Goal: Task Accomplishment & Management: Complete application form

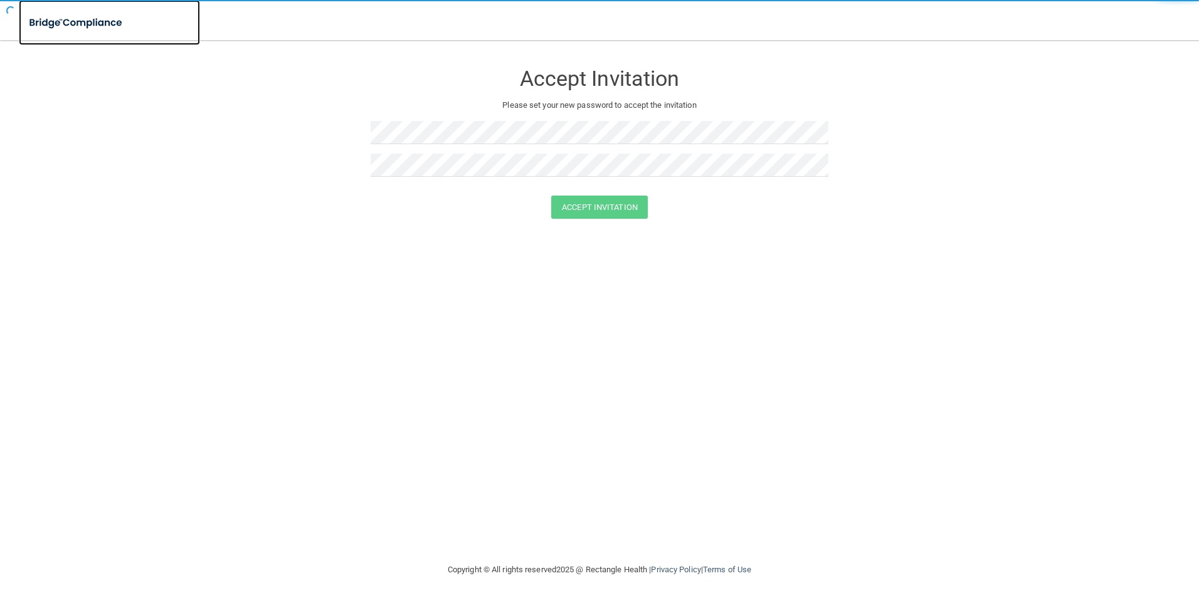
click at [88, 24] on img at bounding box center [76, 23] width 115 height 26
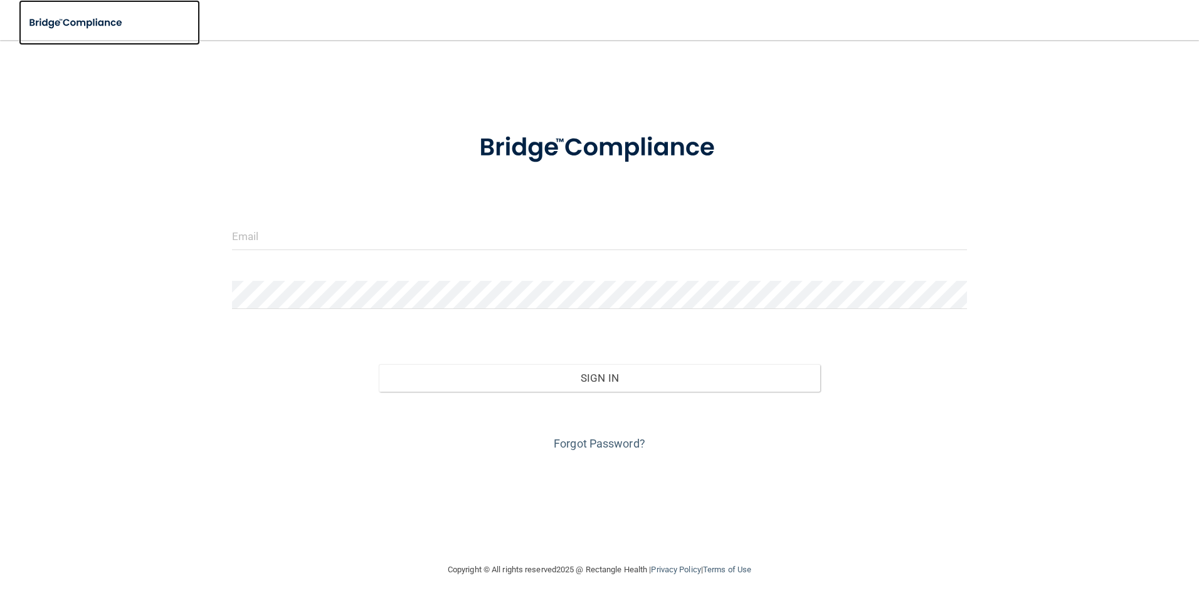
click at [97, 23] on img at bounding box center [76, 23] width 115 height 26
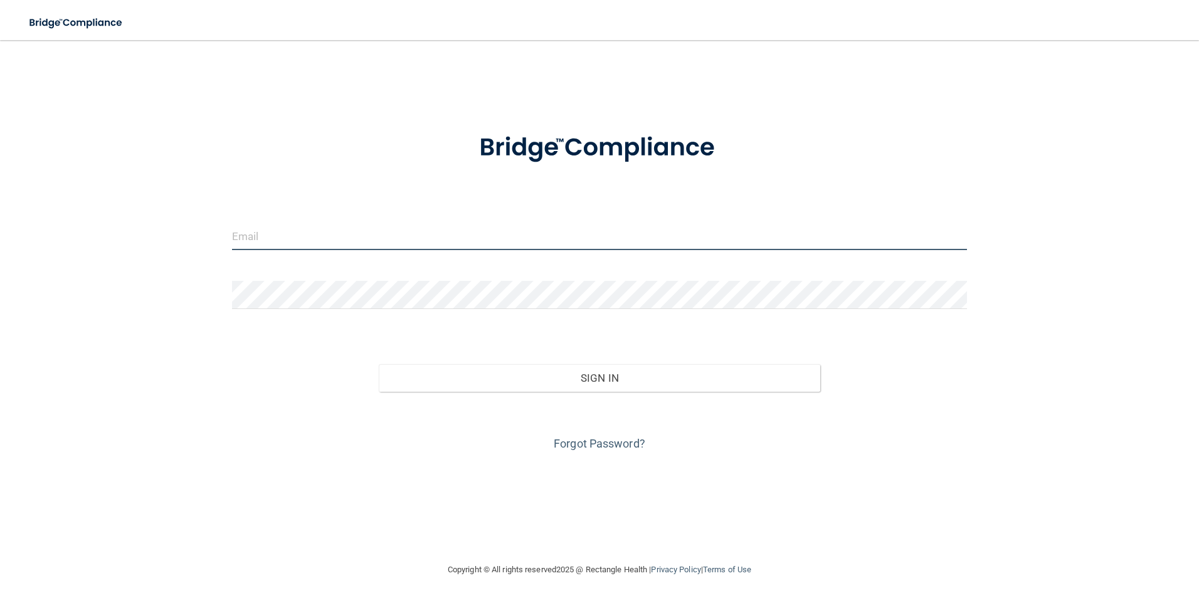
click at [324, 235] on input "email" at bounding box center [600, 236] width 736 height 28
click at [309, 227] on input "email" at bounding box center [600, 236] width 736 height 28
click at [331, 233] on input "email" at bounding box center [600, 236] width 736 height 28
type input "[EMAIL_ADDRESS][PERSON_NAME][DOMAIN_NAME]"
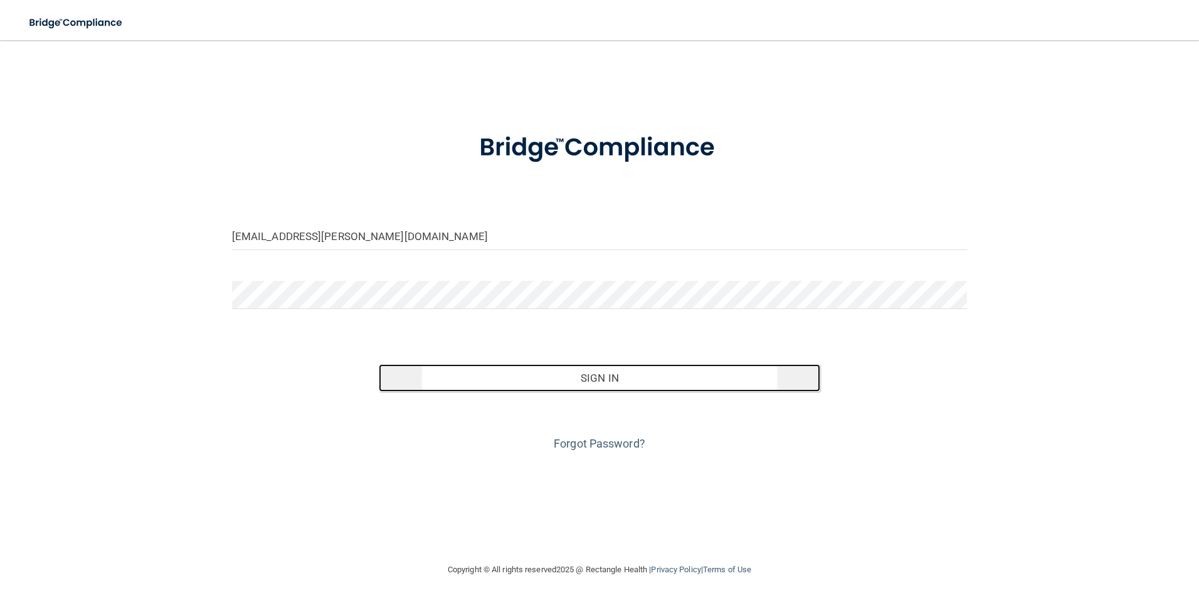
click at [606, 376] on button "Sign In" at bounding box center [599, 378] width 441 height 28
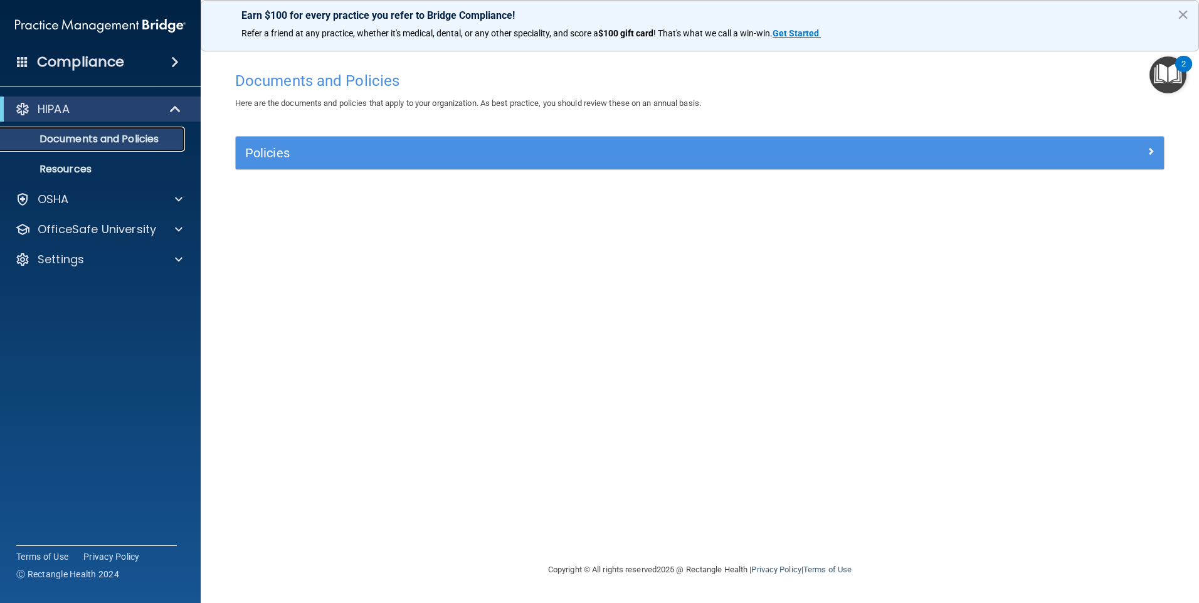
click at [130, 143] on p "Documents and Policies" at bounding box center [93, 139] width 171 height 13
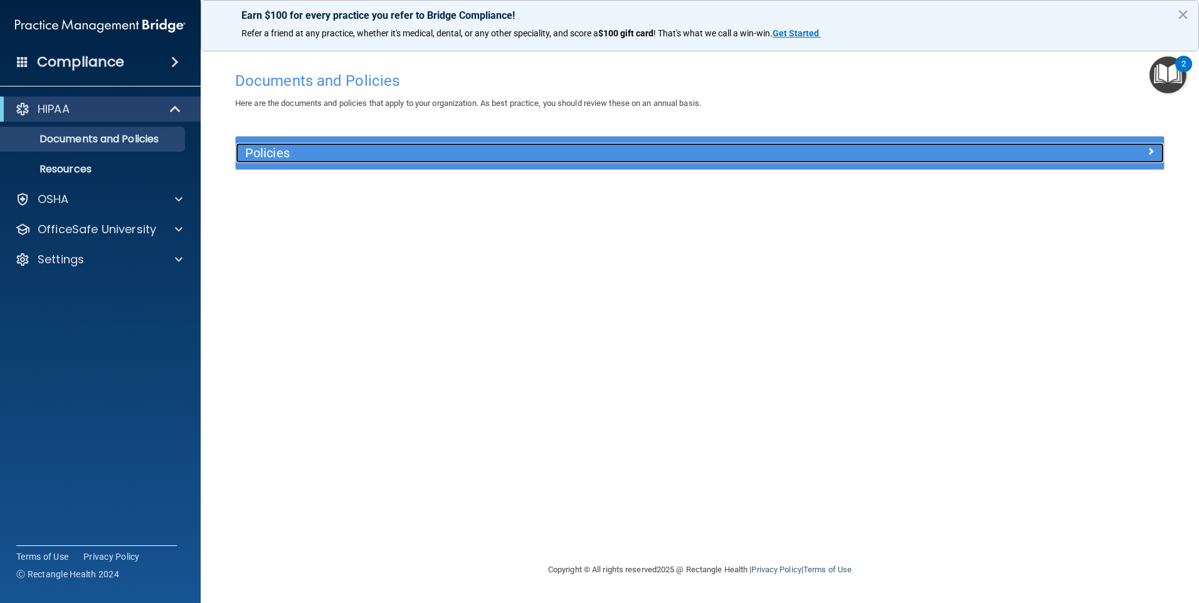
click at [299, 156] on h5 "Policies" at bounding box center [583, 153] width 677 height 14
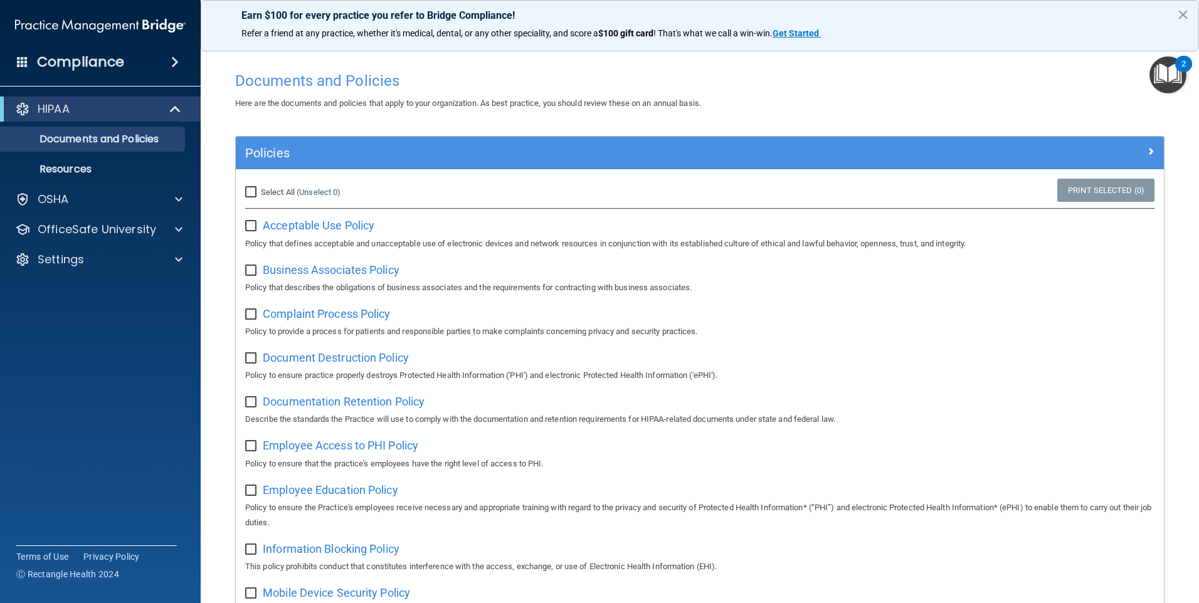
click at [1181, 14] on button "×" at bounding box center [1183, 14] width 12 height 20
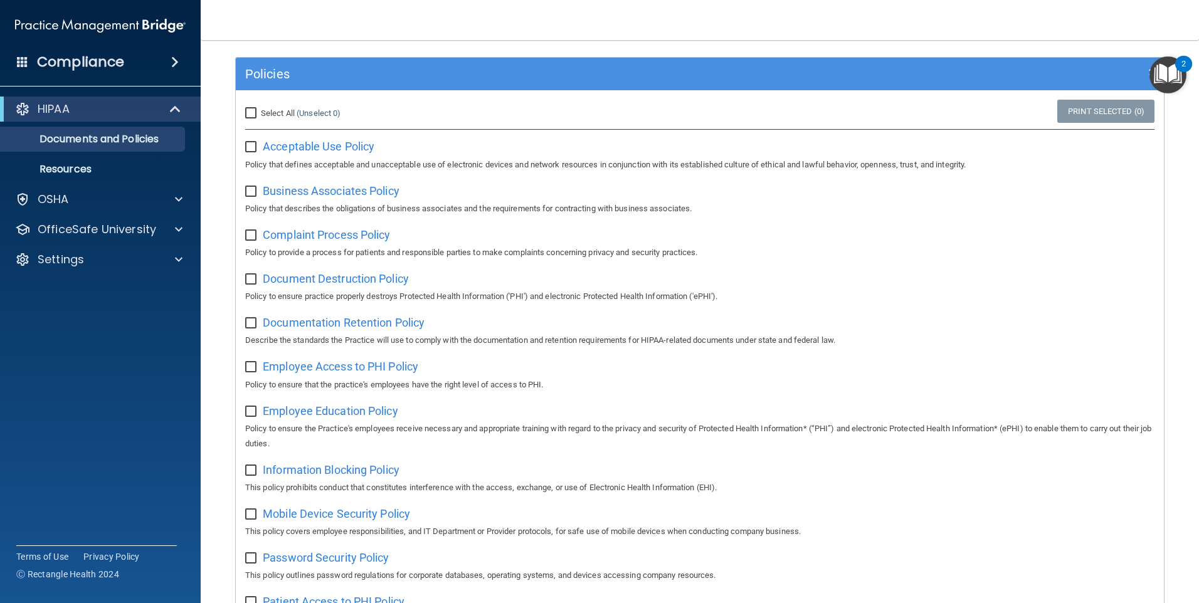
scroll to position [63, 0]
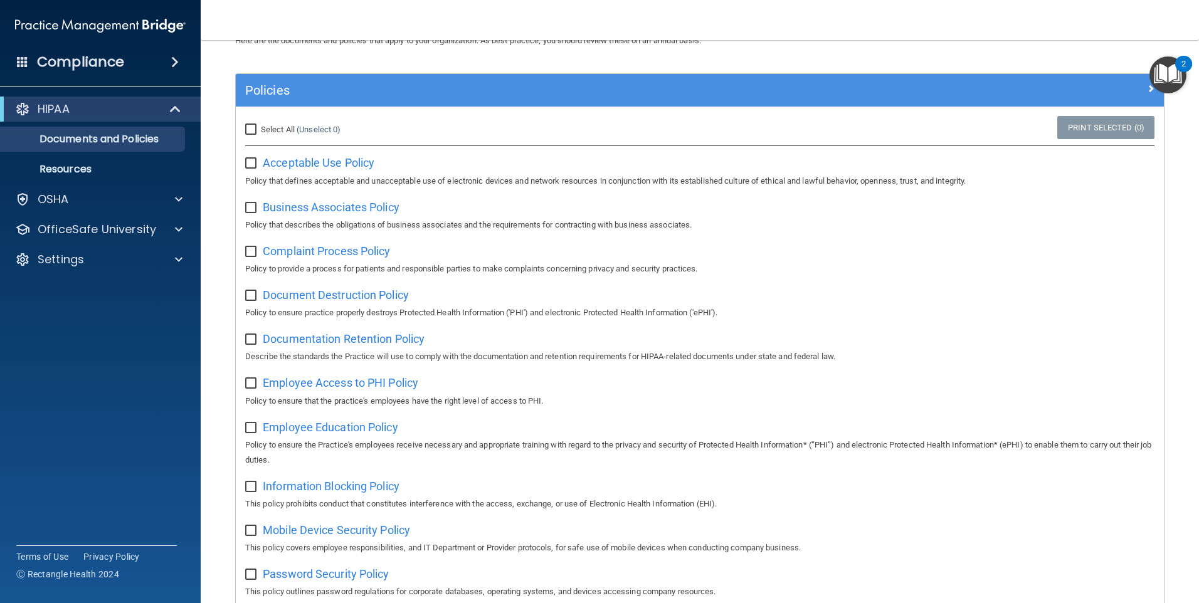
click at [173, 58] on span at bounding box center [175, 62] width 8 height 15
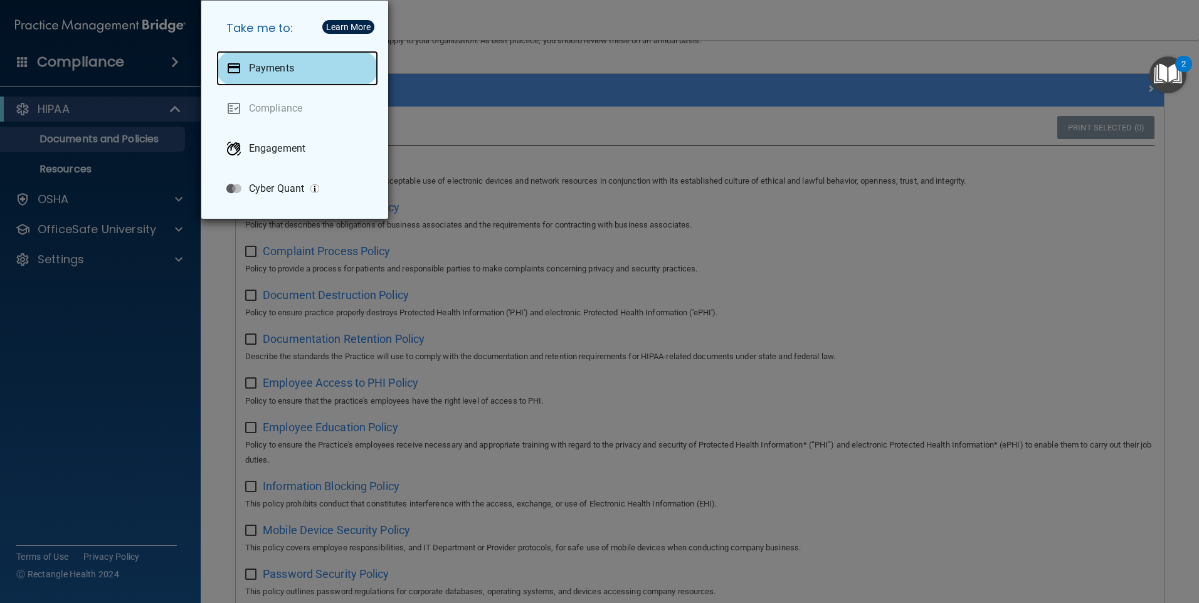
click at [344, 80] on div "Payments" at bounding box center [297, 68] width 162 height 35
click at [475, 65] on div "Take me to: Payments Compliance Engagement Cyber Quant" at bounding box center [599, 301] width 1199 height 603
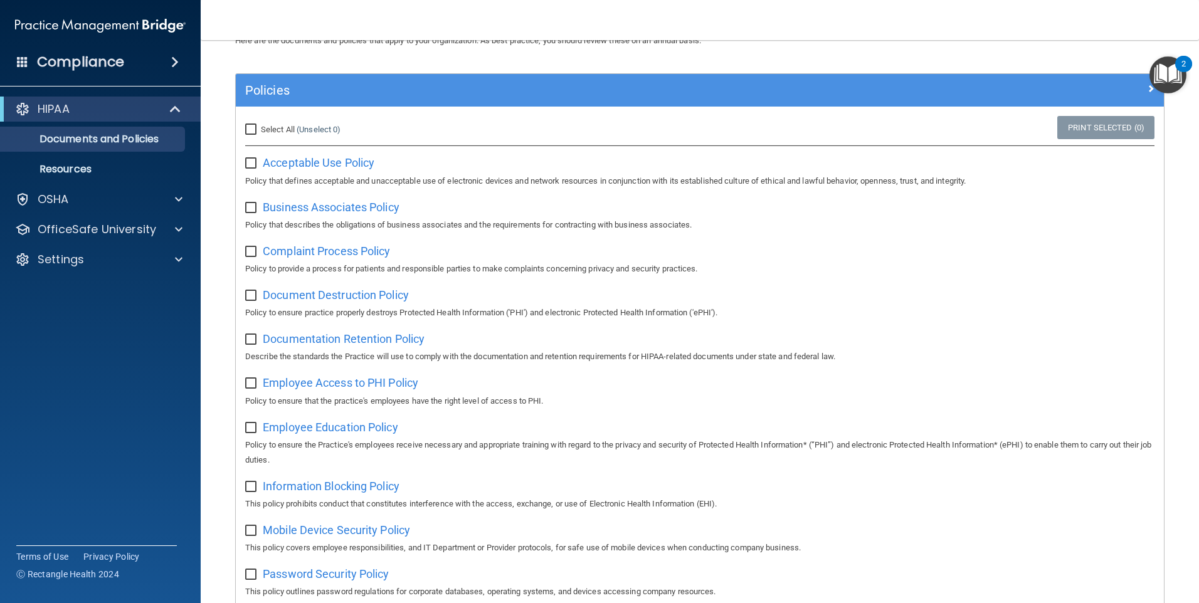
click at [253, 129] on input "Select All (Unselect 0) Unselect All" at bounding box center [252, 130] width 14 height 10
checkbox input "true"
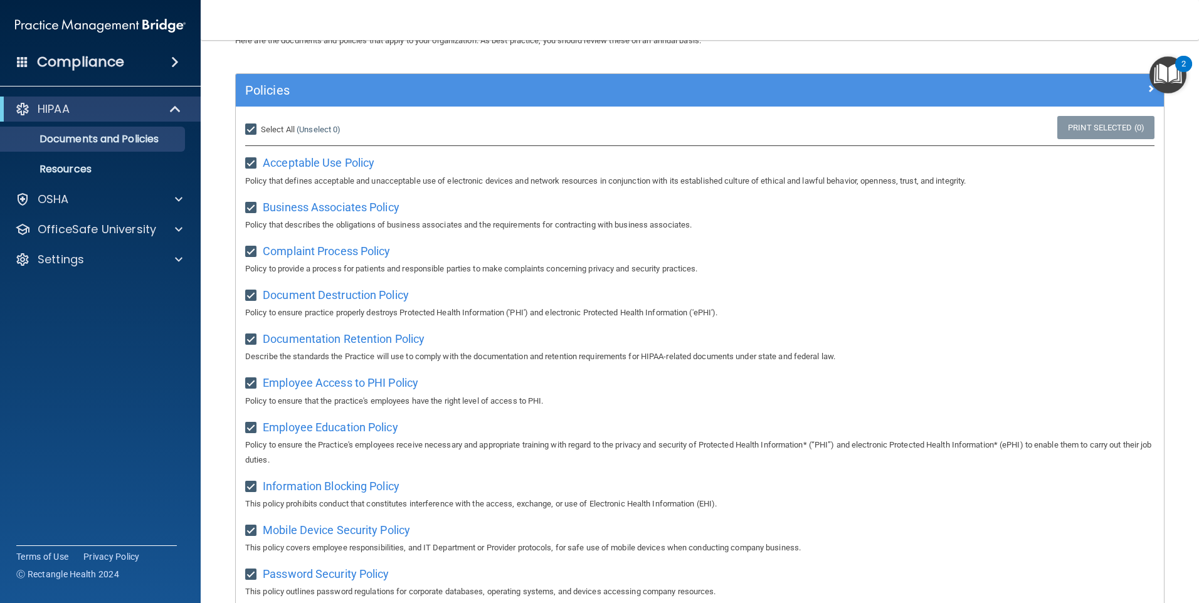
checkbox input "true"
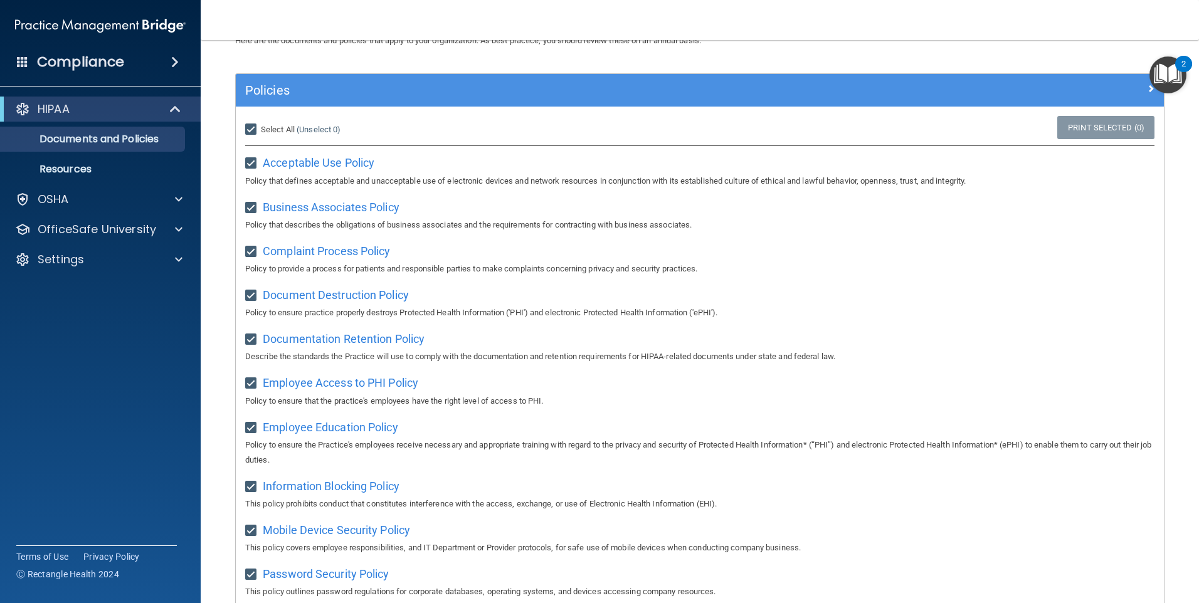
checkbox input "true"
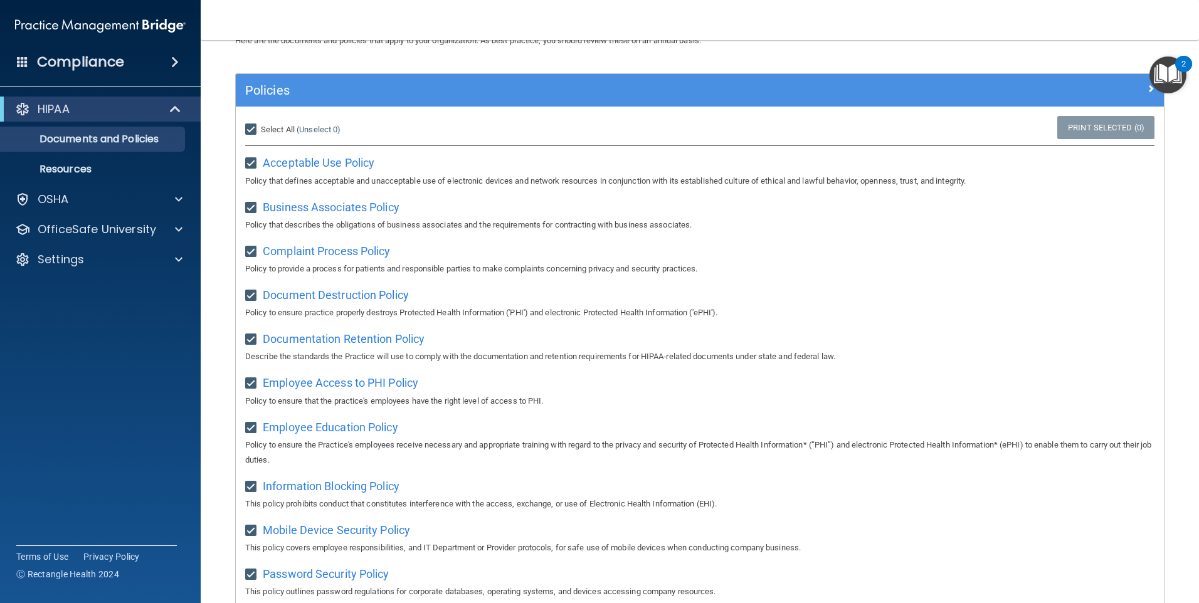
checkbox input "true"
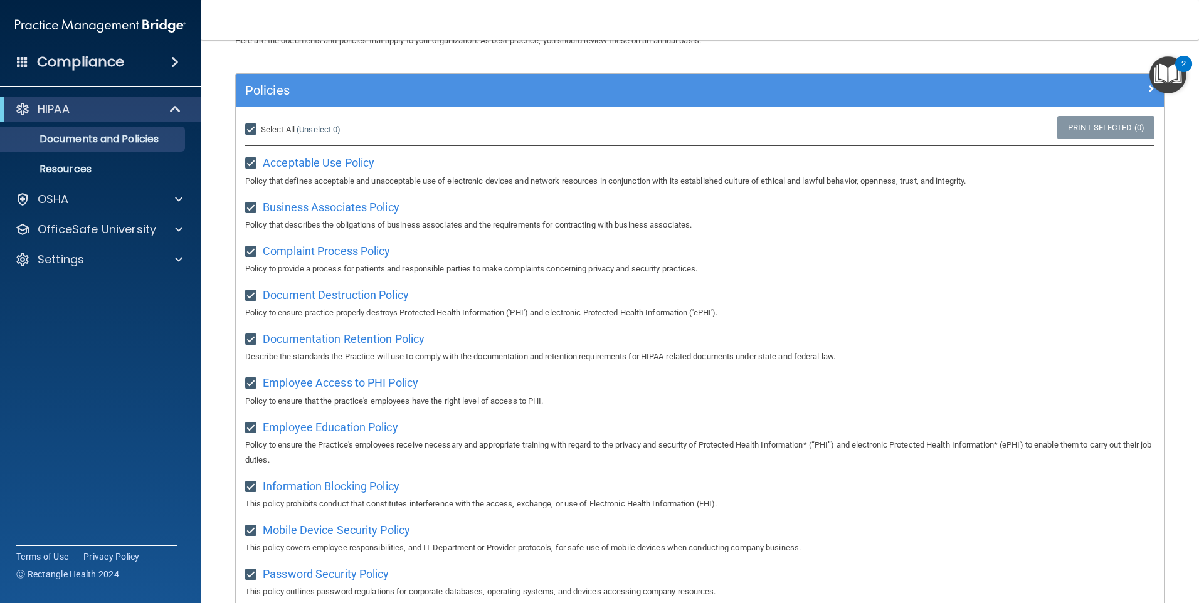
checkbox input "true"
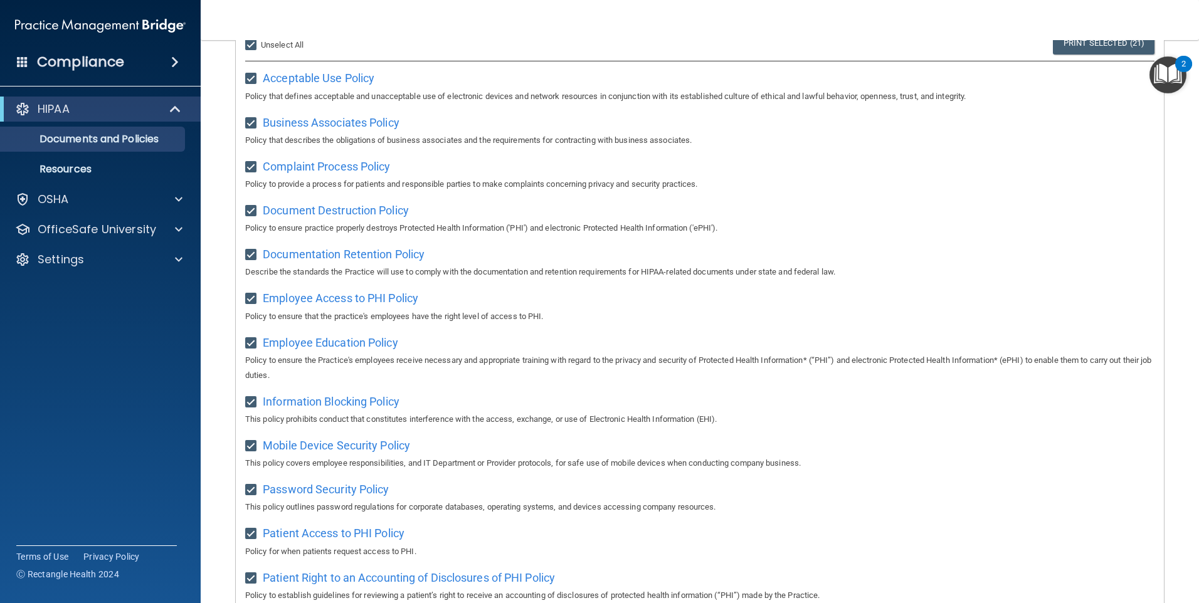
scroll to position [125, 0]
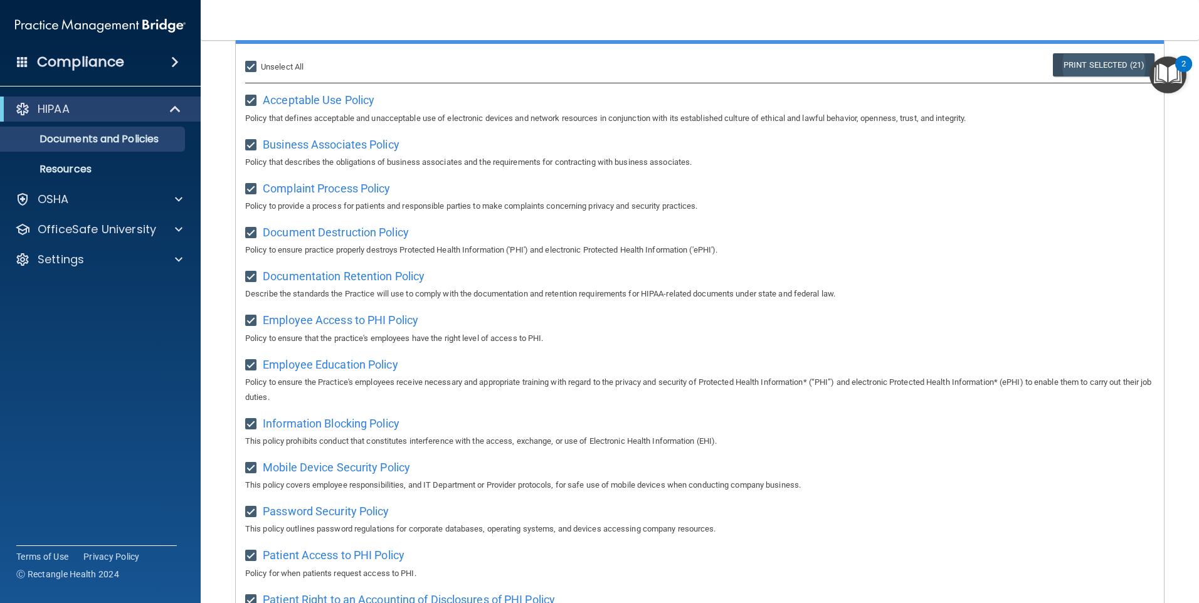
click at [1086, 62] on link "Print Selected (21)" at bounding box center [1104, 64] width 102 height 23
click at [175, 231] on span at bounding box center [179, 229] width 8 height 15
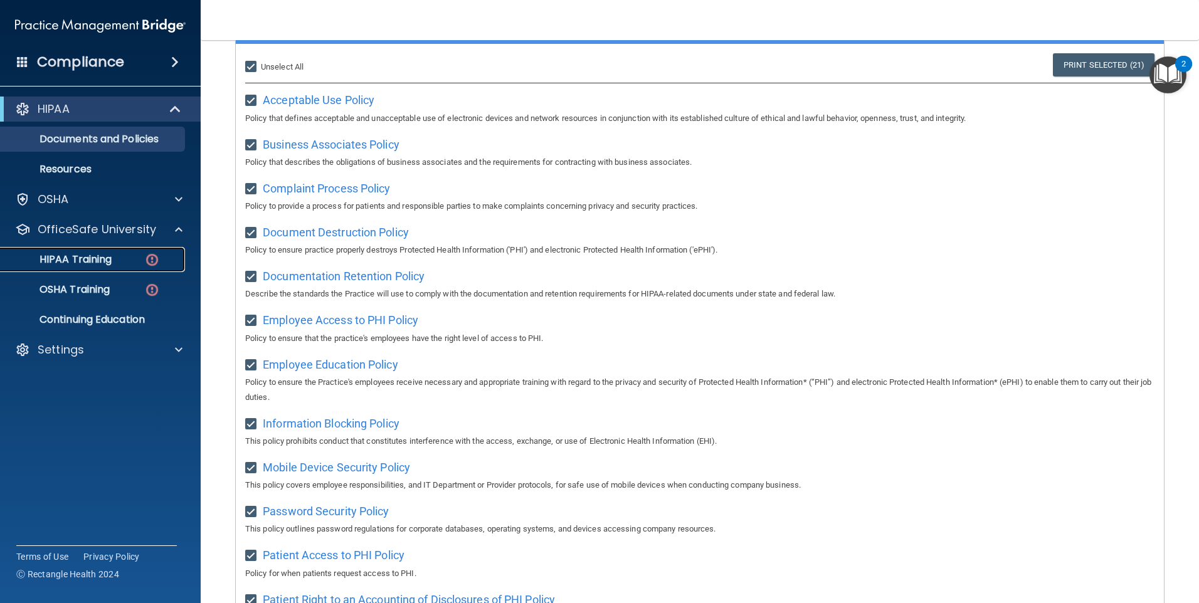
click at [120, 260] on div "HIPAA Training" at bounding box center [93, 259] width 171 height 13
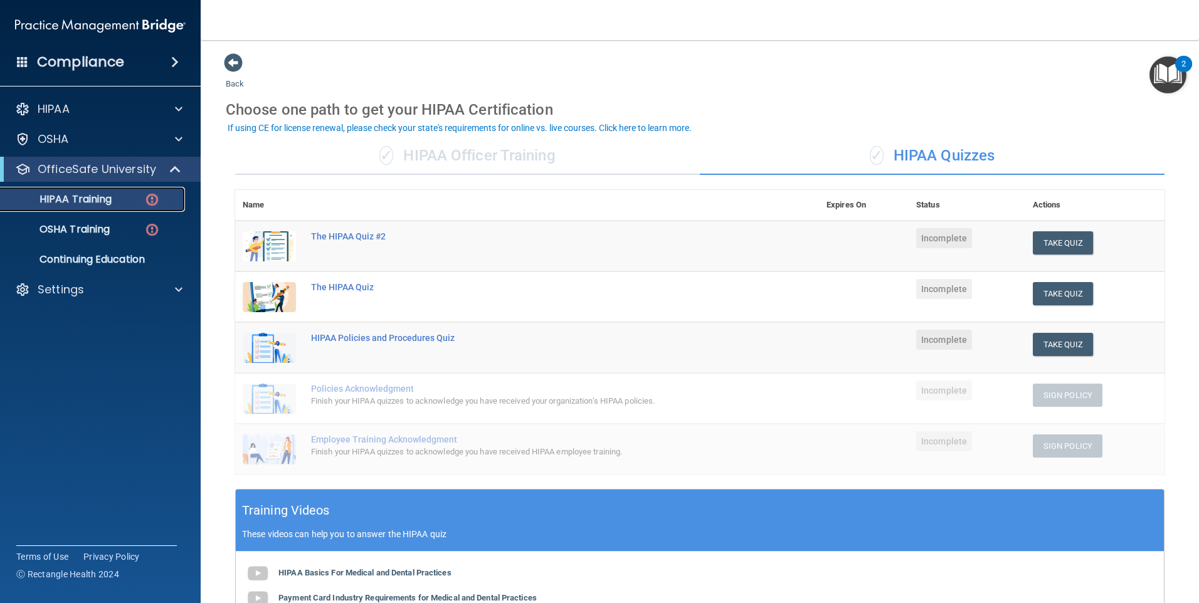
click at [70, 196] on p "HIPAA Training" at bounding box center [59, 199] width 103 height 13
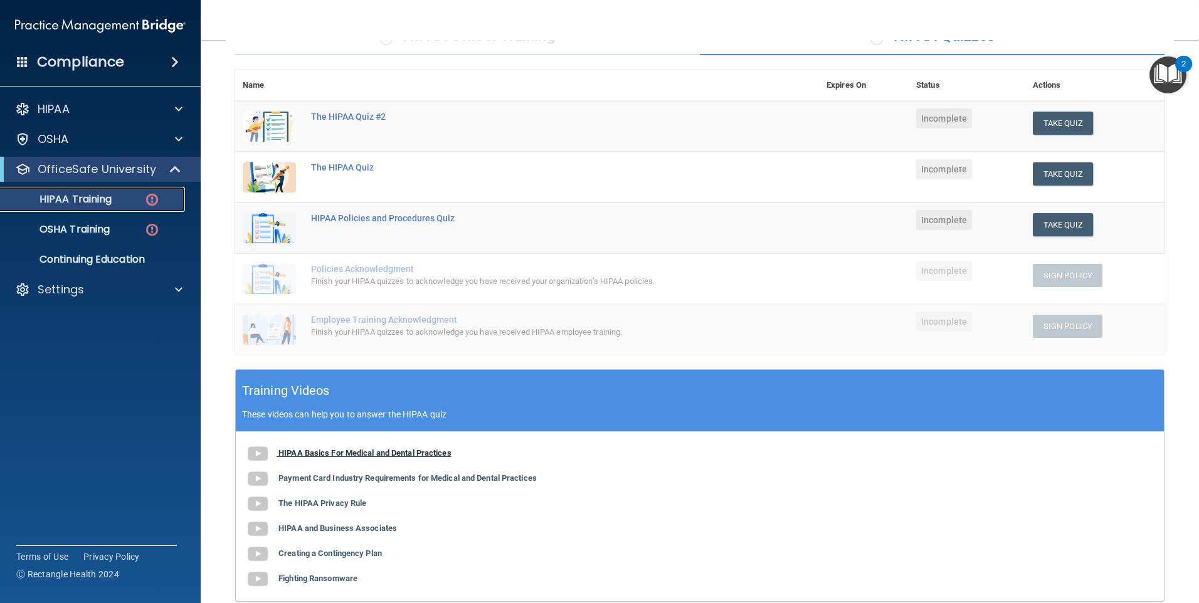
scroll to position [150, 0]
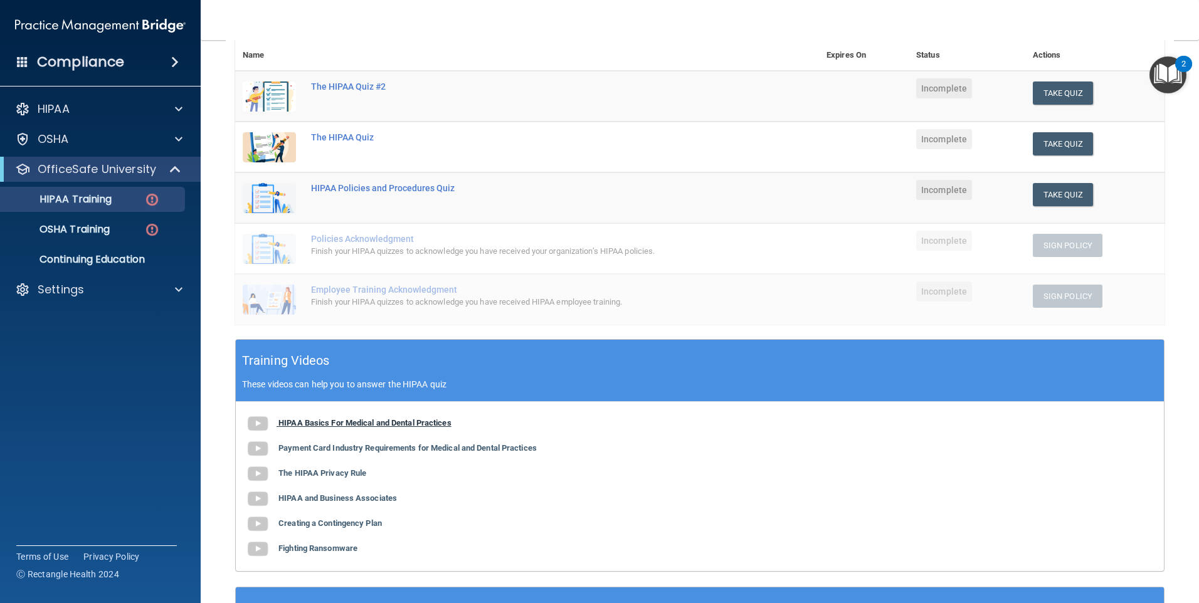
click at [340, 424] on b "HIPAA Basics For Medical and Dental Practices" at bounding box center [364, 422] width 173 height 9
click at [372, 427] on b "HIPAA Basics For Medical and Dental Practices" at bounding box center [364, 422] width 173 height 9
click at [360, 423] on b "HIPAA Basics For Medical and Dental Practices" at bounding box center [364, 422] width 173 height 9
click at [381, 448] on b "Payment Card Industry Requirements for Medical and Dental Practices" at bounding box center [407, 447] width 258 height 9
click at [352, 470] on b "The HIPAA Privacy Rule" at bounding box center [322, 472] width 88 height 9
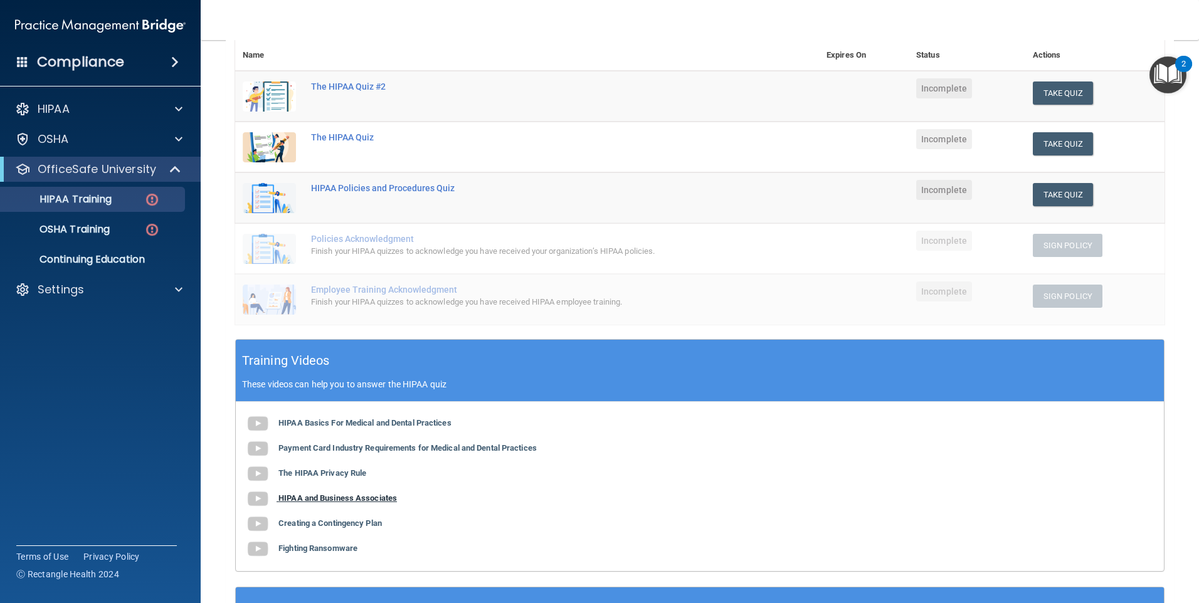
click at [307, 498] on b "HIPAA and Business Associates" at bounding box center [337, 497] width 119 height 9
click at [333, 499] on b "HIPAA and Business Associates" at bounding box center [337, 497] width 119 height 9
click at [1038, 98] on button "Take Quiz" at bounding box center [1063, 93] width 60 height 23
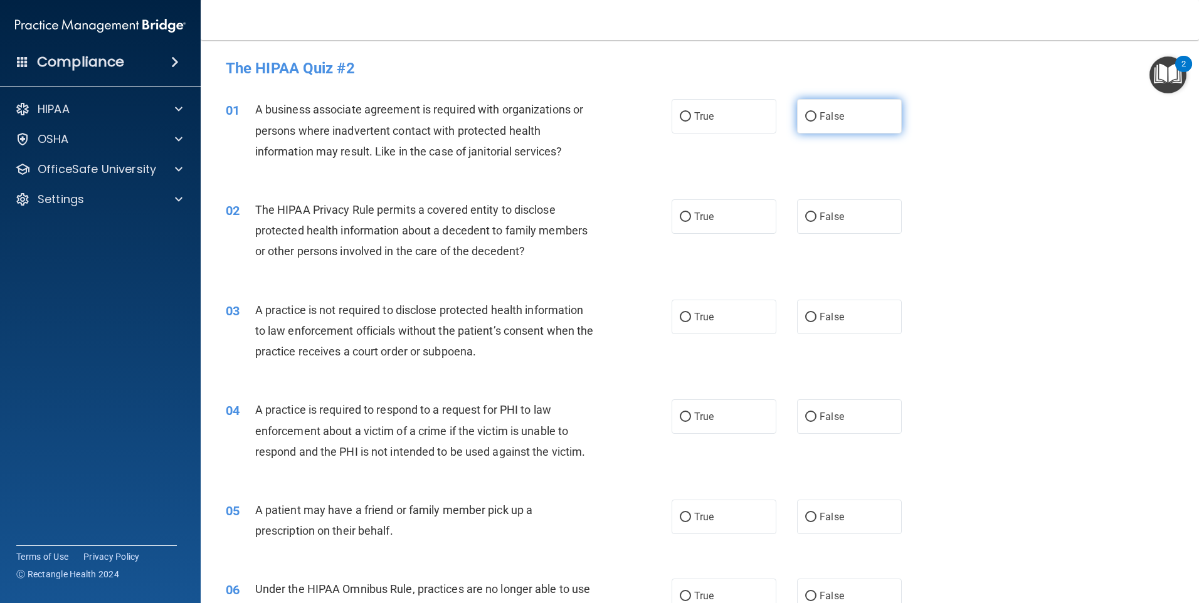
click at [820, 118] on span "False" at bounding box center [832, 116] width 24 height 12
click at [814, 118] on input "False" at bounding box center [810, 116] width 11 height 9
radio input "true"
click at [679, 223] on label "True" at bounding box center [724, 216] width 105 height 34
click at [680, 222] on input "True" at bounding box center [685, 217] width 11 height 9
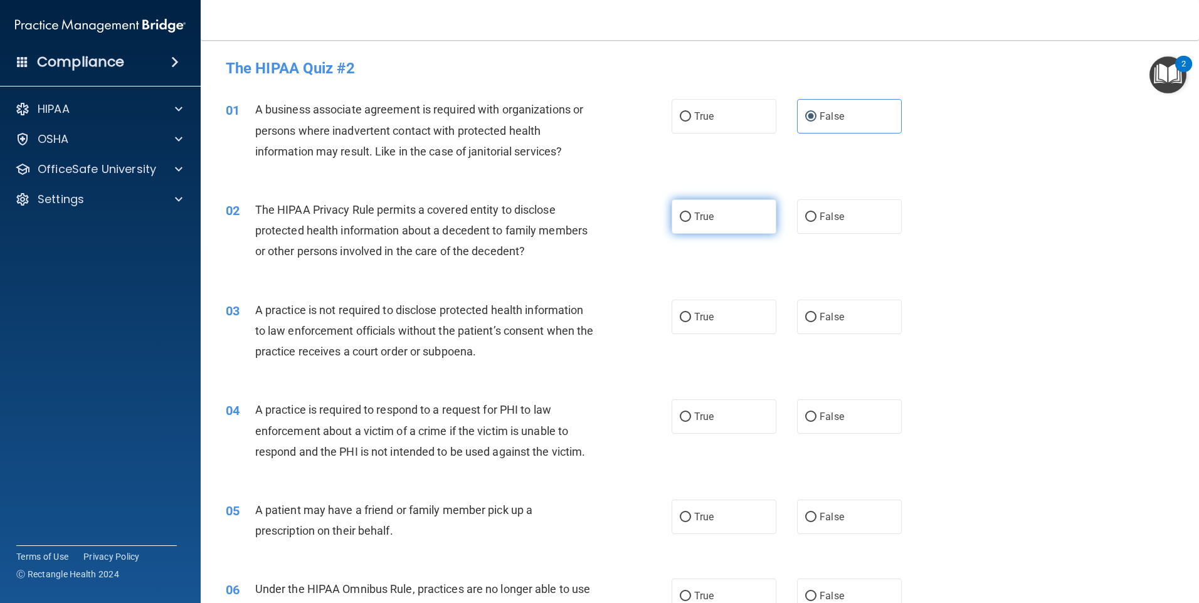
radio input "true"
click at [816, 324] on label "False" at bounding box center [849, 317] width 105 height 34
click at [816, 322] on input "False" at bounding box center [810, 317] width 11 height 9
radio input "true"
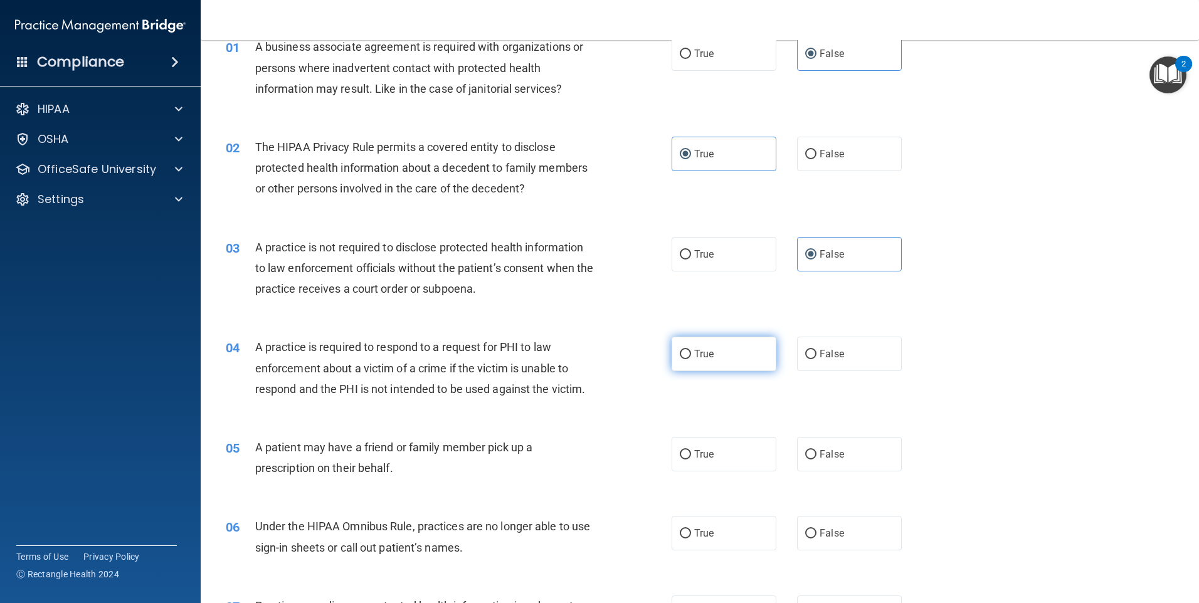
click at [683, 355] on input "True" at bounding box center [685, 354] width 11 height 9
radio input "true"
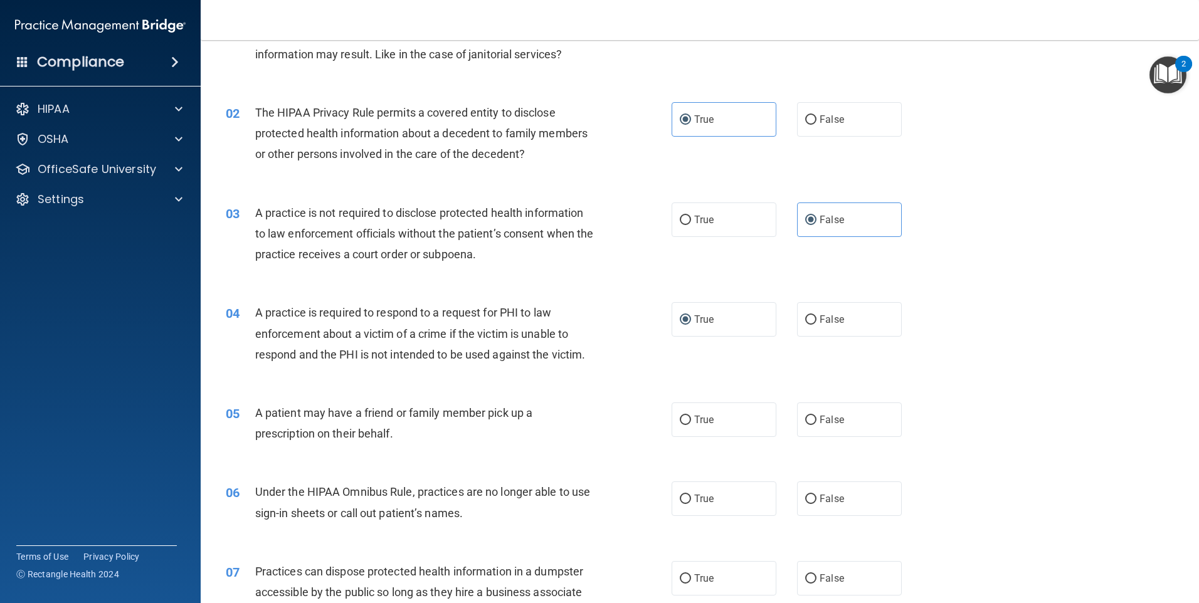
scroll to position [125, 0]
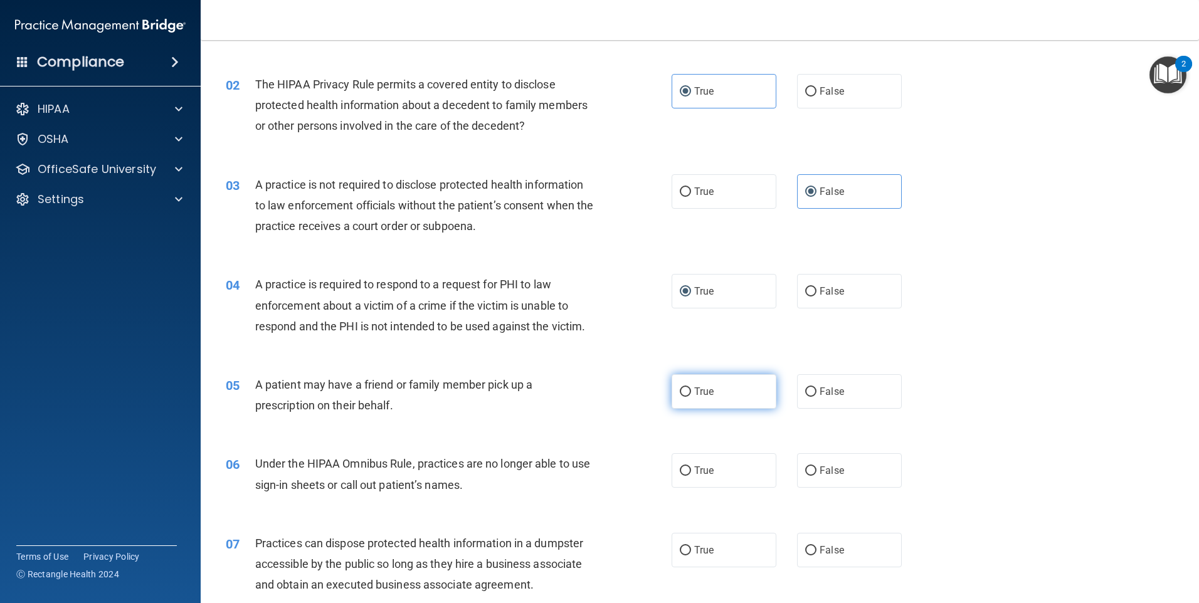
click at [680, 388] on input "True" at bounding box center [685, 392] width 11 height 9
radio input "true"
click at [831, 466] on span "False" at bounding box center [832, 471] width 24 height 12
click at [816, 467] on input "False" at bounding box center [810, 471] width 11 height 9
radio input "true"
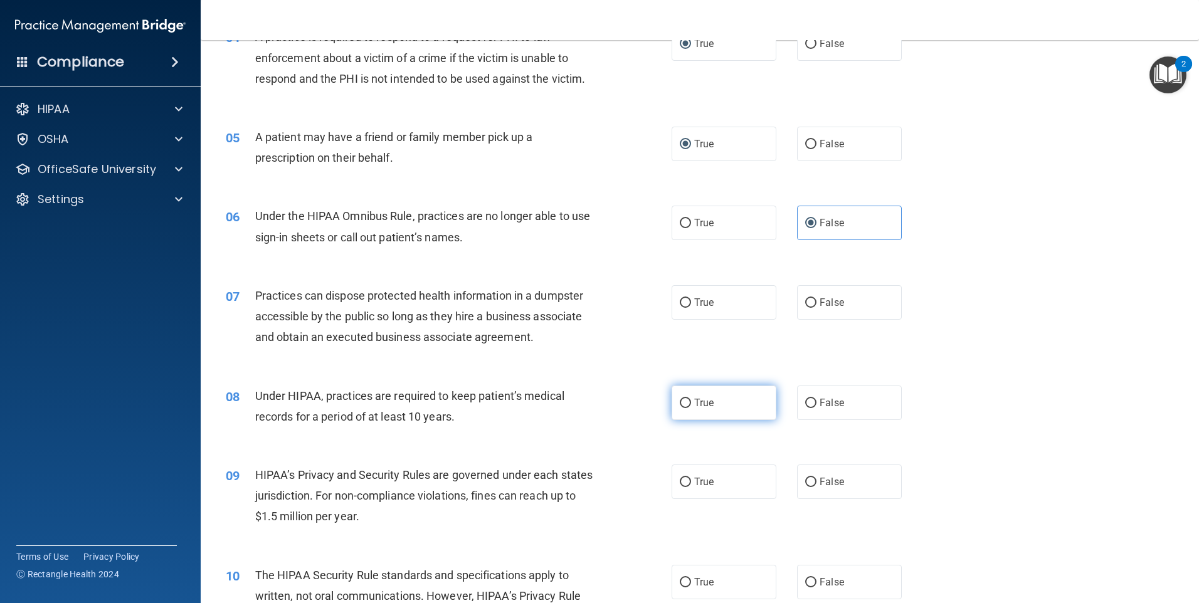
scroll to position [376, 0]
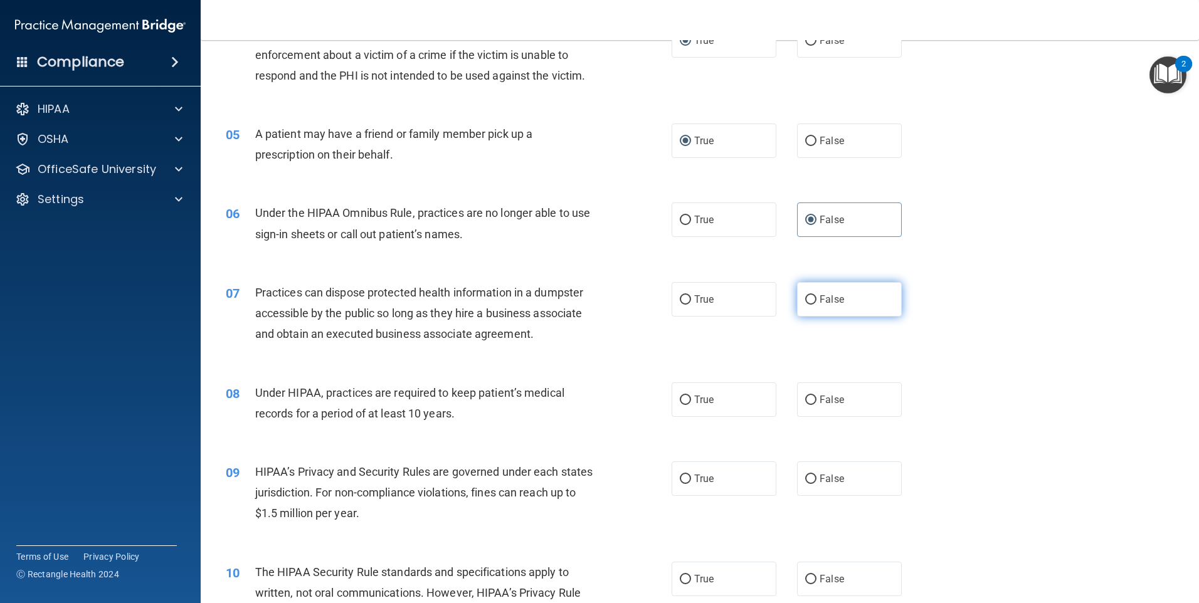
click at [830, 309] on label "False" at bounding box center [849, 299] width 105 height 34
click at [816, 305] on input "False" at bounding box center [810, 299] width 11 height 9
radio input "true"
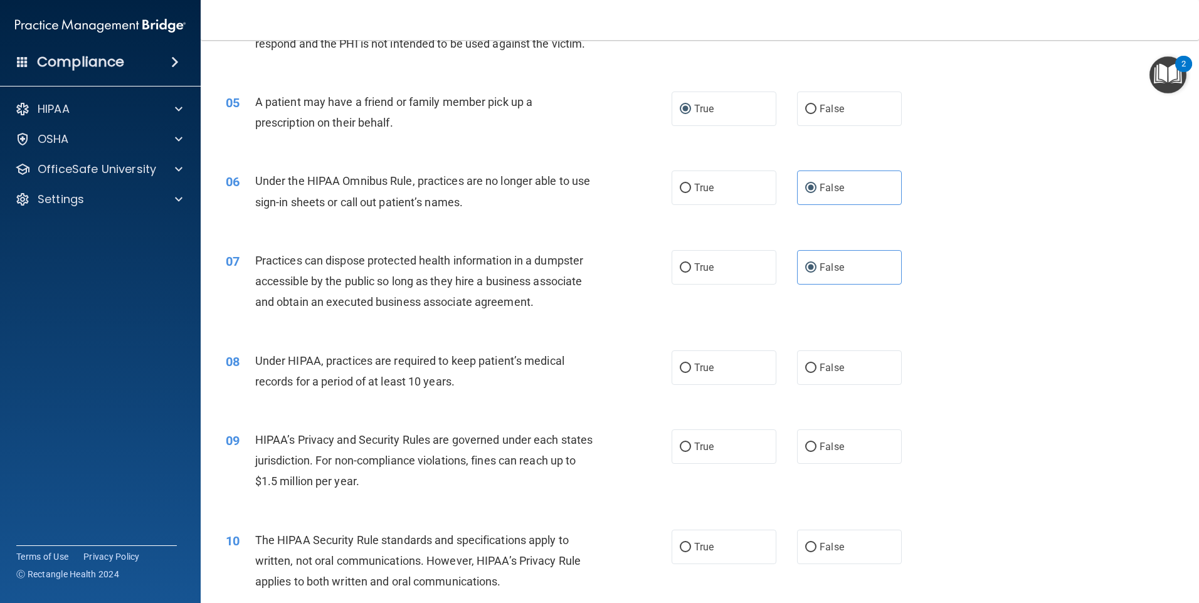
scroll to position [439, 0]
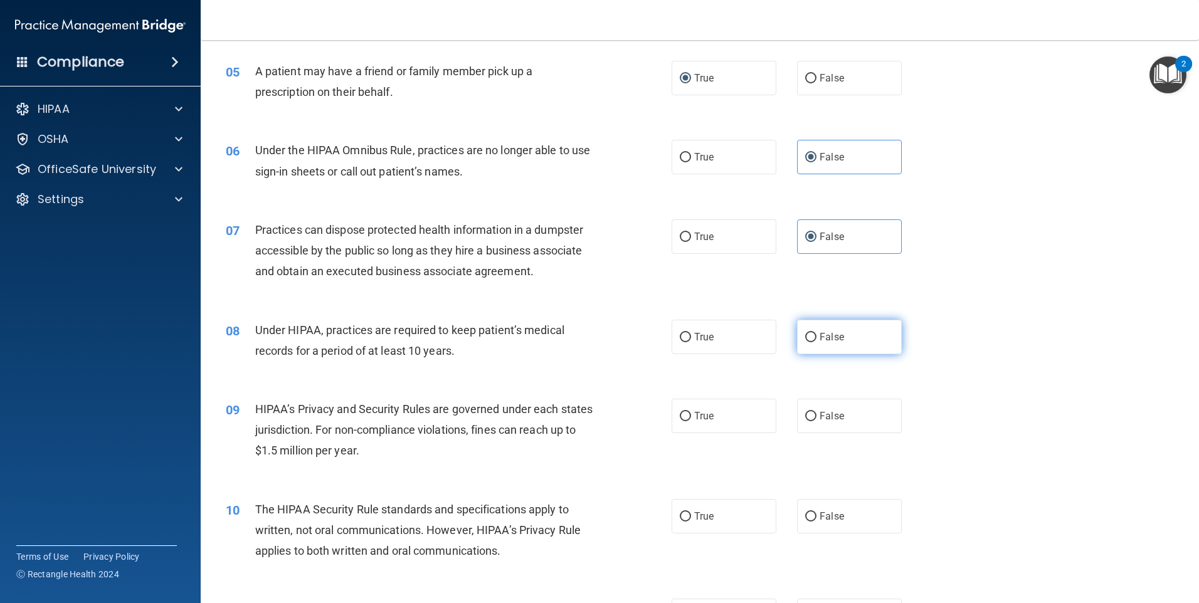
click at [810, 343] on label "False" at bounding box center [849, 337] width 105 height 34
click at [810, 342] on input "False" at bounding box center [810, 337] width 11 height 9
radio input "true"
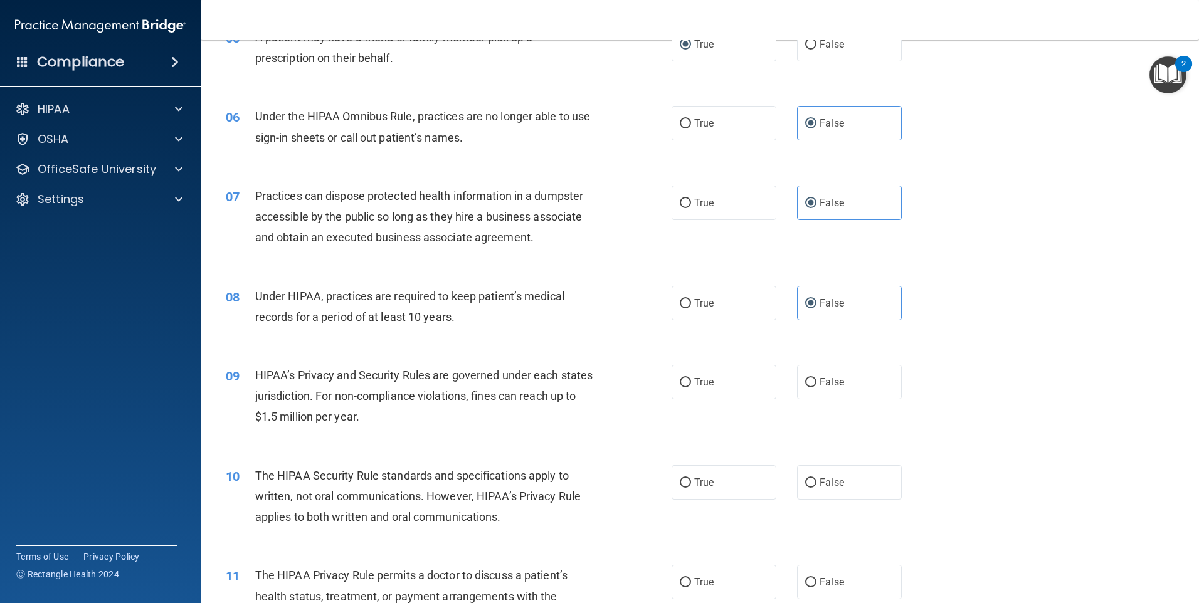
scroll to position [502, 0]
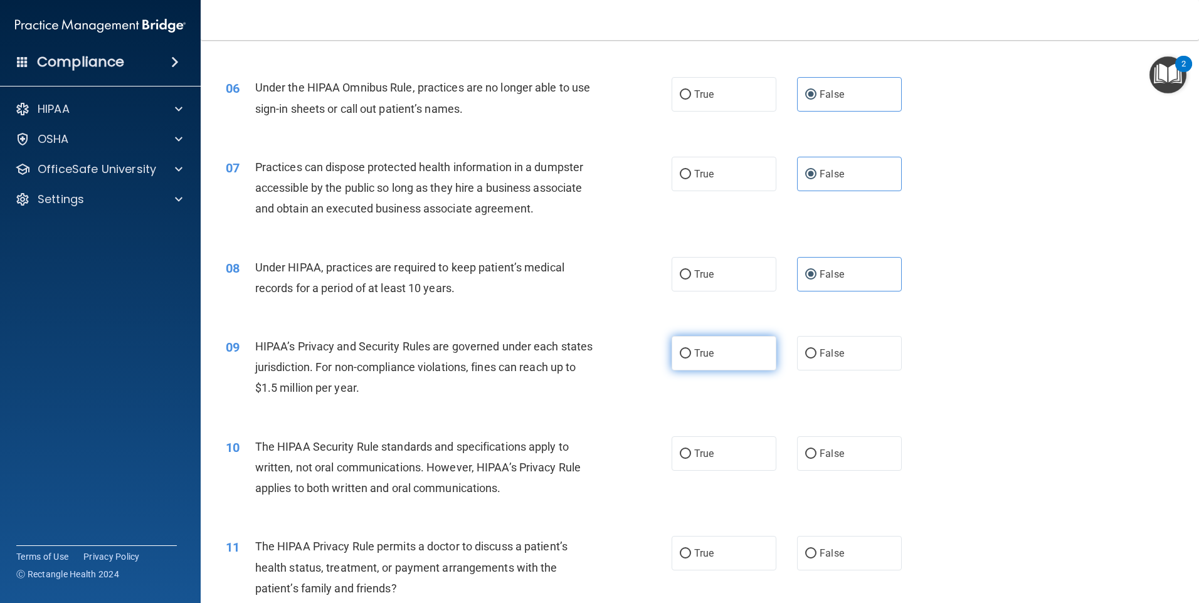
click at [731, 356] on label "True" at bounding box center [724, 353] width 105 height 34
click at [691, 356] on input "True" at bounding box center [685, 353] width 11 height 9
radio input "true"
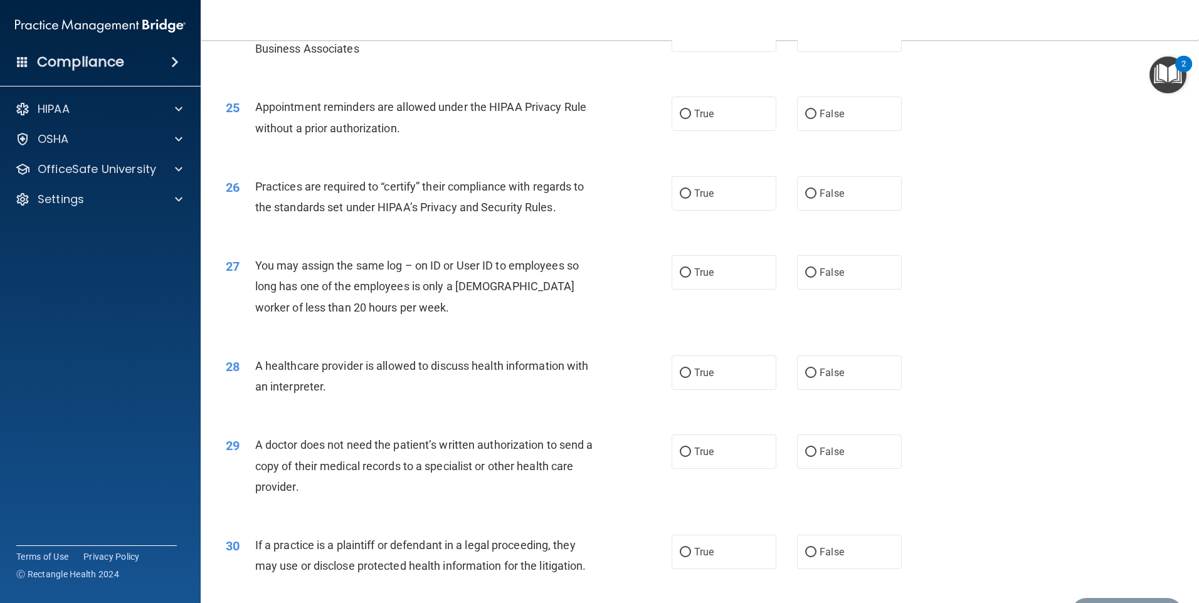
scroll to position [2316, 0]
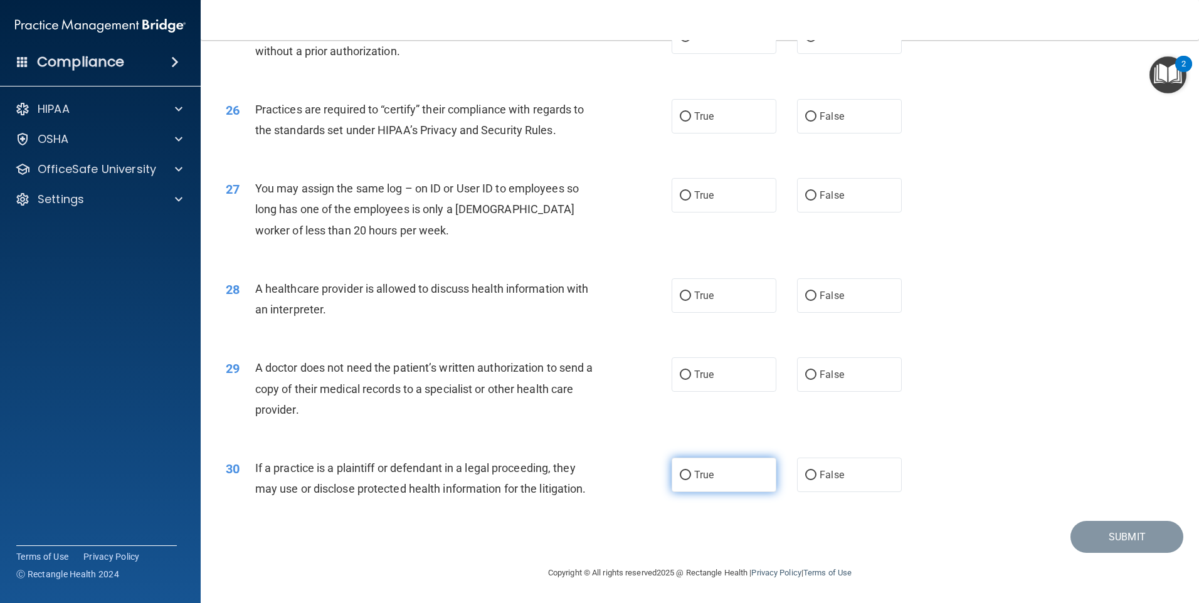
click at [699, 477] on span "True" at bounding box center [703, 475] width 19 height 12
click at [691, 477] on input "True" at bounding box center [685, 475] width 11 height 9
radio input "true"
click at [836, 381] on label "False" at bounding box center [849, 374] width 105 height 34
click at [816, 380] on input "False" at bounding box center [810, 375] width 11 height 9
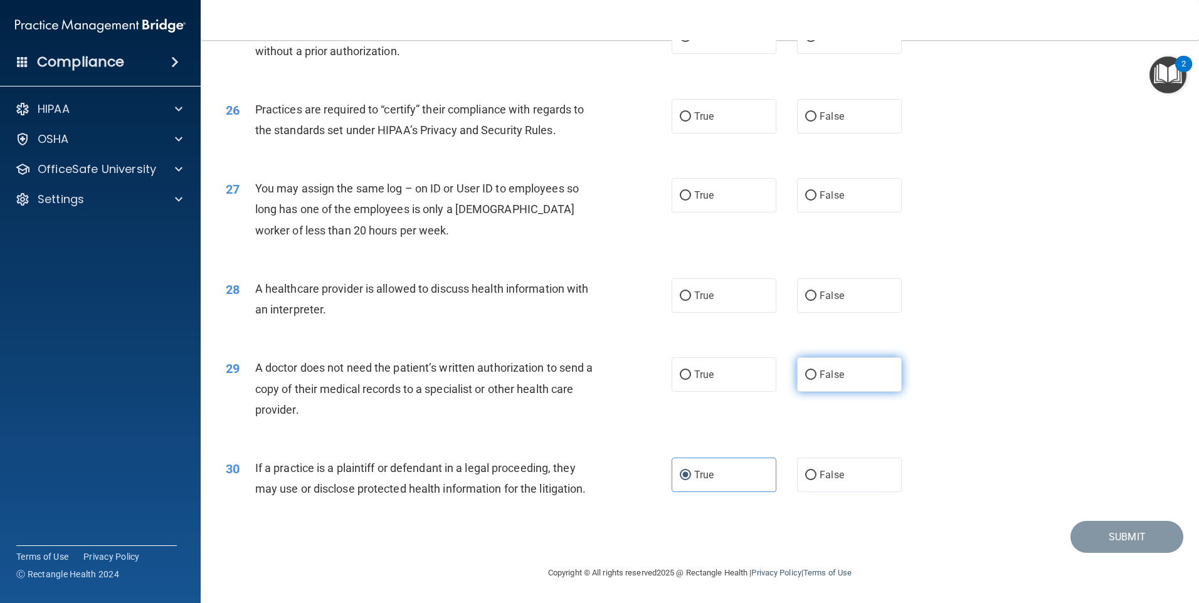
radio input "true"
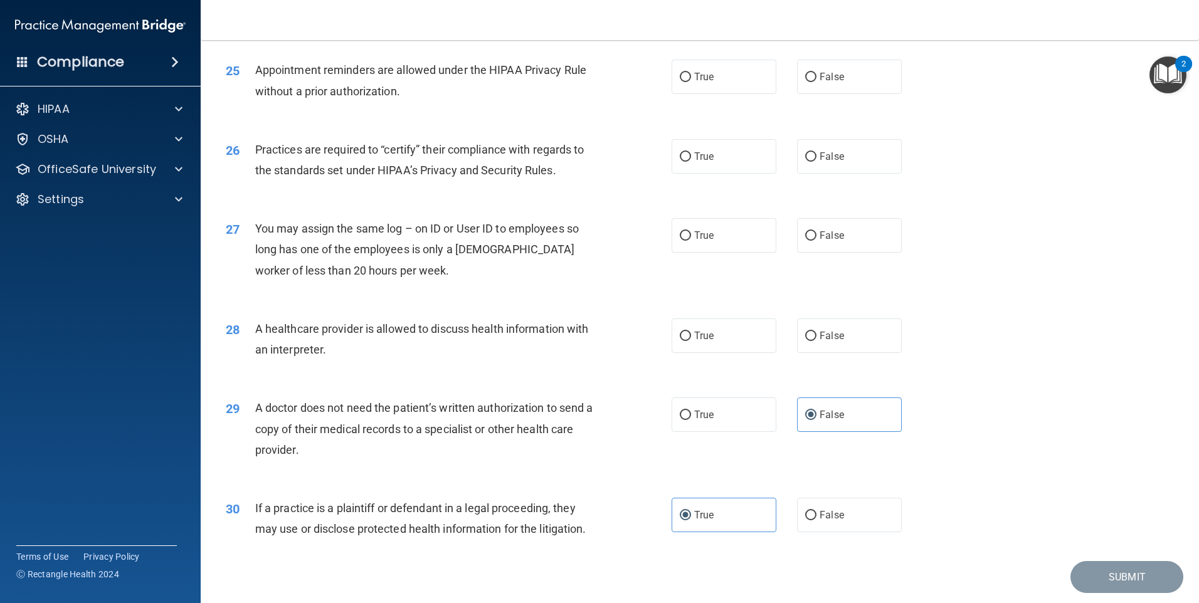
scroll to position [2253, 0]
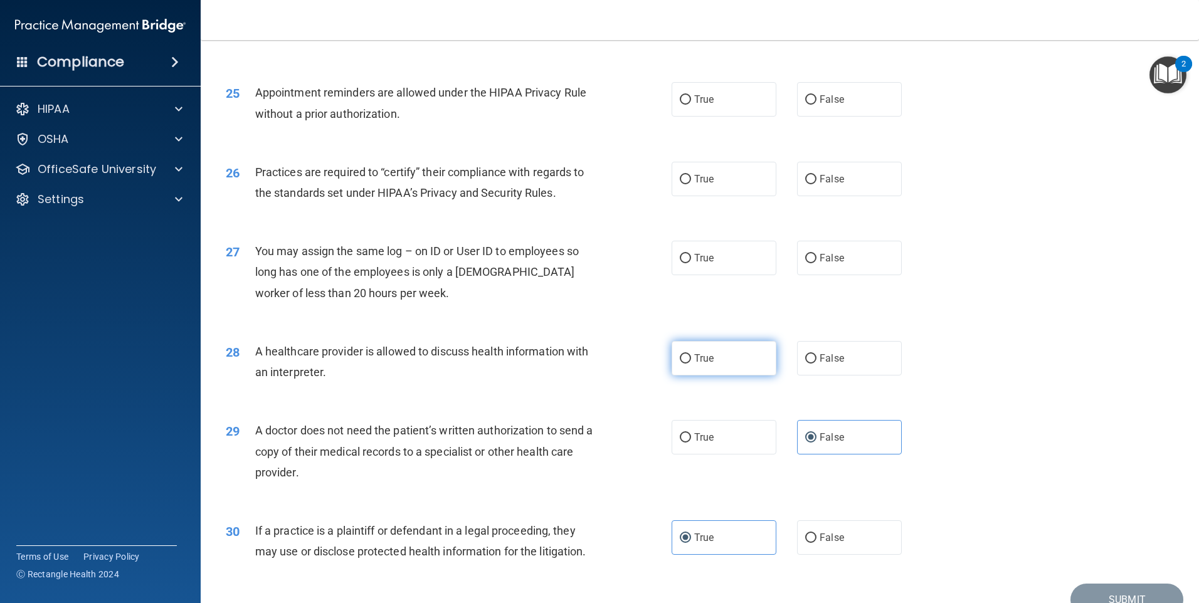
click at [686, 354] on input "True" at bounding box center [685, 358] width 11 height 9
radio input "true"
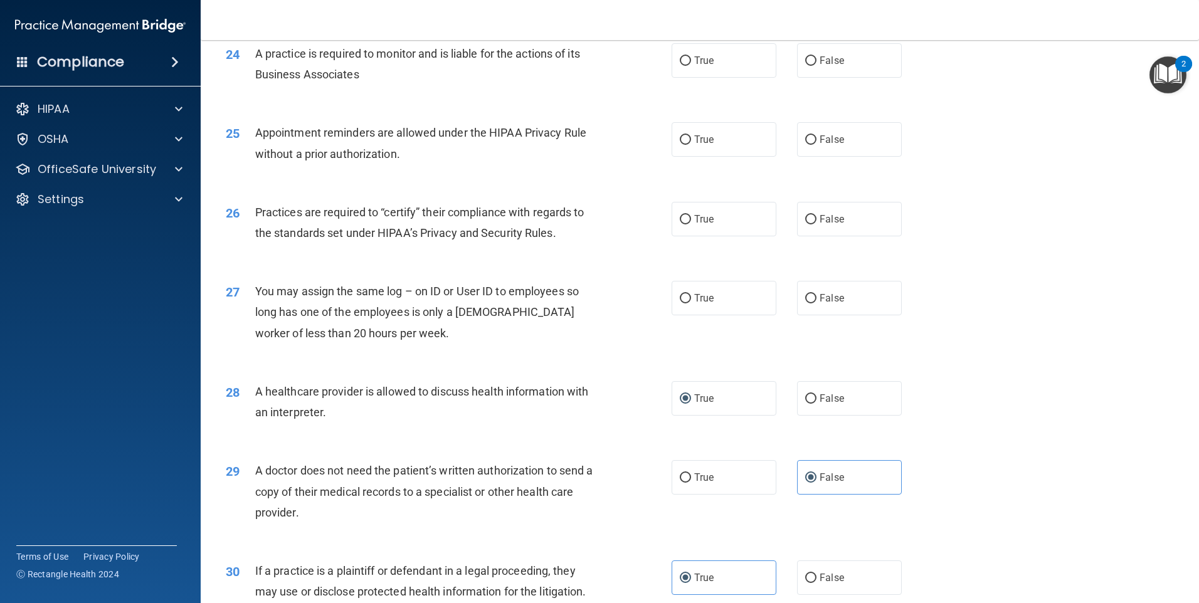
scroll to position [2190, 0]
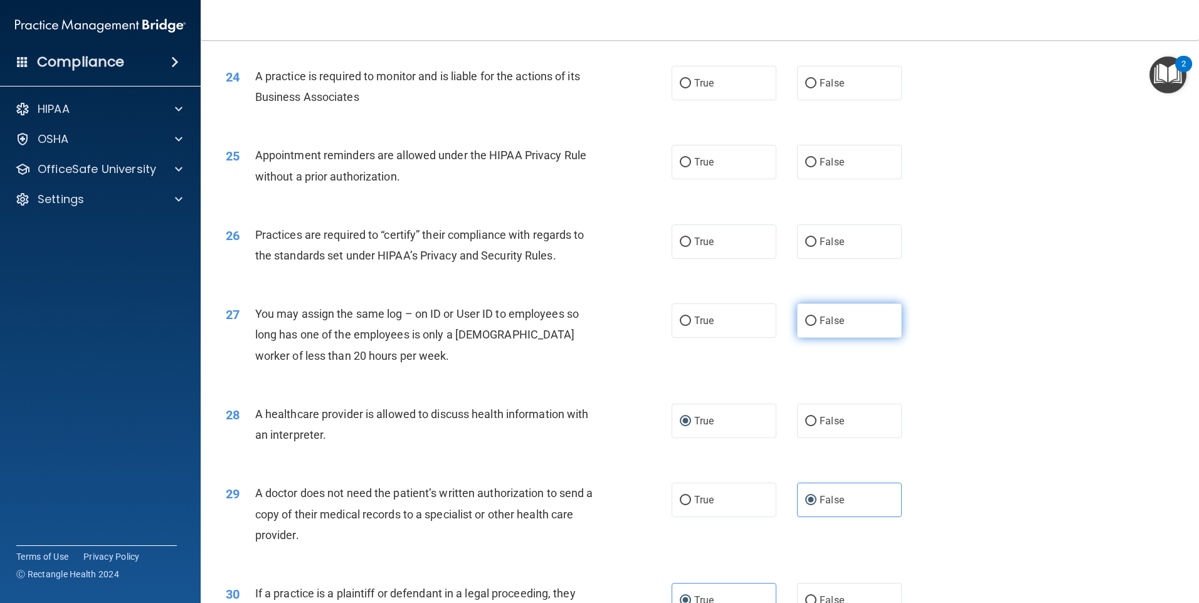
click at [822, 324] on span "False" at bounding box center [832, 321] width 24 height 12
click at [816, 324] on input "False" at bounding box center [810, 321] width 11 height 9
radio input "true"
click at [684, 161] on input "True" at bounding box center [685, 162] width 11 height 9
radio input "true"
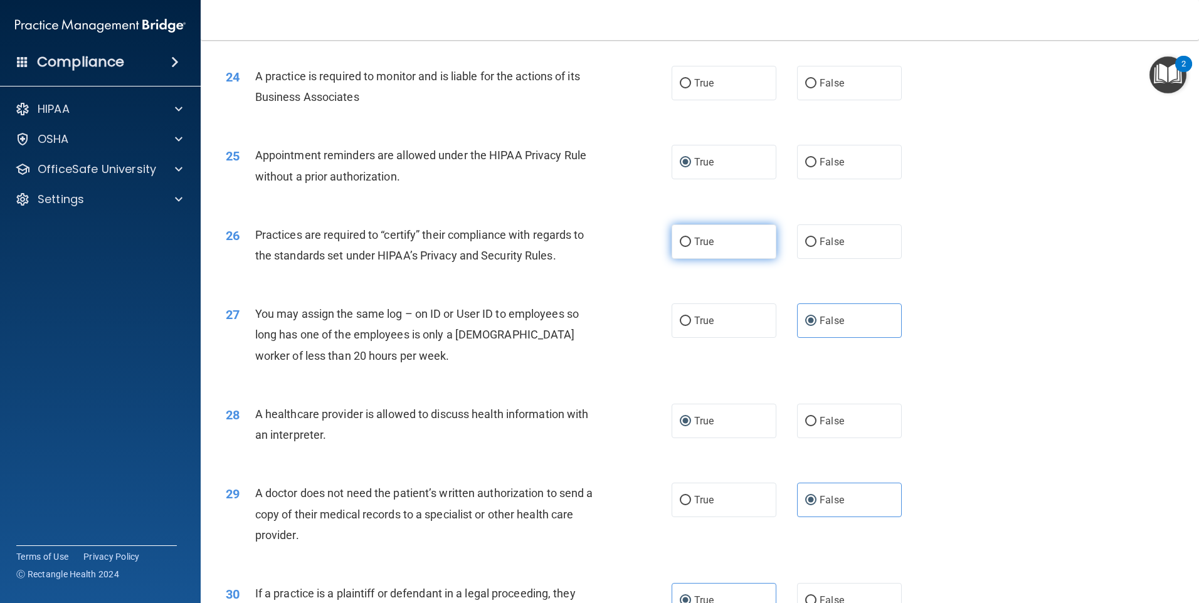
click at [700, 250] on label "True" at bounding box center [724, 241] width 105 height 34
click at [691, 247] on input "True" at bounding box center [685, 242] width 11 height 9
radio input "true"
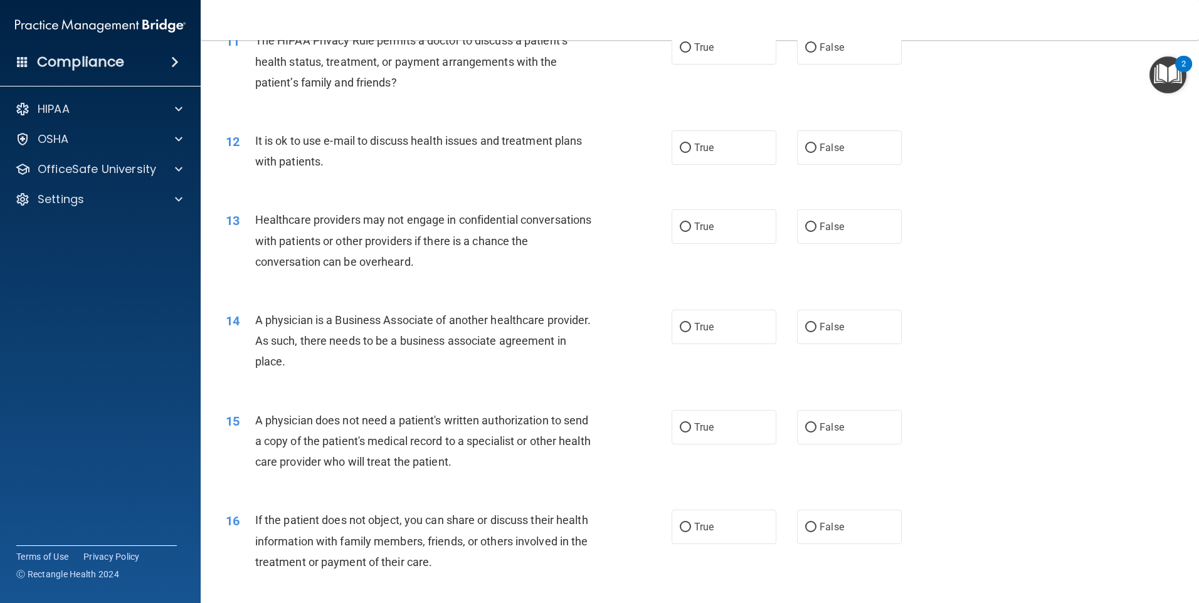
scroll to position [1015, 0]
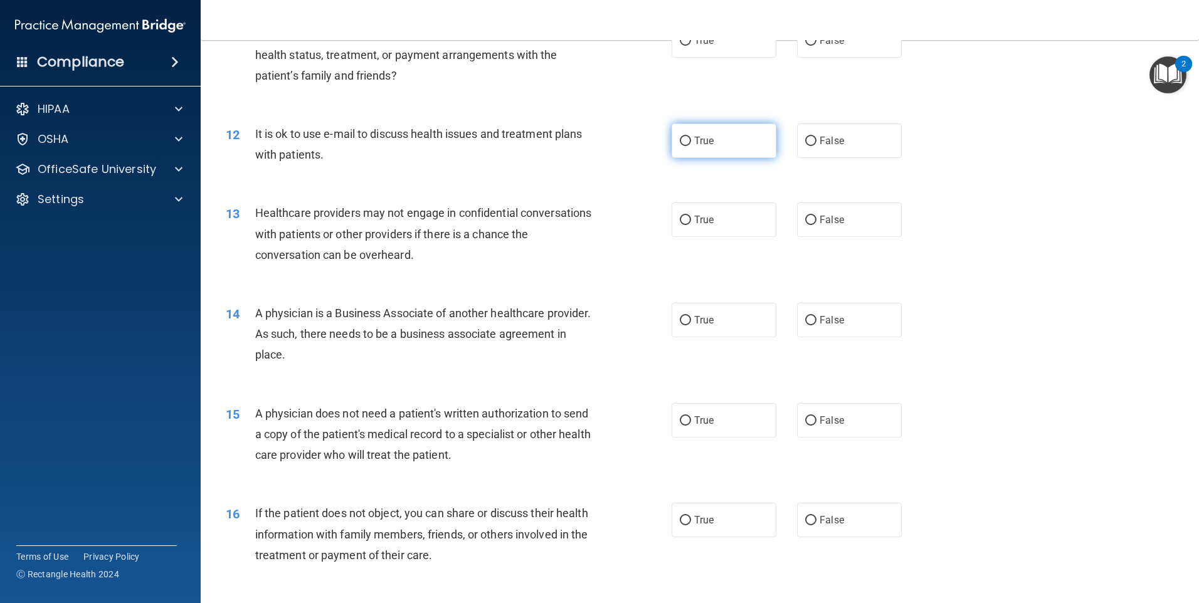
click at [719, 134] on label "True" at bounding box center [724, 141] width 105 height 34
click at [691, 137] on input "True" at bounding box center [685, 141] width 11 height 9
radio input "true"
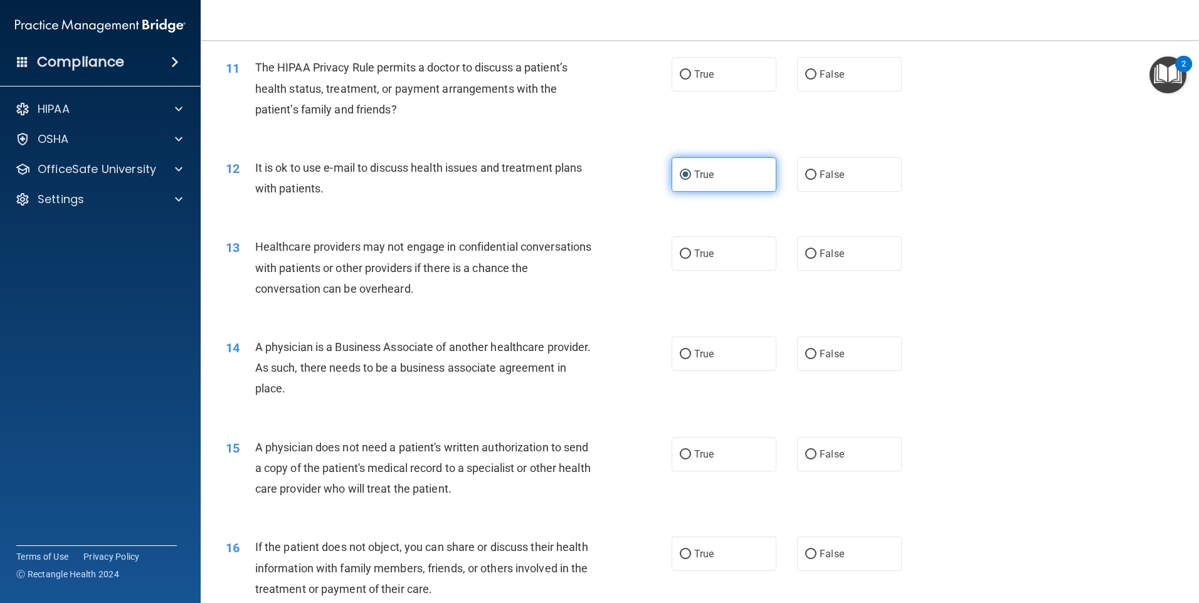
scroll to position [952, 0]
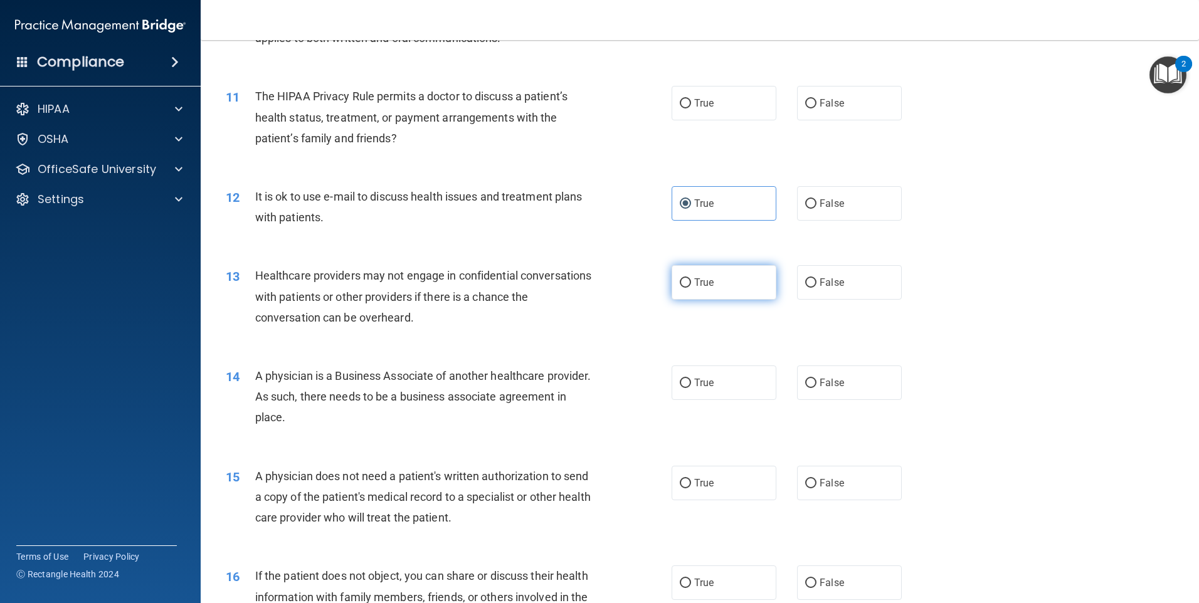
click at [750, 285] on label "True" at bounding box center [724, 282] width 105 height 34
click at [691, 285] on input "True" at bounding box center [685, 282] width 11 height 9
radio input "true"
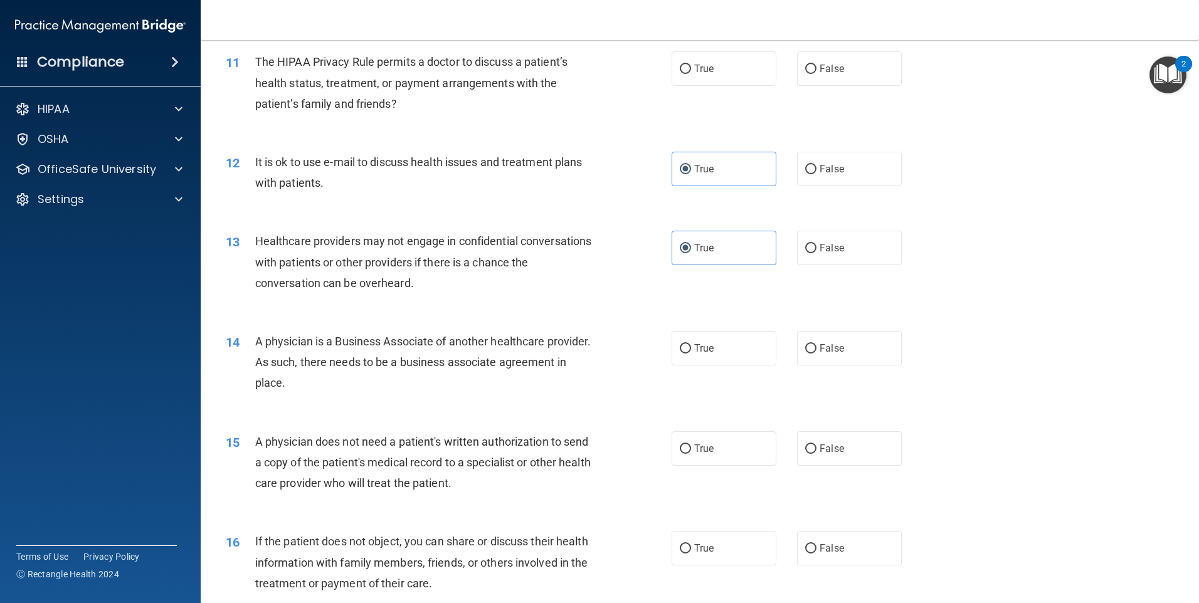
scroll to position [1015, 0]
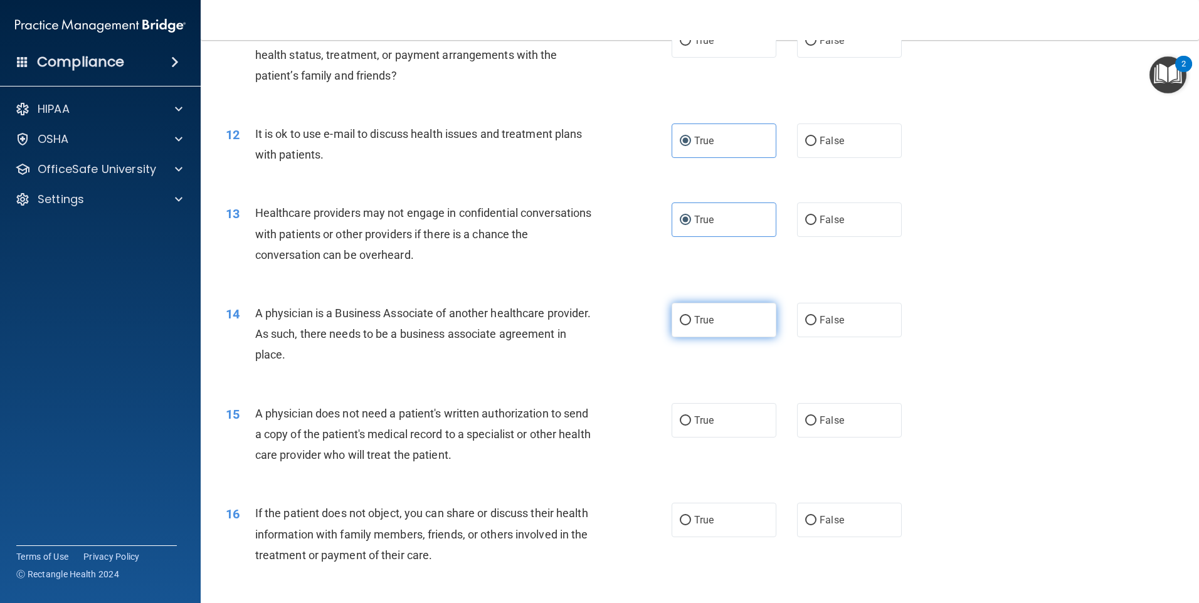
click at [714, 328] on label "True" at bounding box center [724, 320] width 105 height 34
click at [691, 325] on input "True" at bounding box center [685, 320] width 11 height 9
radio input "true"
click at [827, 418] on span "False" at bounding box center [832, 420] width 24 height 12
click at [816, 418] on input "False" at bounding box center [810, 420] width 11 height 9
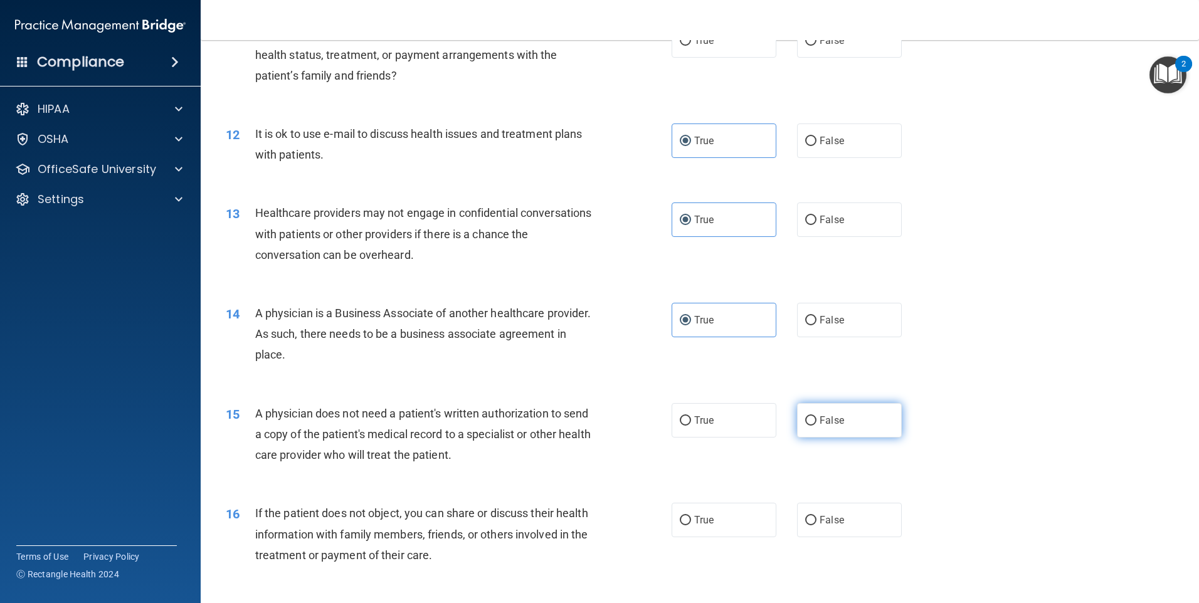
radio input "true"
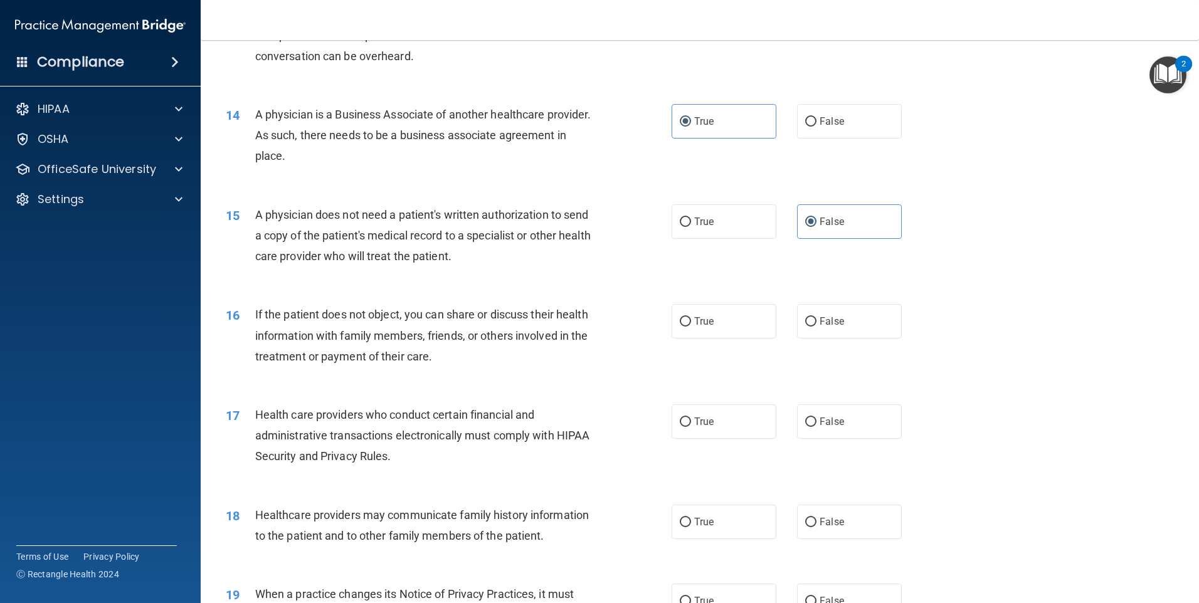
scroll to position [1251, 0]
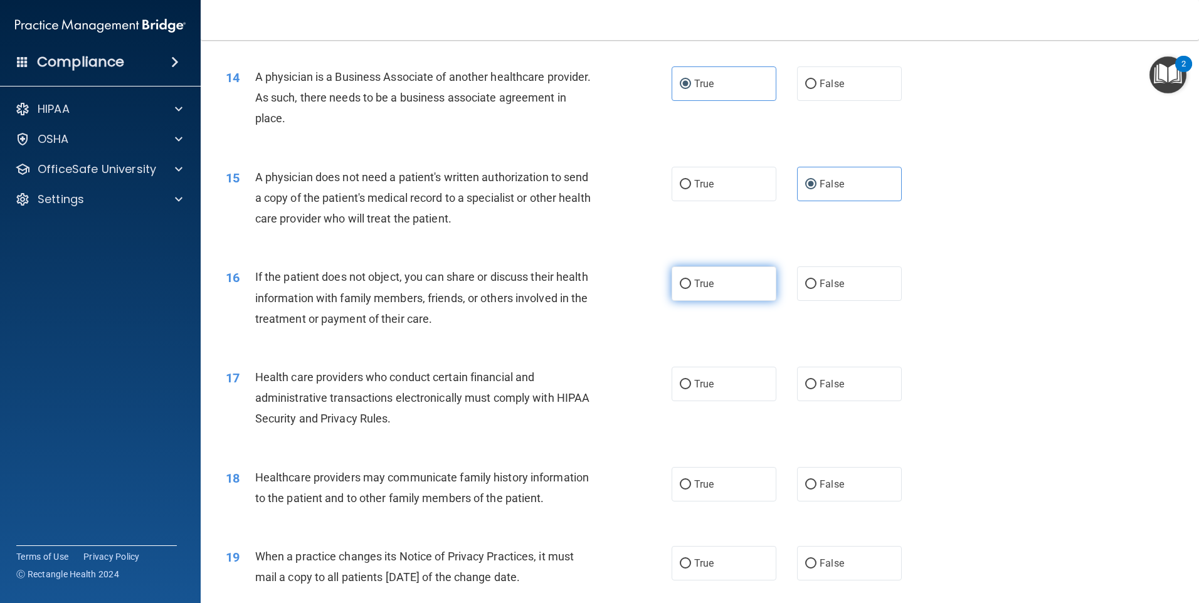
click at [695, 292] on label "True" at bounding box center [724, 283] width 105 height 34
click at [691, 289] on input "True" at bounding box center [685, 284] width 11 height 9
radio input "true"
click at [696, 389] on span "True" at bounding box center [703, 384] width 19 height 12
click at [691, 389] on input "True" at bounding box center [685, 384] width 11 height 9
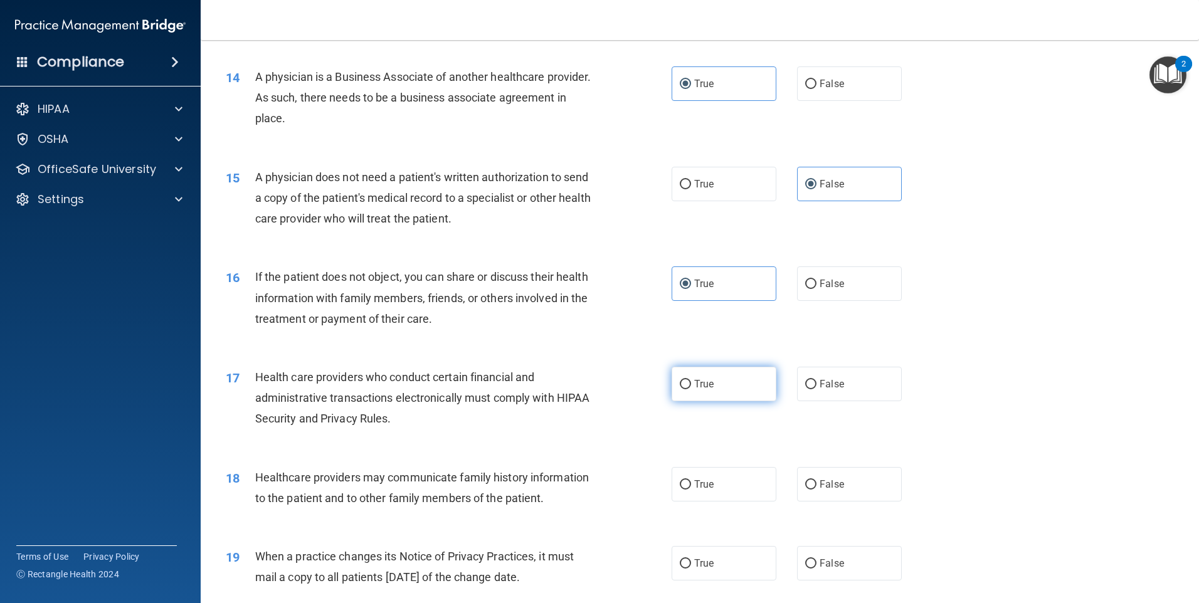
radio input "true"
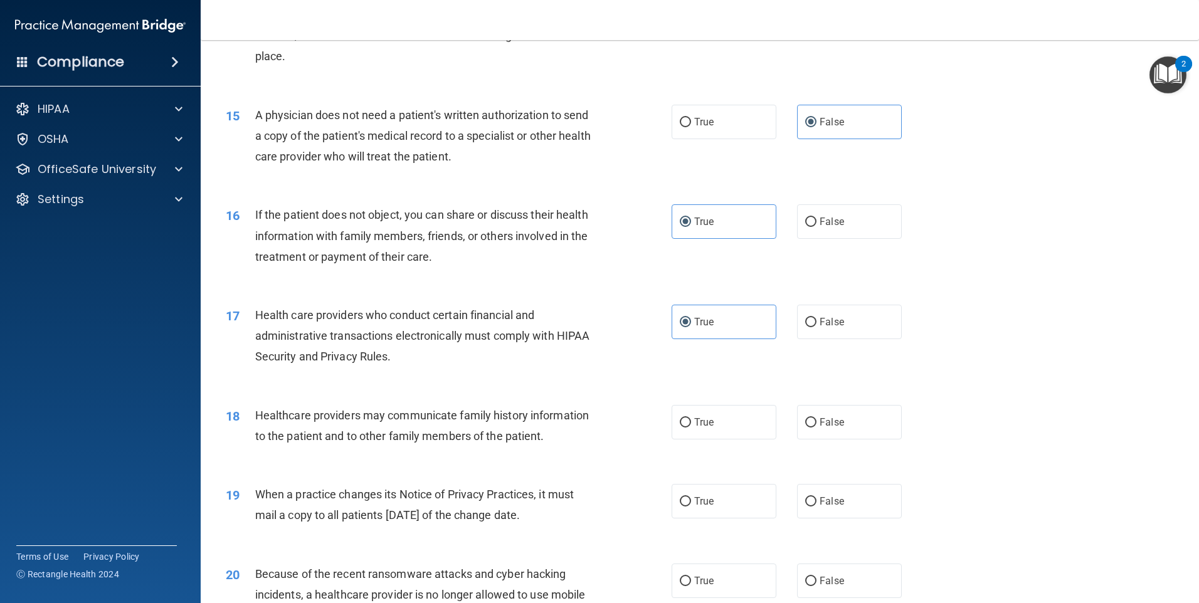
scroll to position [1314, 0]
click at [680, 424] on input "True" at bounding box center [685, 422] width 11 height 9
radio input "true"
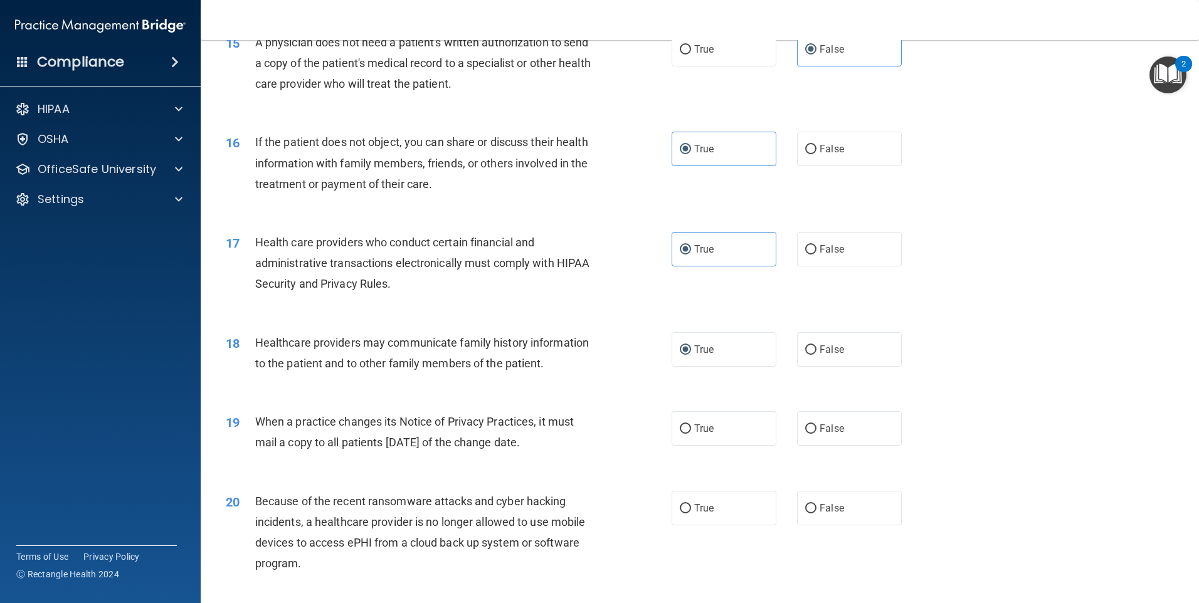
scroll to position [1439, 0]
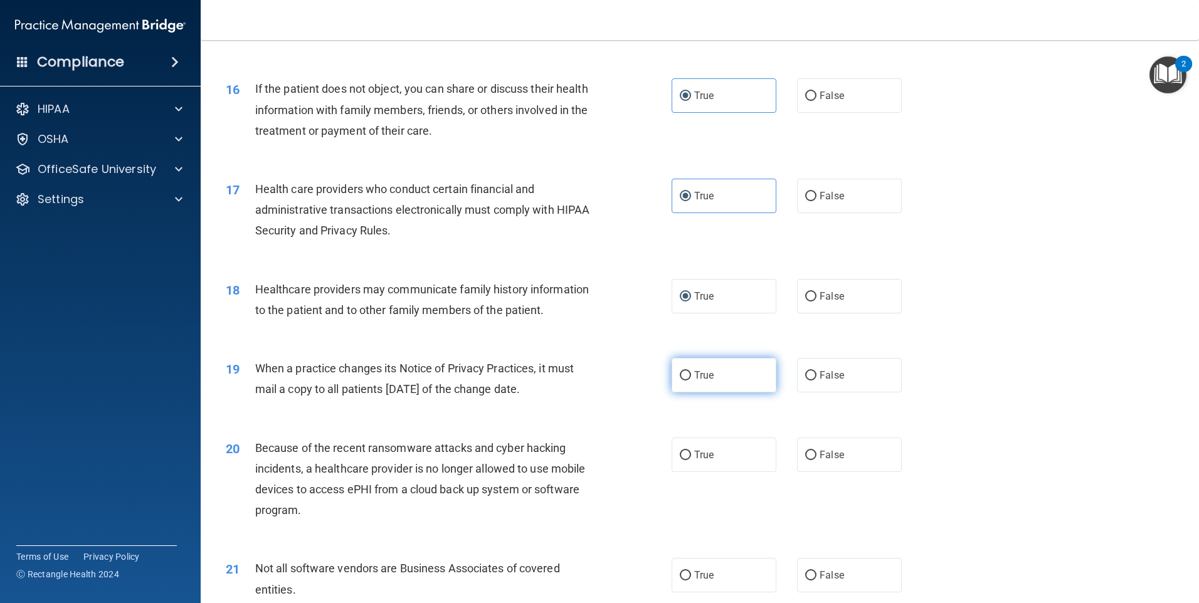
click at [763, 386] on label "True" at bounding box center [724, 375] width 105 height 34
click at [691, 381] on input "True" at bounding box center [685, 375] width 11 height 9
radio input "true"
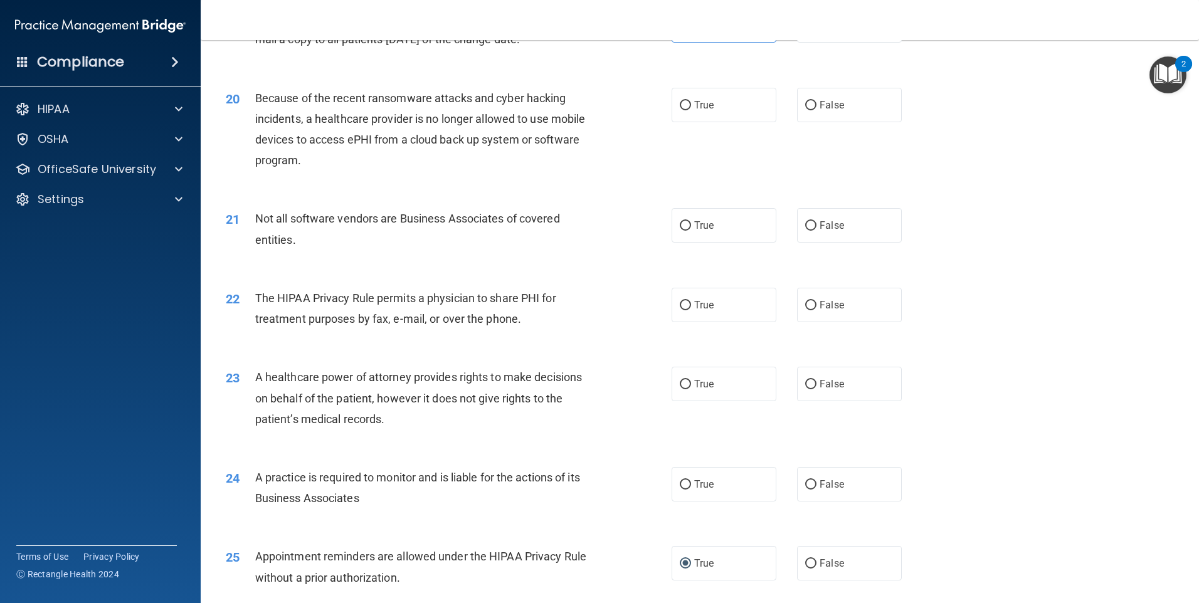
scroll to position [1759, 0]
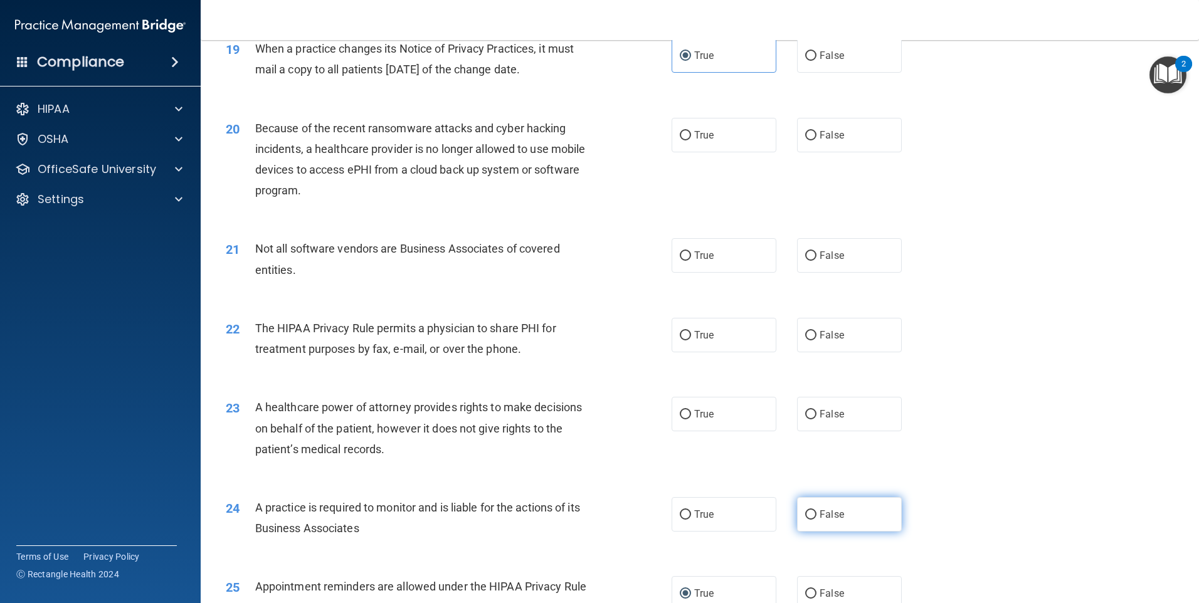
click at [807, 504] on label "False" at bounding box center [849, 514] width 105 height 34
click at [807, 510] on input "False" at bounding box center [810, 514] width 11 height 9
radio input "true"
click at [751, 258] on label "True" at bounding box center [724, 255] width 105 height 34
click at [691, 258] on input "True" at bounding box center [685, 255] width 11 height 9
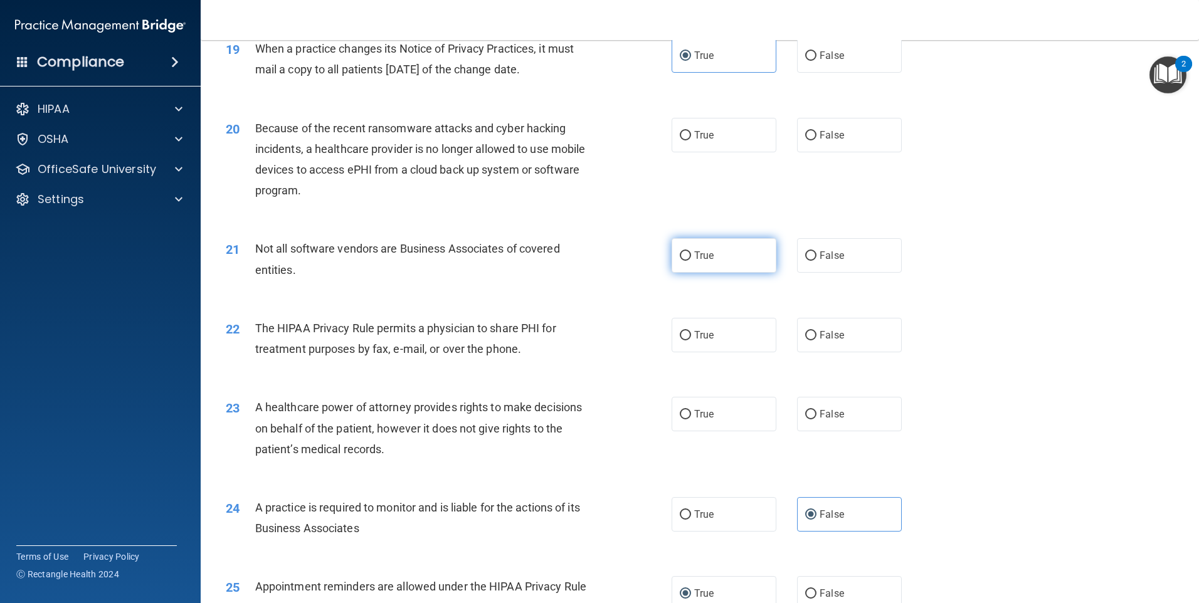
radio input "true"
click at [717, 342] on label "True" at bounding box center [724, 335] width 105 height 34
click at [691, 340] on input "True" at bounding box center [685, 335] width 11 height 9
radio input "true"
click at [798, 136] on label "False" at bounding box center [849, 135] width 105 height 34
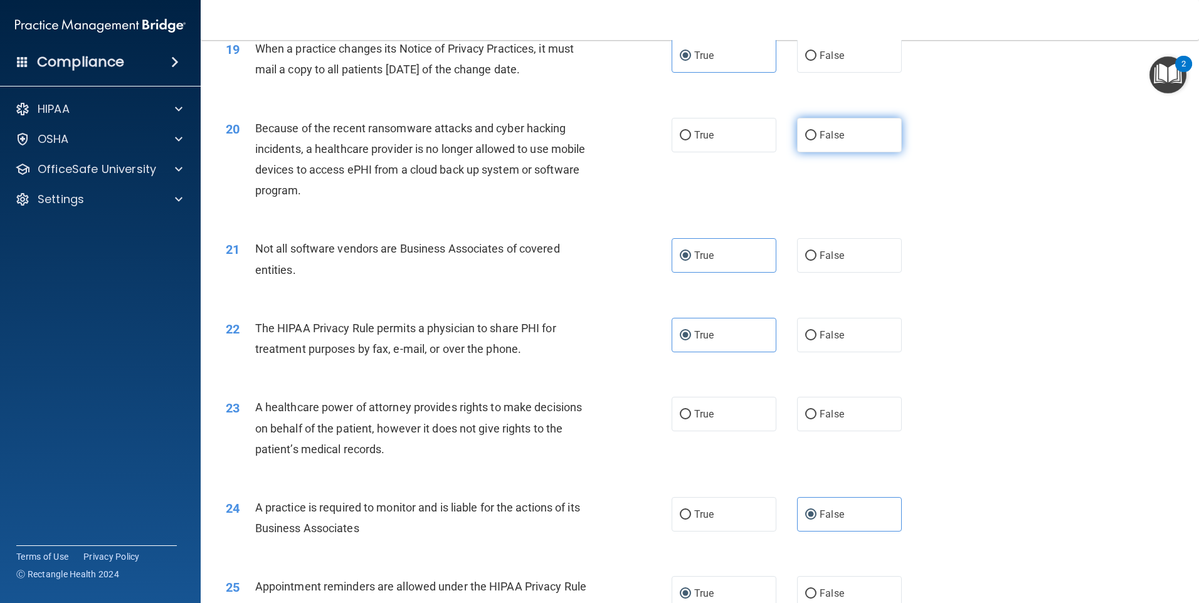
click at [805, 136] on input "False" at bounding box center [810, 135] width 11 height 9
radio input "true"
click at [813, 423] on label "False" at bounding box center [849, 414] width 105 height 34
click at [813, 419] on input "False" at bounding box center [810, 414] width 11 height 9
radio input "true"
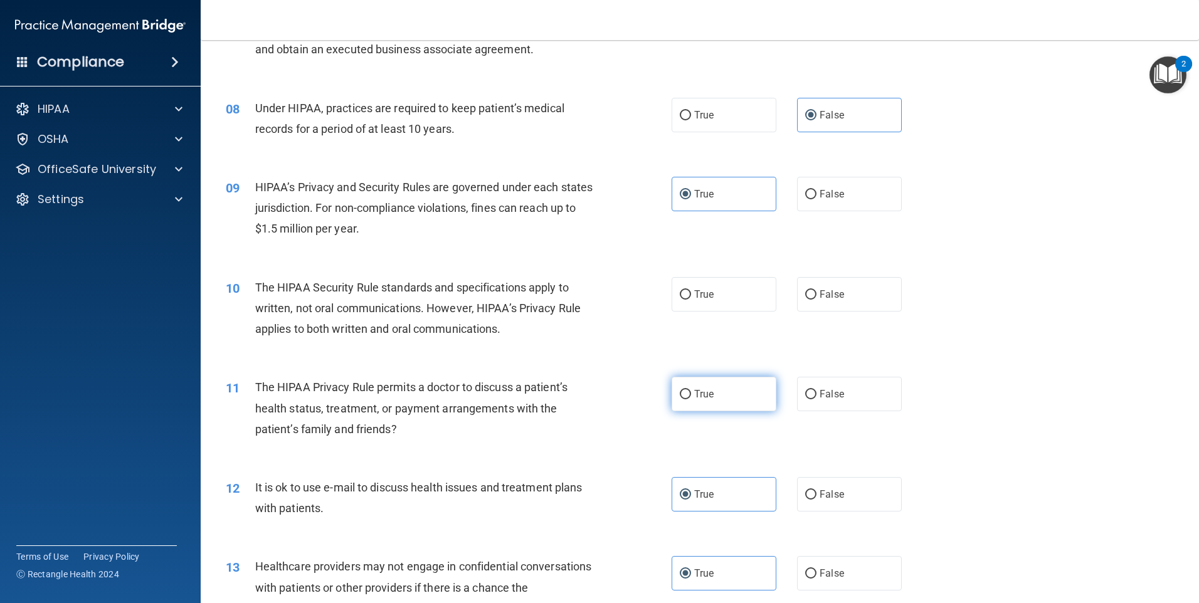
scroll to position [690, 0]
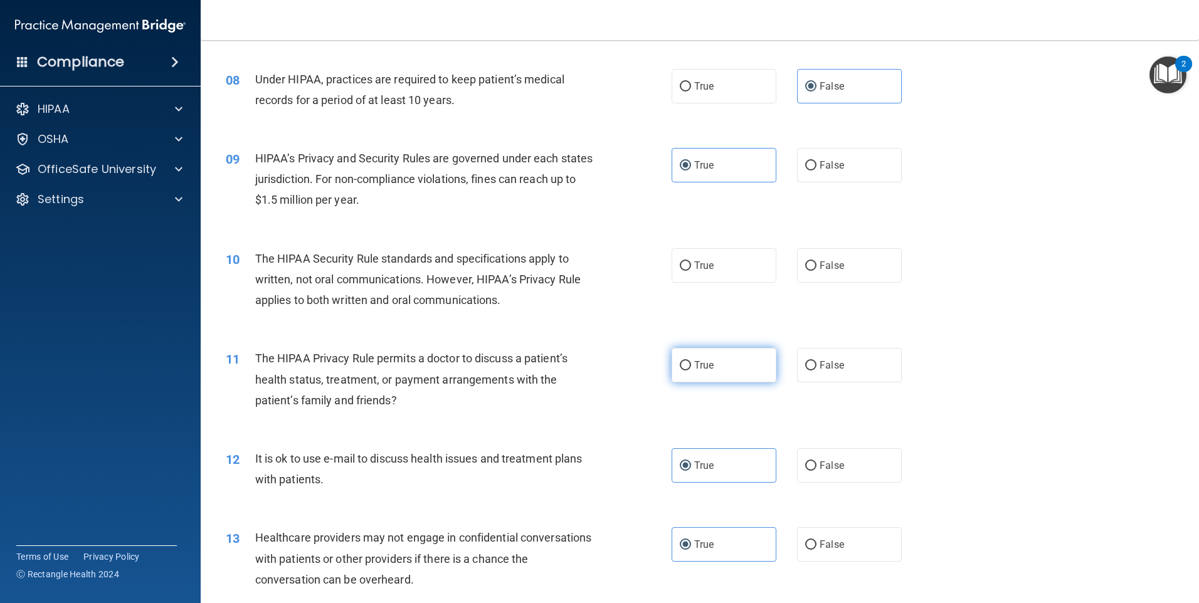
click at [688, 374] on label "True" at bounding box center [724, 365] width 105 height 34
click at [688, 371] on input "True" at bounding box center [685, 365] width 11 height 9
radio input "true"
click at [704, 265] on span "True" at bounding box center [703, 266] width 19 height 12
click at [691, 265] on input "True" at bounding box center [685, 265] width 11 height 9
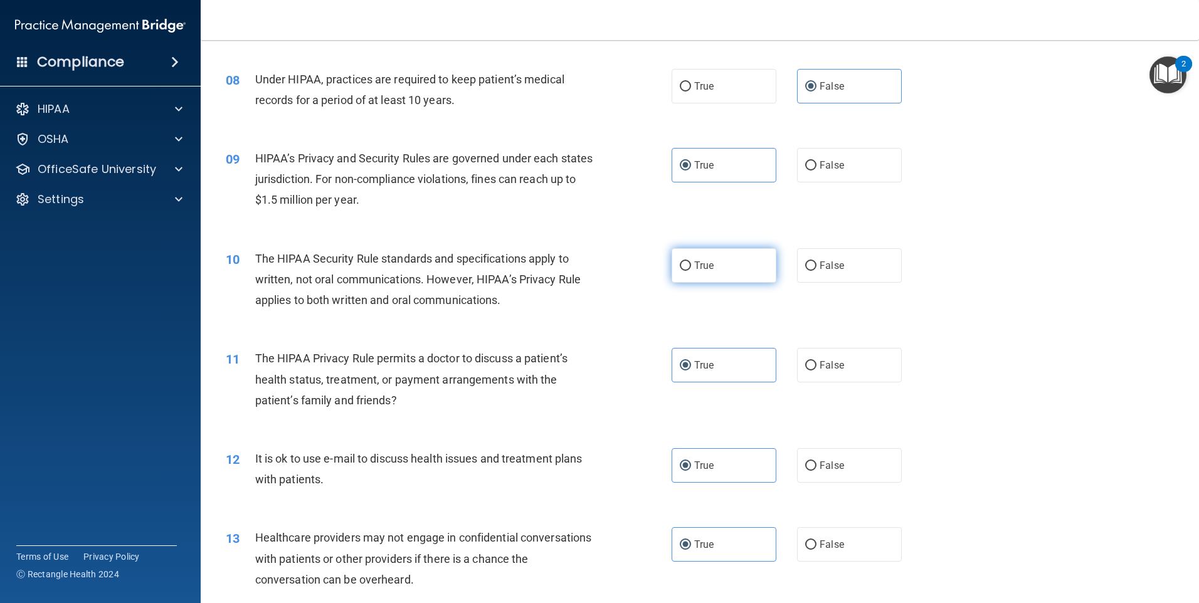
radio input "true"
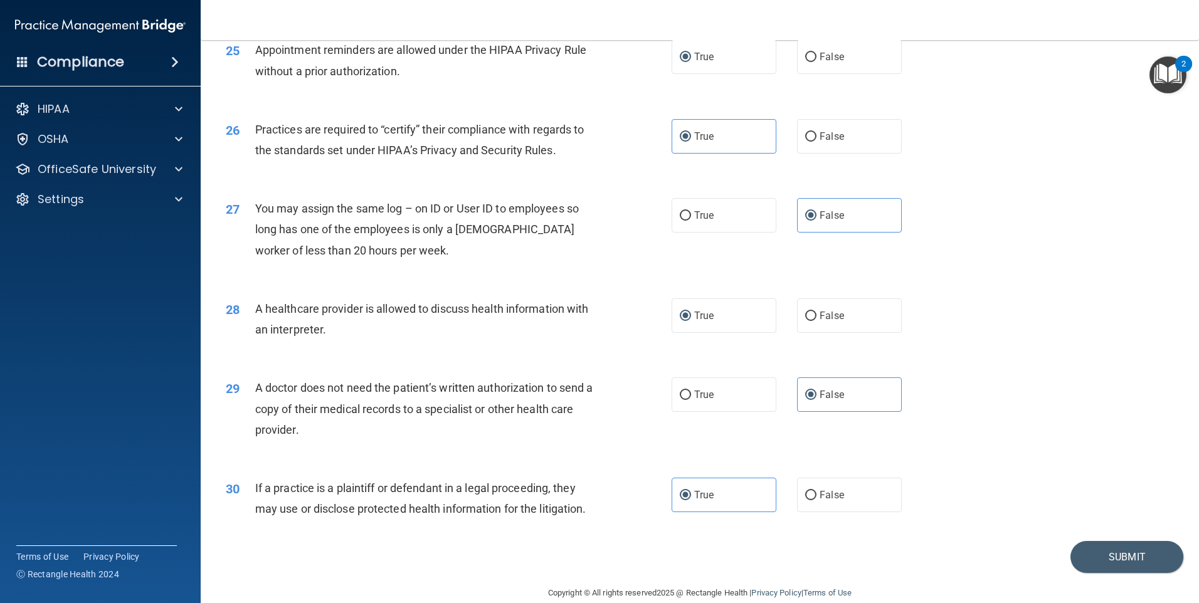
scroll to position [2316, 0]
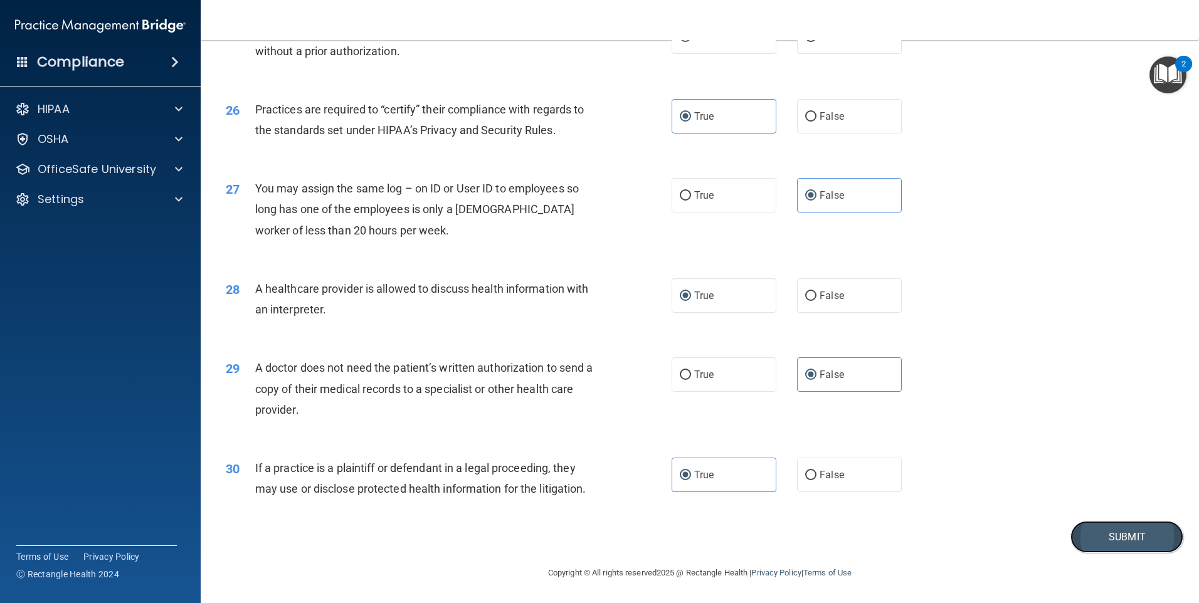
click at [1092, 542] on button "Submit" at bounding box center [1126, 537] width 113 height 32
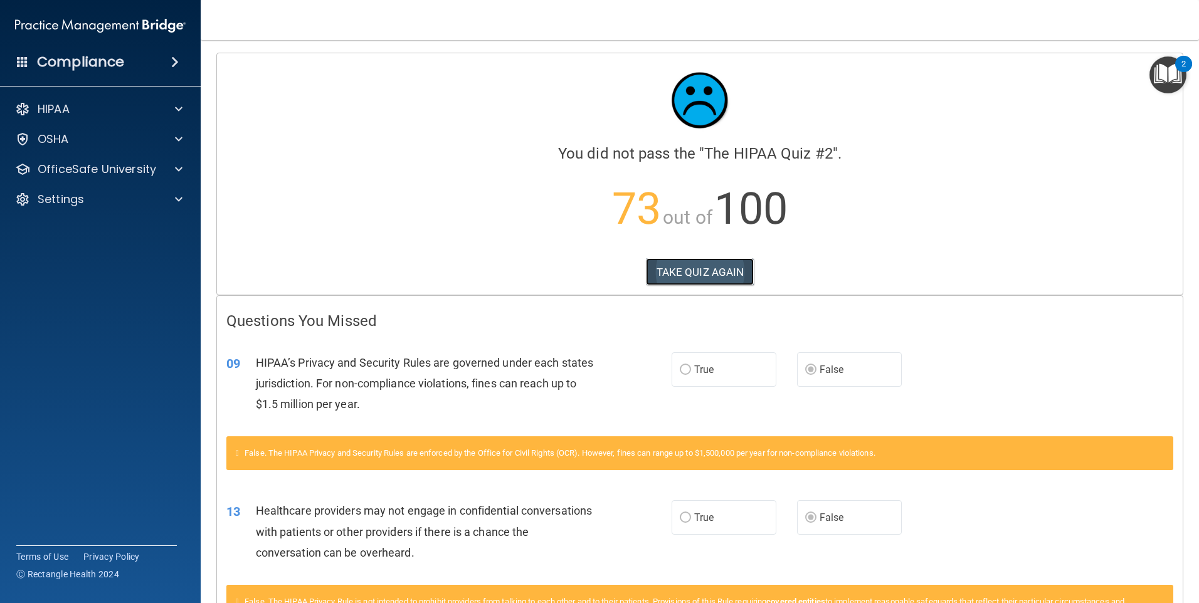
click at [701, 270] on button "TAKE QUIZ AGAIN" at bounding box center [700, 272] width 108 height 28
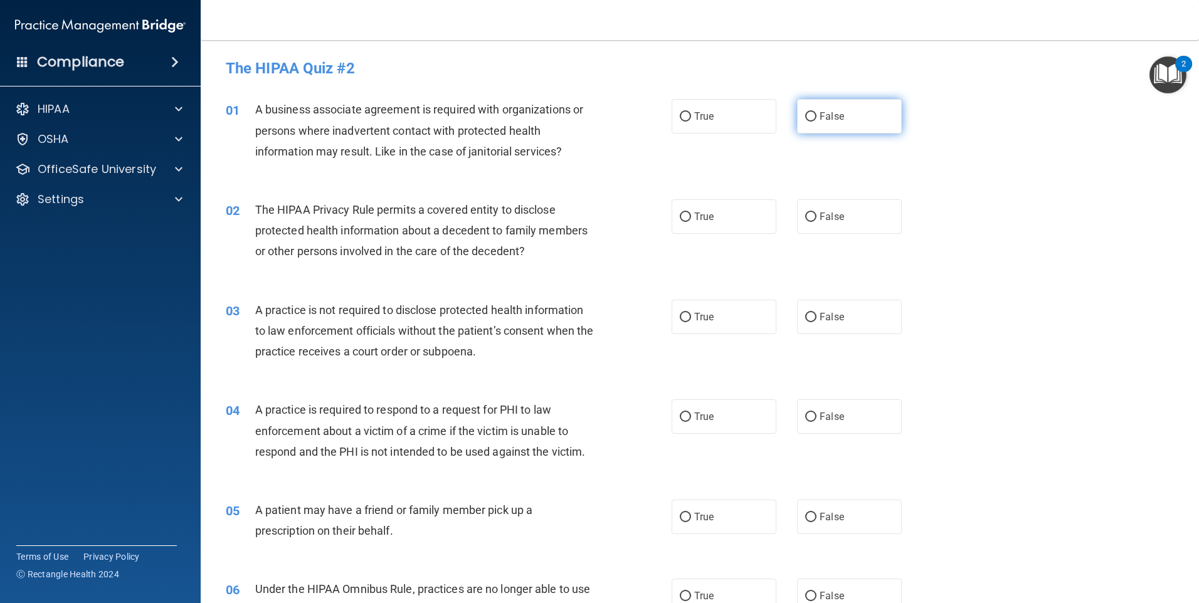
click at [860, 127] on label "False" at bounding box center [849, 116] width 105 height 34
click at [816, 122] on input "False" at bounding box center [810, 116] width 11 height 9
radio input "true"
click at [715, 223] on label "True" at bounding box center [724, 216] width 105 height 34
click at [691, 222] on input "True" at bounding box center [685, 217] width 11 height 9
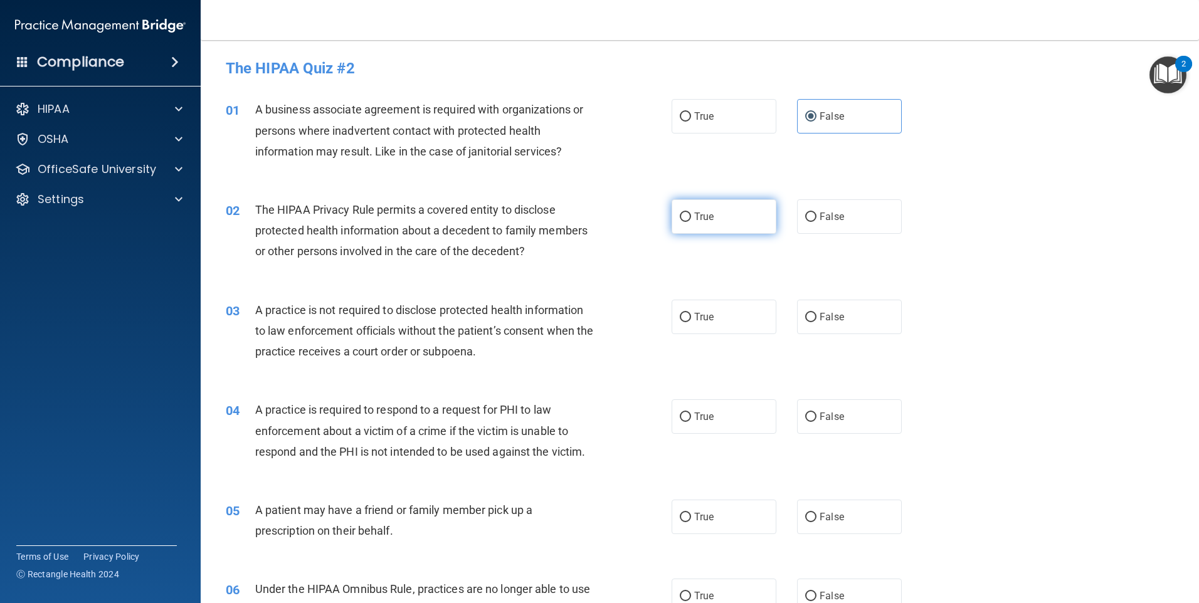
radio input "true"
click at [846, 320] on label "False" at bounding box center [849, 317] width 105 height 34
click at [816, 320] on input "False" at bounding box center [810, 317] width 11 height 9
radio input "true"
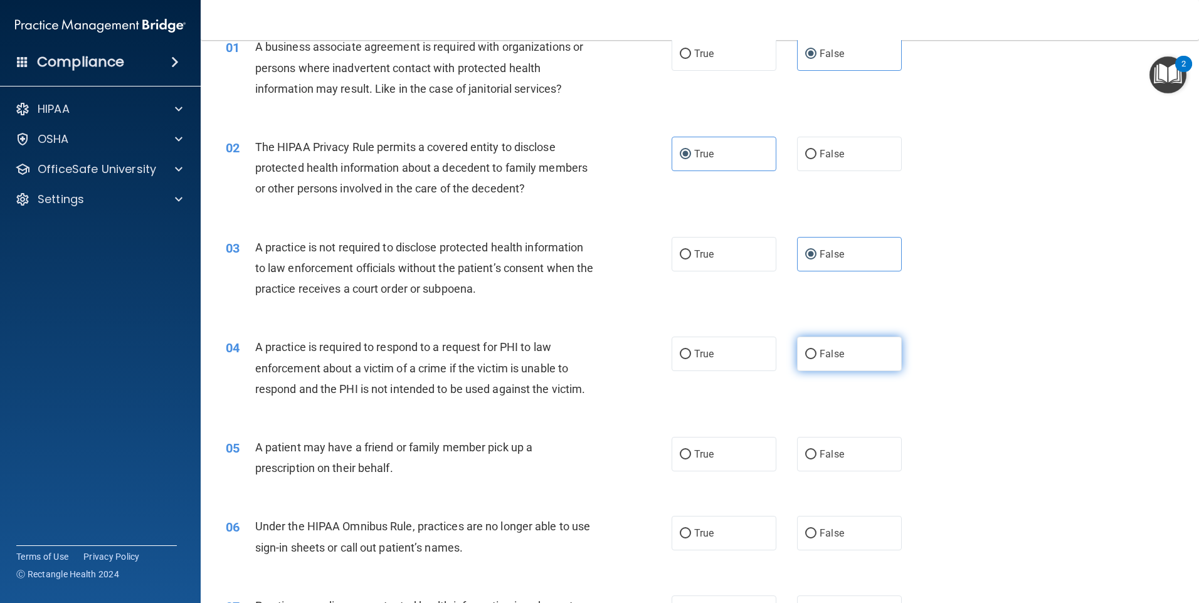
click at [799, 363] on label "False" at bounding box center [849, 354] width 105 height 34
click at [805, 359] on input "False" at bounding box center [810, 354] width 11 height 9
radio input "true"
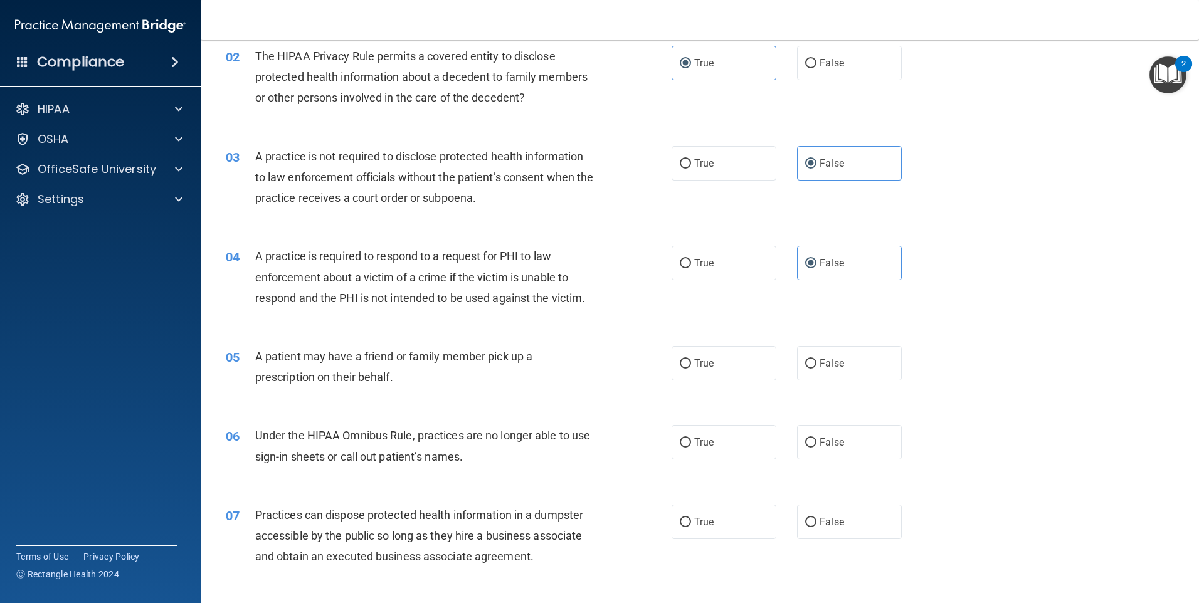
scroll to position [188, 0]
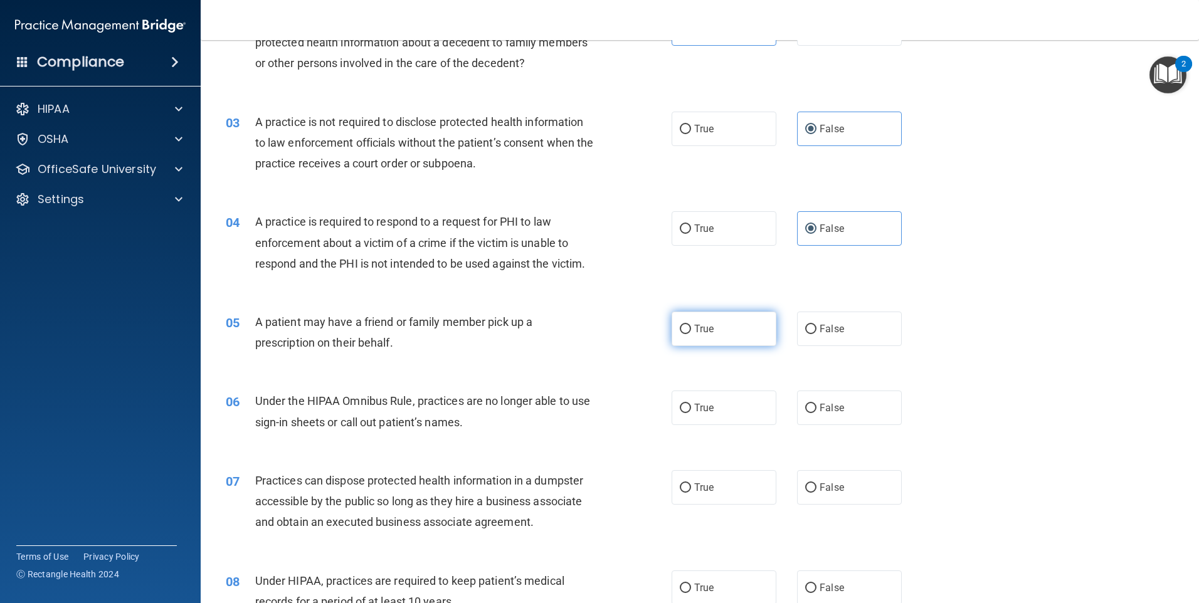
click at [729, 329] on label "True" at bounding box center [724, 329] width 105 height 34
click at [691, 329] on input "True" at bounding box center [685, 329] width 11 height 9
radio input "true"
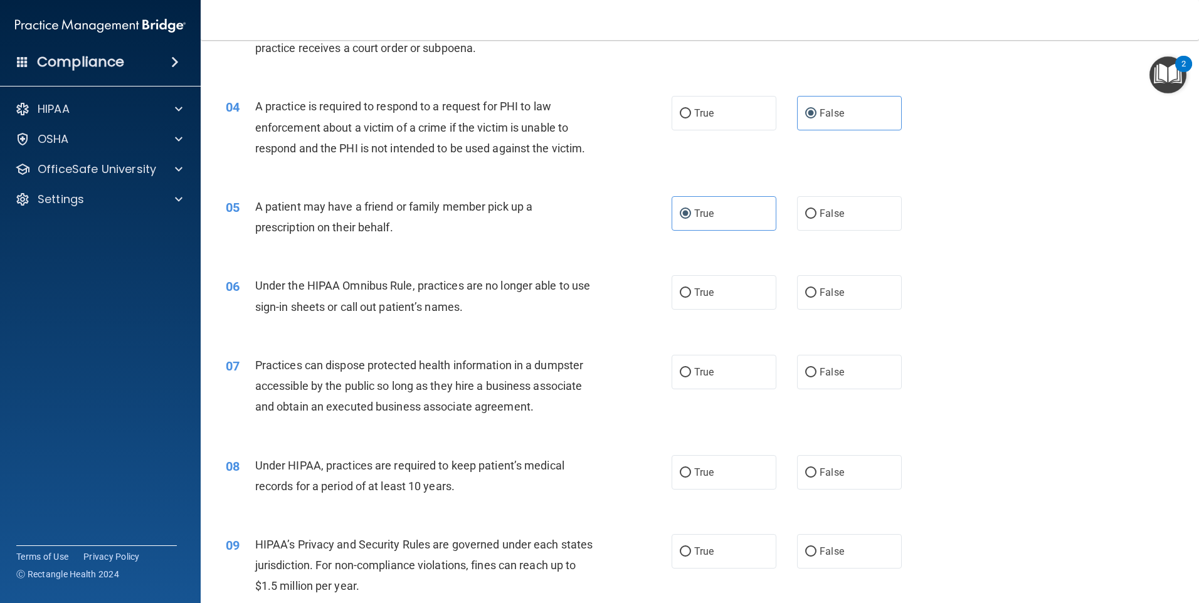
scroll to position [314, 0]
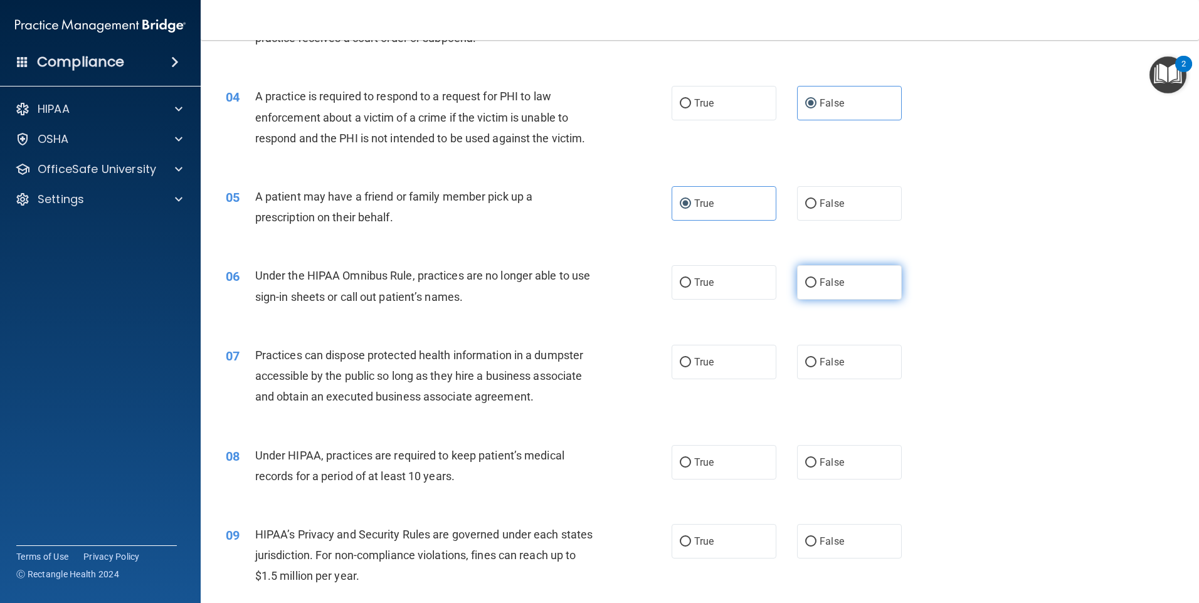
click at [868, 283] on label "False" at bounding box center [849, 282] width 105 height 34
click at [816, 283] on input "False" at bounding box center [810, 282] width 11 height 9
radio input "true"
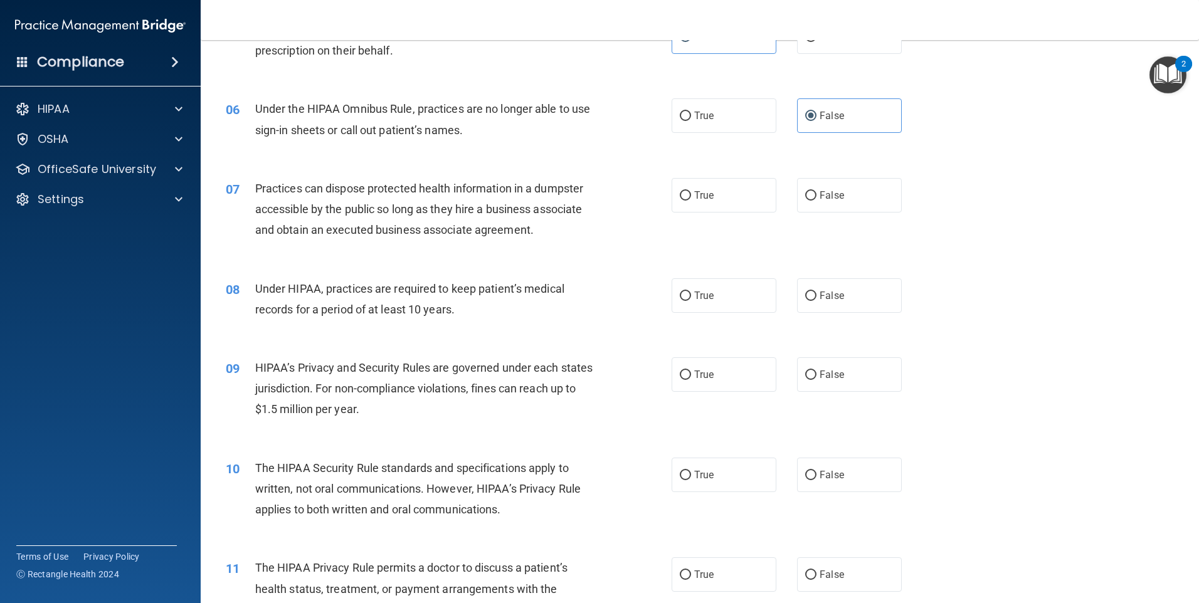
scroll to position [502, 0]
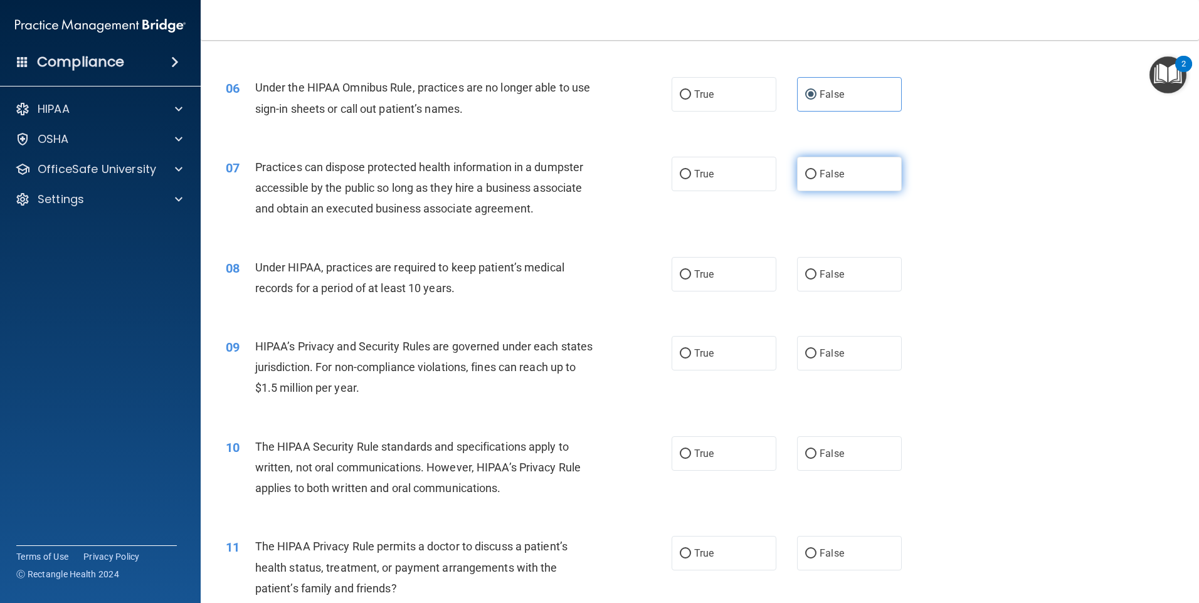
click at [822, 171] on span "False" at bounding box center [832, 174] width 24 height 12
click at [816, 171] on input "False" at bounding box center [810, 174] width 11 height 9
radio input "true"
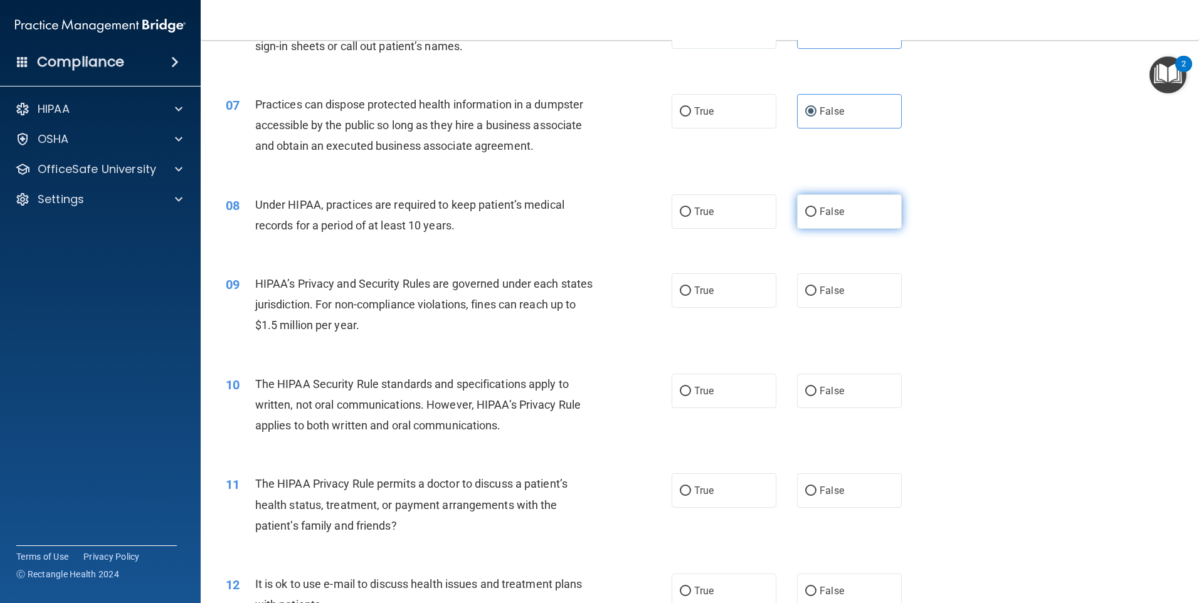
click at [856, 220] on label "False" at bounding box center [849, 211] width 105 height 34
click at [816, 217] on input "False" at bounding box center [810, 212] width 11 height 9
radio input "true"
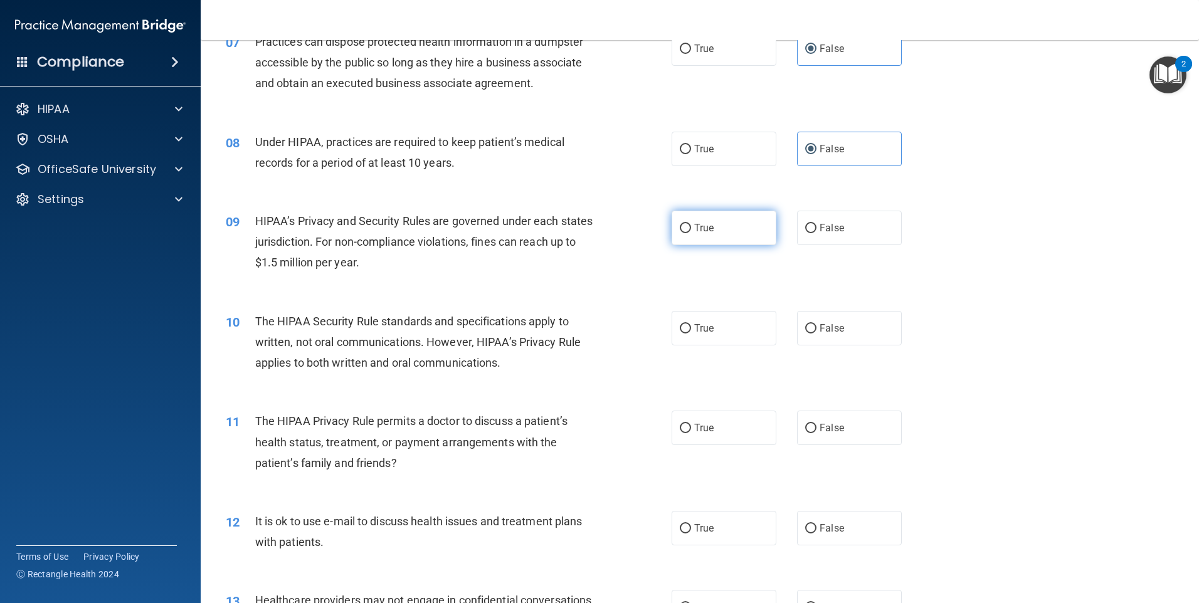
click at [722, 236] on label "True" at bounding box center [724, 228] width 105 height 34
click at [691, 233] on input "True" at bounding box center [685, 228] width 11 height 9
radio input "true"
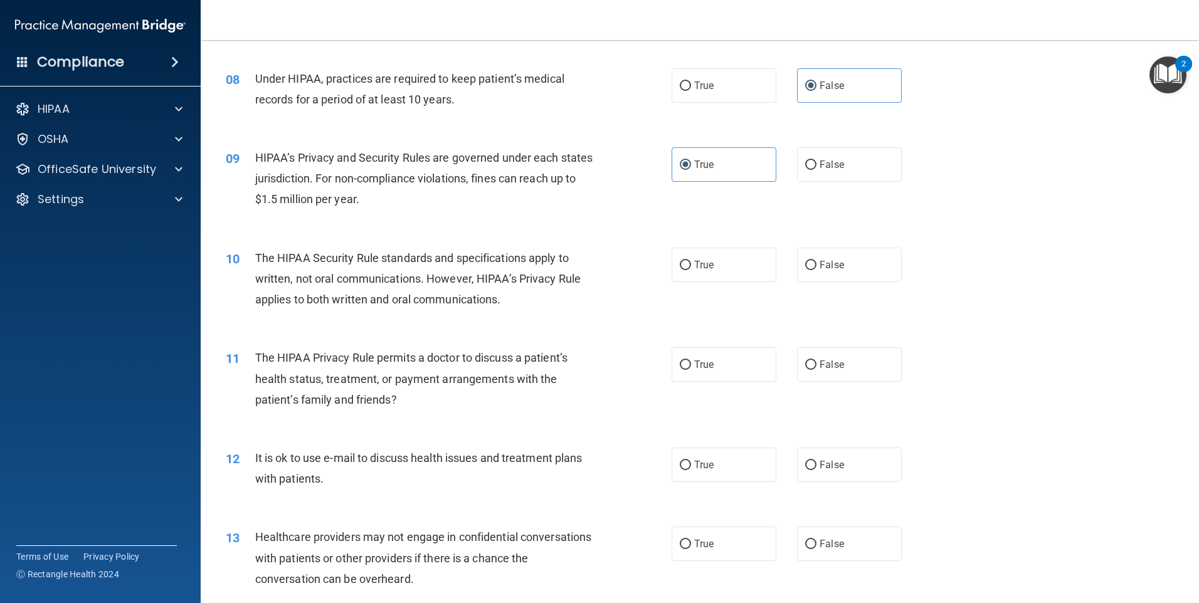
scroll to position [752, 0]
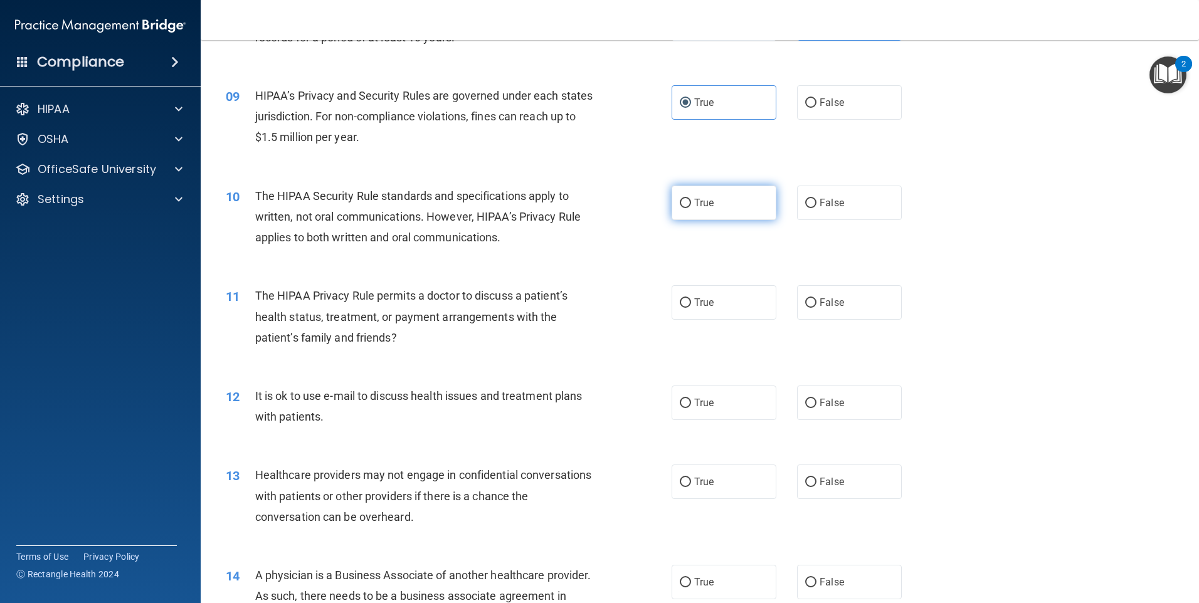
click at [753, 214] on label "True" at bounding box center [724, 203] width 105 height 34
click at [691, 208] on input "True" at bounding box center [685, 203] width 11 height 9
radio input "true"
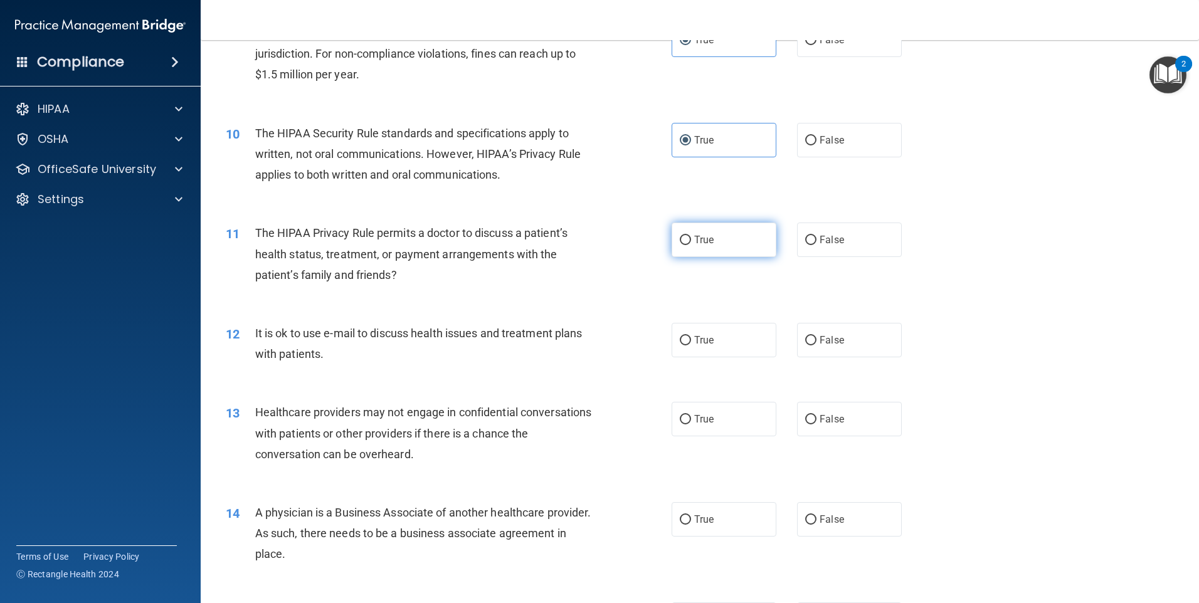
click at [704, 241] on span "True" at bounding box center [703, 240] width 19 height 12
click at [691, 241] on input "True" at bounding box center [685, 240] width 11 height 9
radio input "true"
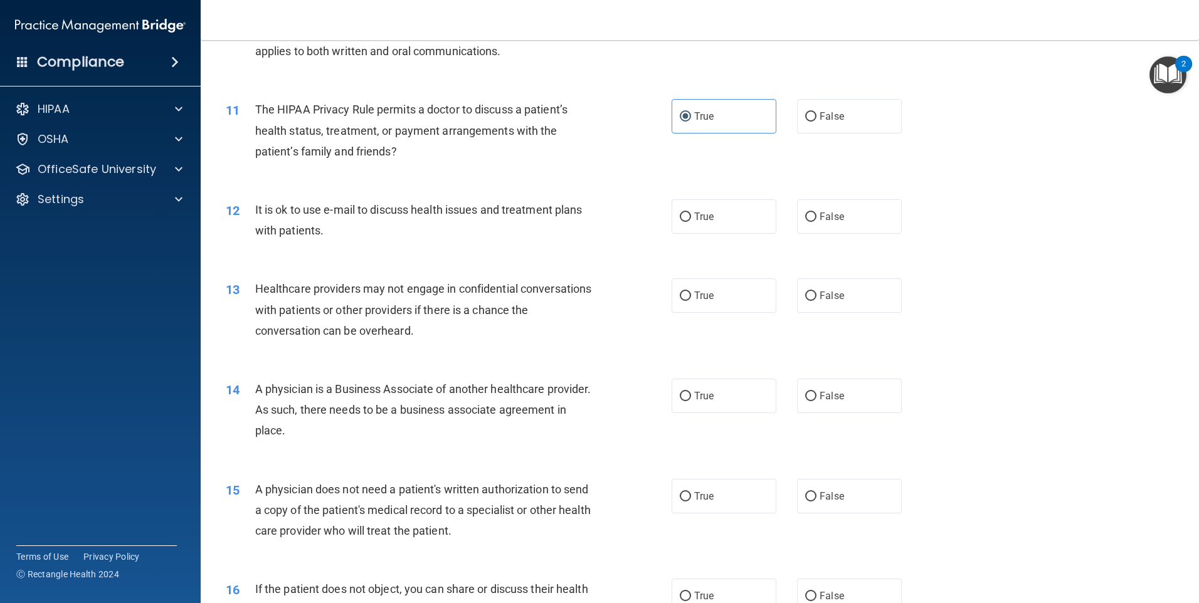
scroll to position [941, 0]
click at [694, 216] on span "True" at bounding box center [703, 215] width 19 height 12
click at [691, 216] on input "True" at bounding box center [685, 215] width 11 height 9
radio input "true"
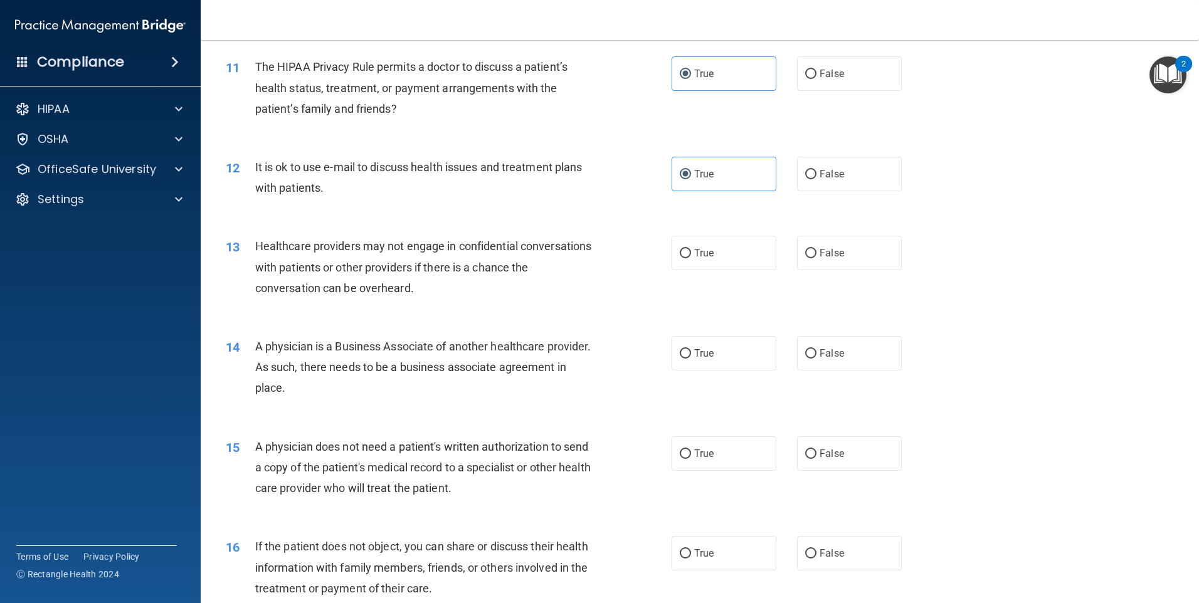
scroll to position [1003, 0]
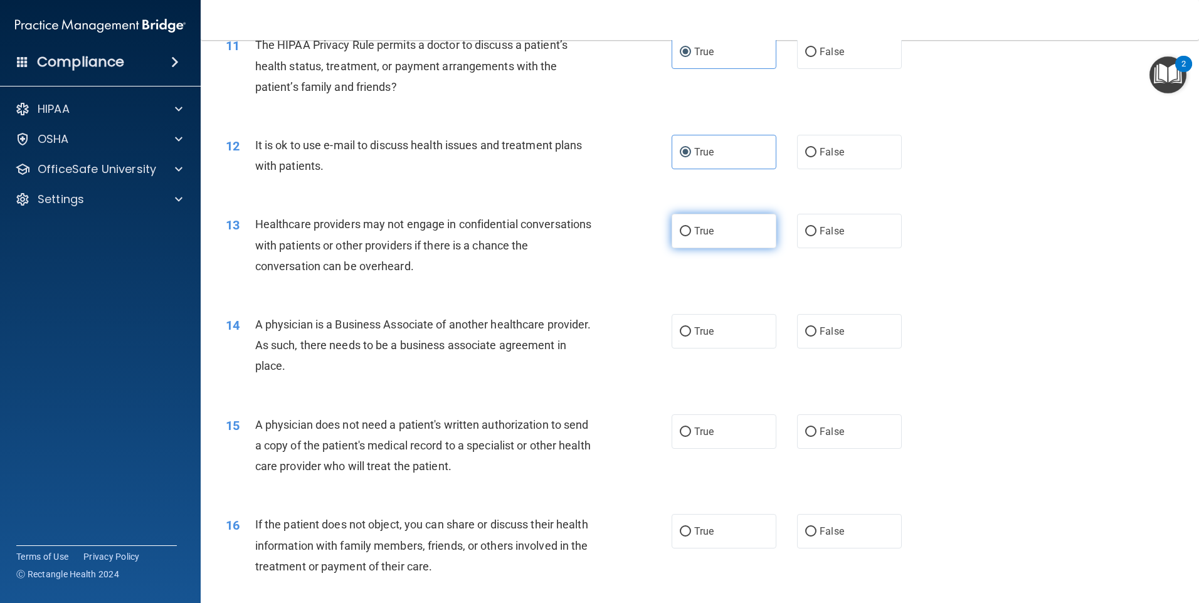
click at [724, 238] on label "True" at bounding box center [724, 231] width 105 height 34
click at [691, 236] on input "True" at bounding box center [685, 231] width 11 height 9
radio input "true"
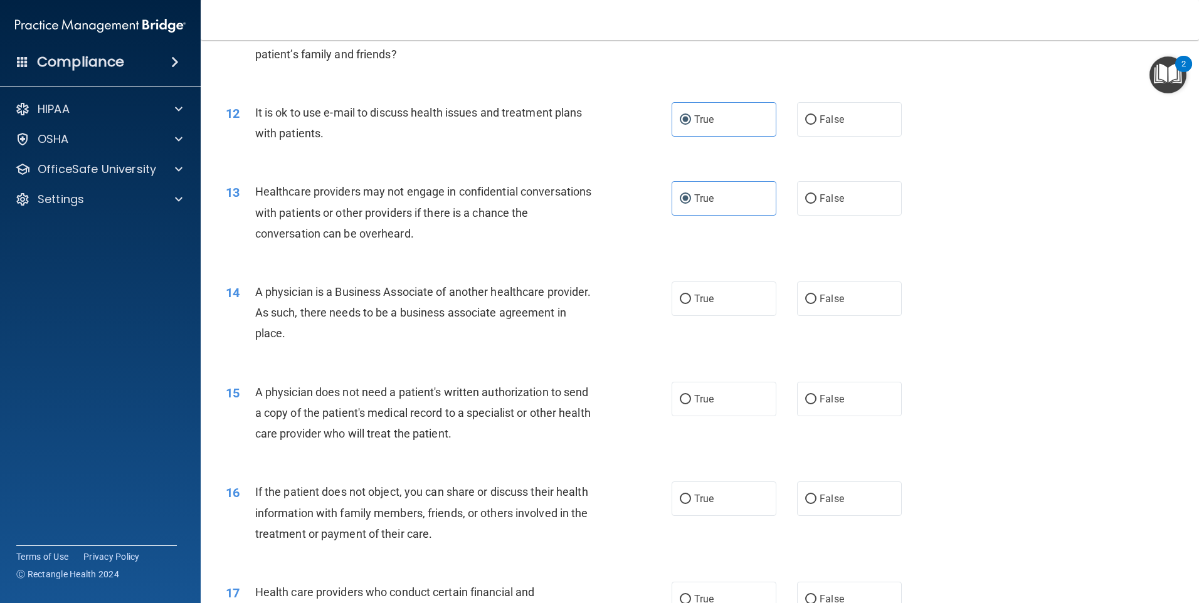
scroll to position [1129, 0]
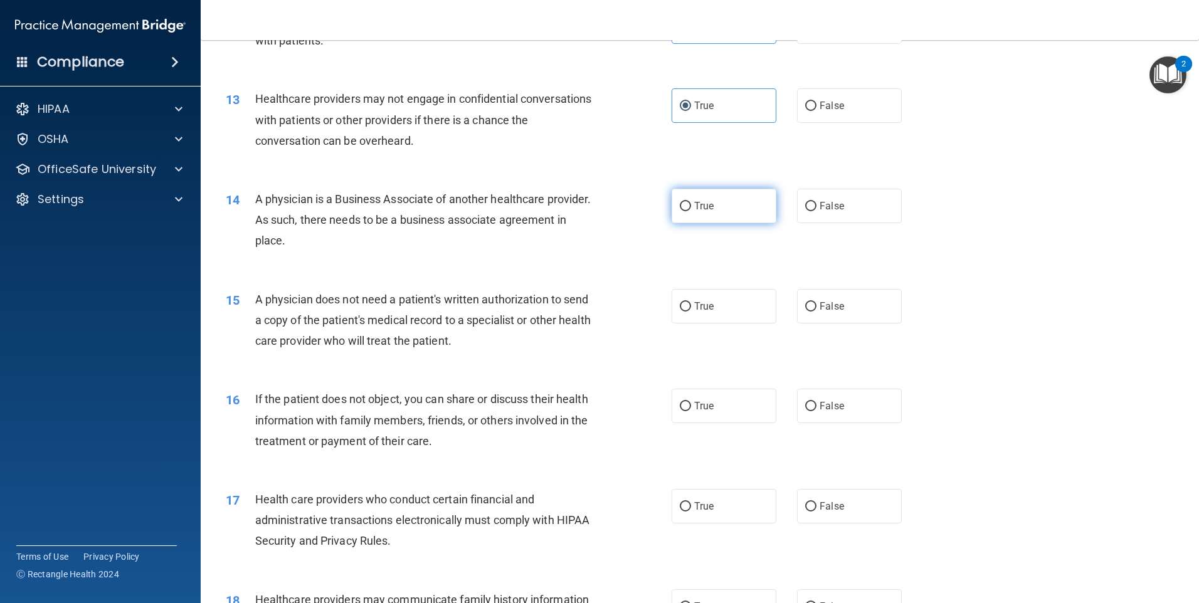
click at [716, 212] on label "True" at bounding box center [724, 206] width 105 height 34
click at [691, 211] on input "True" at bounding box center [685, 206] width 11 height 9
radio input "true"
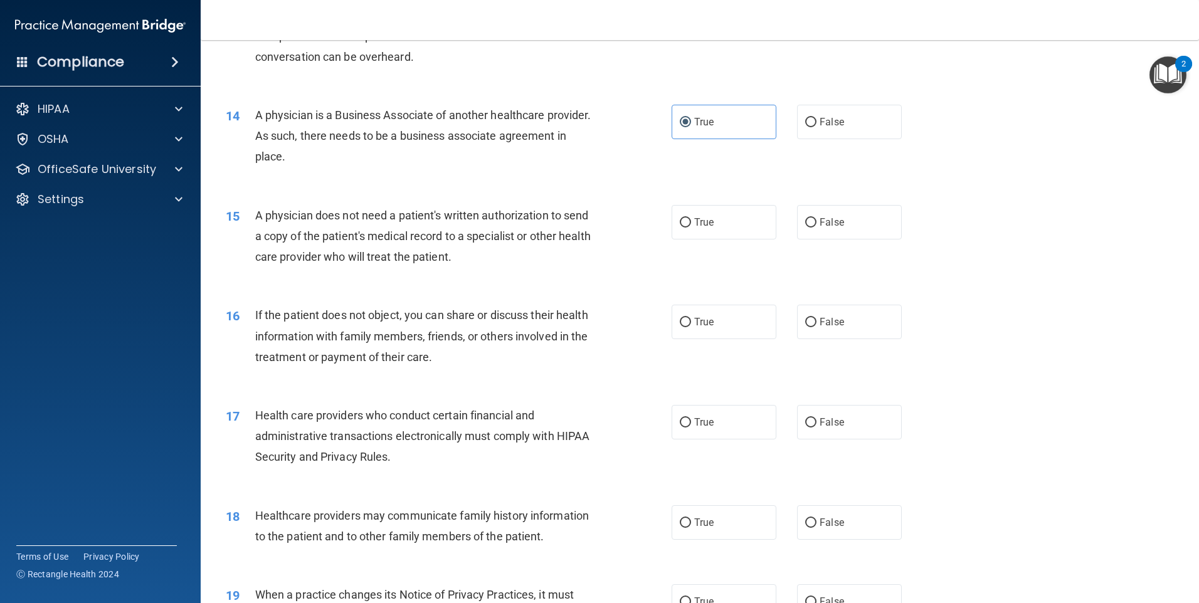
scroll to position [1254, 0]
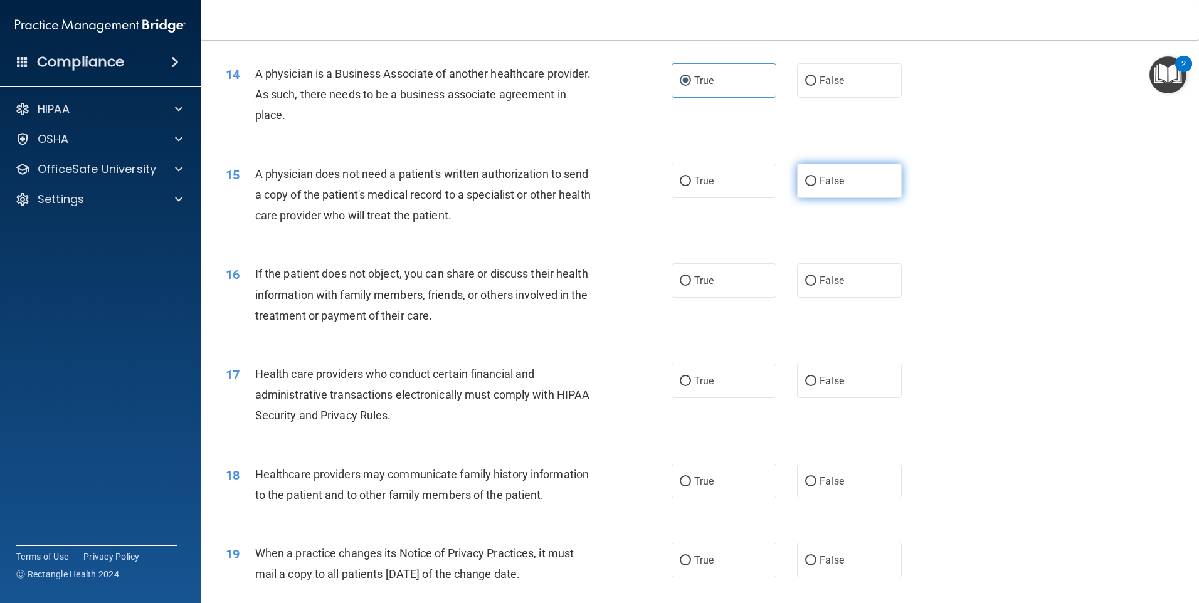
click at [797, 183] on label "False" at bounding box center [849, 181] width 105 height 34
click at [805, 183] on input "False" at bounding box center [810, 181] width 11 height 9
radio input "true"
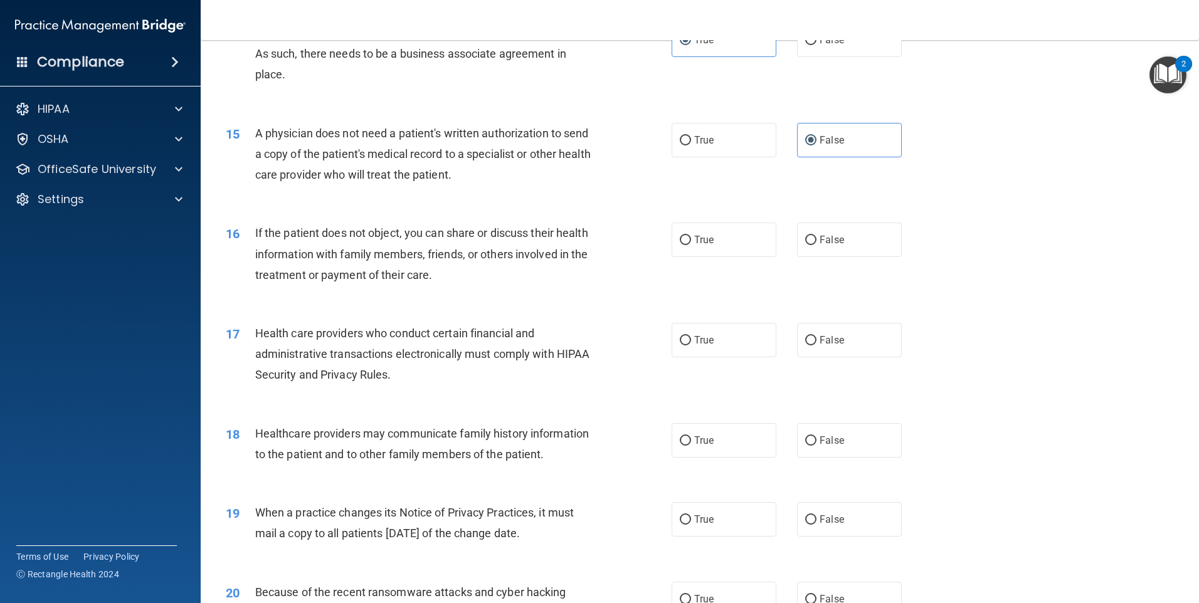
scroll to position [1317, 0]
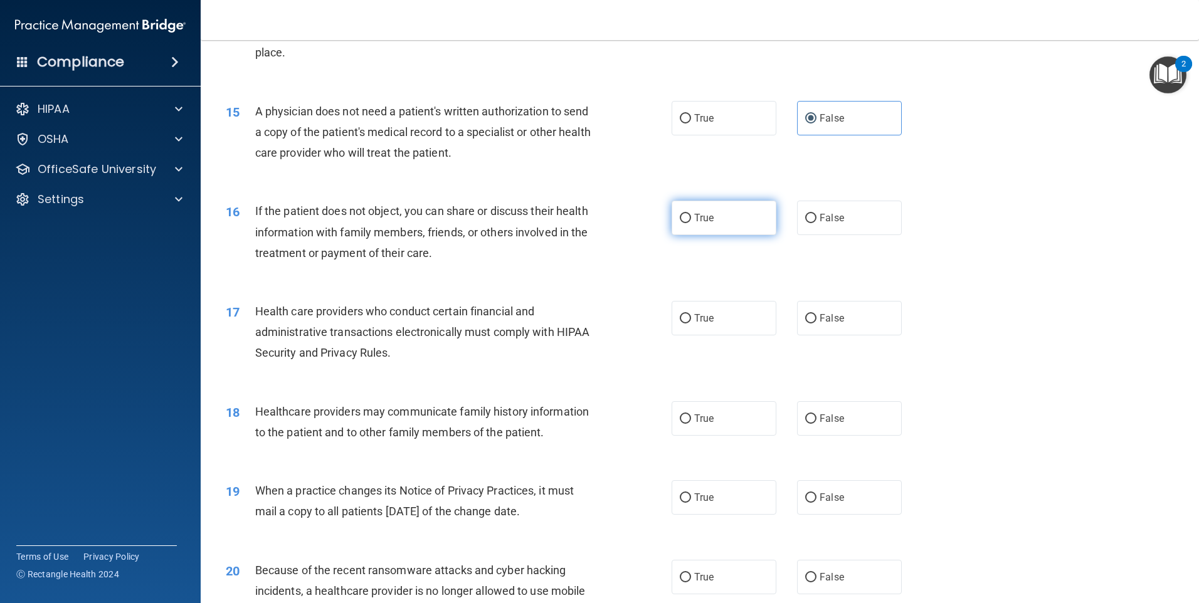
click at [734, 233] on label "True" at bounding box center [724, 218] width 105 height 34
click at [691, 223] on input "True" at bounding box center [685, 218] width 11 height 9
radio input "true"
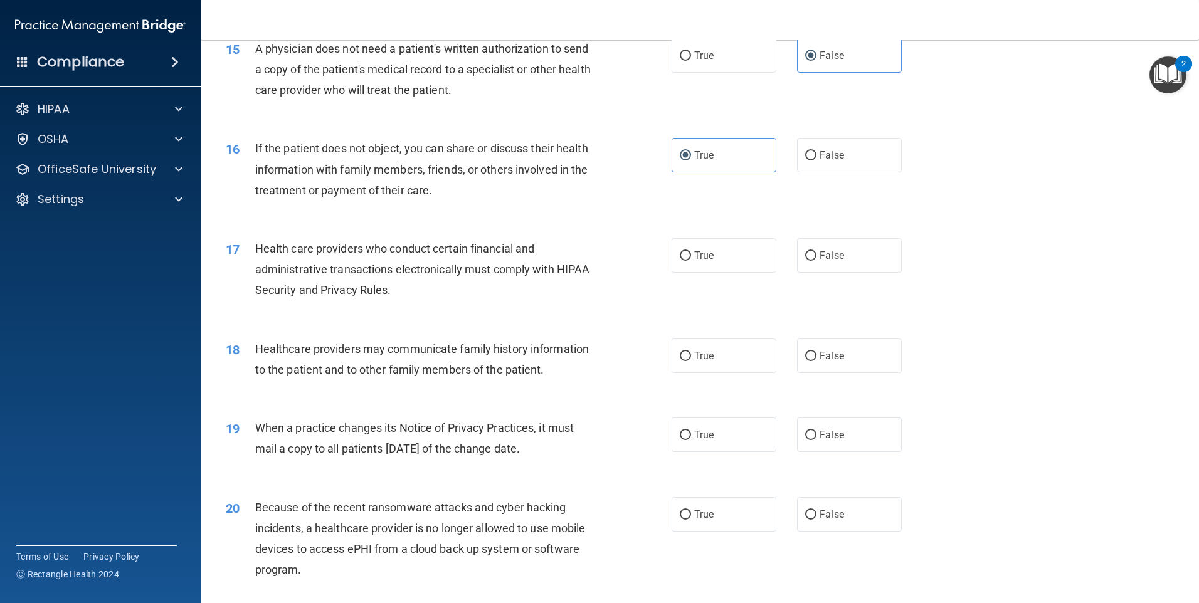
scroll to position [1442, 0]
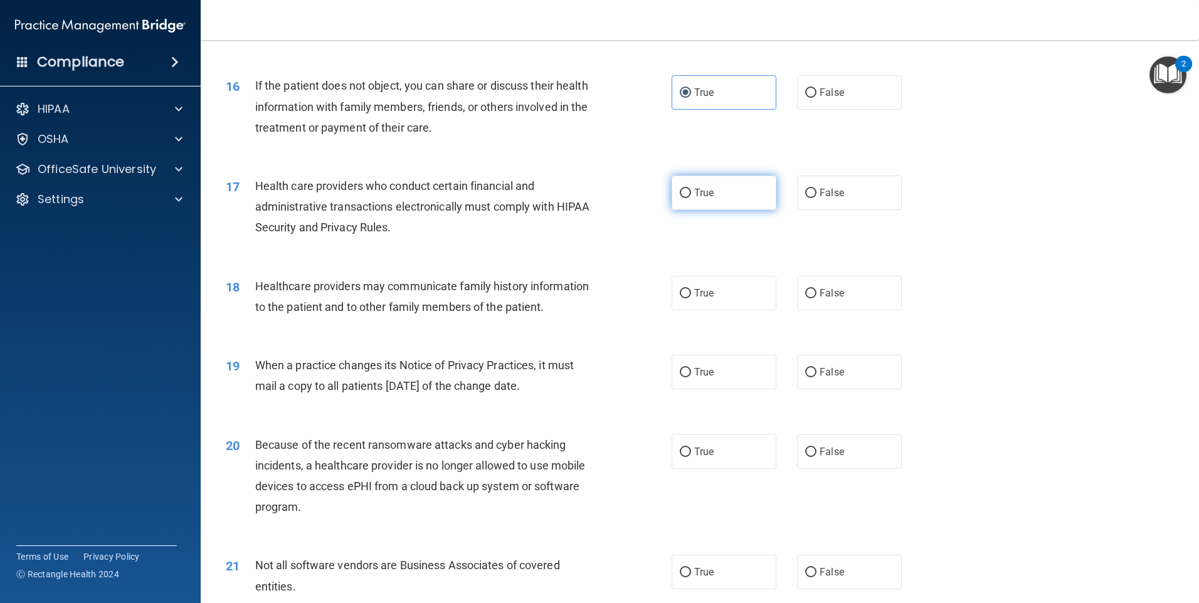
click at [753, 200] on label "True" at bounding box center [724, 193] width 105 height 34
click at [691, 198] on input "True" at bounding box center [685, 193] width 11 height 9
radio input "true"
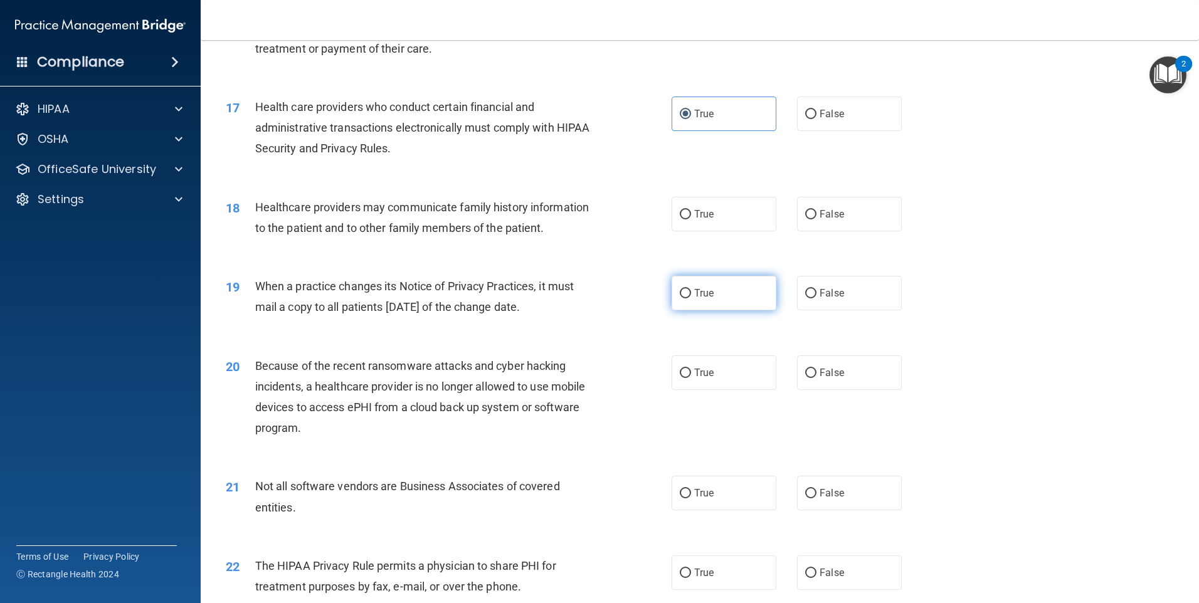
scroll to position [1568, 0]
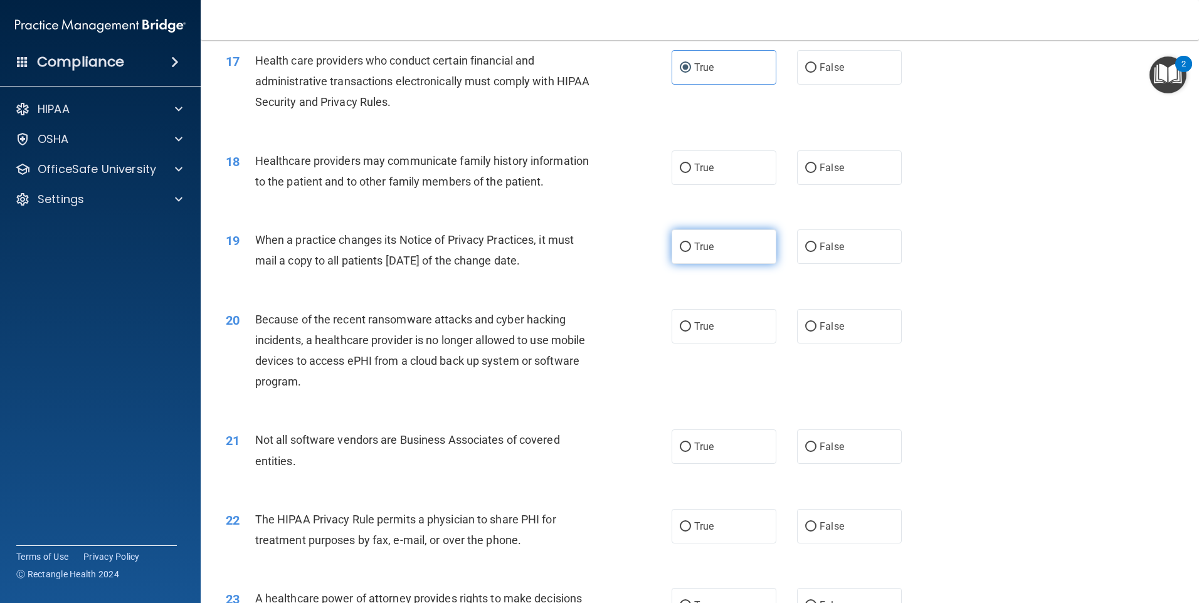
click at [738, 250] on label "True" at bounding box center [724, 246] width 105 height 34
click at [691, 250] on input "True" at bounding box center [685, 247] width 11 height 9
radio input "true"
click at [765, 161] on label "True" at bounding box center [724, 167] width 105 height 34
click at [691, 164] on input "True" at bounding box center [685, 168] width 11 height 9
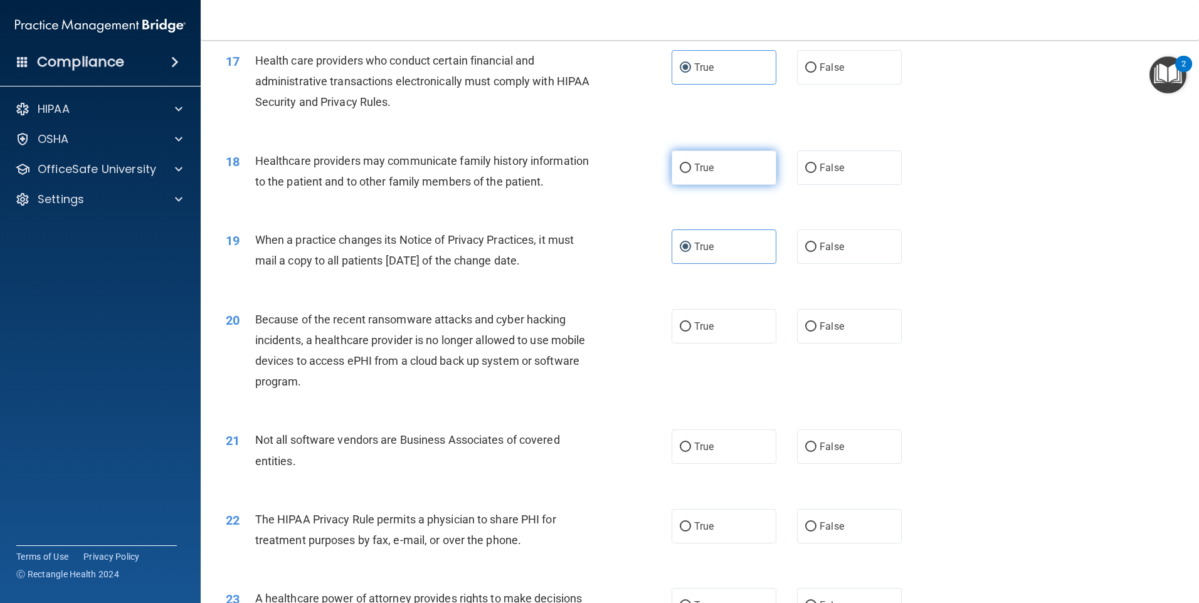
radio input "true"
click at [723, 448] on label "True" at bounding box center [724, 447] width 105 height 34
click at [691, 448] on input "True" at bounding box center [685, 447] width 11 height 9
radio input "true"
click at [839, 337] on label "False" at bounding box center [849, 326] width 105 height 34
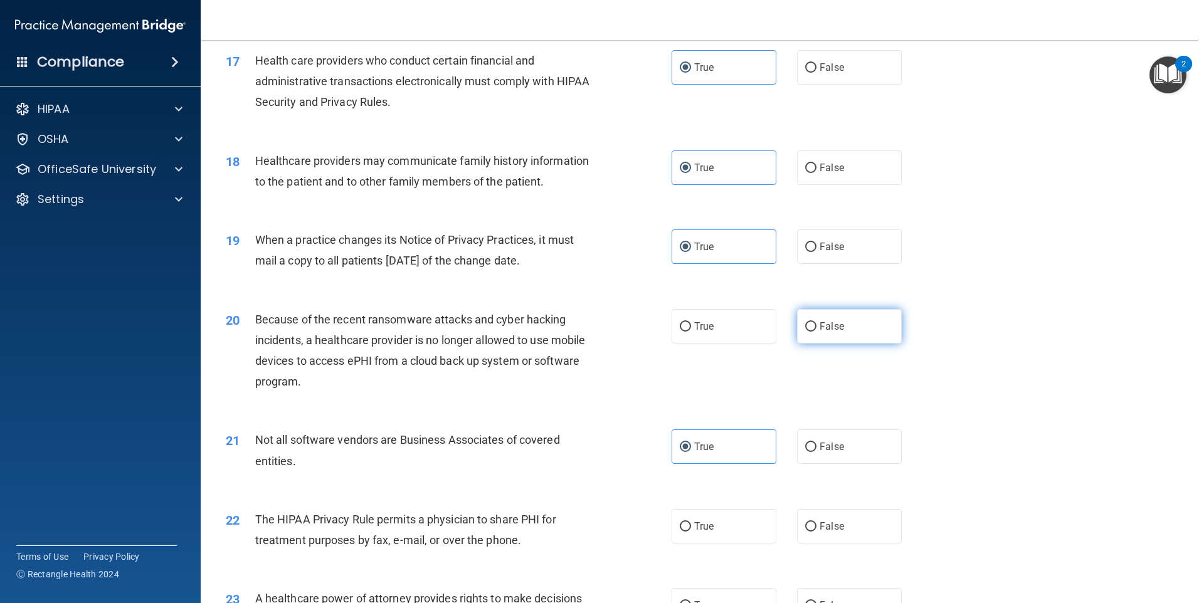
click at [816, 332] on input "False" at bounding box center [810, 326] width 11 height 9
radio input "true"
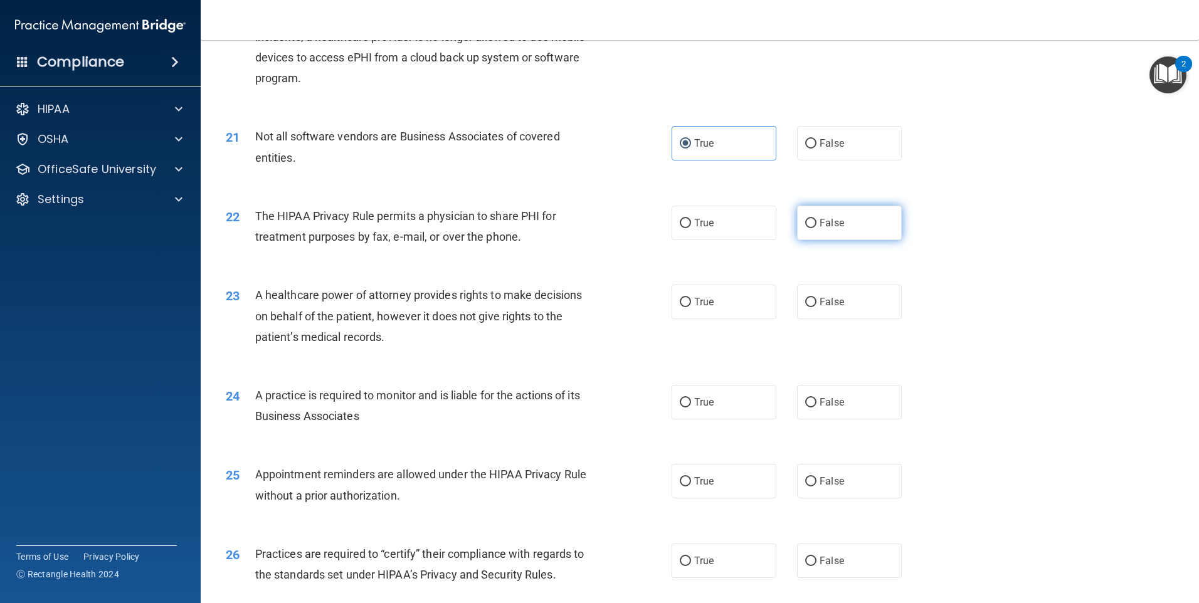
scroll to position [1881, 0]
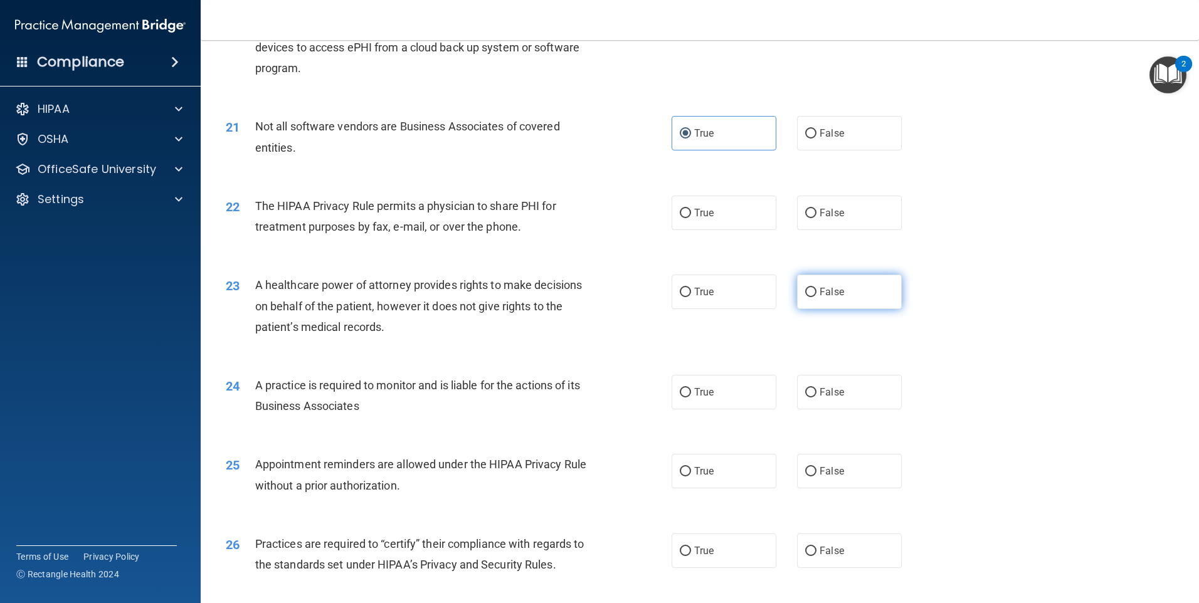
click at [819, 299] on label "False" at bounding box center [849, 292] width 105 height 34
click at [816, 297] on input "False" at bounding box center [810, 292] width 11 height 9
radio input "true"
click at [751, 222] on label "True" at bounding box center [724, 213] width 105 height 34
click at [691, 218] on input "True" at bounding box center [685, 213] width 11 height 9
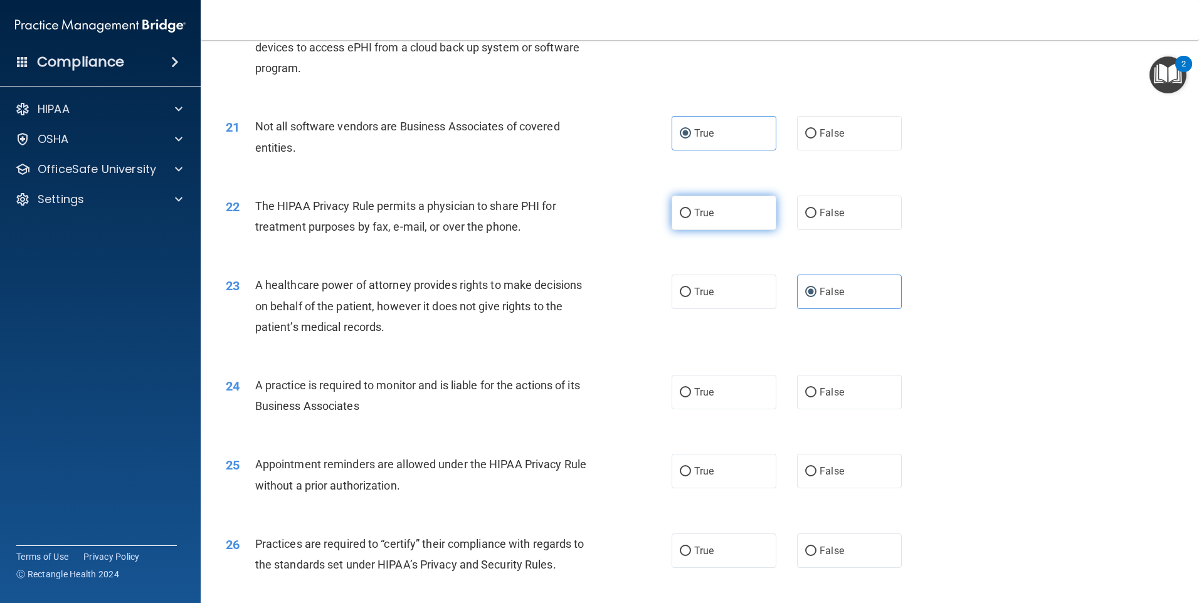
radio input "true"
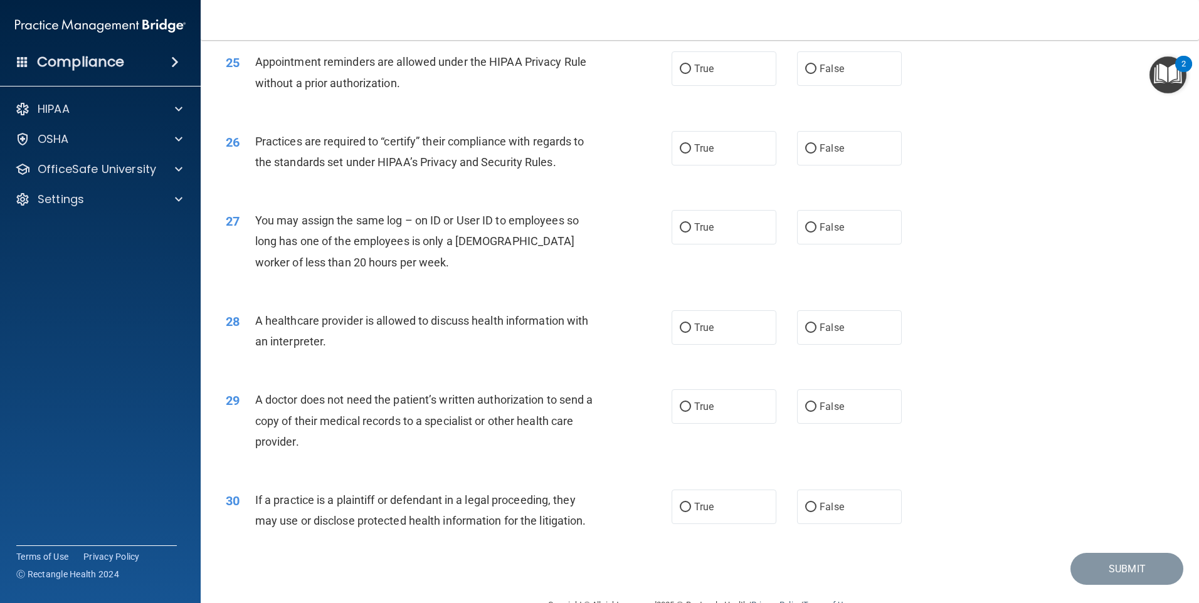
scroll to position [2316, 0]
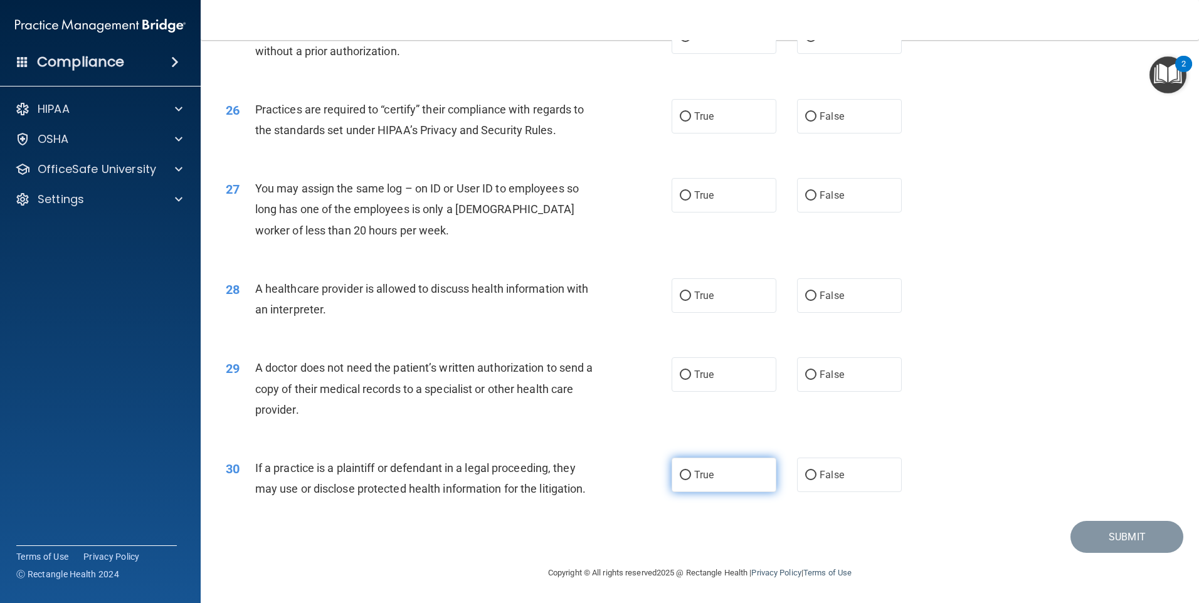
click at [740, 476] on label "True" at bounding box center [724, 475] width 105 height 34
click at [691, 476] on input "True" at bounding box center [685, 475] width 11 height 9
radio input "true"
click at [833, 373] on span "False" at bounding box center [832, 375] width 24 height 12
click at [816, 373] on input "False" at bounding box center [810, 375] width 11 height 9
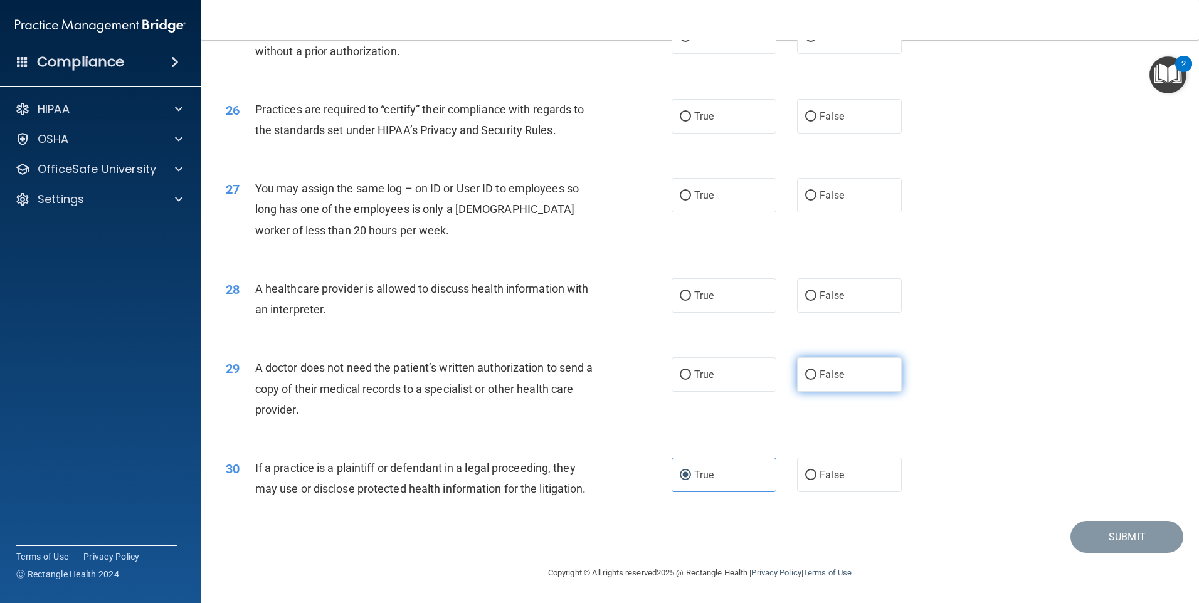
radio input "true"
click at [687, 305] on label "True" at bounding box center [724, 295] width 105 height 34
click at [687, 301] on input "True" at bounding box center [685, 296] width 11 height 9
radio input "true"
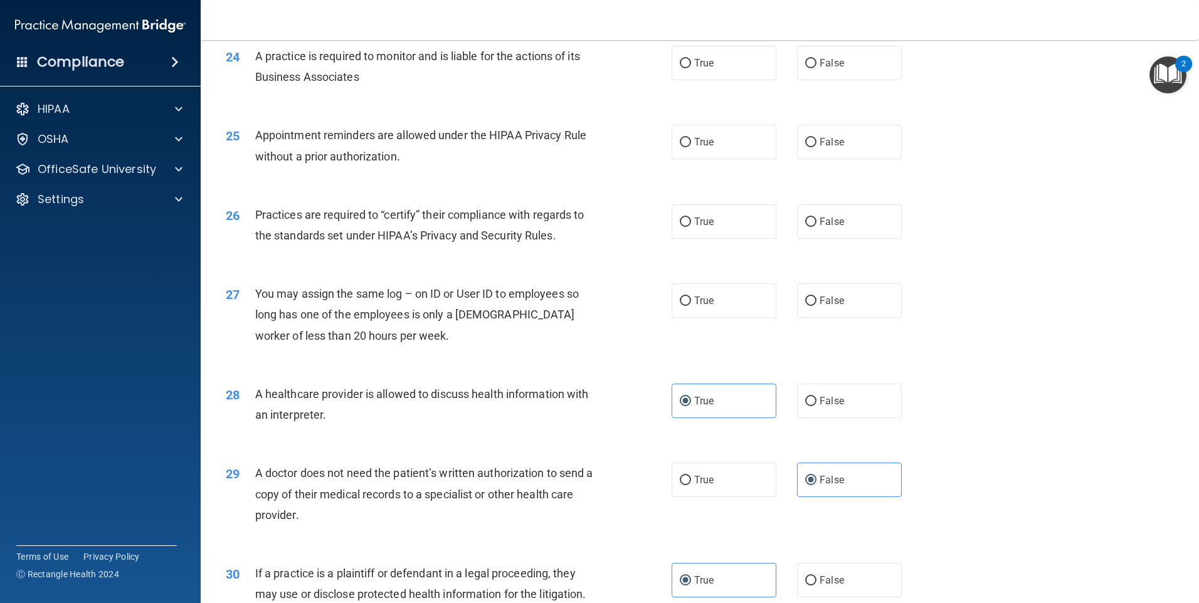
scroll to position [2190, 0]
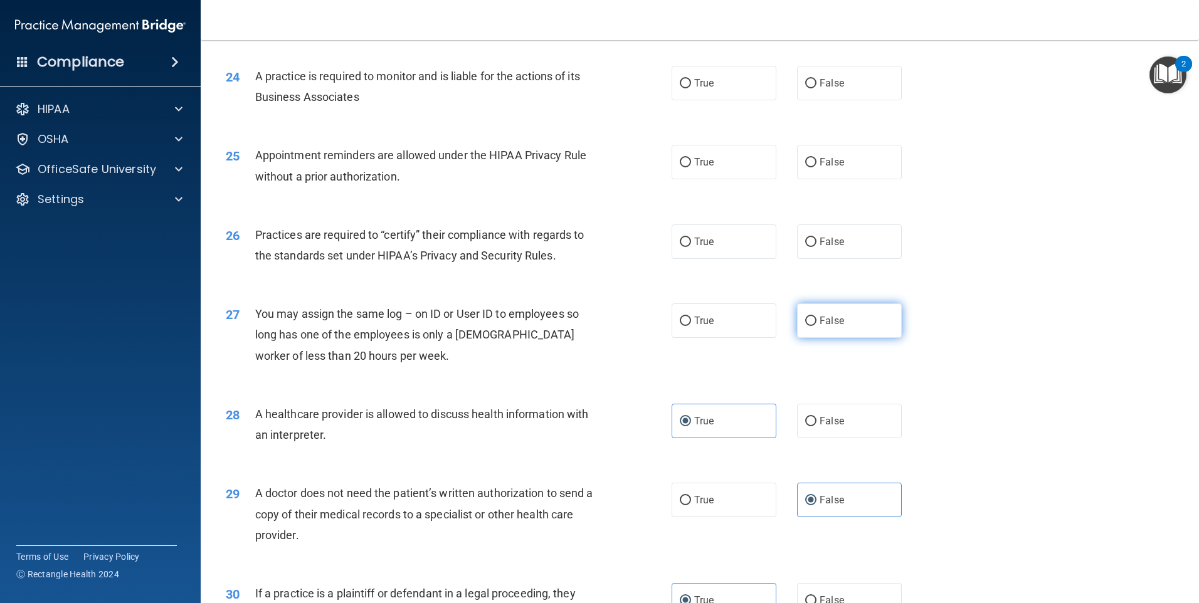
click at [812, 320] on label "False" at bounding box center [849, 320] width 105 height 34
click at [812, 320] on input "False" at bounding box center [810, 321] width 11 height 9
radio input "true"
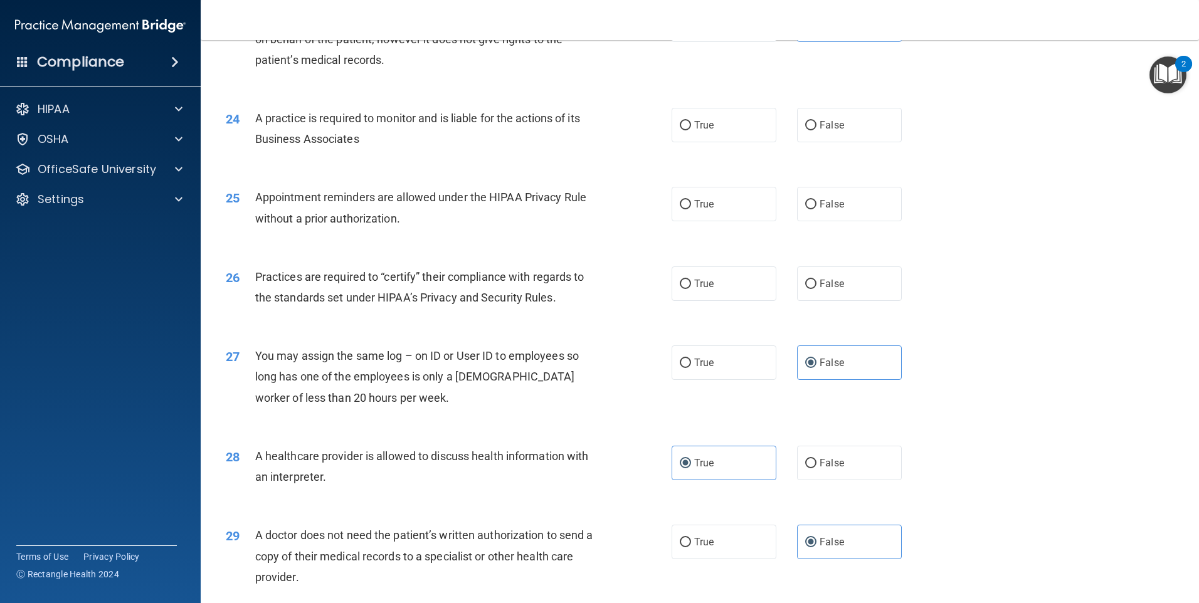
scroll to position [2065, 0]
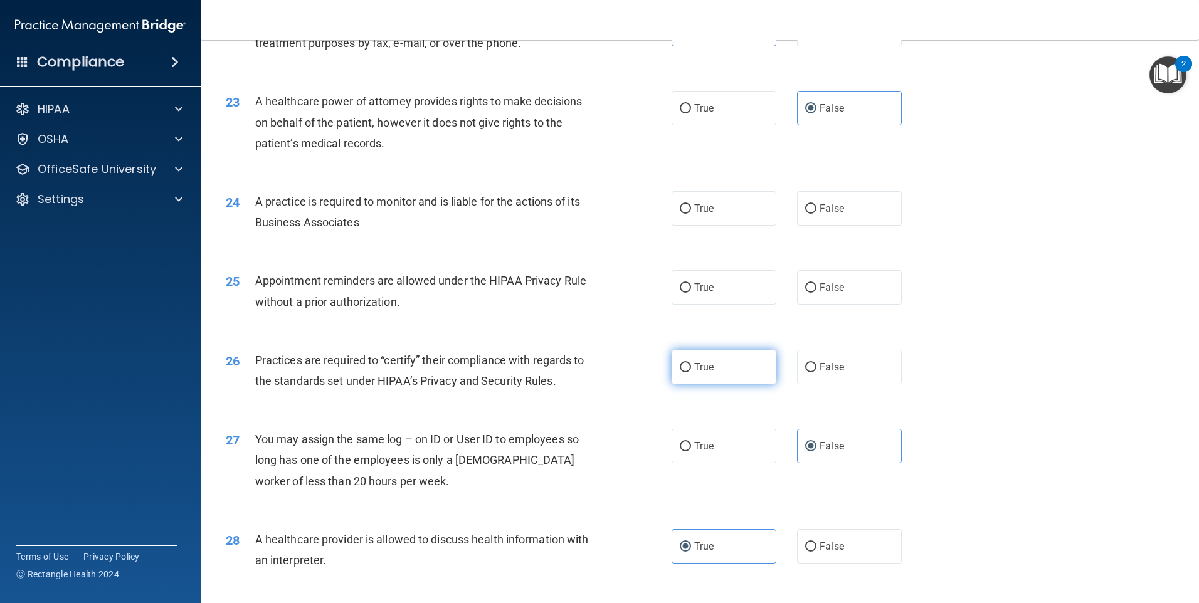
click at [736, 372] on label "True" at bounding box center [724, 367] width 105 height 34
click at [691, 372] on input "True" at bounding box center [685, 367] width 11 height 9
radio input "true"
click at [762, 277] on label "True" at bounding box center [724, 287] width 105 height 34
click at [691, 283] on input "True" at bounding box center [685, 287] width 11 height 9
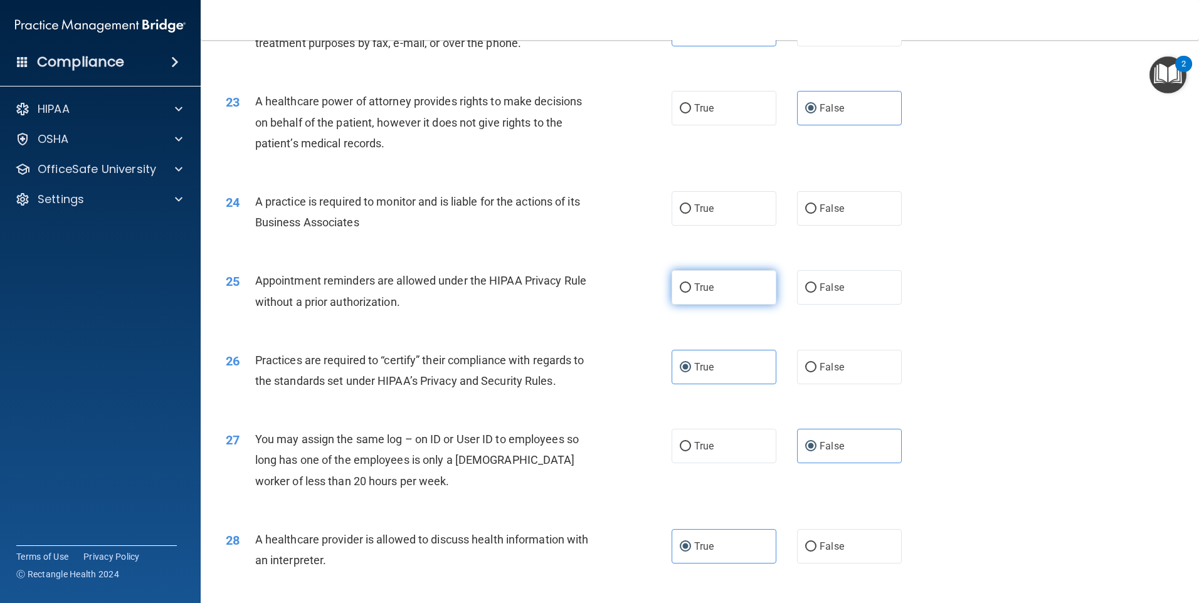
radio input "true"
click at [721, 213] on label "True" at bounding box center [724, 208] width 105 height 34
click at [691, 213] on input "True" at bounding box center [685, 208] width 11 height 9
radio input "true"
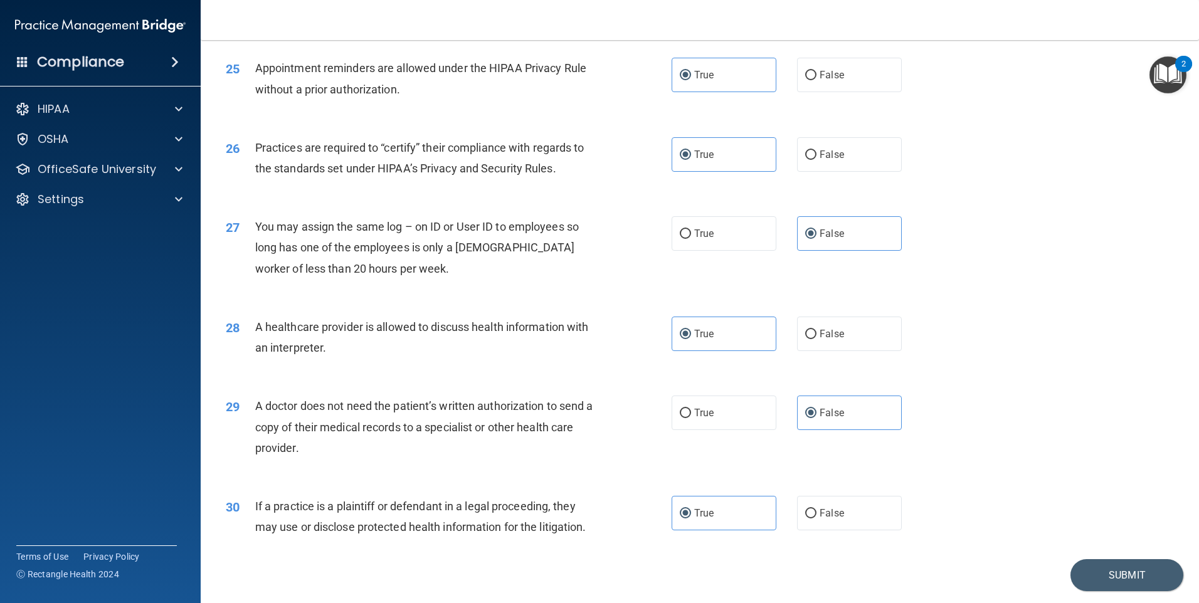
scroll to position [2316, 0]
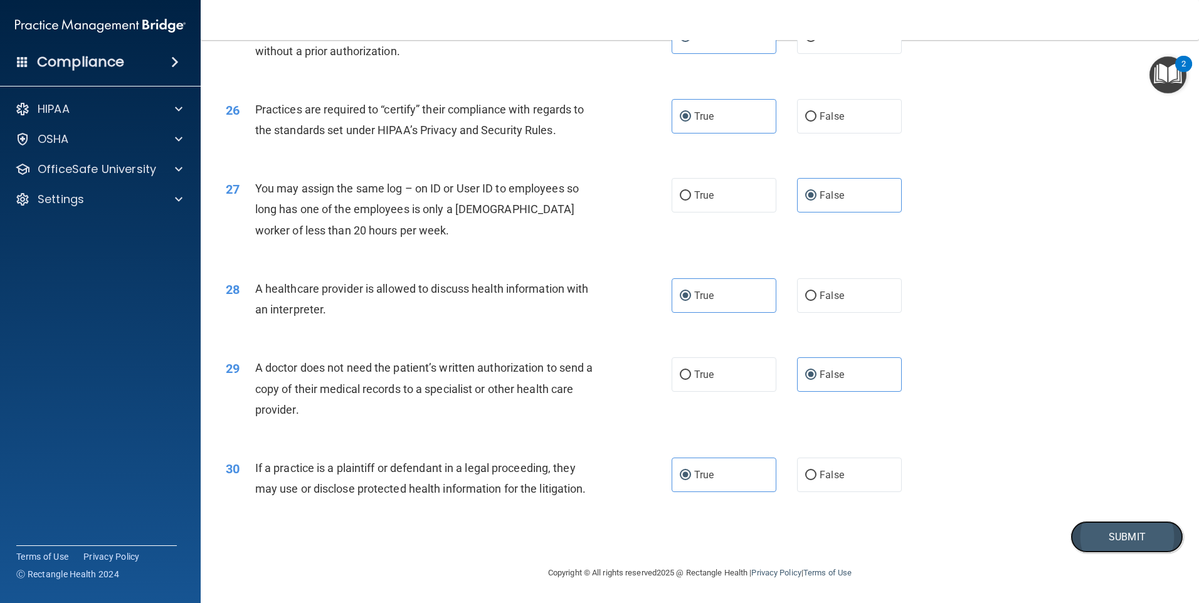
click at [1102, 536] on button "Submit" at bounding box center [1126, 537] width 113 height 32
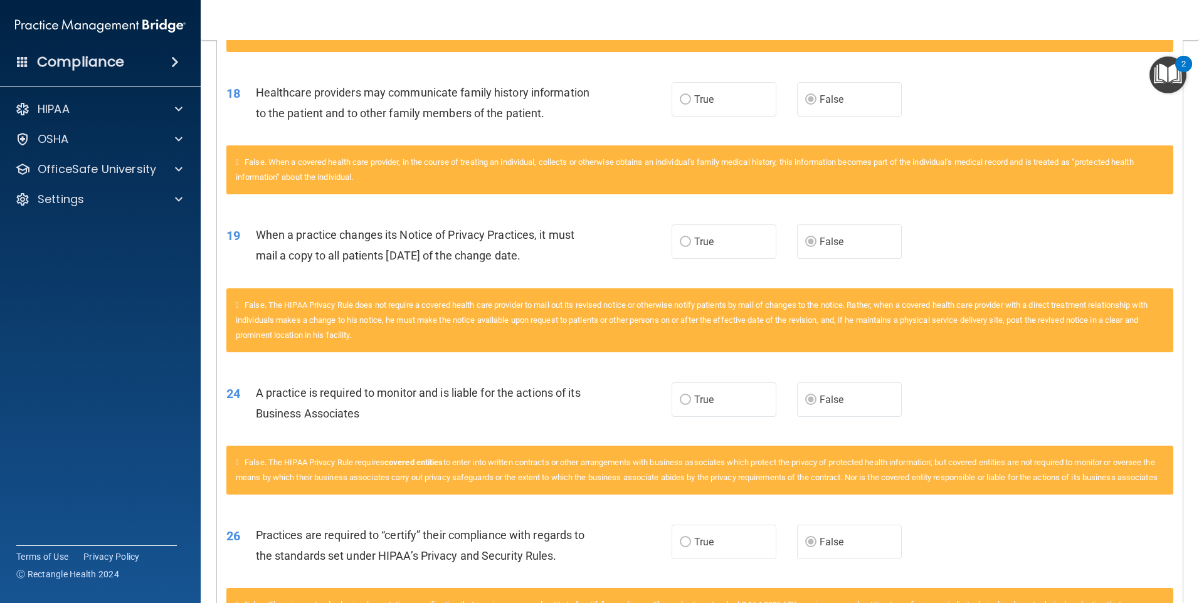
scroll to position [1004, 0]
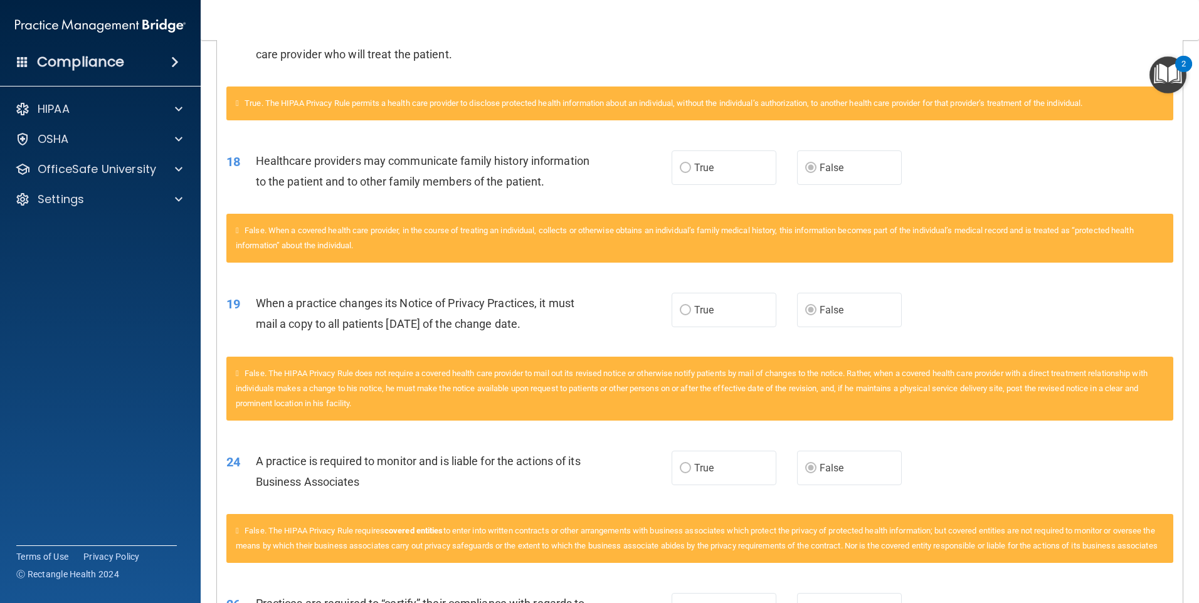
click at [1186, 341] on main "Calculating your score.... You did not pass the " The HIPAA Quiz #2 ". 66 out o…" at bounding box center [700, 321] width 998 height 563
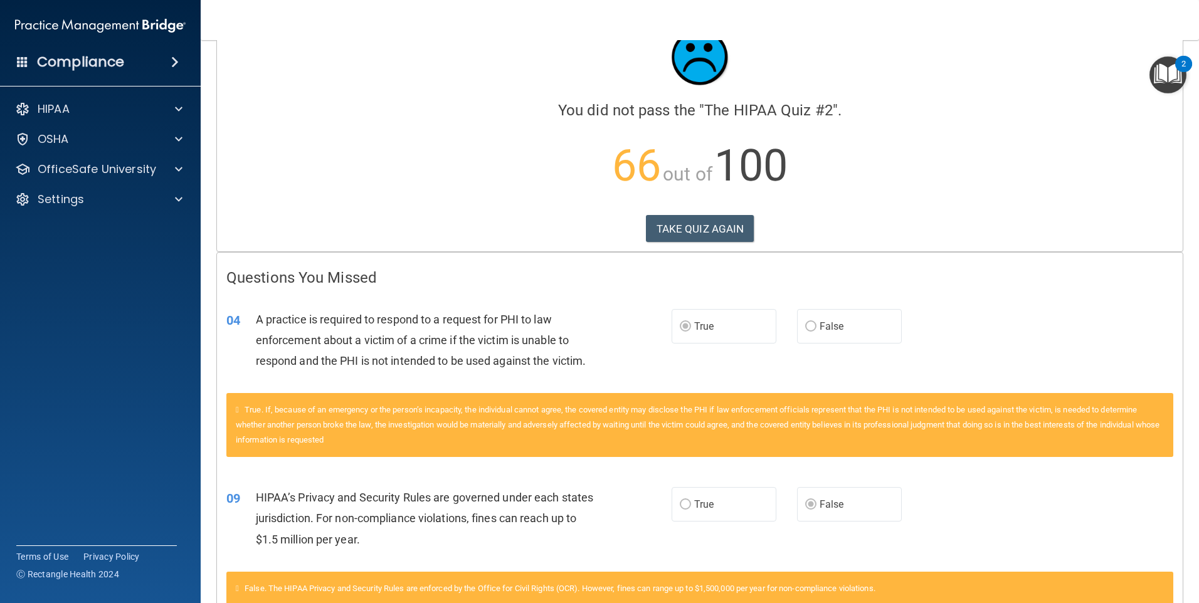
scroll to position [0, 0]
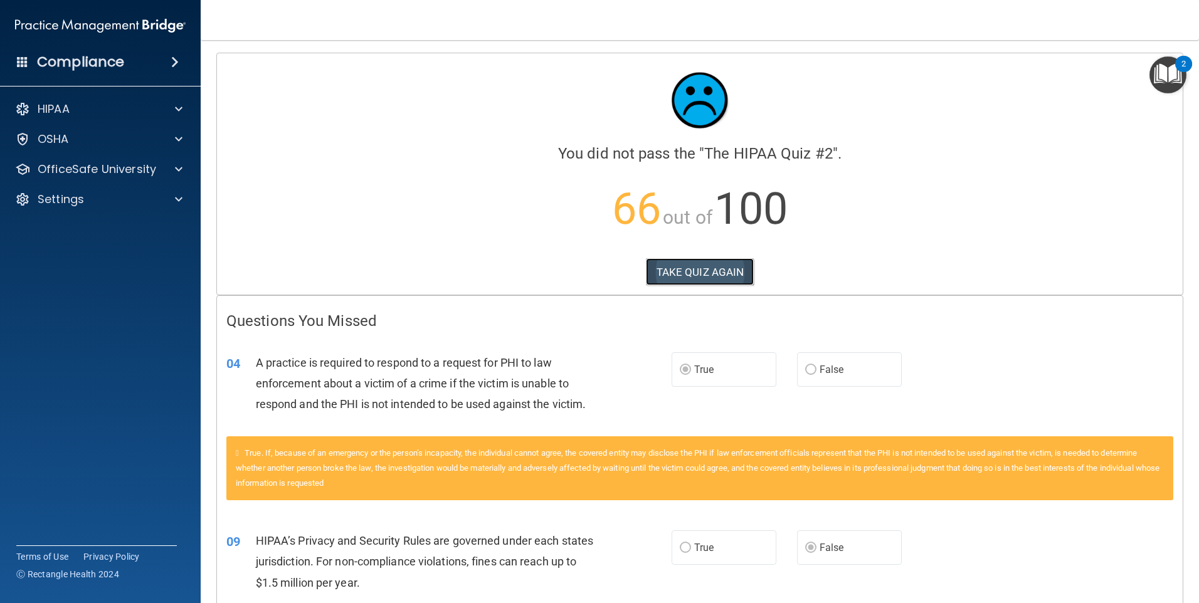
click at [734, 275] on button "TAKE QUIZ AGAIN" at bounding box center [700, 272] width 108 height 28
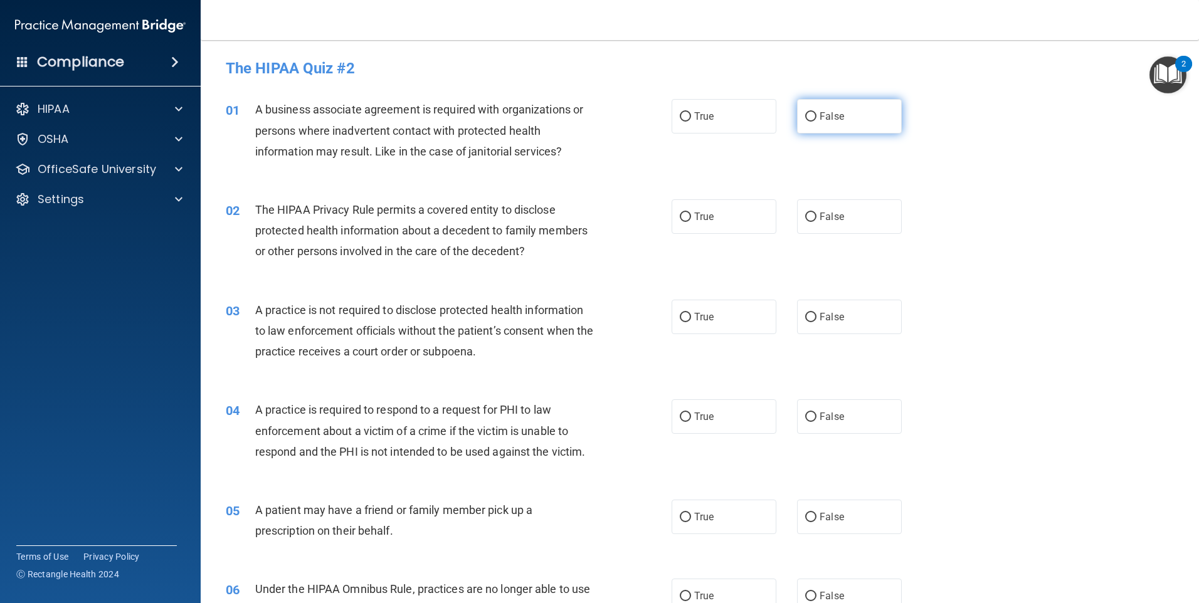
click at [820, 117] on span "False" at bounding box center [832, 116] width 24 height 12
click at [816, 117] on input "False" at bounding box center [810, 116] width 11 height 9
radio input "true"
click at [710, 222] on label "True" at bounding box center [724, 216] width 105 height 34
click at [691, 222] on input "True" at bounding box center [685, 217] width 11 height 9
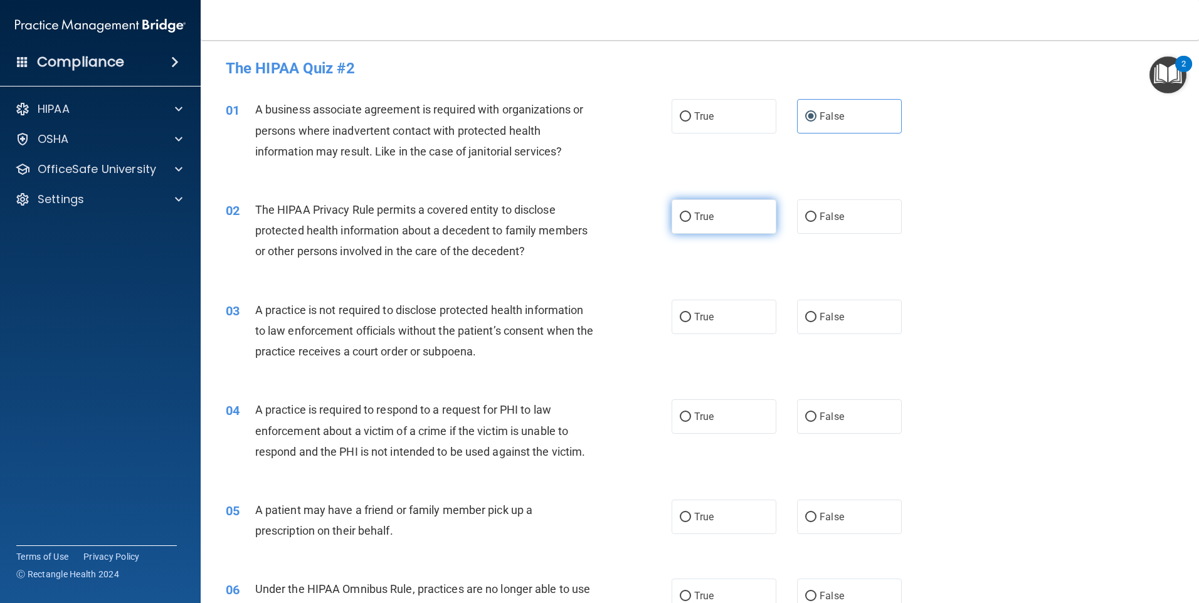
radio input "true"
click at [716, 327] on label "True" at bounding box center [724, 317] width 105 height 34
click at [691, 322] on input "True" at bounding box center [685, 317] width 11 height 9
radio input "true"
click at [825, 326] on label "False" at bounding box center [849, 317] width 105 height 34
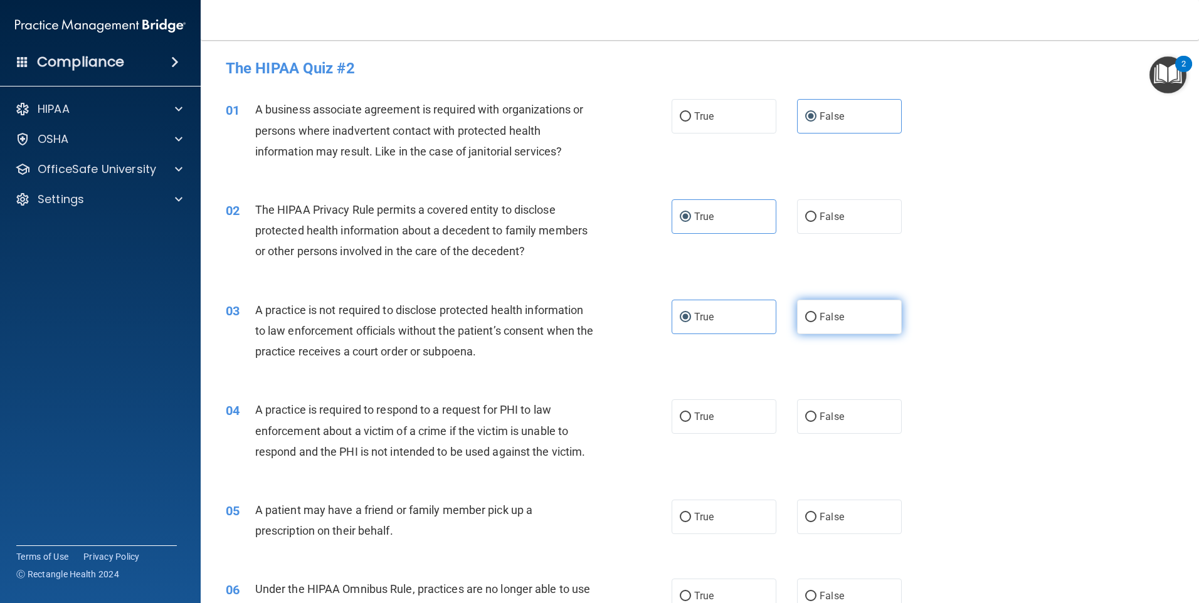
click at [816, 322] on input "False" at bounding box center [810, 317] width 11 height 9
radio input "true"
radio input "false"
click at [756, 407] on label "True" at bounding box center [724, 416] width 105 height 34
click at [691, 413] on input "True" at bounding box center [685, 417] width 11 height 9
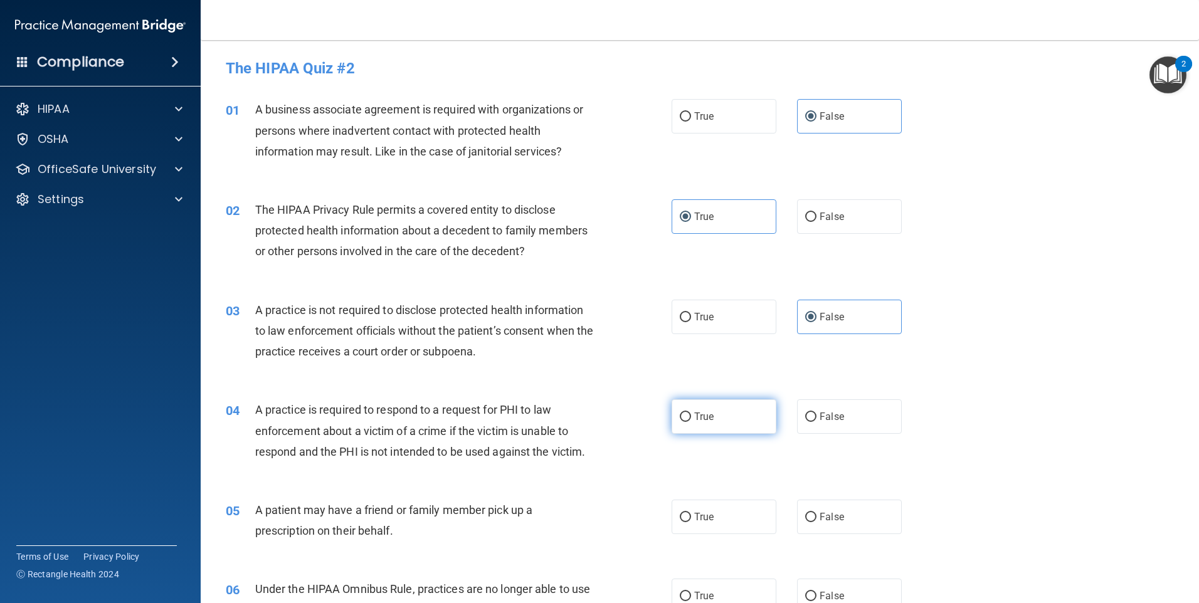
radio input "true"
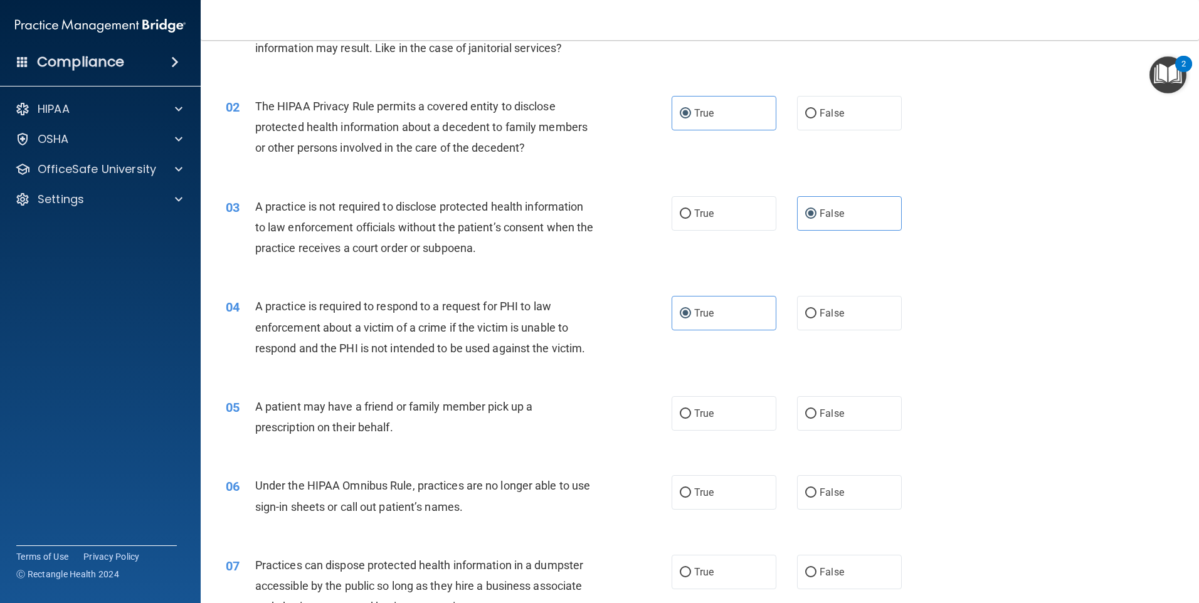
scroll to position [125, 0]
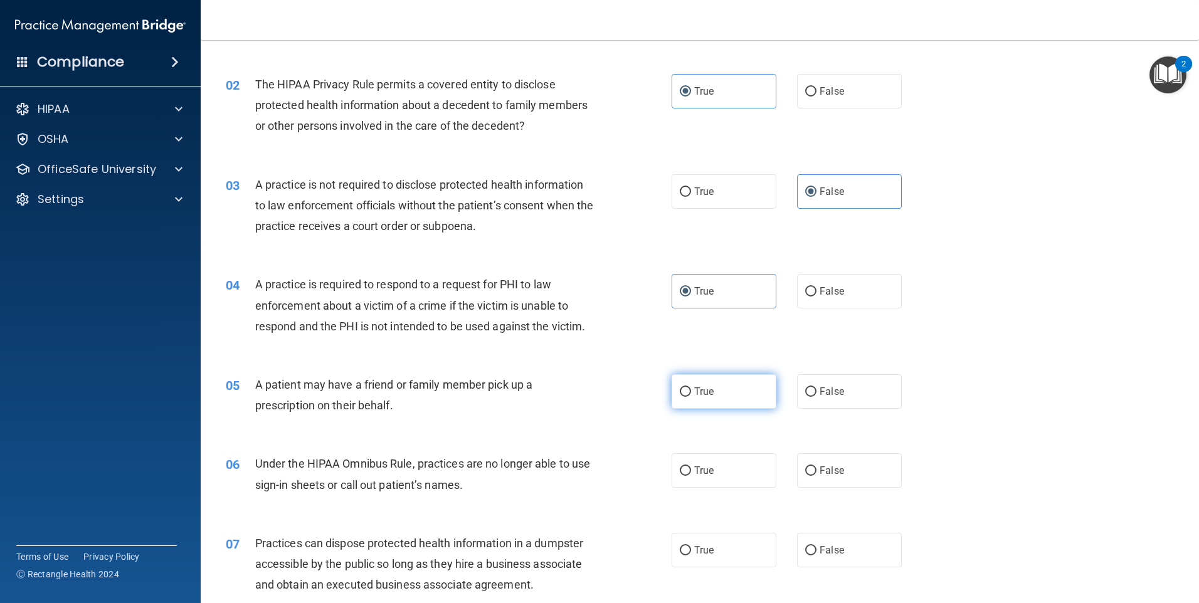
click at [738, 398] on label "True" at bounding box center [724, 391] width 105 height 34
click at [691, 397] on input "True" at bounding box center [685, 392] width 11 height 9
radio input "true"
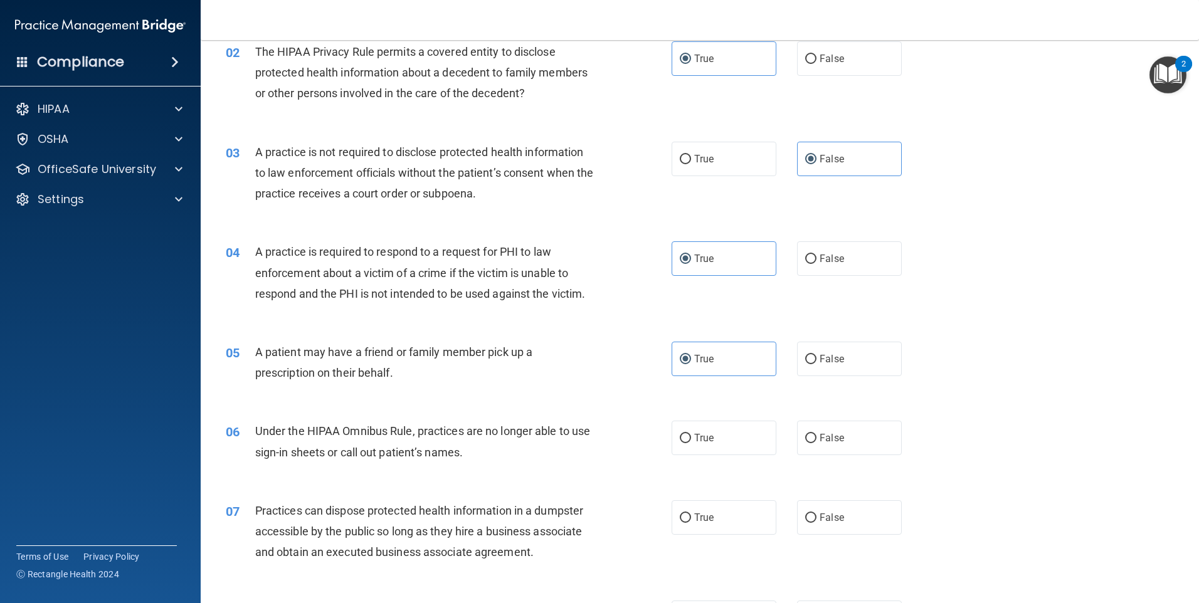
scroll to position [188, 0]
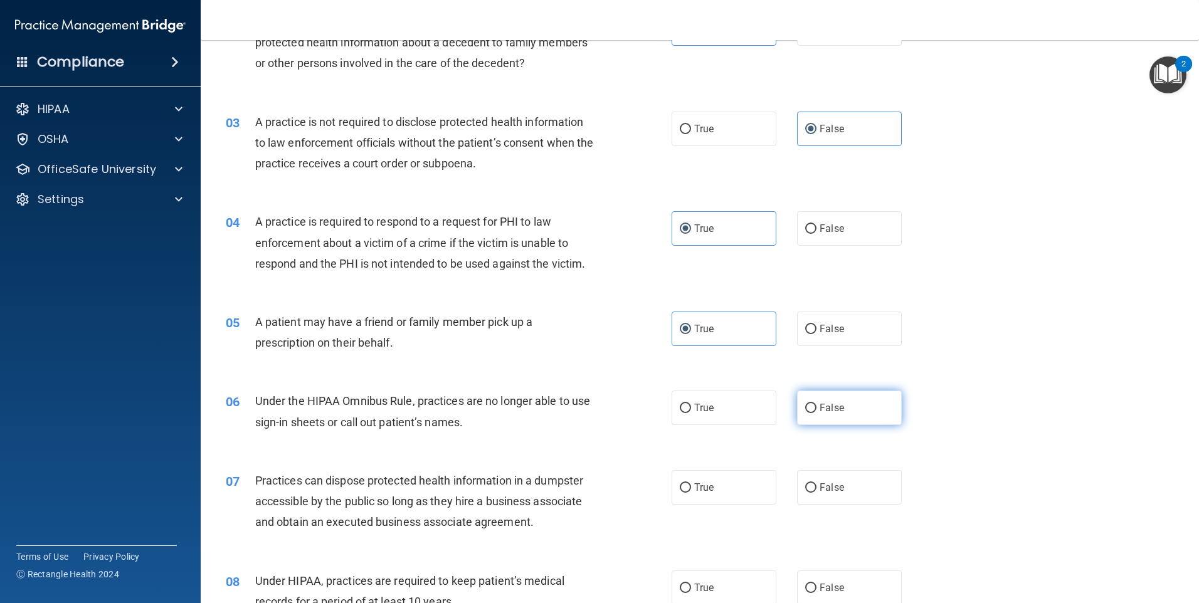
click at [833, 416] on label "False" at bounding box center [849, 408] width 105 height 34
click at [816, 413] on input "False" at bounding box center [810, 408] width 11 height 9
radio input "true"
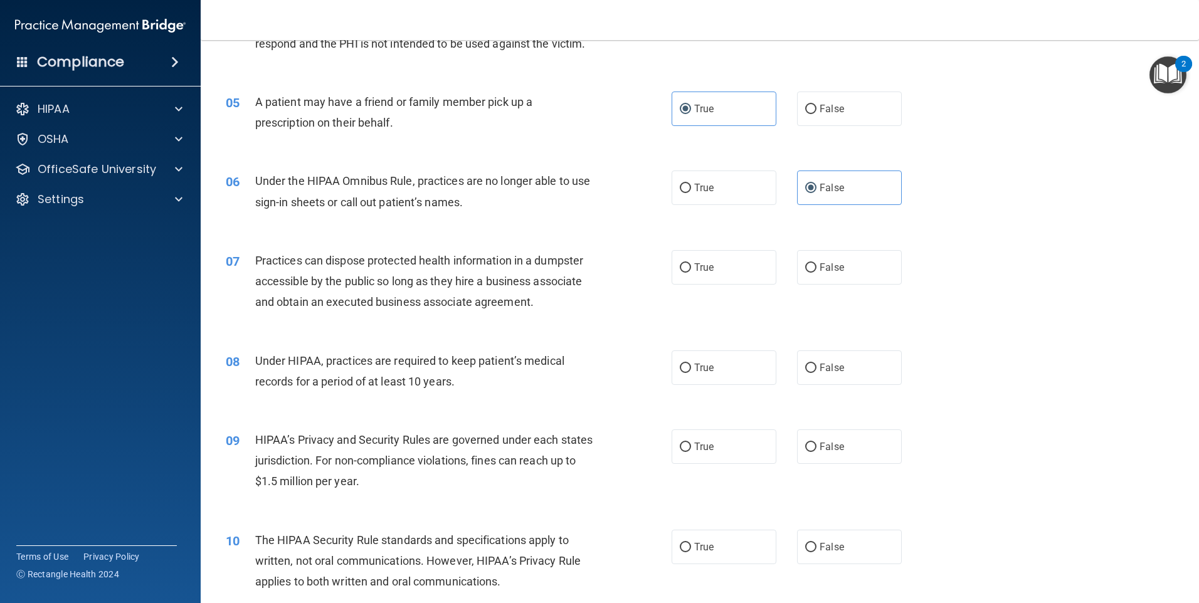
scroll to position [439, 0]
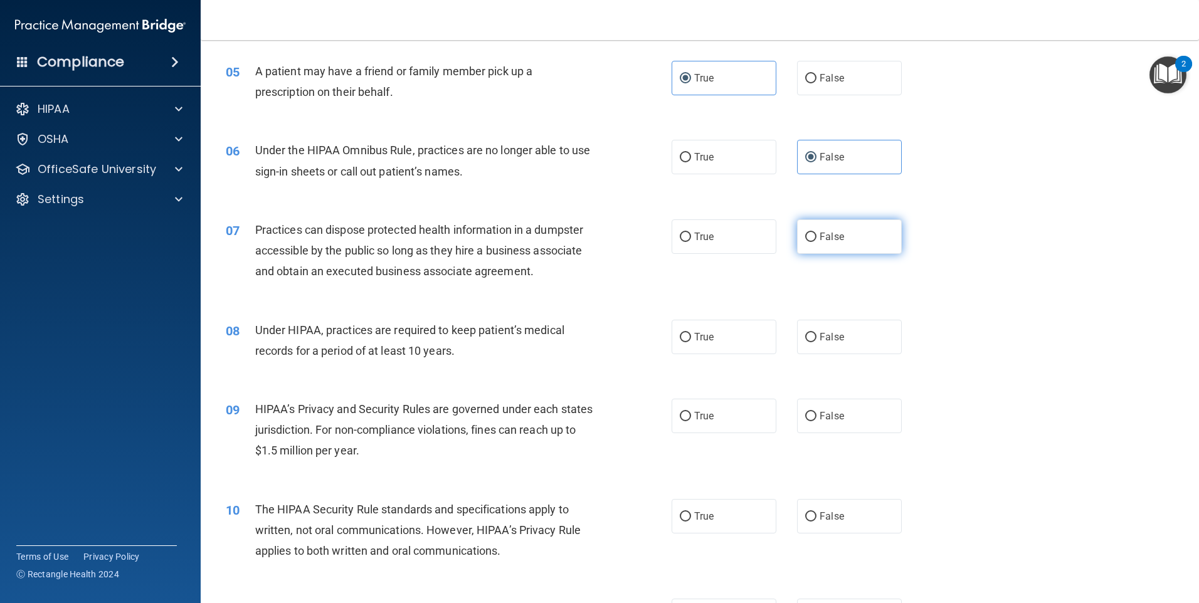
click at [825, 237] on span "False" at bounding box center [832, 237] width 24 height 12
click at [816, 237] on input "False" at bounding box center [810, 237] width 11 height 9
radio input "true"
click at [845, 345] on label "False" at bounding box center [849, 337] width 105 height 34
click at [816, 342] on input "False" at bounding box center [810, 337] width 11 height 9
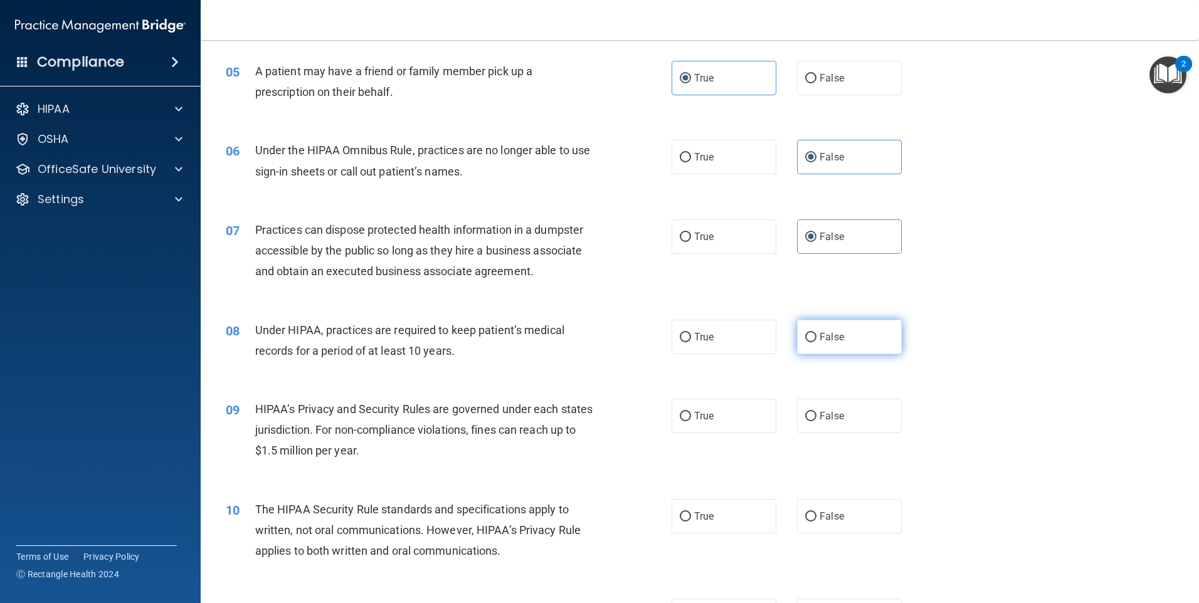
radio input "true"
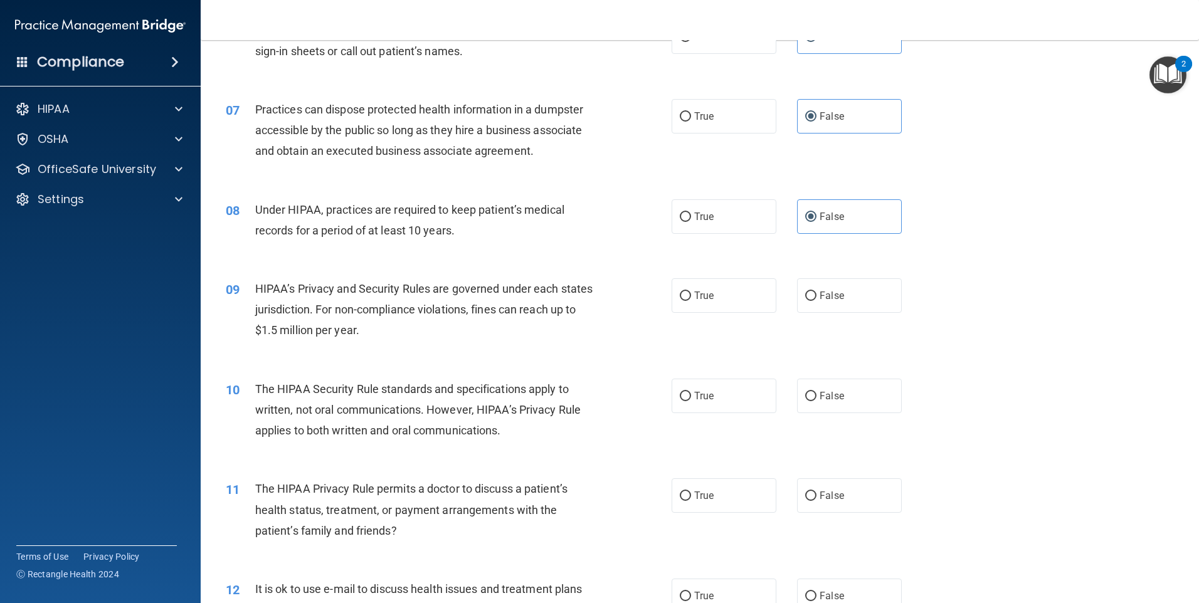
scroll to position [564, 0]
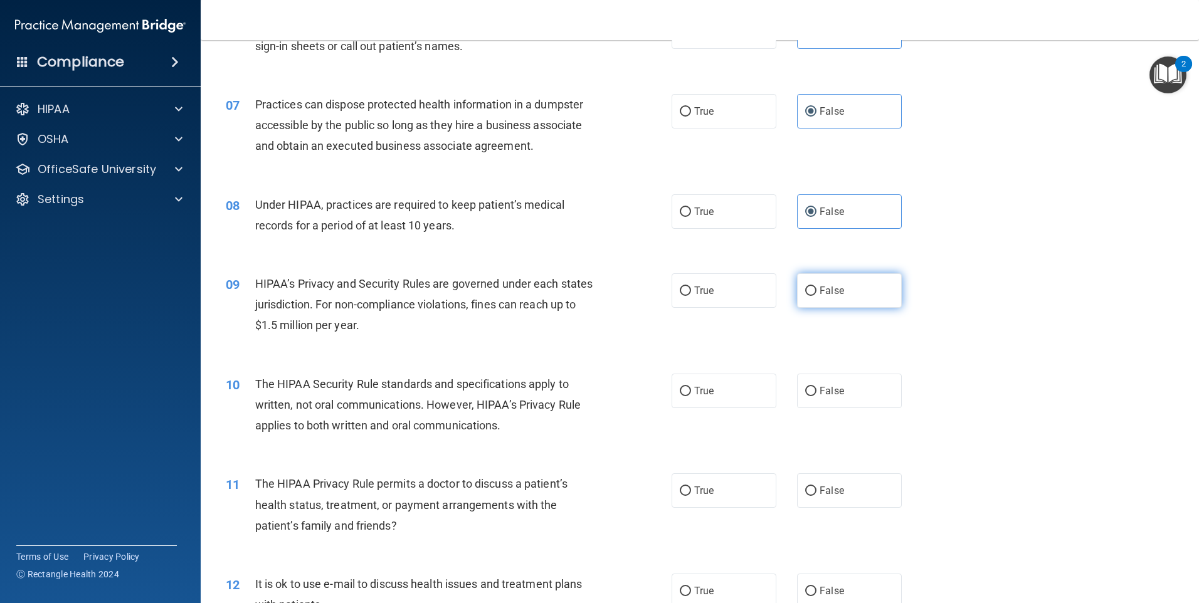
click at [820, 291] on span "False" at bounding box center [832, 291] width 24 height 12
click at [816, 291] on input "False" at bounding box center [810, 291] width 11 height 9
radio input "true"
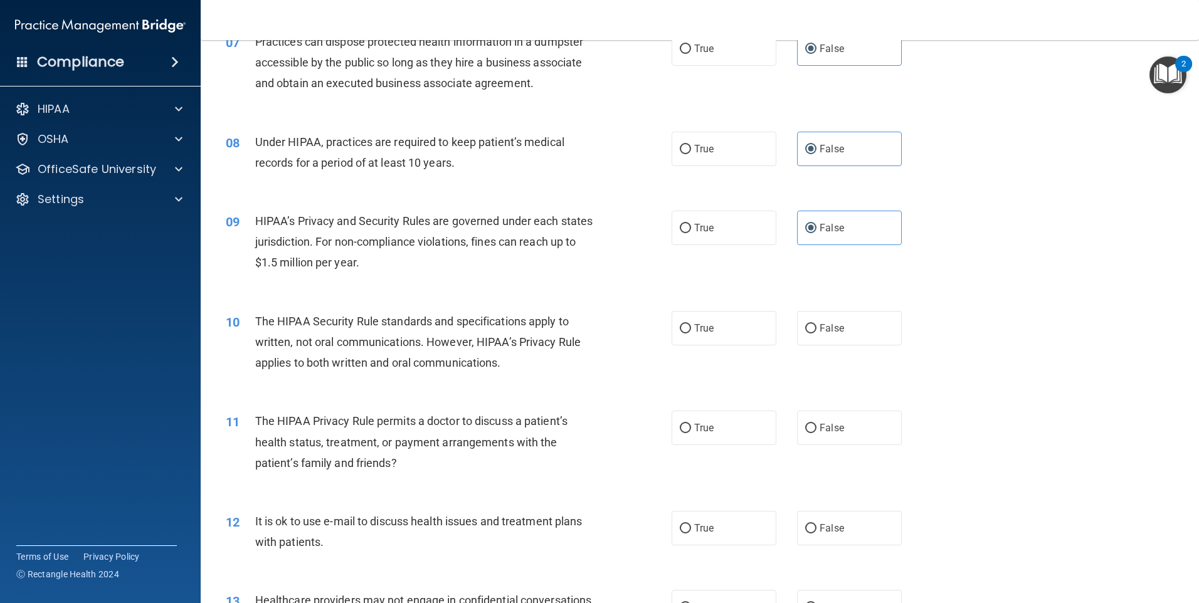
scroll to position [690, 0]
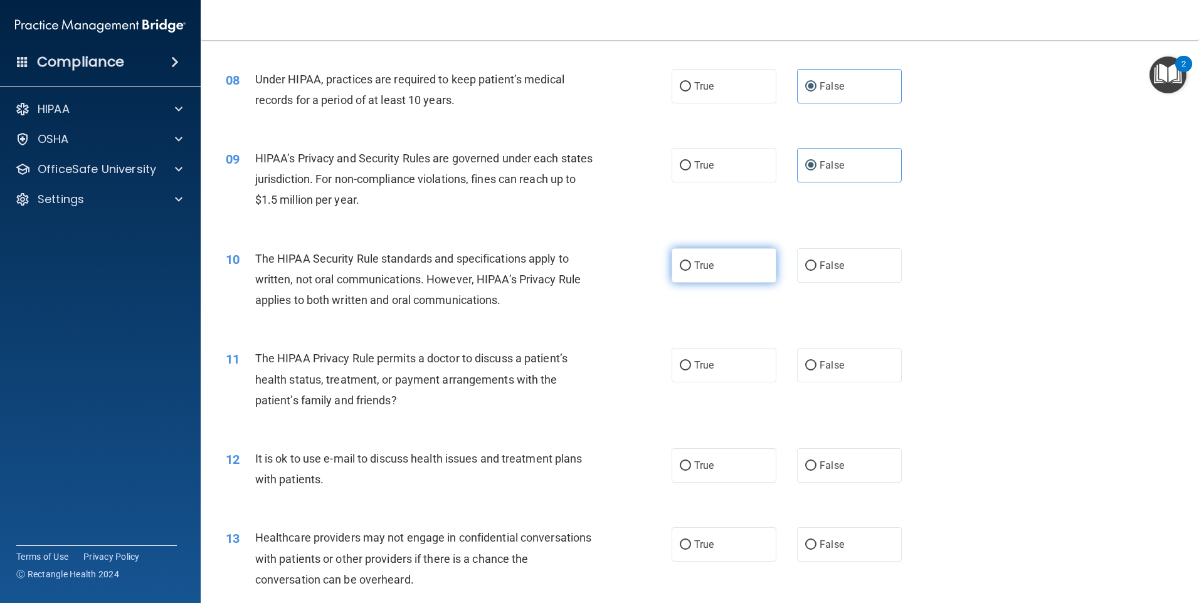
click at [736, 274] on label "True" at bounding box center [724, 265] width 105 height 34
click at [691, 271] on input "True" at bounding box center [685, 265] width 11 height 9
radio input "true"
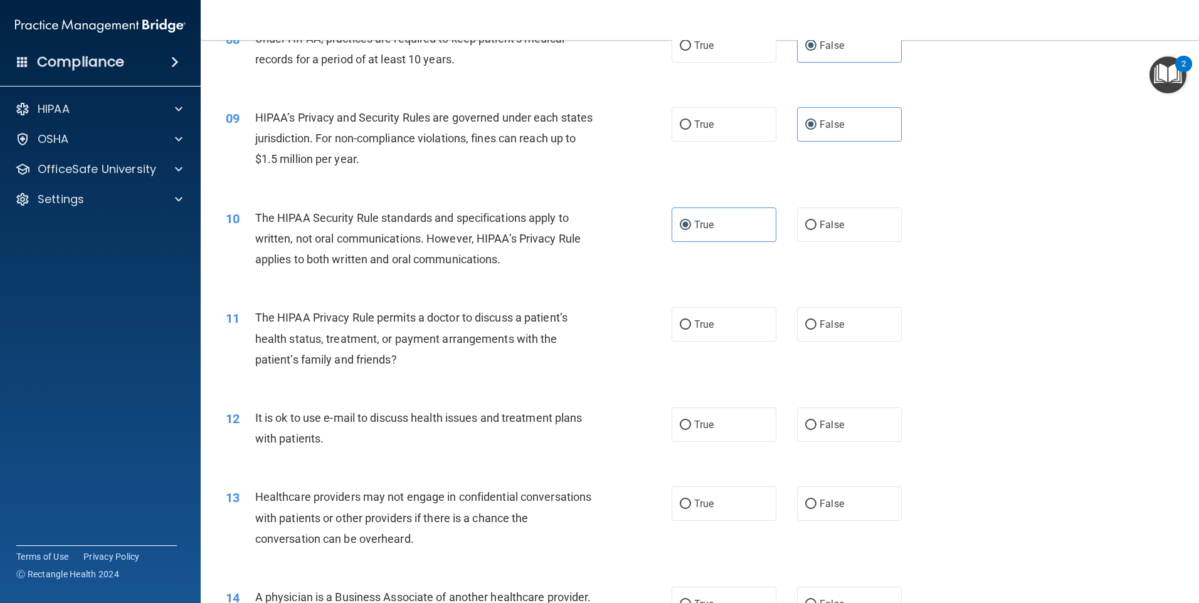
scroll to position [752, 0]
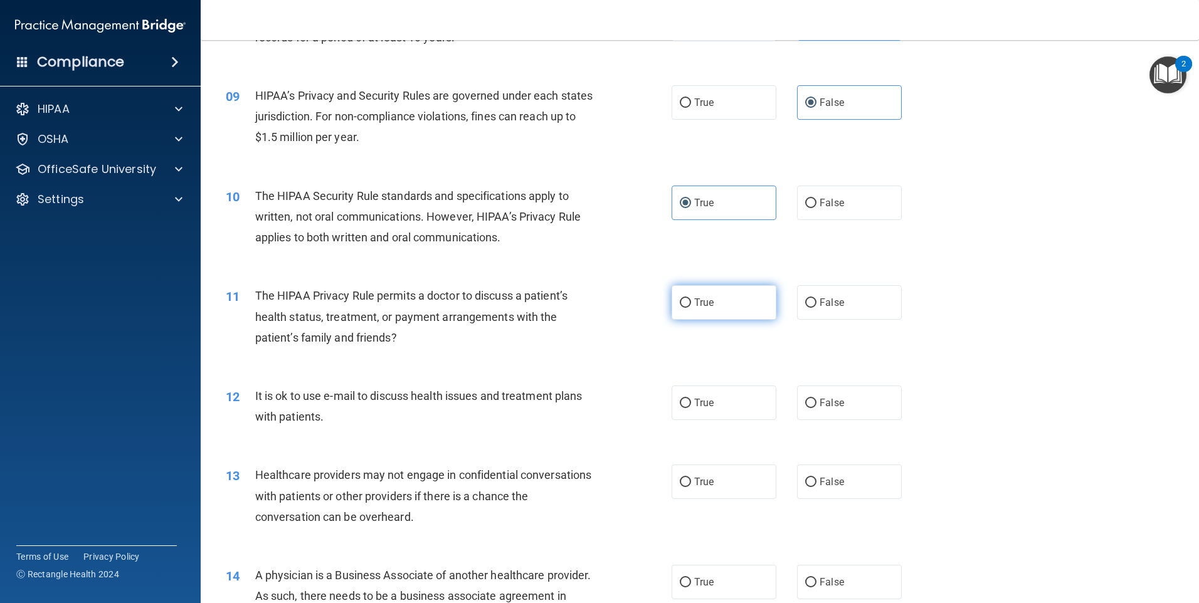
click at [722, 315] on label "True" at bounding box center [724, 302] width 105 height 34
click at [691, 308] on input "True" at bounding box center [685, 302] width 11 height 9
radio input "true"
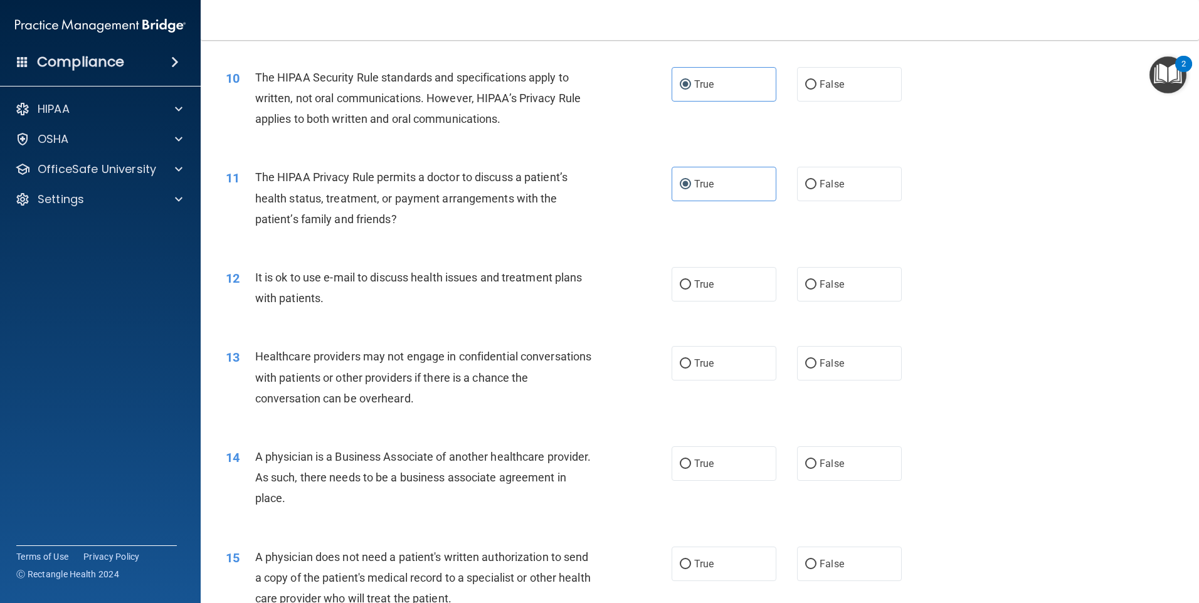
scroll to position [878, 0]
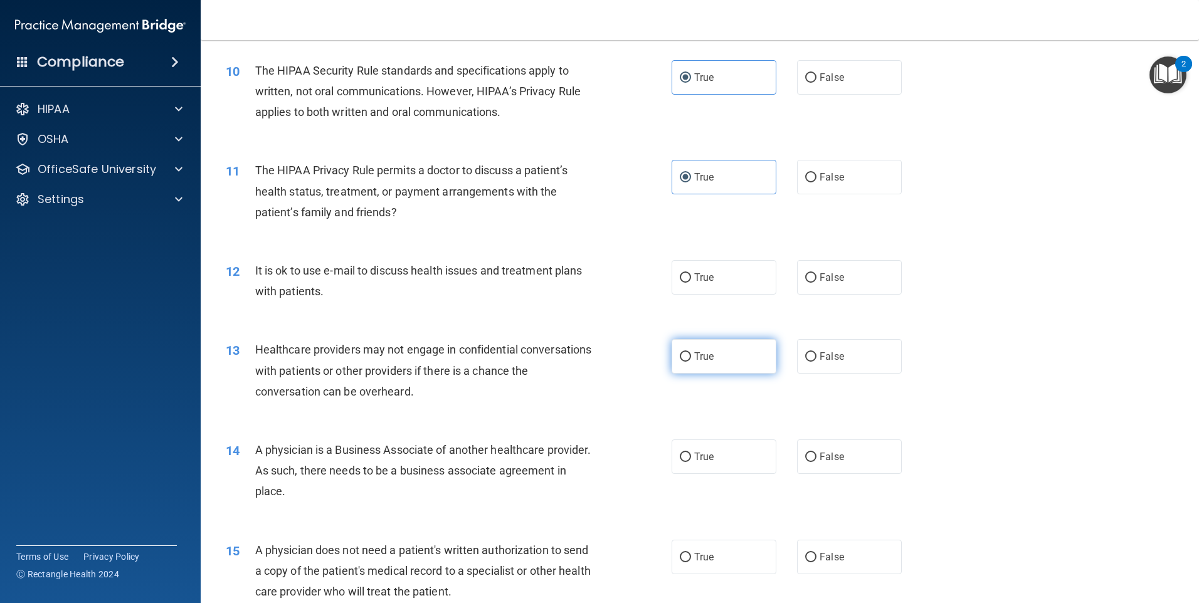
click at [756, 357] on label "True" at bounding box center [724, 356] width 105 height 34
click at [691, 357] on input "True" at bounding box center [685, 356] width 11 height 9
radio input "true"
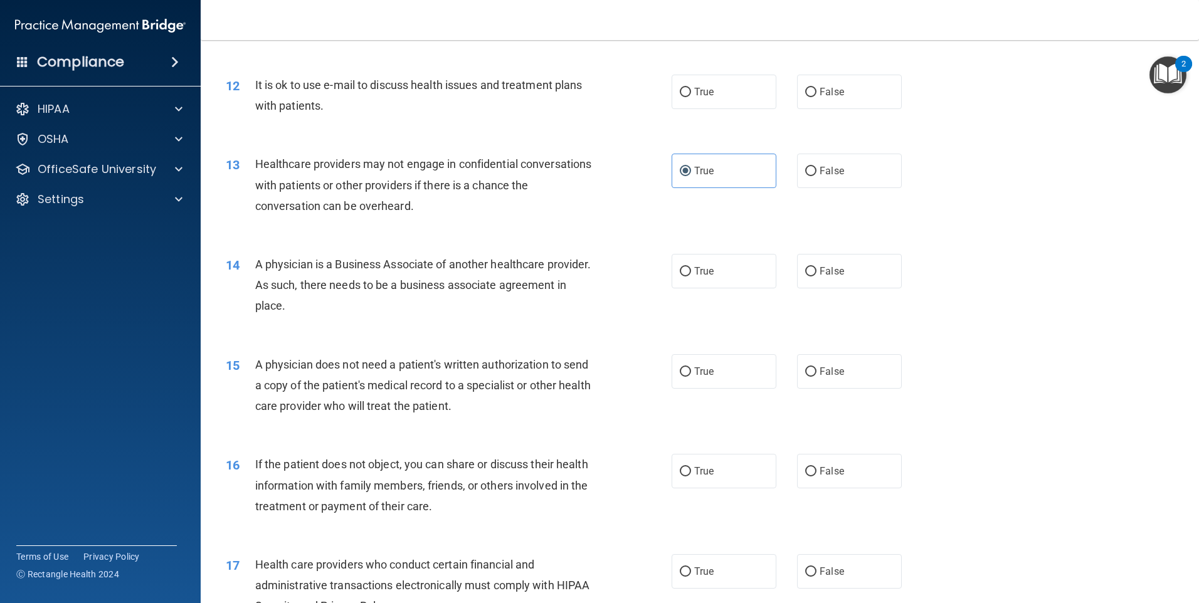
scroll to position [1066, 0]
click at [845, 188] on div "13 Healthcare providers may not engage in confidential conversations with patie…" at bounding box center [699, 185] width 967 height 100
click at [850, 169] on label "False" at bounding box center [849, 168] width 105 height 34
click at [816, 169] on input "False" at bounding box center [810, 168] width 11 height 9
radio input "true"
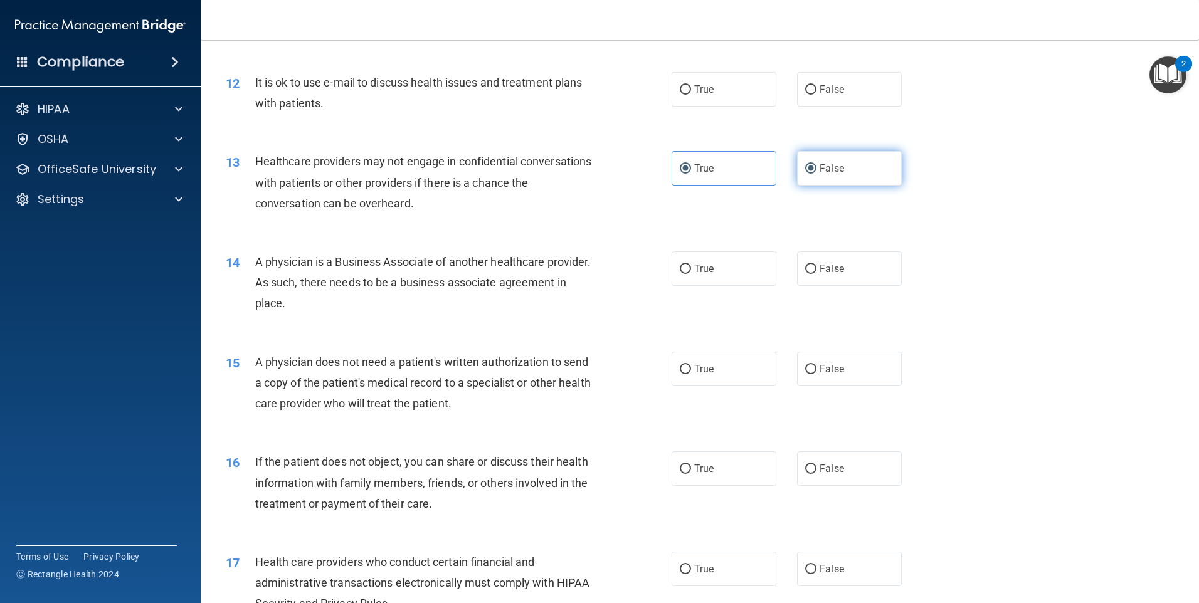
radio input "false"
click at [700, 263] on span "True" at bounding box center [703, 269] width 19 height 12
click at [691, 265] on input "True" at bounding box center [685, 269] width 11 height 9
radio input "true"
click at [872, 260] on label "False" at bounding box center [849, 268] width 105 height 34
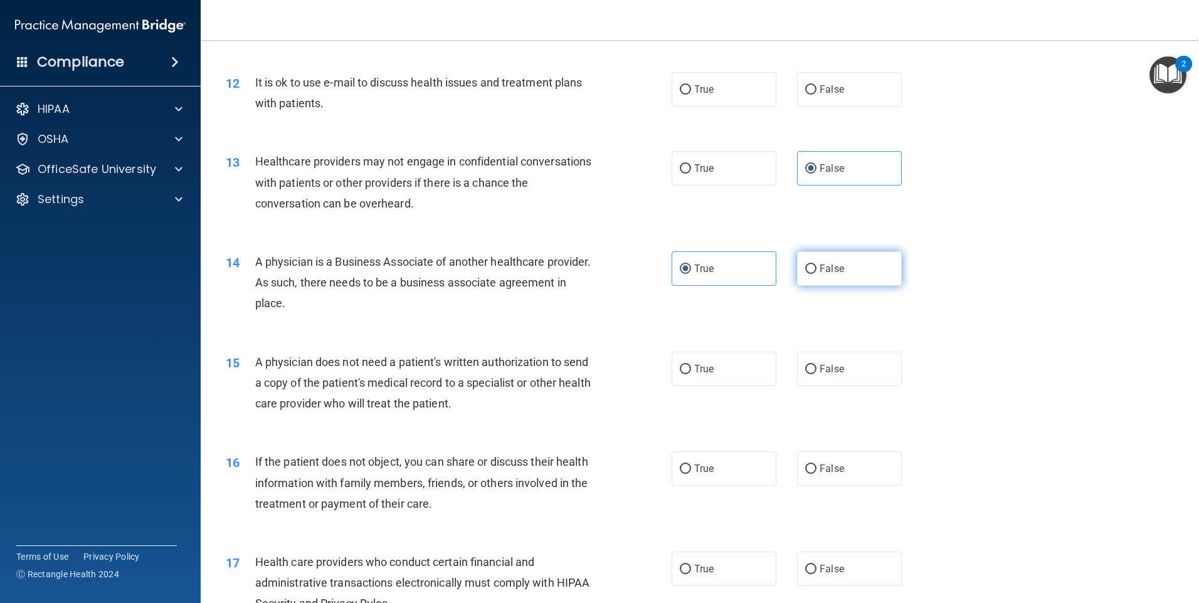
click at [816, 265] on input "False" at bounding box center [810, 269] width 11 height 9
radio input "true"
radio input "false"
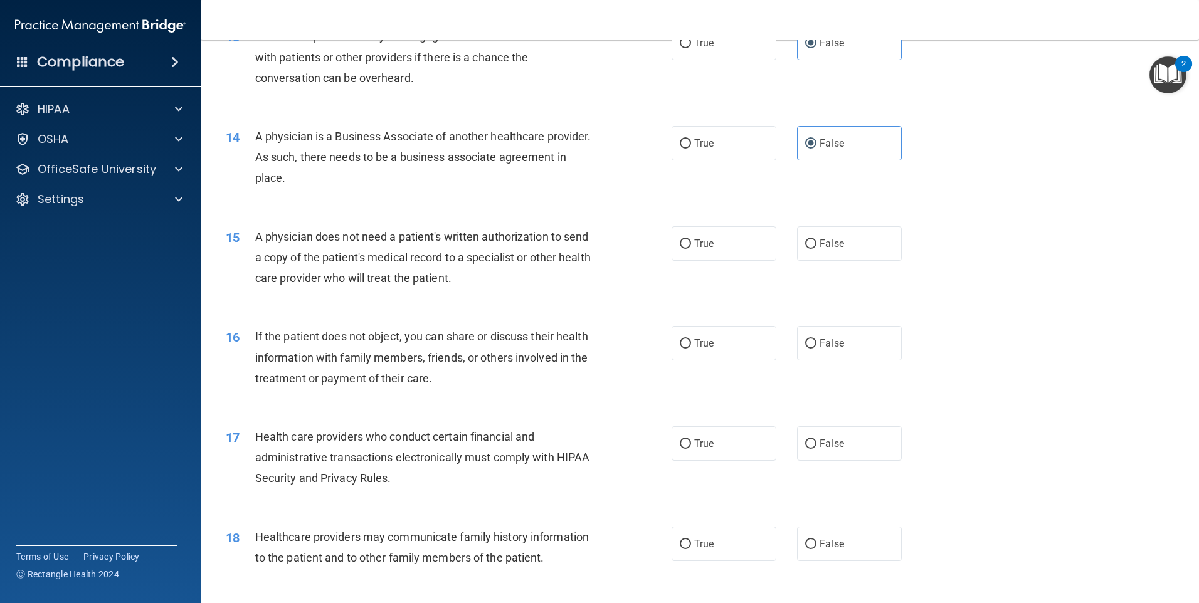
scroll to position [1254, 0]
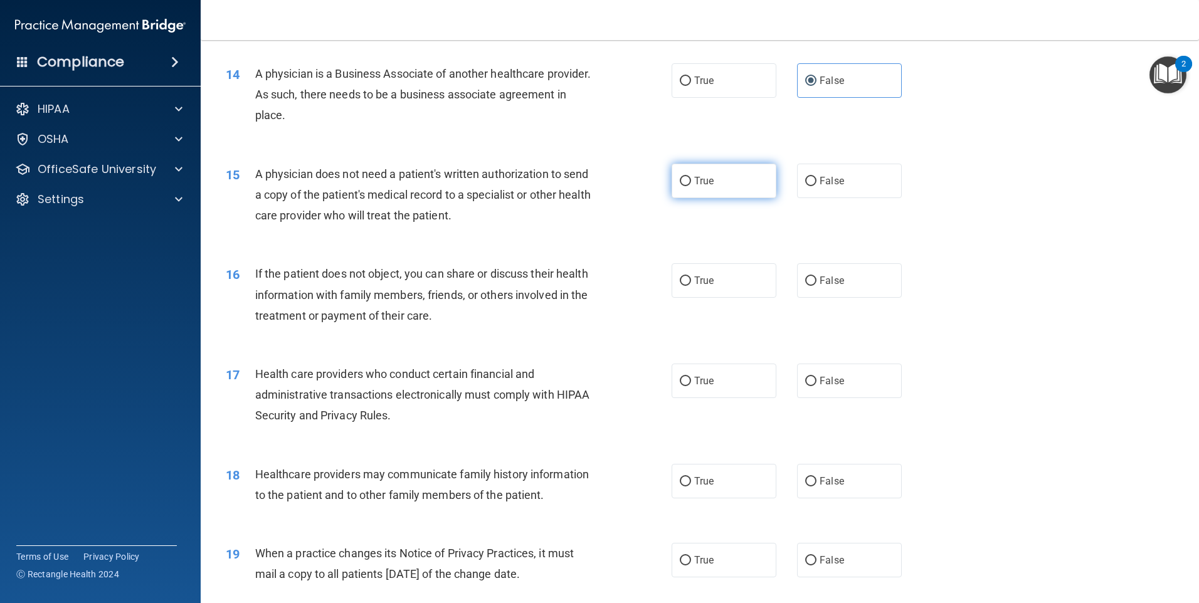
click at [710, 184] on label "True" at bounding box center [724, 181] width 105 height 34
click at [691, 184] on input "True" at bounding box center [685, 181] width 11 height 9
radio input "true"
click at [719, 280] on label "True" at bounding box center [724, 280] width 105 height 34
click at [691, 280] on input "True" at bounding box center [685, 281] width 11 height 9
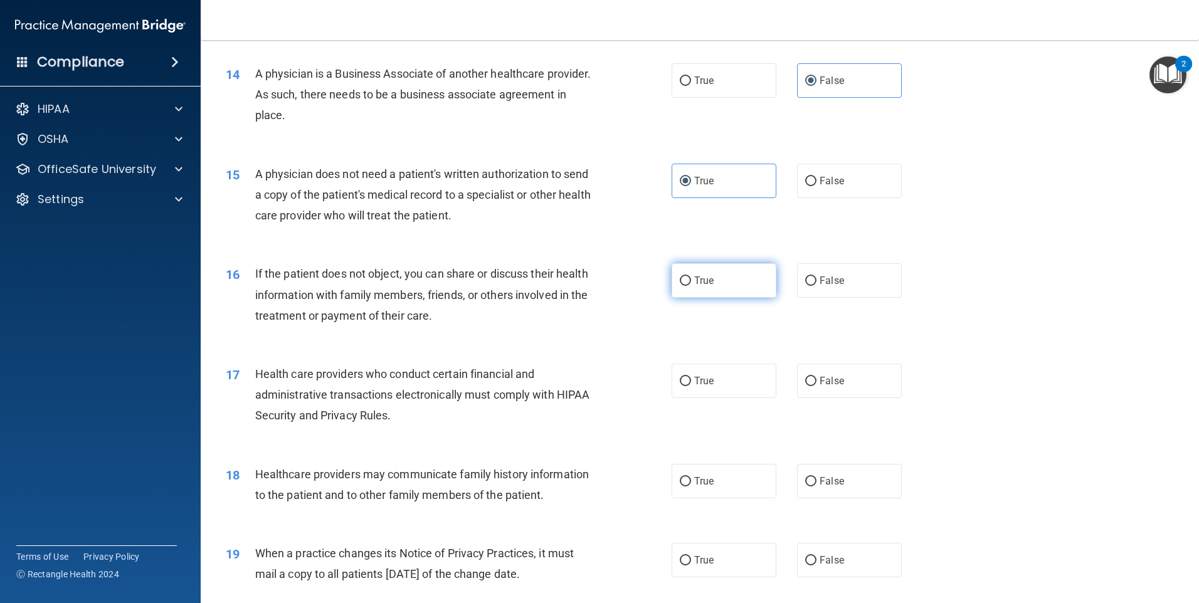
radio input "true"
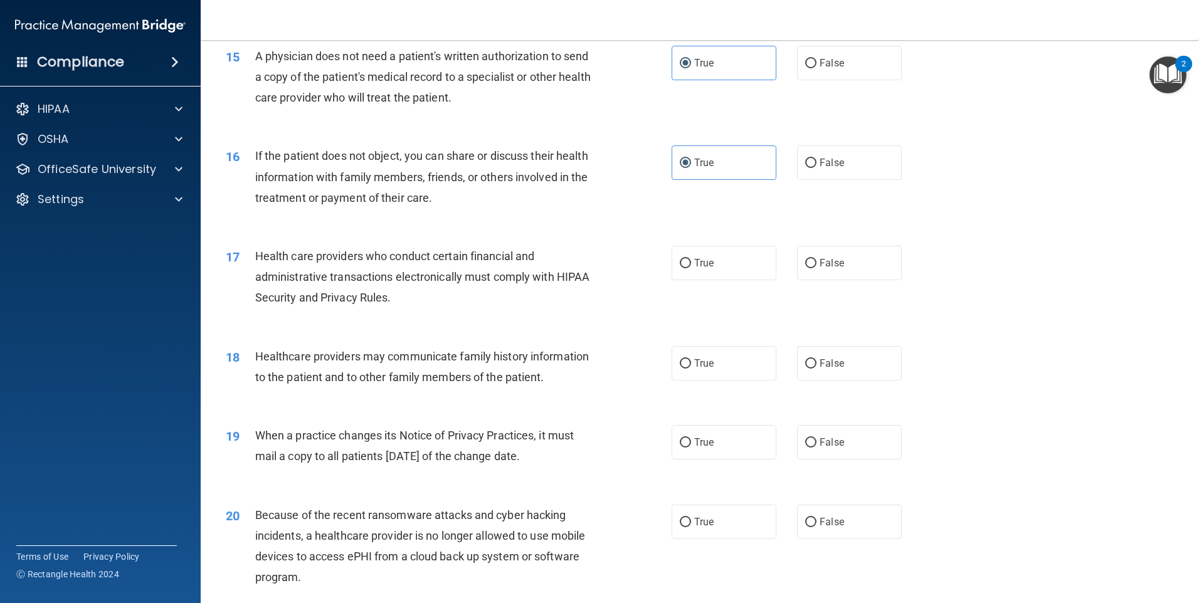
scroll to position [1379, 0]
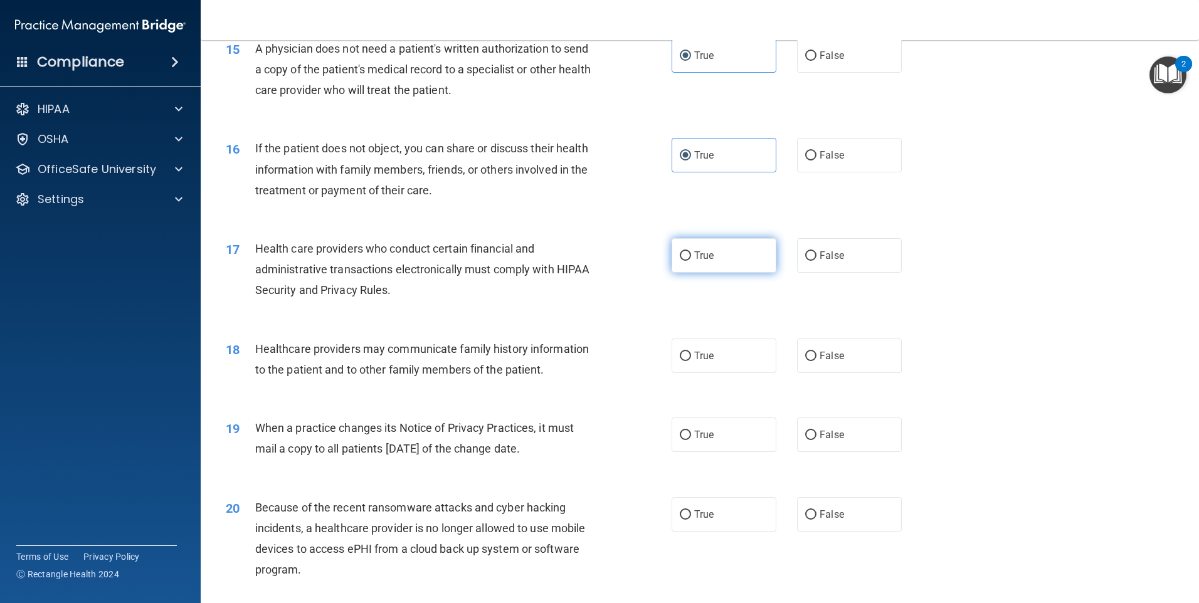
click at [694, 261] on span "True" at bounding box center [703, 256] width 19 height 12
click at [691, 261] on input "True" at bounding box center [685, 255] width 11 height 9
radio input "true"
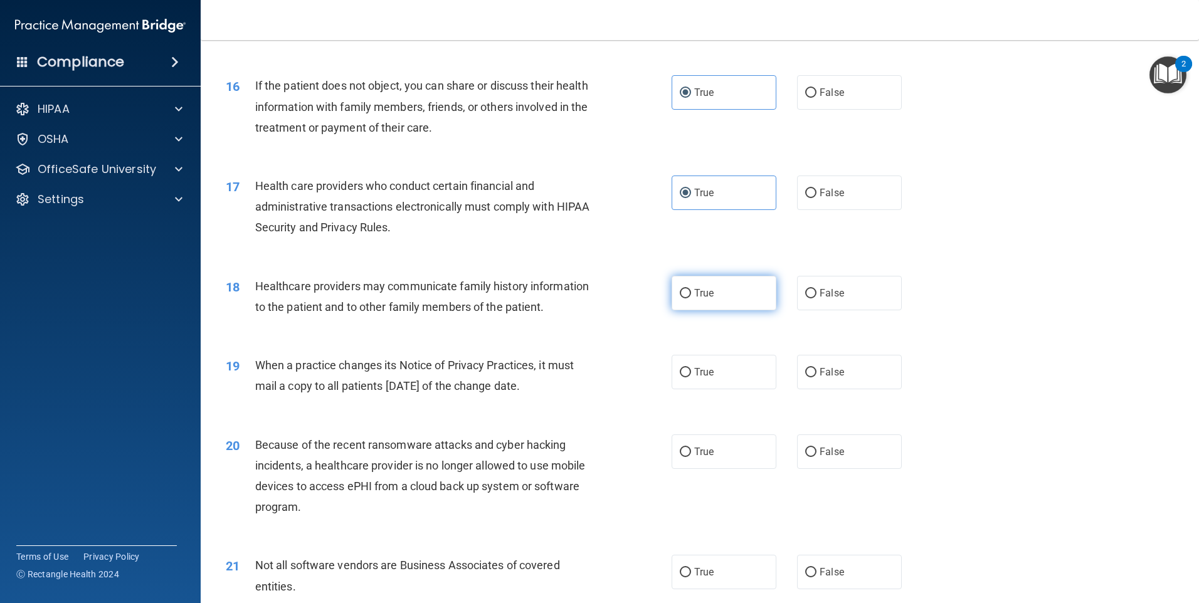
click at [688, 303] on label "True" at bounding box center [724, 293] width 105 height 34
click at [688, 298] on input "True" at bounding box center [685, 293] width 11 height 9
radio input "true"
click at [849, 286] on label "False" at bounding box center [849, 293] width 105 height 34
click at [816, 289] on input "False" at bounding box center [810, 293] width 11 height 9
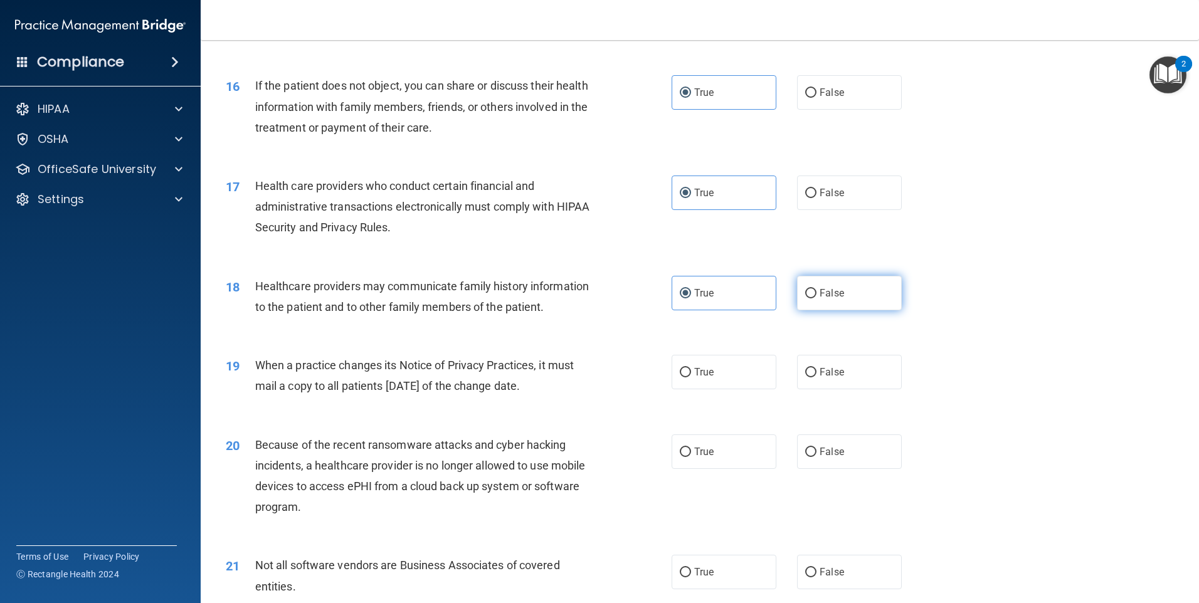
radio input "true"
radio input "false"
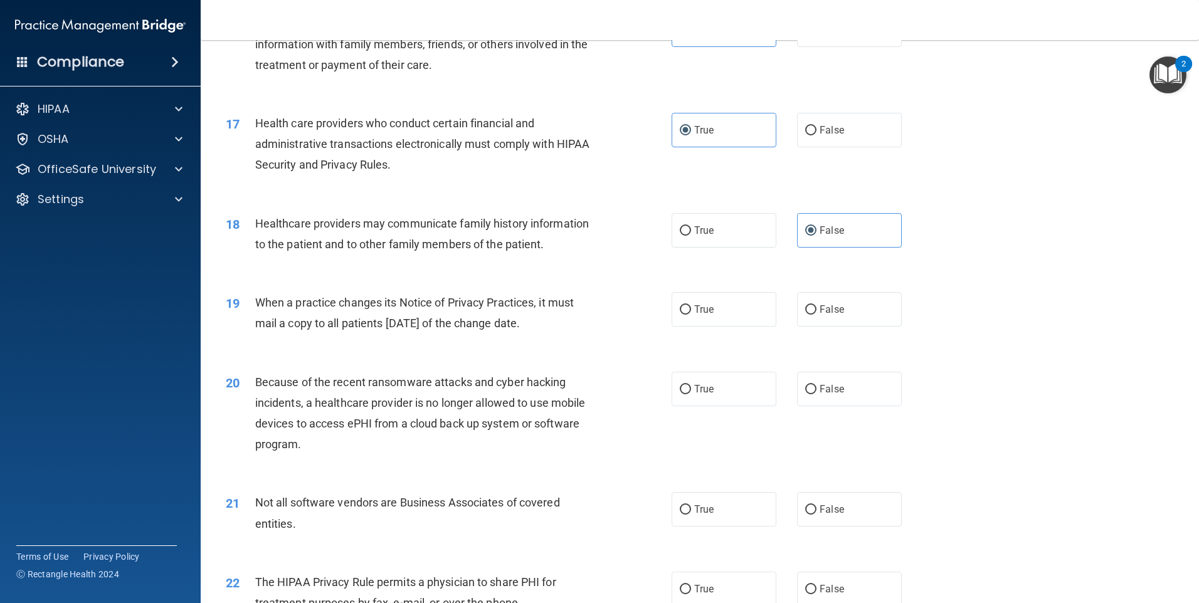
scroll to position [1568, 0]
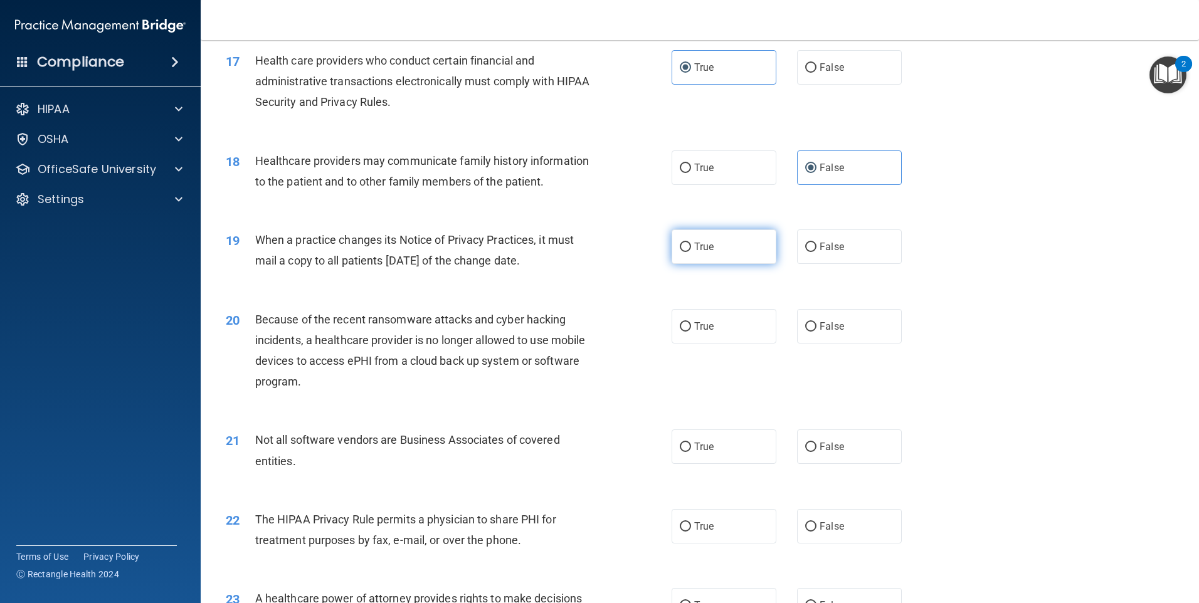
click at [753, 235] on label "True" at bounding box center [724, 246] width 105 height 34
click at [691, 243] on input "True" at bounding box center [685, 247] width 11 height 9
radio input "true"
click at [841, 331] on label "False" at bounding box center [849, 326] width 105 height 34
click at [816, 331] on input "False" at bounding box center [810, 326] width 11 height 9
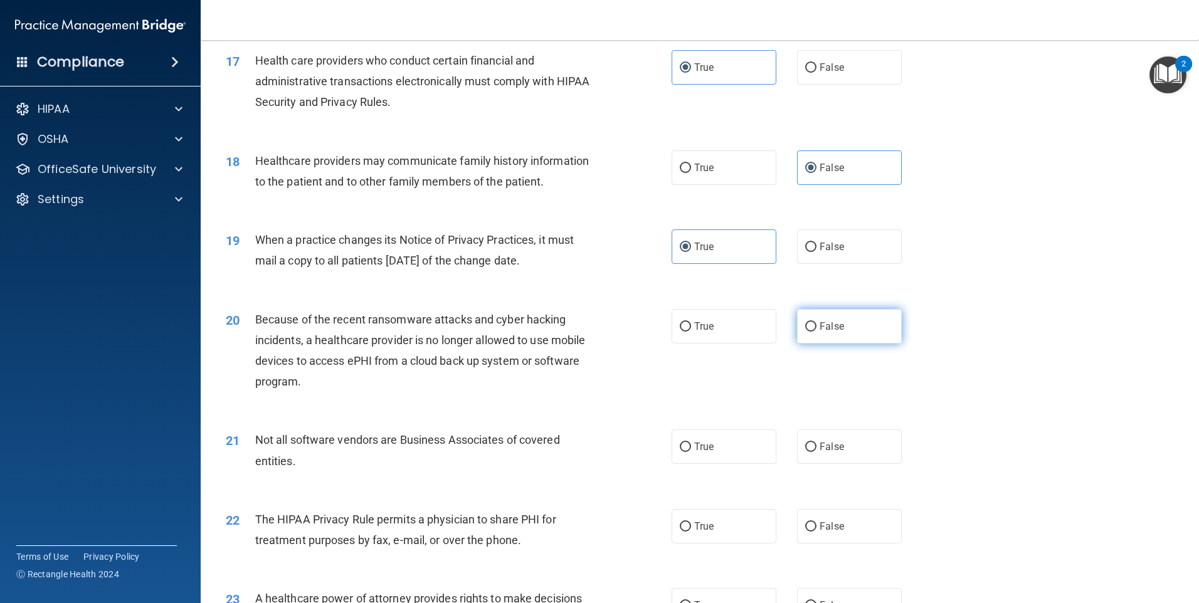
radio input "true"
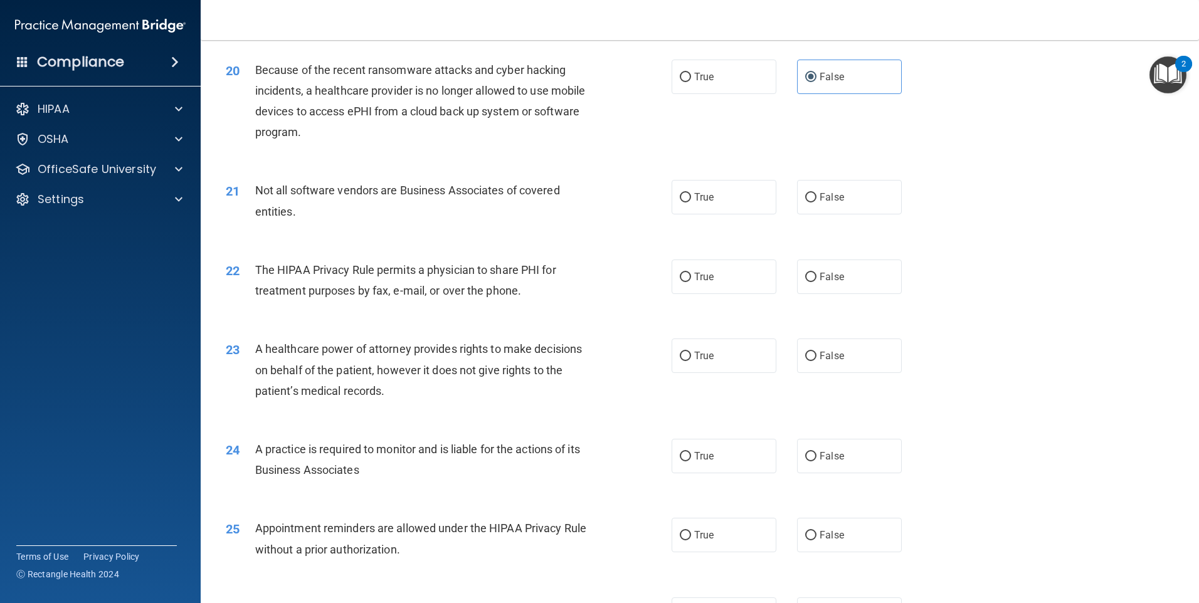
scroll to position [1818, 0]
click at [707, 194] on span "True" at bounding box center [703, 196] width 19 height 12
click at [691, 194] on input "True" at bounding box center [685, 196] width 11 height 9
radio input "true"
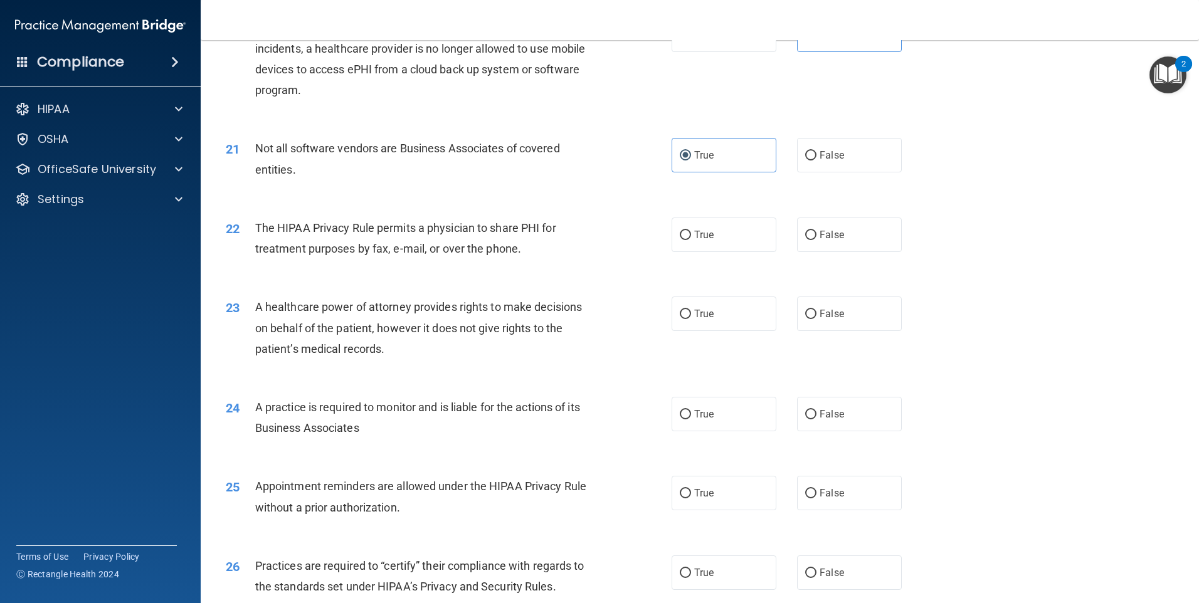
scroll to position [1881, 0]
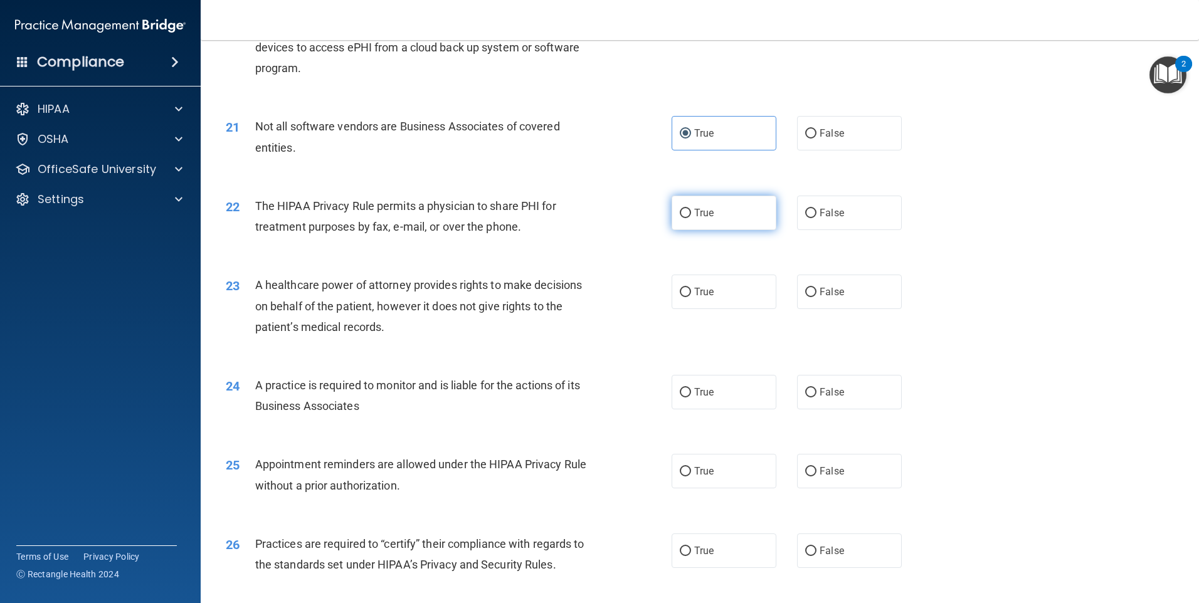
click at [742, 208] on label "True" at bounding box center [724, 213] width 105 height 34
click at [691, 209] on input "True" at bounding box center [685, 213] width 11 height 9
radio input "true"
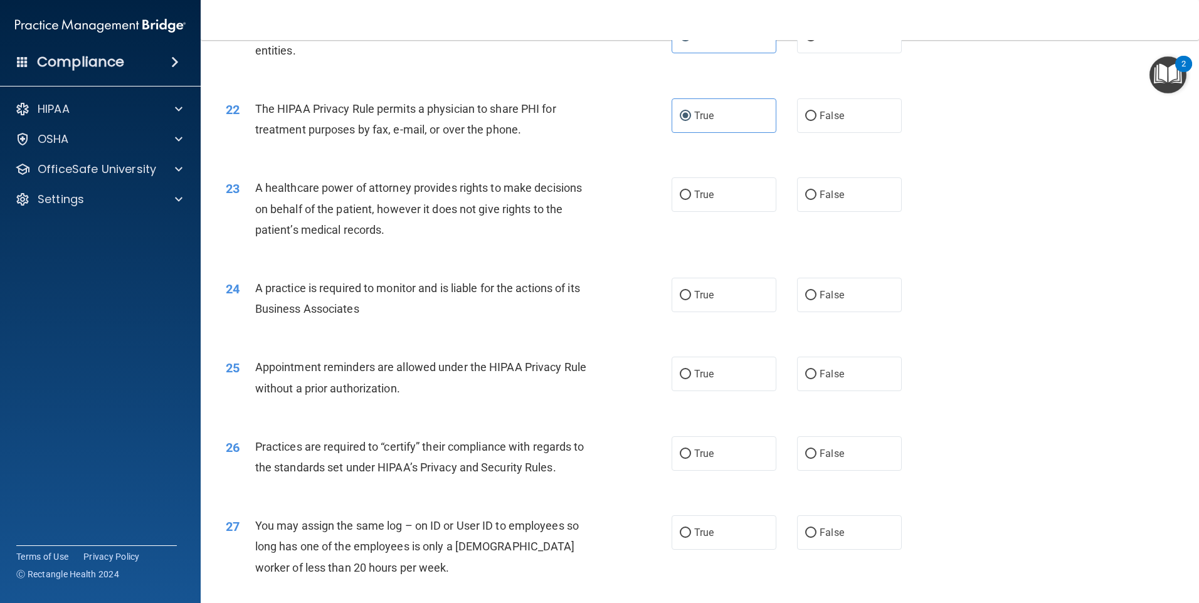
scroll to position [2007, 0]
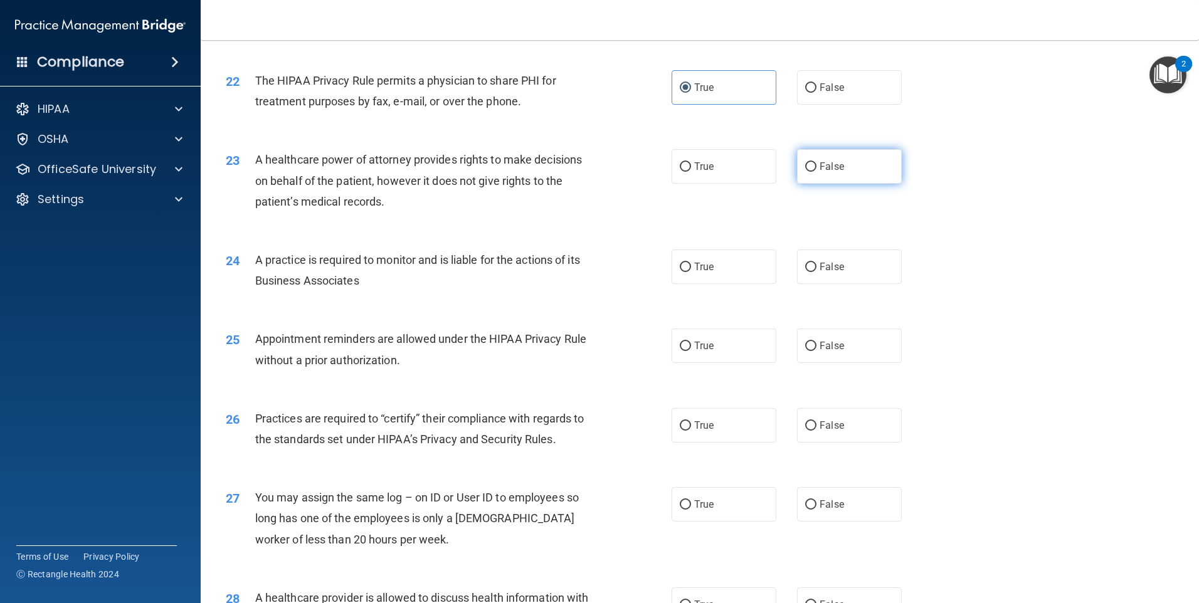
click at [854, 157] on label "False" at bounding box center [849, 166] width 105 height 34
click at [816, 162] on input "False" at bounding box center [810, 166] width 11 height 9
radio input "true"
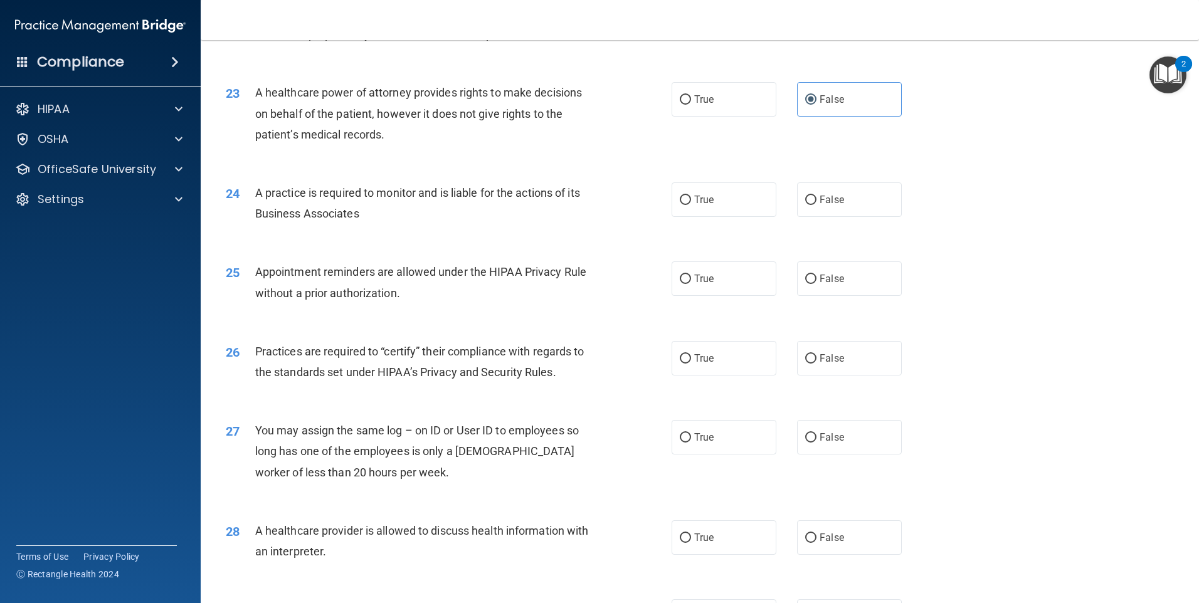
scroll to position [2065, 0]
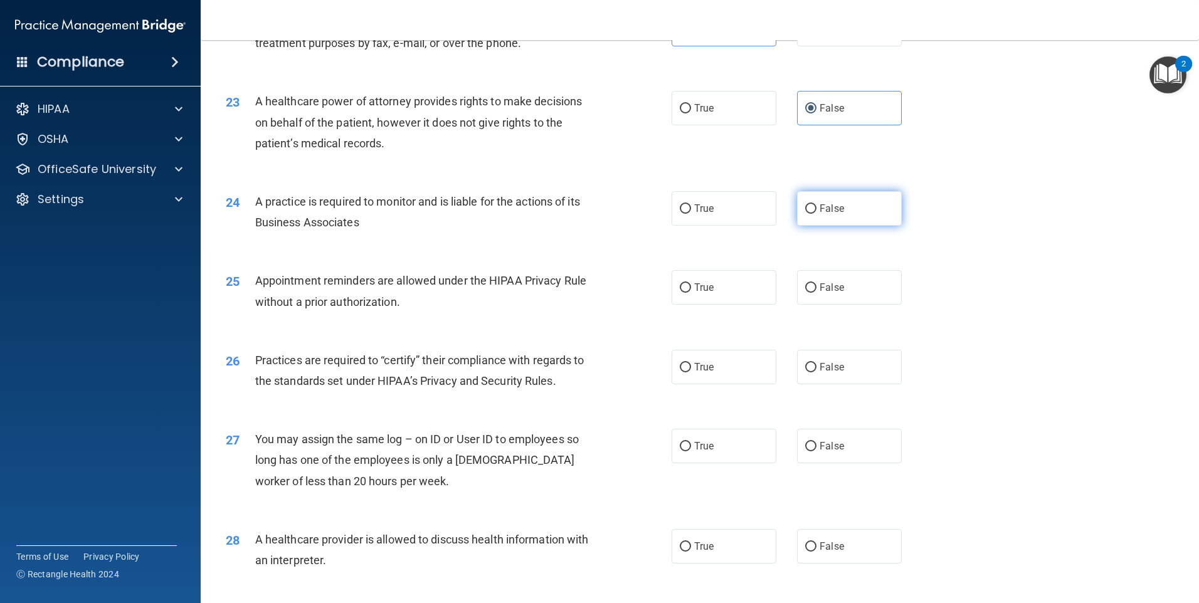
drag, startPoint x: 709, startPoint y: 260, endPoint x: 828, endPoint y: 206, distance: 130.2
click at [828, 206] on span "False" at bounding box center [832, 209] width 24 height 12
click at [816, 206] on input "False" at bounding box center [810, 208] width 11 height 9
radio input "true"
click at [731, 294] on label "True" at bounding box center [724, 287] width 105 height 34
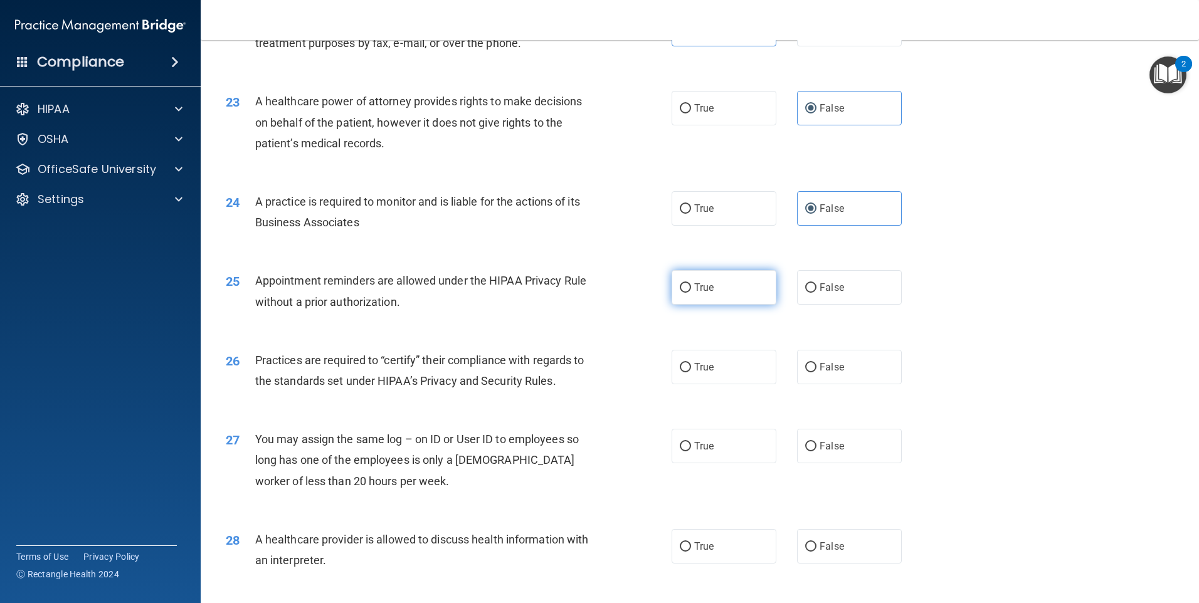
click at [691, 293] on input "True" at bounding box center [685, 287] width 11 height 9
radio input "true"
click at [705, 369] on span "True" at bounding box center [703, 367] width 19 height 12
click at [691, 369] on input "True" at bounding box center [685, 367] width 11 height 9
radio input "true"
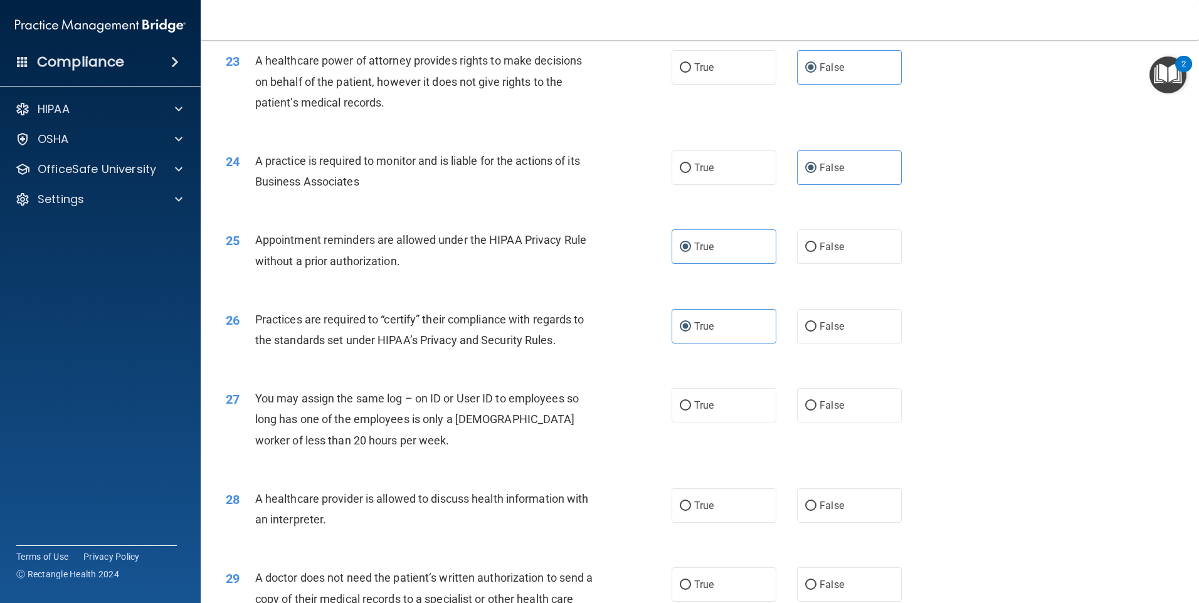
scroll to position [2128, 0]
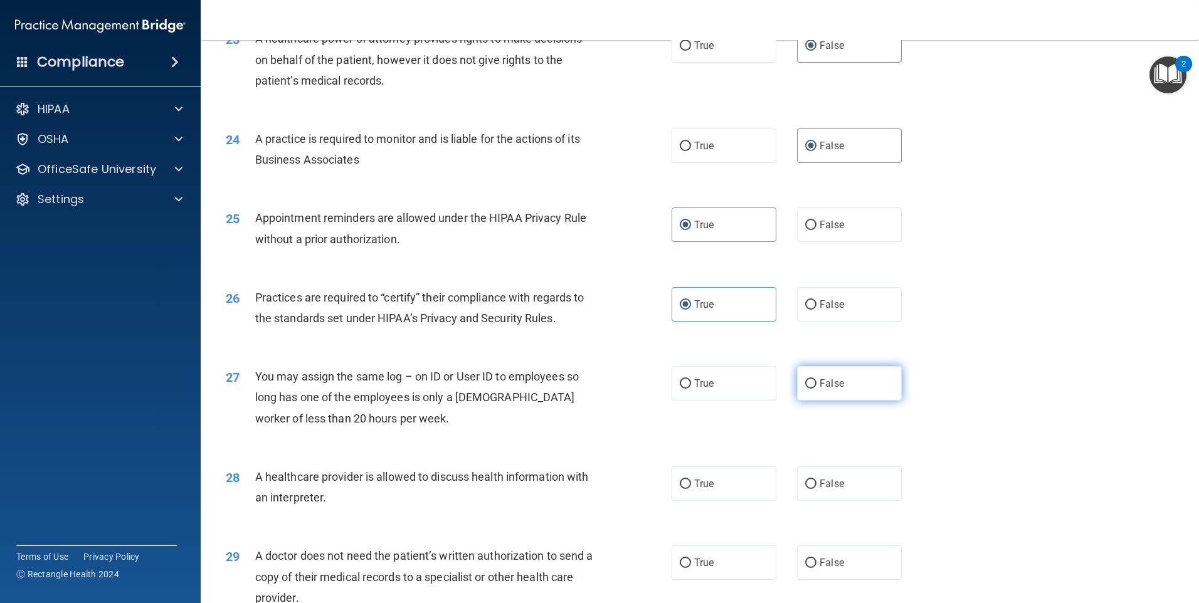
click at [820, 380] on span "False" at bounding box center [832, 383] width 24 height 12
click at [816, 380] on input "False" at bounding box center [810, 383] width 11 height 9
radio input "true"
click at [797, 298] on label "False" at bounding box center [849, 304] width 105 height 34
click at [805, 300] on input "False" at bounding box center [810, 304] width 11 height 9
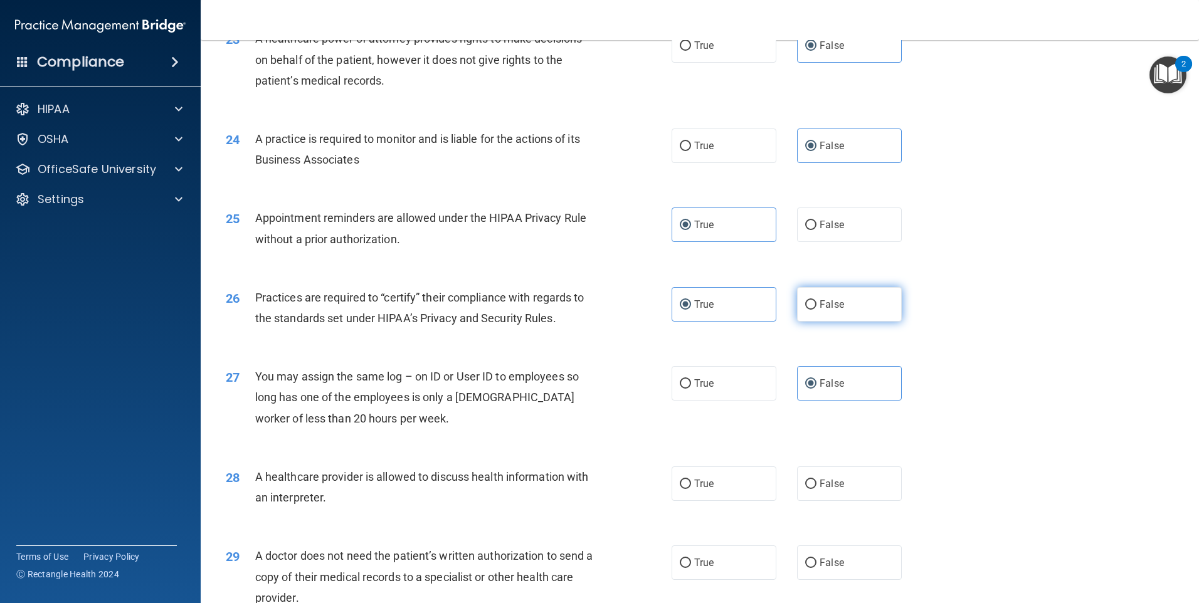
radio input "true"
radio input "false"
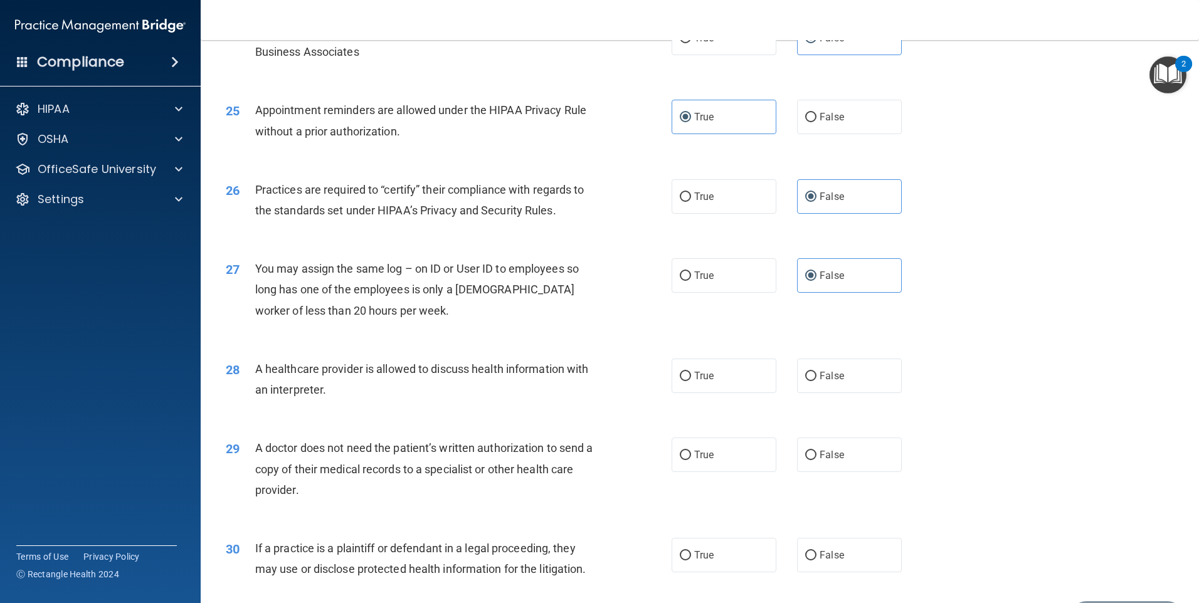
scroll to position [2253, 0]
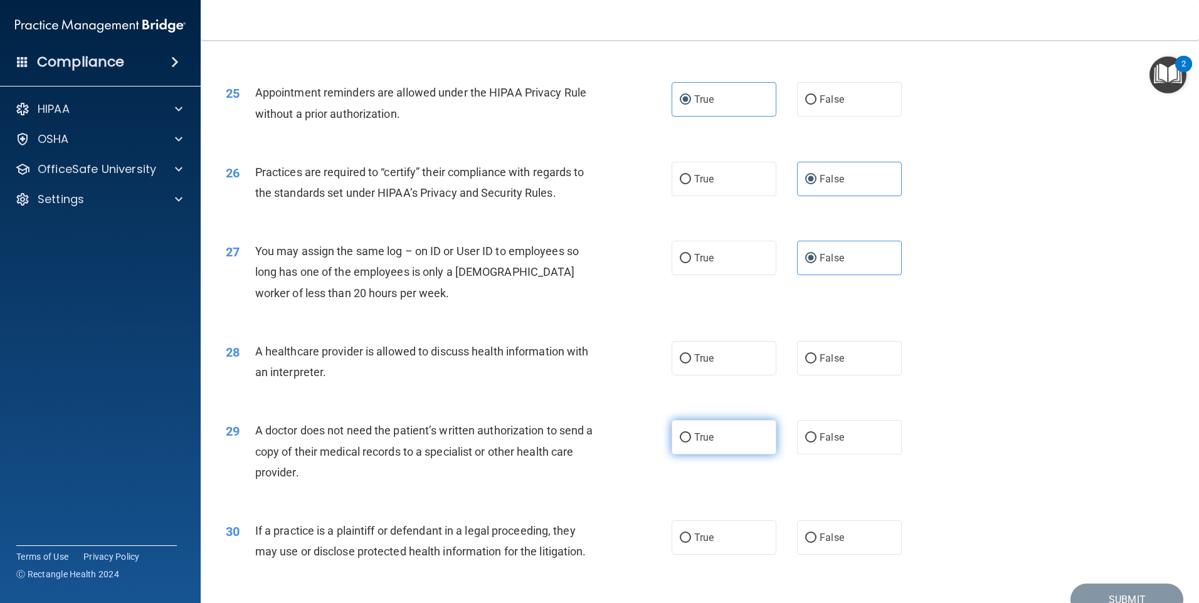
click at [715, 438] on label "True" at bounding box center [724, 437] width 105 height 34
click at [691, 438] on input "True" at bounding box center [685, 437] width 11 height 9
radio input "true"
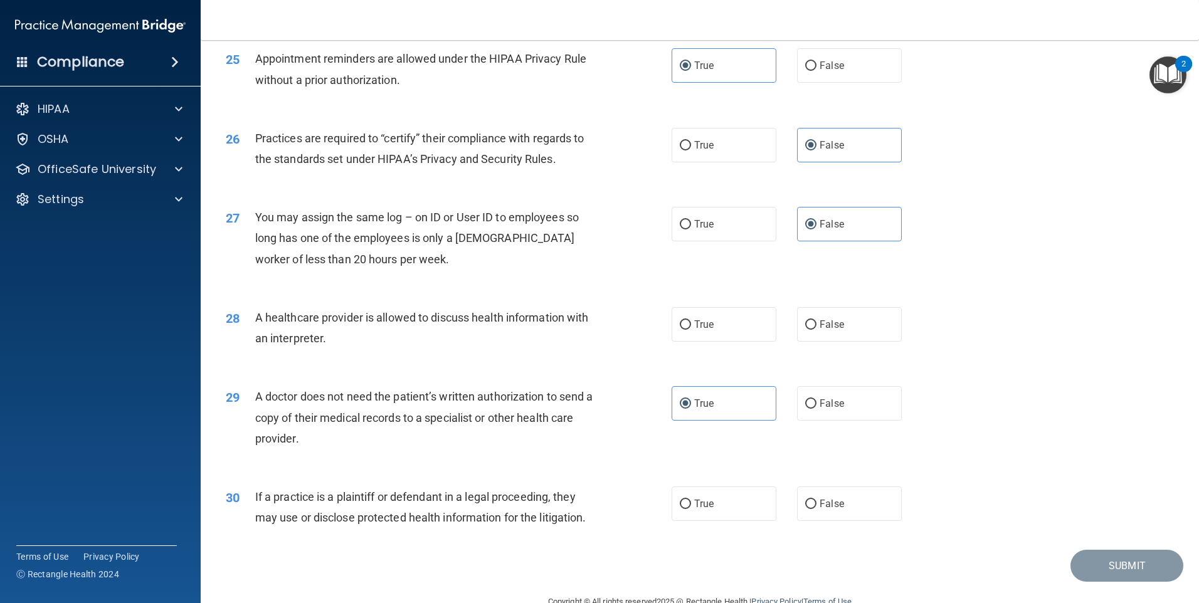
scroll to position [2316, 0]
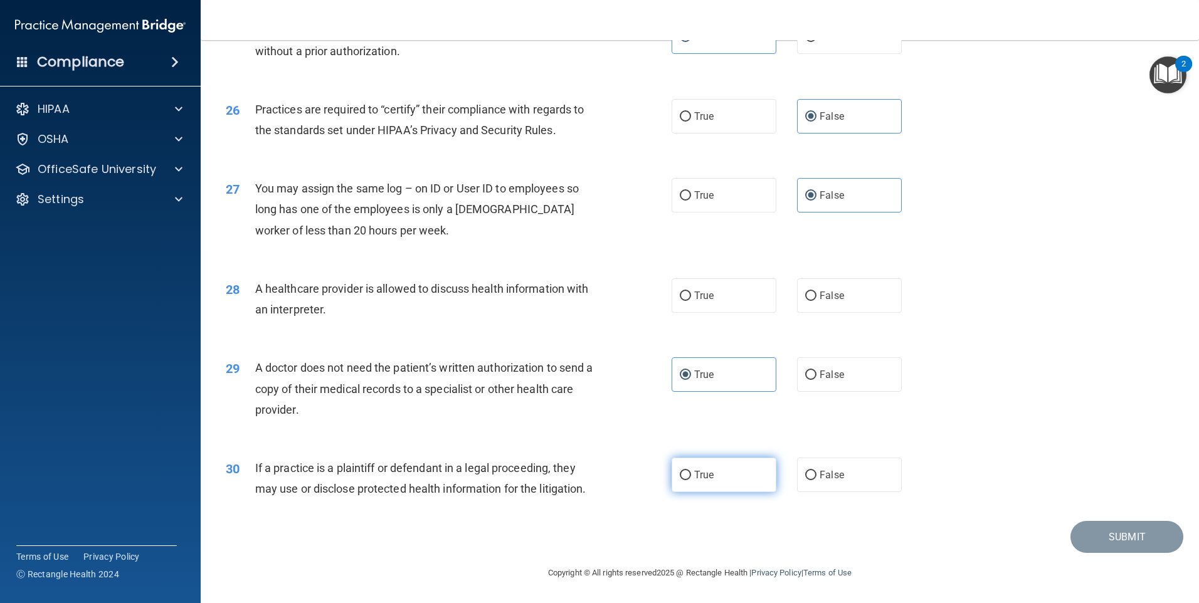
click at [721, 480] on label "True" at bounding box center [724, 475] width 105 height 34
click at [691, 480] on input "True" at bounding box center [685, 475] width 11 height 9
radio input "true"
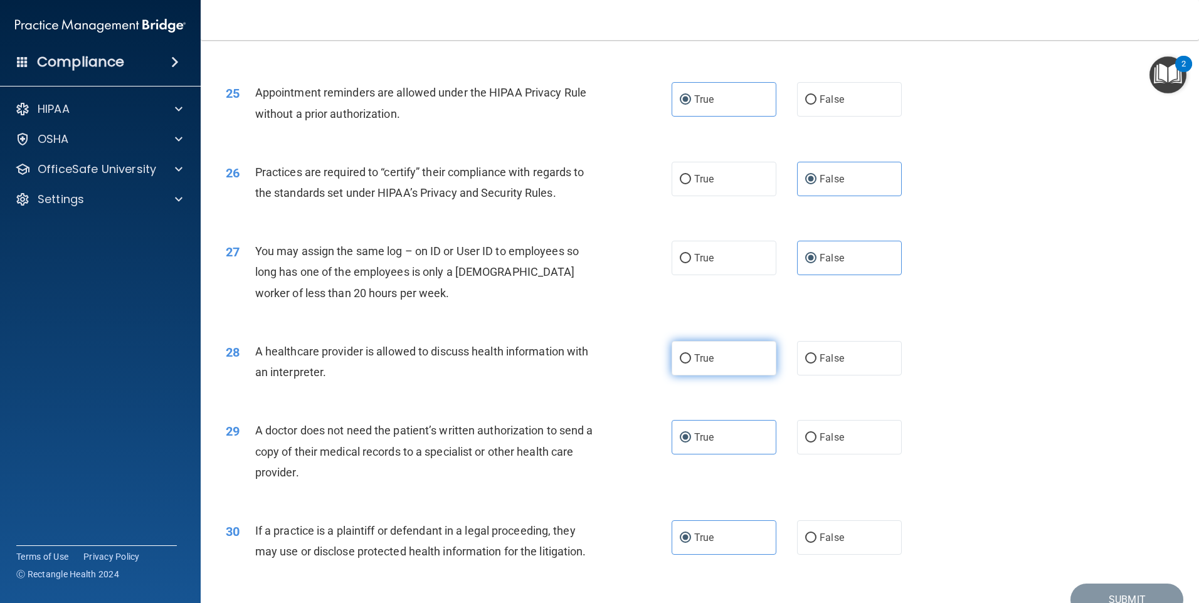
click at [694, 359] on span "True" at bounding box center [703, 358] width 19 height 12
click at [691, 359] on input "True" at bounding box center [685, 358] width 11 height 9
radio input "true"
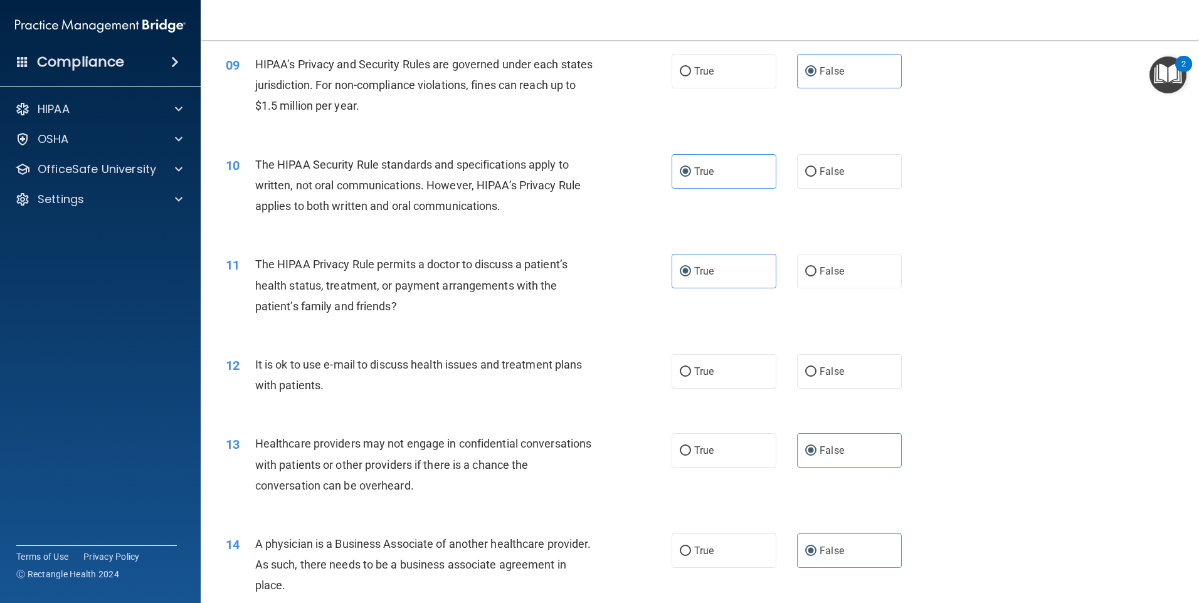
scroll to position [748, 0]
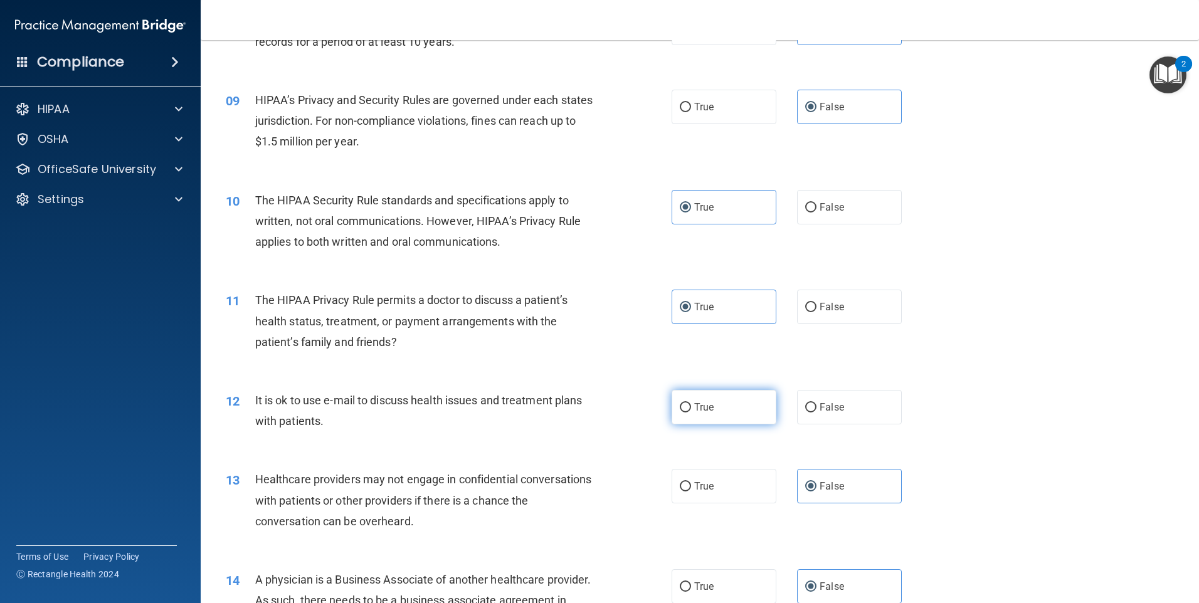
click at [694, 407] on span "True" at bounding box center [703, 407] width 19 height 12
click at [691, 407] on input "True" at bounding box center [685, 407] width 11 height 9
radio input "true"
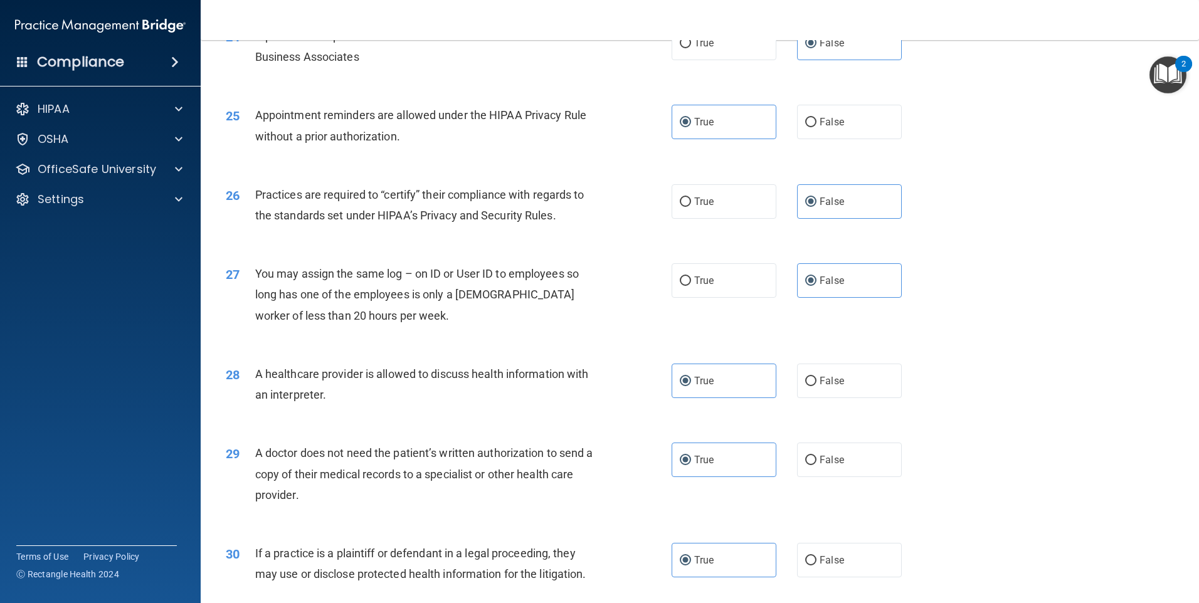
scroll to position [2316, 0]
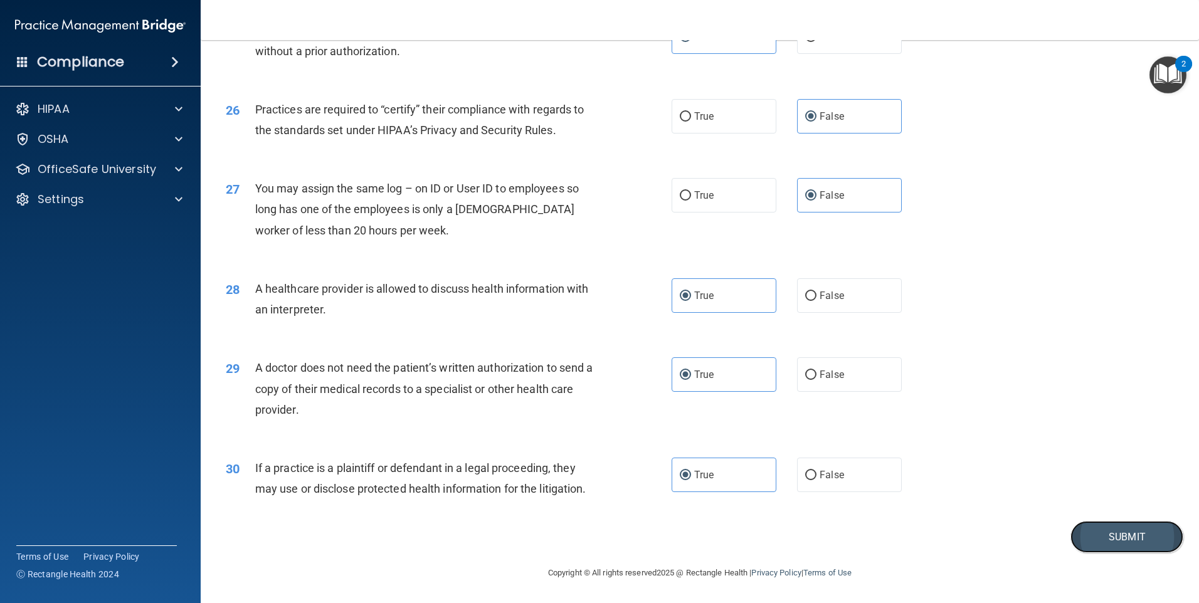
click at [1089, 533] on button "Submit" at bounding box center [1126, 537] width 113 height 32
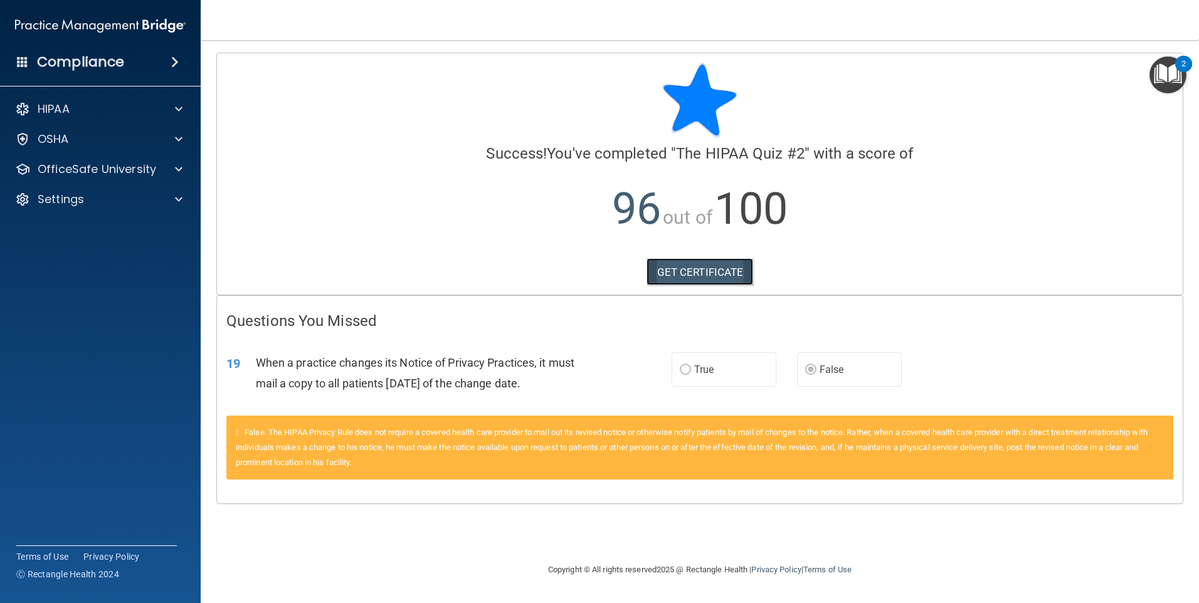
click at [697, 277] on link "GET CERTIFICATE" at bounding box center [699, 272] width 107 height 28
click at [69, 138] on div "OSHA" at bounding box center [84, 139] width 156 height 15
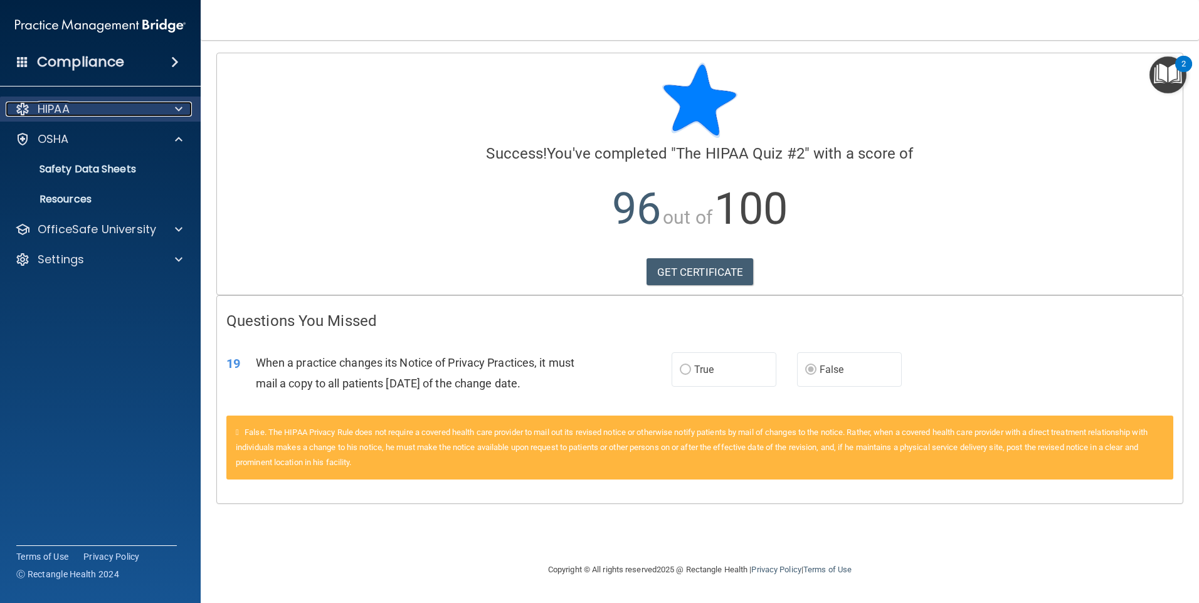
click at [58, 115] on p "HIPAA" at bounding box center [54, 109] width 32 height 15
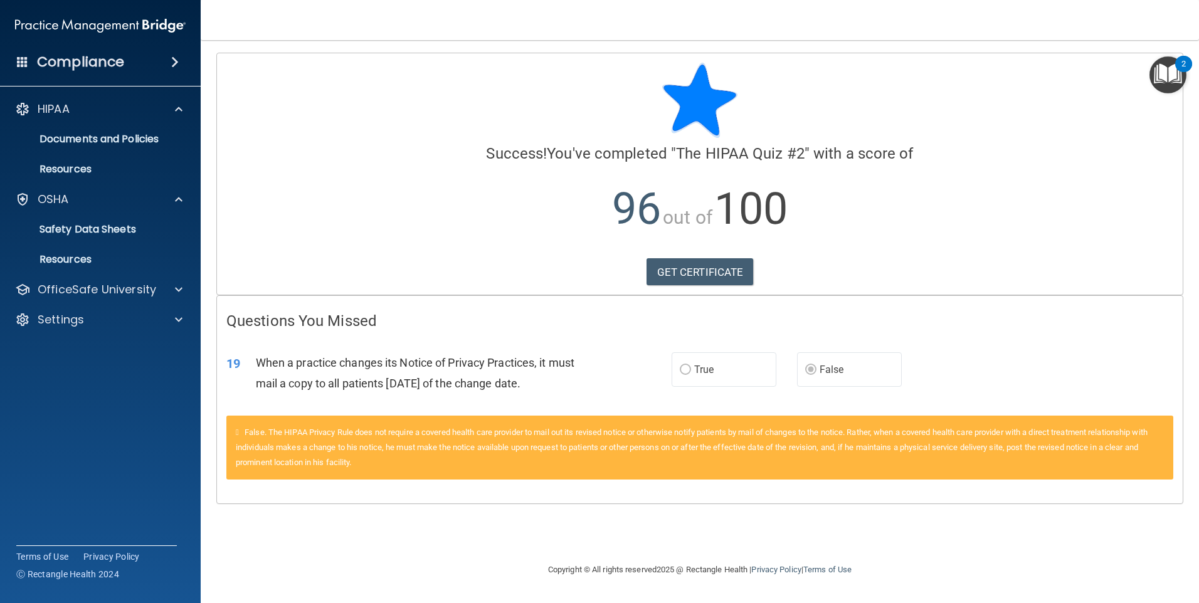
click at [171, 65] on span at bounding box center [175, 62] width 8 height 15
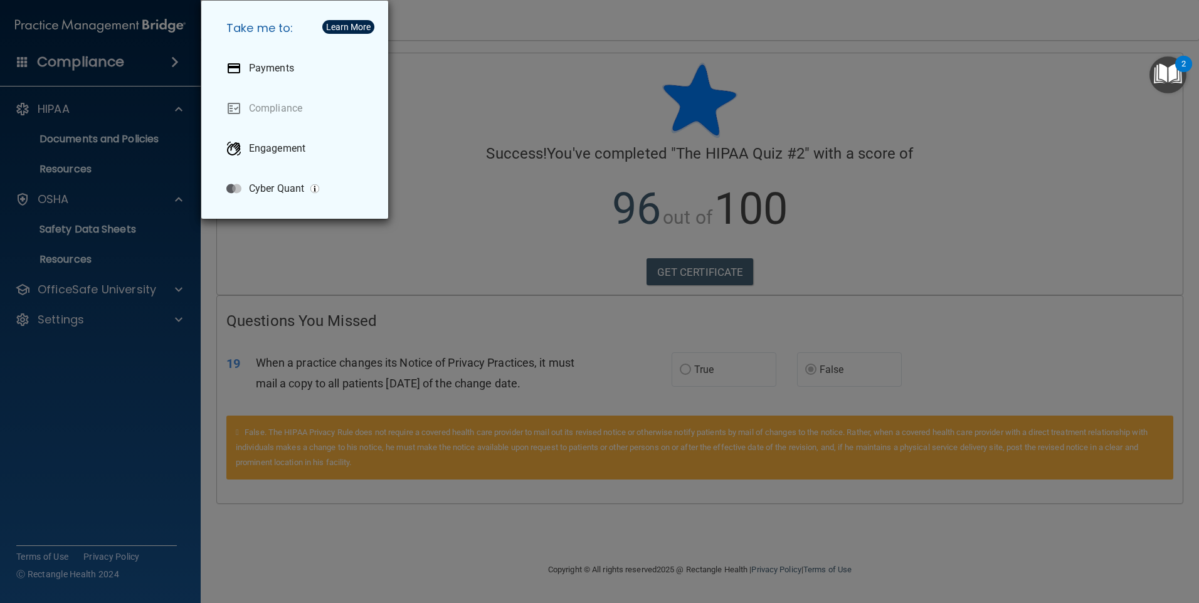
click at [110, 68] on div "Take me to: Payments Compliance Engagement Cyber Quant" at bounding box center [599, 301] width 1199 height 603
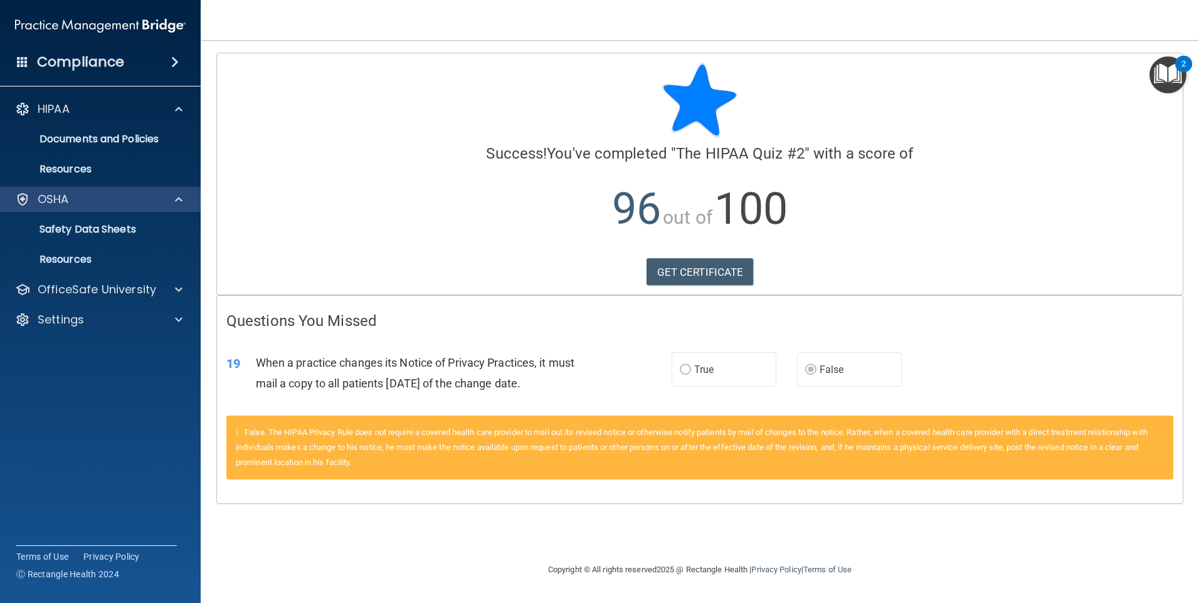
click at [81, 190] on div "OSHA" at bounding box center [100, 199] width 201 height 25
click at [91, 145] on p "Documents and Policies" at bounding box center [93, 139] width 171 height 13
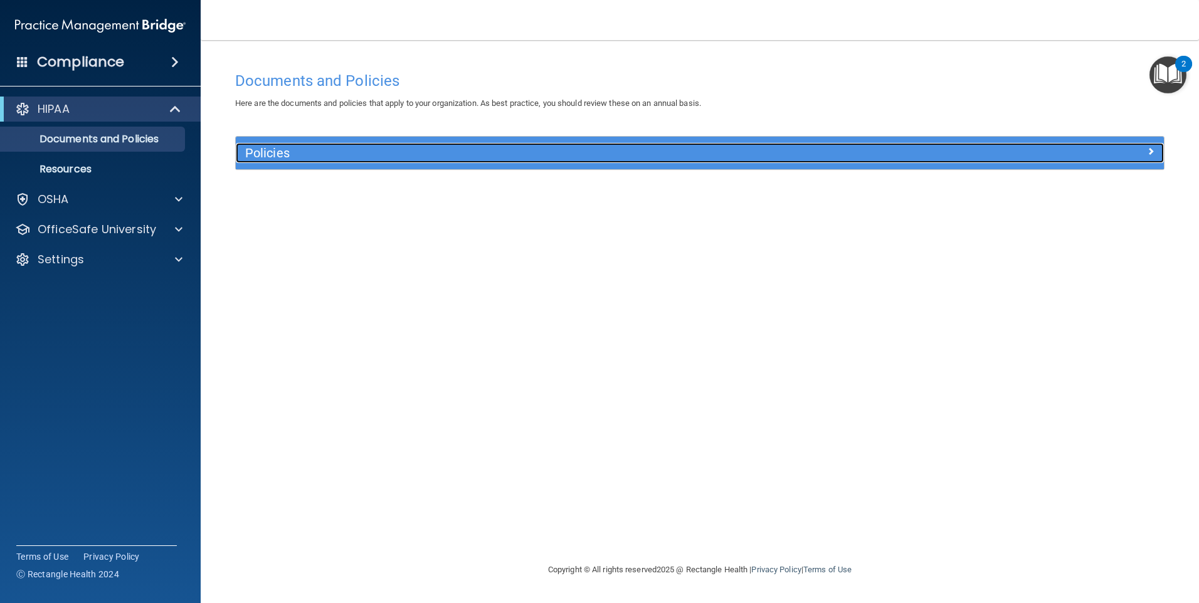
click at [325, 152] on h5 "Policies" at bounding box center [583, 153] width 677 height 14
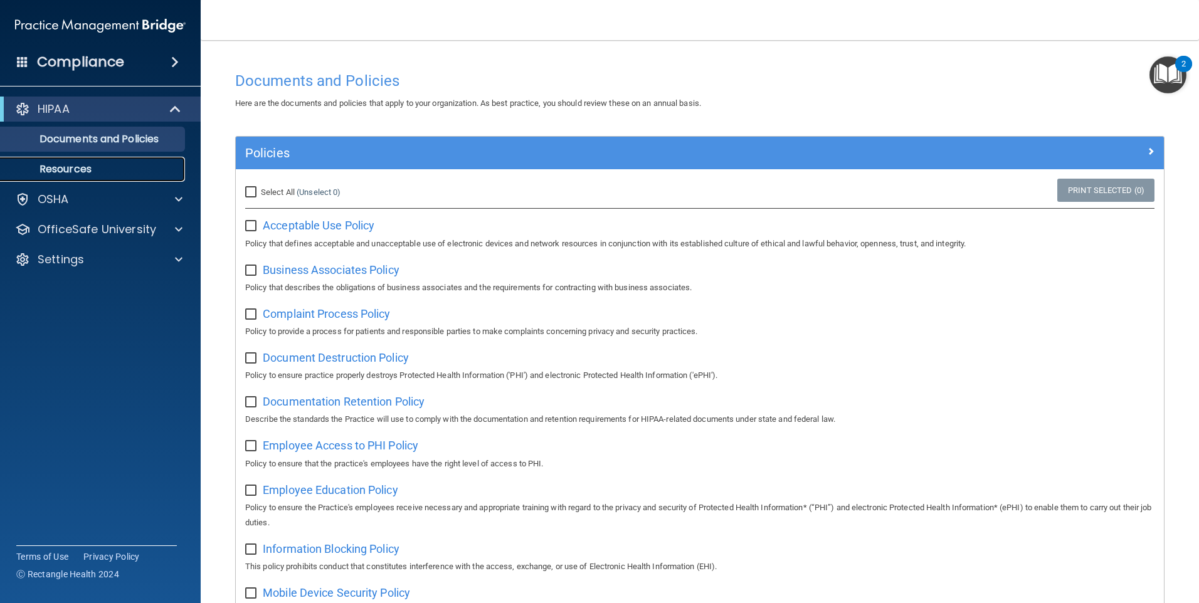
click at [87, 164] on p "Resources" at bounding box center [93, 169] width 171 height 13
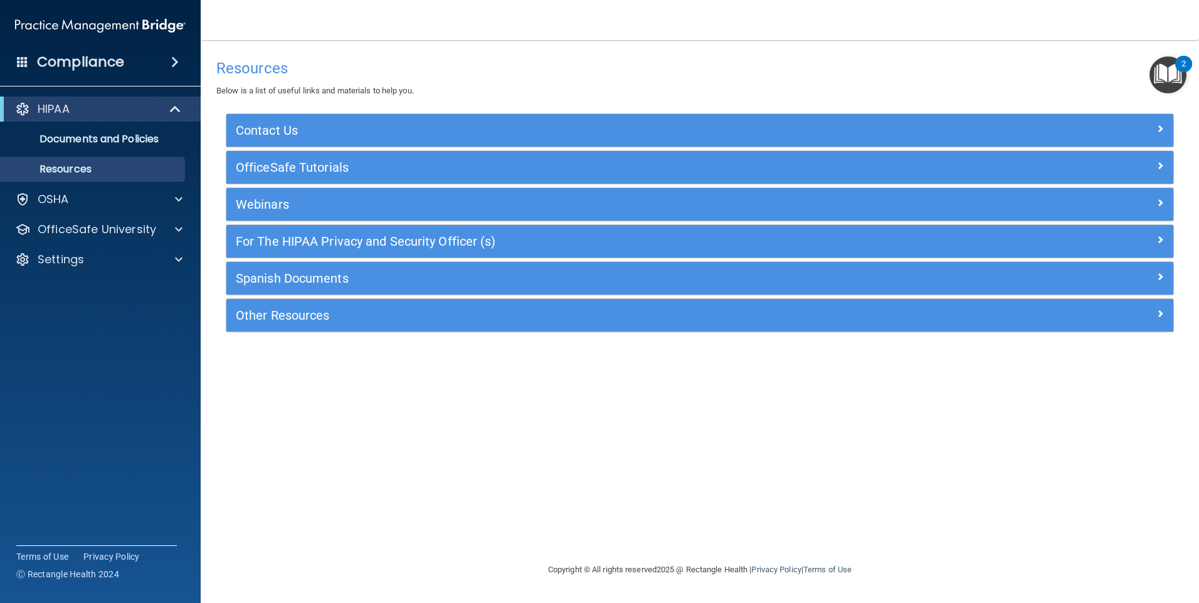
click at [87, 27] on img at bounding box center [100, 25] width 171 height 25
click at [22, 61] on span at bounding box center [22, 61] width 11 height 11
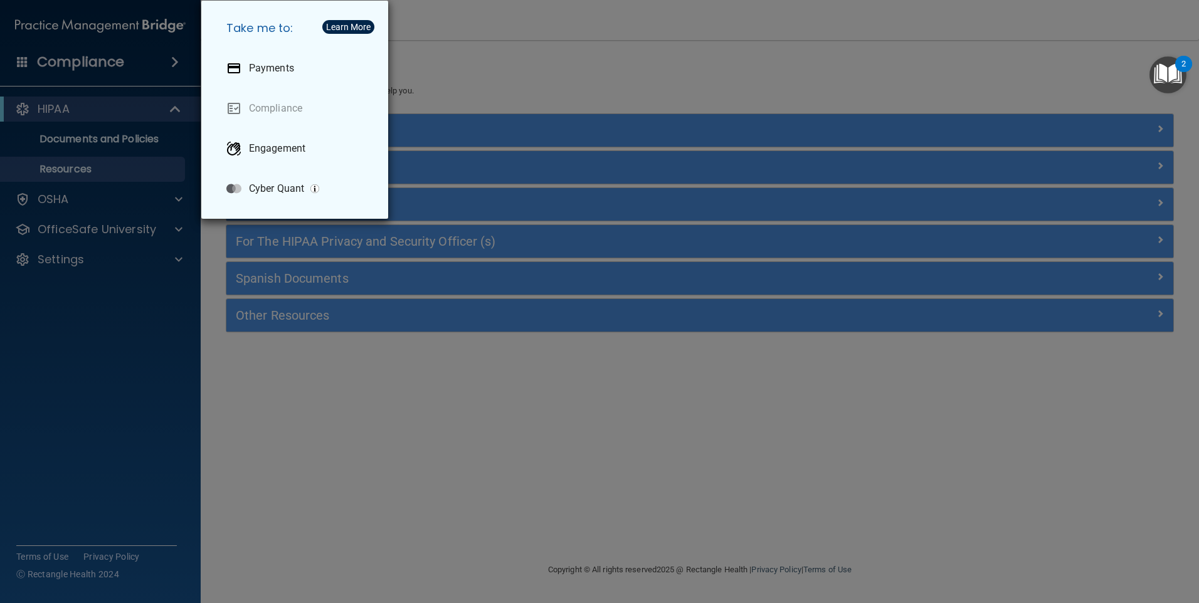
click at [77, 329] on div "Take me to: Payments Compliance Engagement Cyber Quant" at bounding box center [599, 301] width 1199 height 603
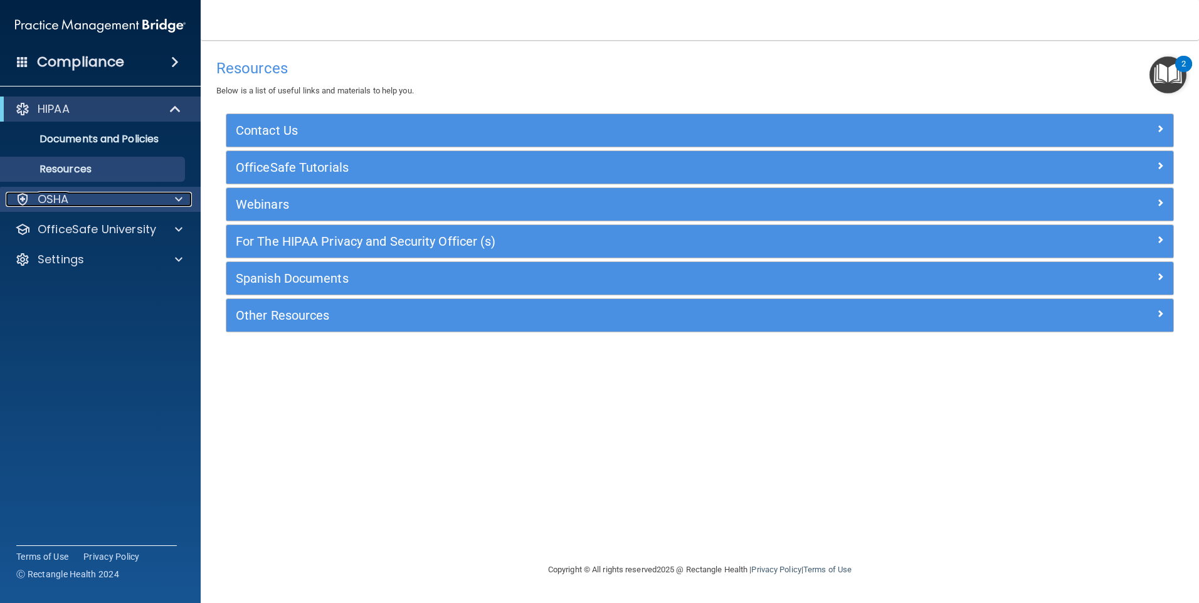
click at [89, 198] on div "OSHA" at bounding box center [84, 199] width 156 height 15
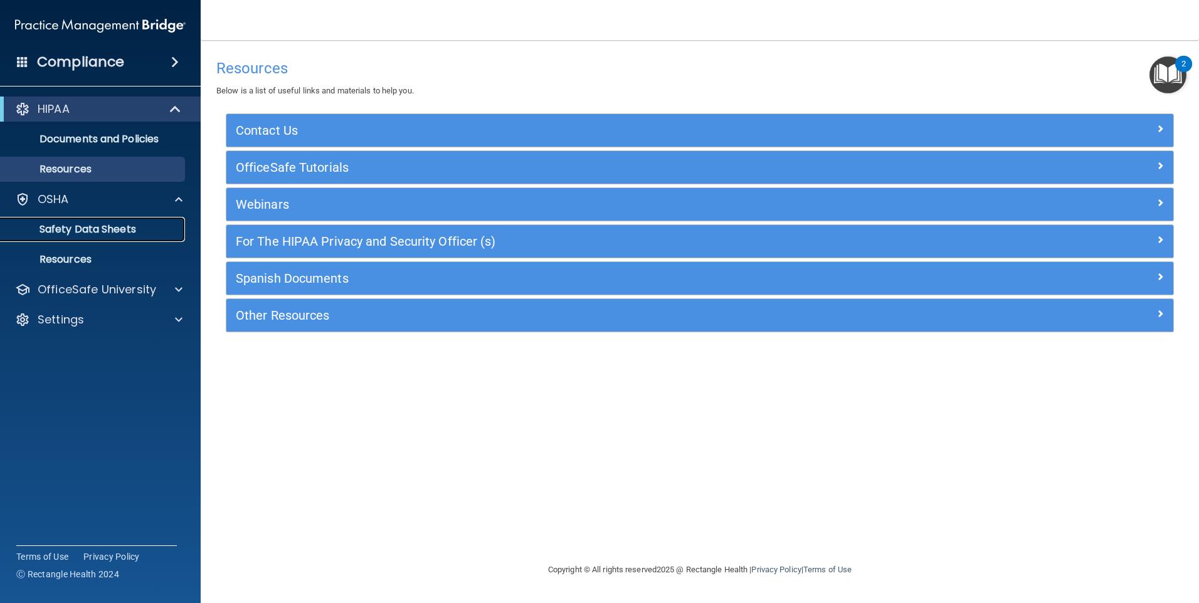
click at [87, 225] on p "Safety Data Sheets" at bounding box center [93, 229] width 171 height 13
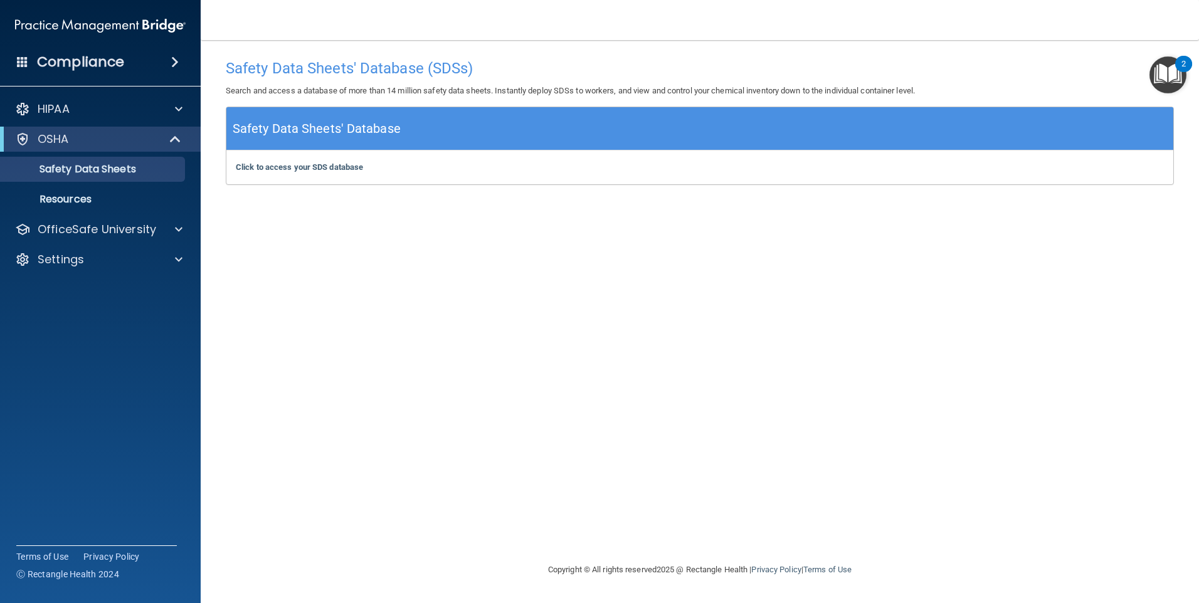
click at [115, 22] on img at bounding box center [100, 25] width 171 height 25
click at [122, 20] on img at bounding box center [100, 25] width 171 height 25
click at [70, 263] on p "Settings" at bounding box center [61, 259] width 46 height 15
click at [103, 293] on p "My Account" at bounding box center [93, 289] width 171 height 13
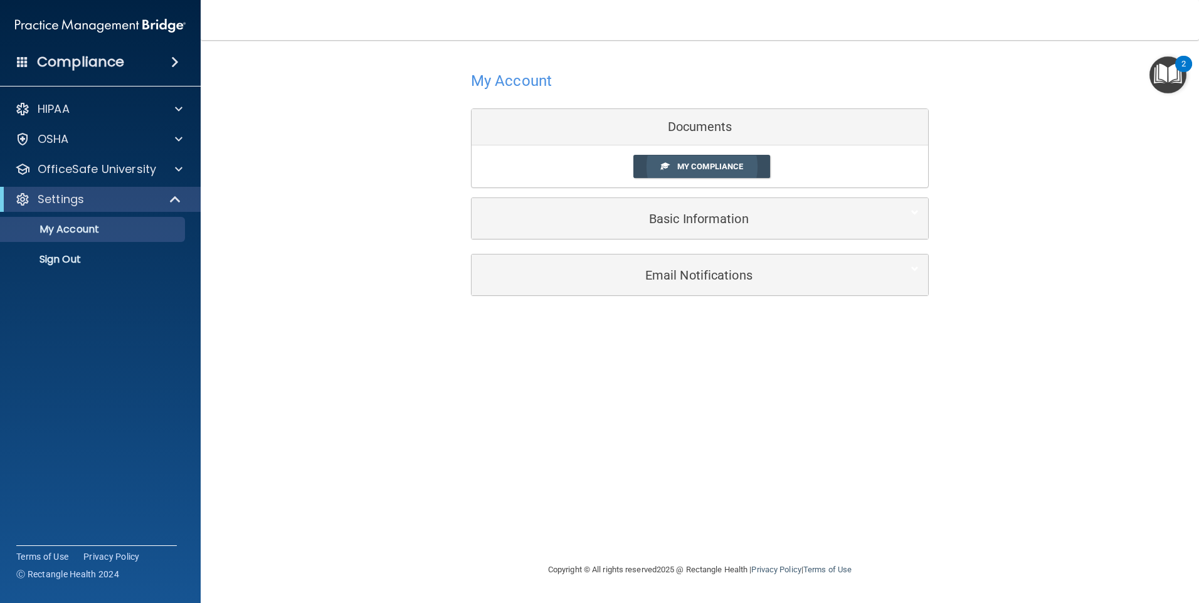
click at [702, 168] on span "My Compliance" at bounding box center [710, 166] width 66 height 9
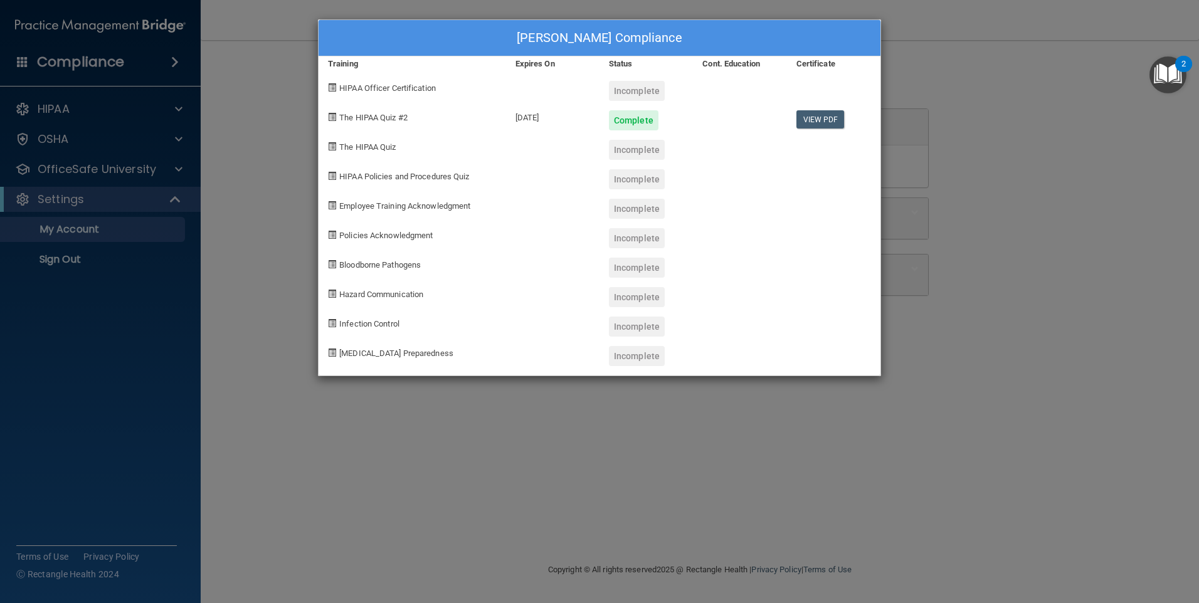
click at [274, 215] on div "Yuritcy Ayala's Compliance Training Expires On Status Cont. Education Certifica…" at bounding box center [599, 301] width 1199 height 603
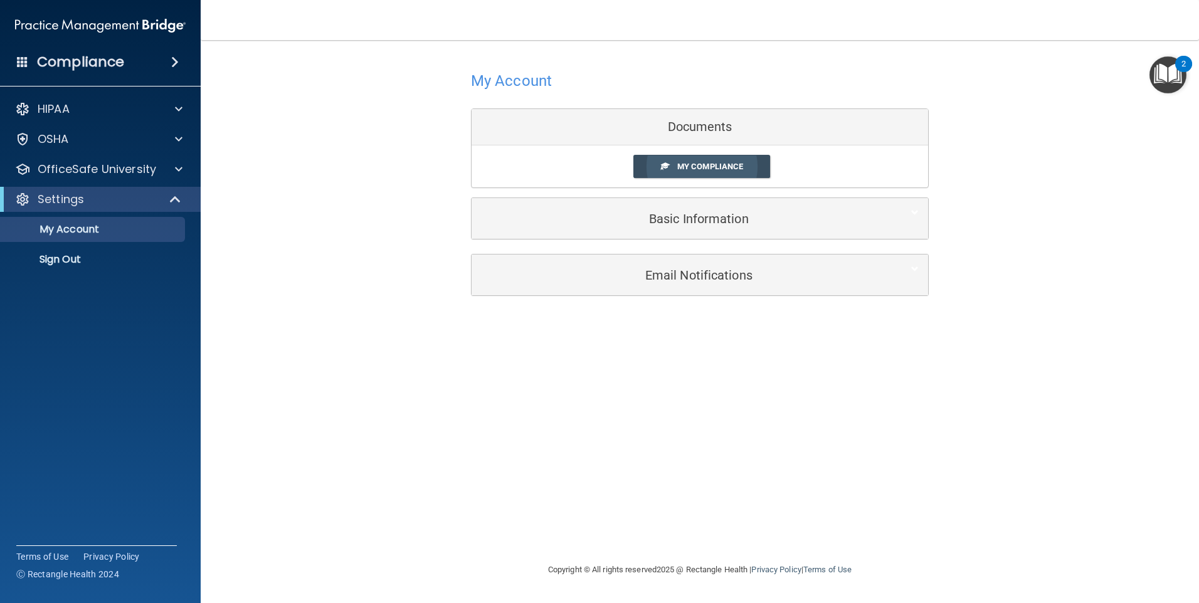
click at [666, 162] on span at bounding box center [665, 166] width 8 height 8
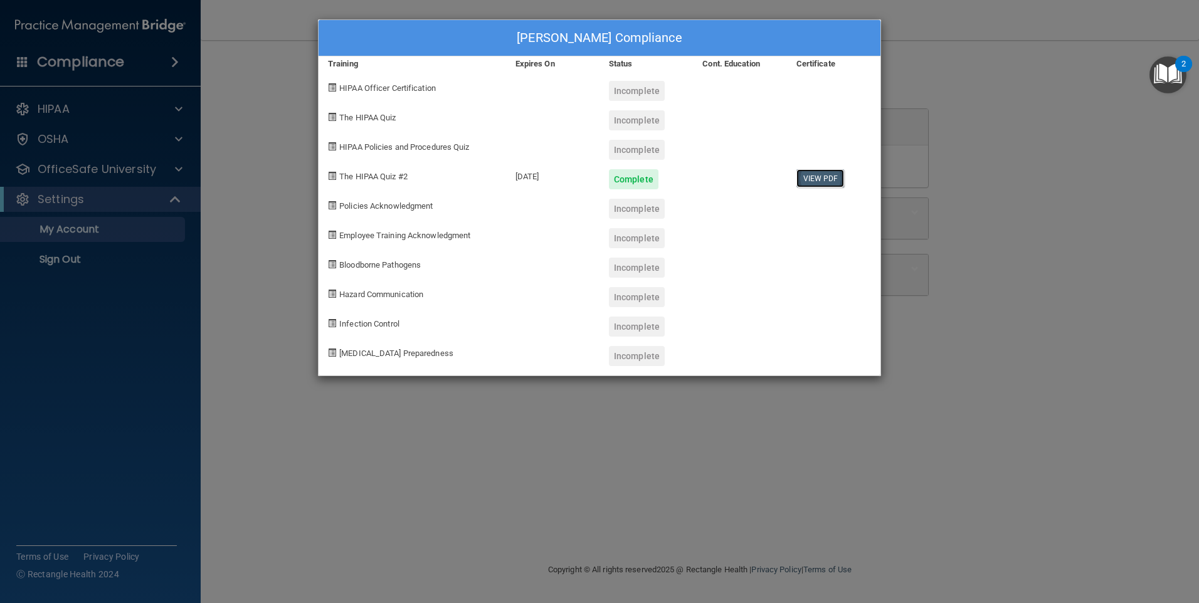
click at [831, 179] on link "View PDF" at bounding box center [820, 178] width 48 height 18
click at [557, 438] on div "Yuritcy Ayala's Compliance Training Expires On Status Cont. Education Certifica…" at bounding box center [599, 301] width 1199 height 603
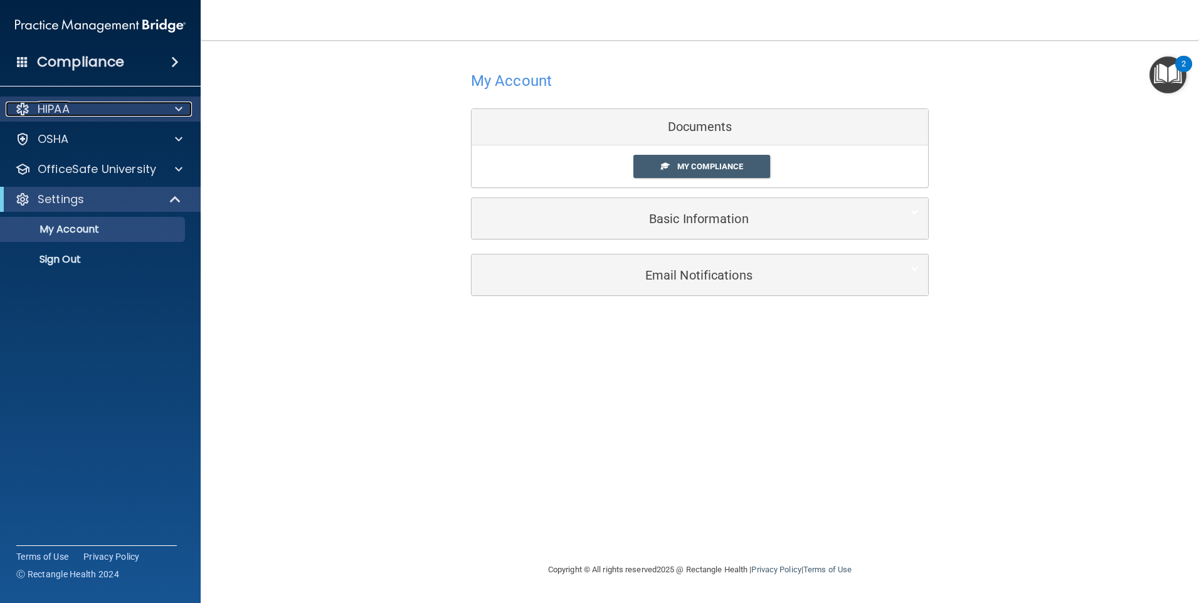
click at [108, 108] on div "HIPAA" at bounding box center [84, 109] width 156 height 15
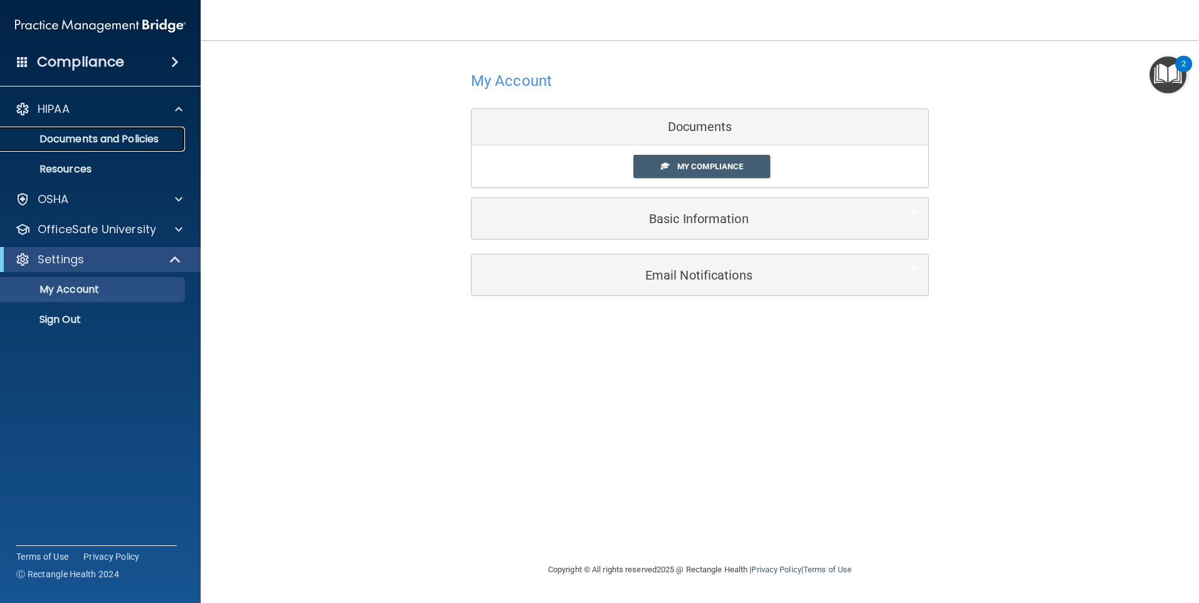
click at [105, 139] on p "Documents and Policies" at bounding box center [93, 139] width 171 height 13
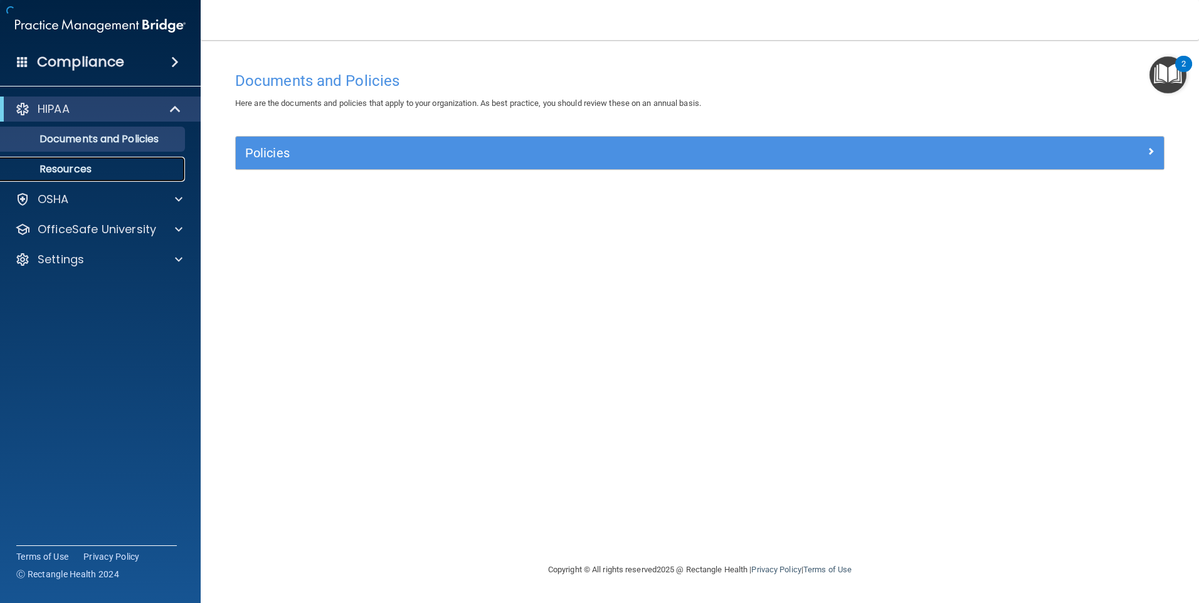
click at [89, 172] on p "Resources" at bounding box center [93, 169] width 171 height 13
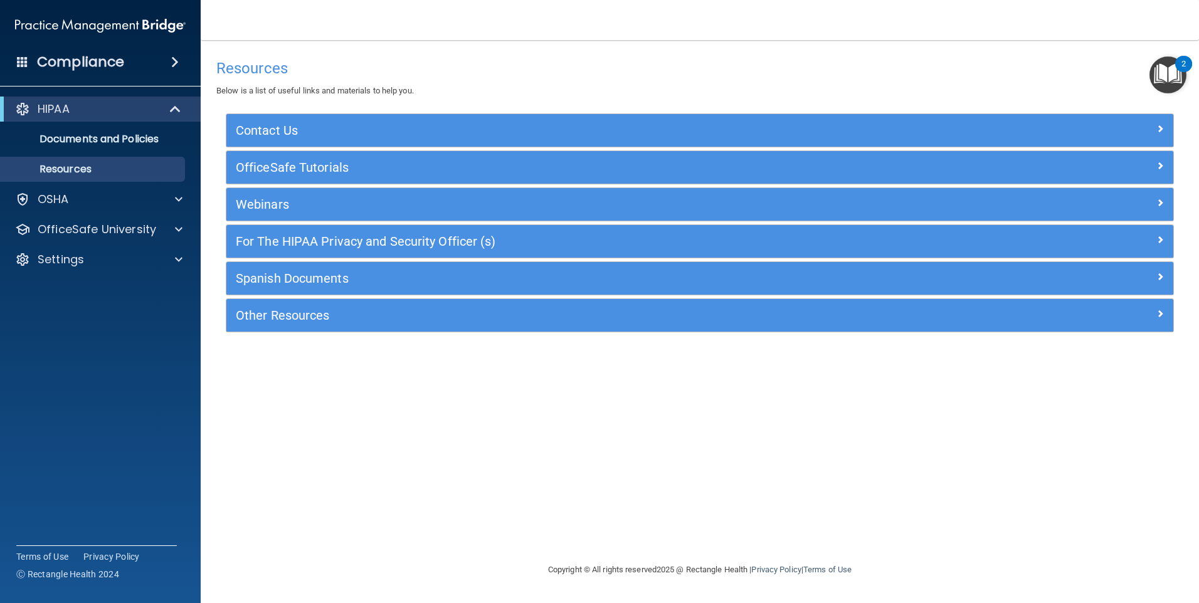
click at [150, 28] on img at bounding box center [100, 25] width 171 height 25
click at [82, 135] on p "Documents and Policies" at bounding box center [93, 139] width 171 height 13
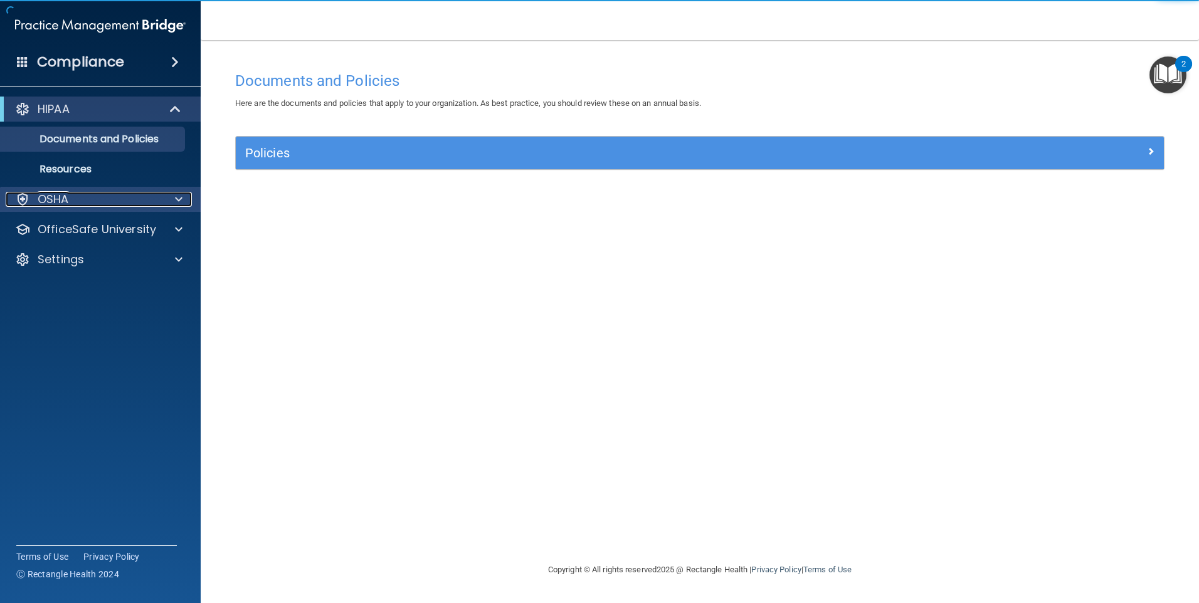
click at [82, 205] on div "OSHA" at bounding box center [84, 199] width 156 height 15
click at [81, 205] on div "OSHA" at bounding box center [84, 199] width 156 height 15
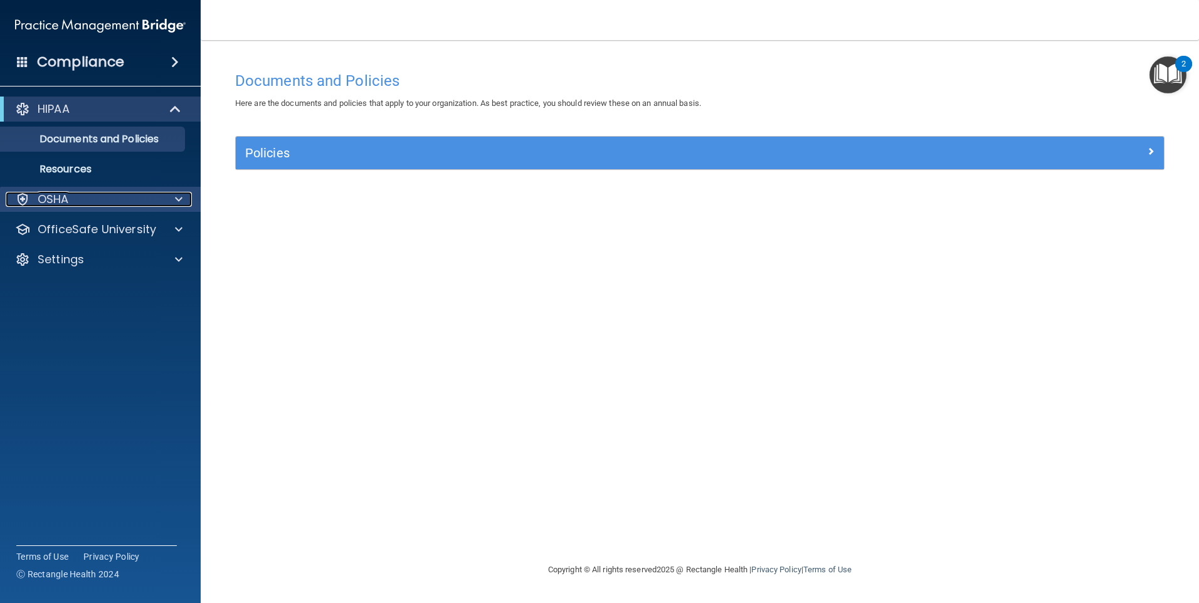
click at [81, 205] on div "OSHA" at bounding box center [84, 199] width 156 height 15
click at [79, 205] on div "OSHA" at bounding box center [84, 199] width 156 height 15
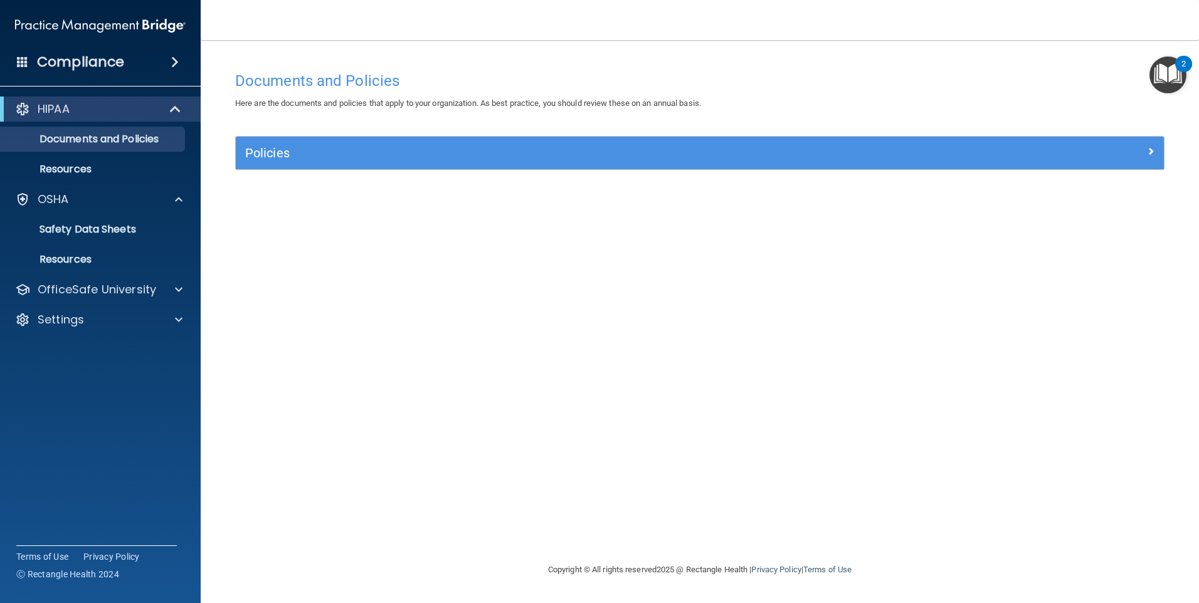
drag, startPoint x: 227, startPoint y: 160, endPoint x: 251, endPoint y: 153, distance: 25.4
click at [236, 161] on div "Policies Select All (Unselect 0) Unselect All Print Selected (0) Acceptable Use…" at bounding box center [700, 160] width 948 height 48
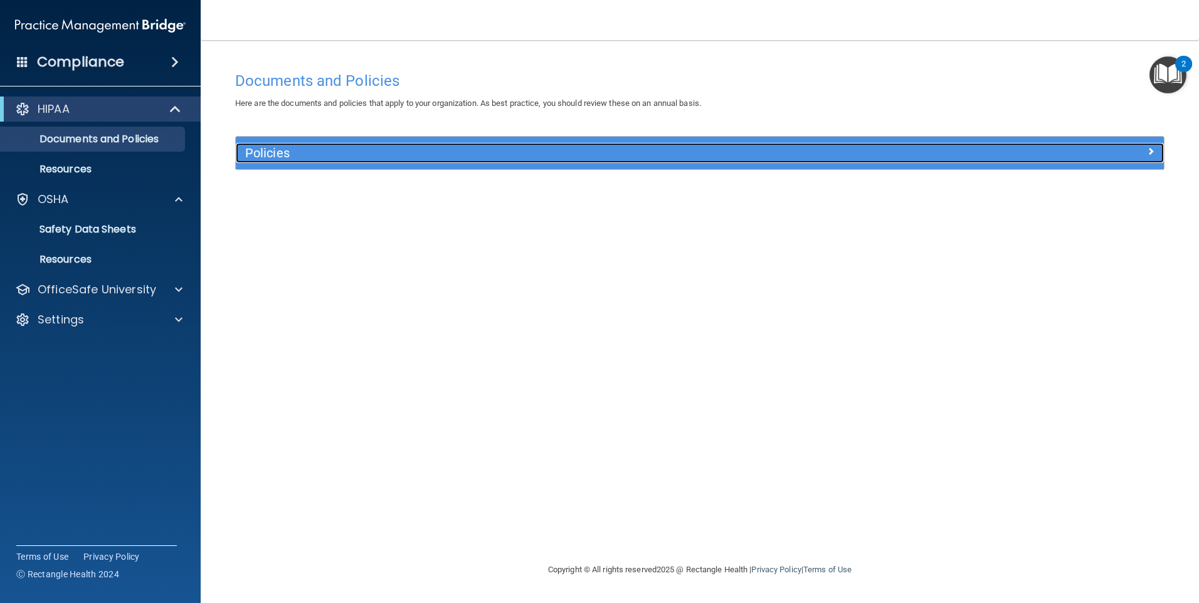
click at [251, 153] on h5 "Policies" at bounding box center [583, 153] width 677 height 14
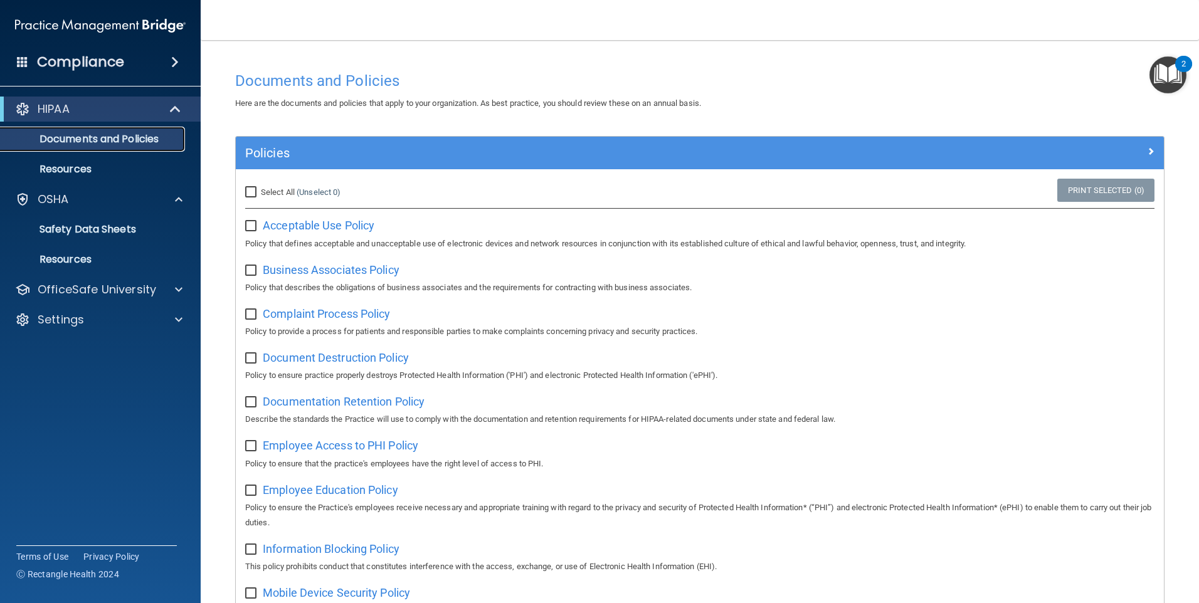
click at [125, 137] on p "Documents and Policies" at bounding box center [93, 139] width 171 height 13
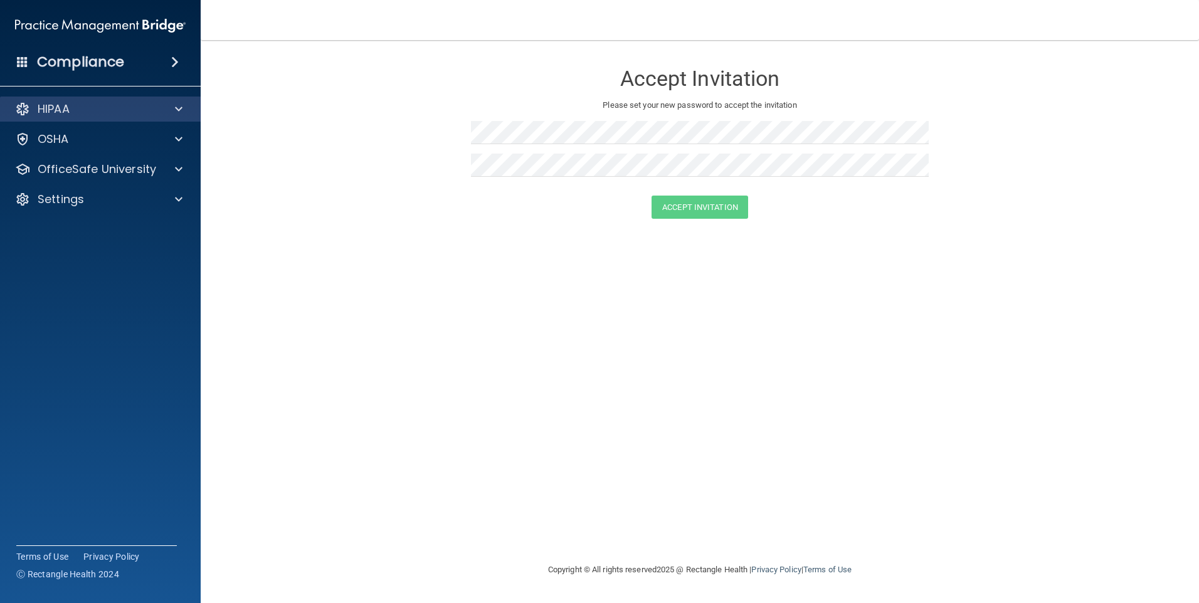
click at [108, 98] on div "HIPAA" at bounding box center [100, 109] width 201 height 25
click at [133, 56] on div "Compliance" at bounding box center [100, 62] width 201 height 28
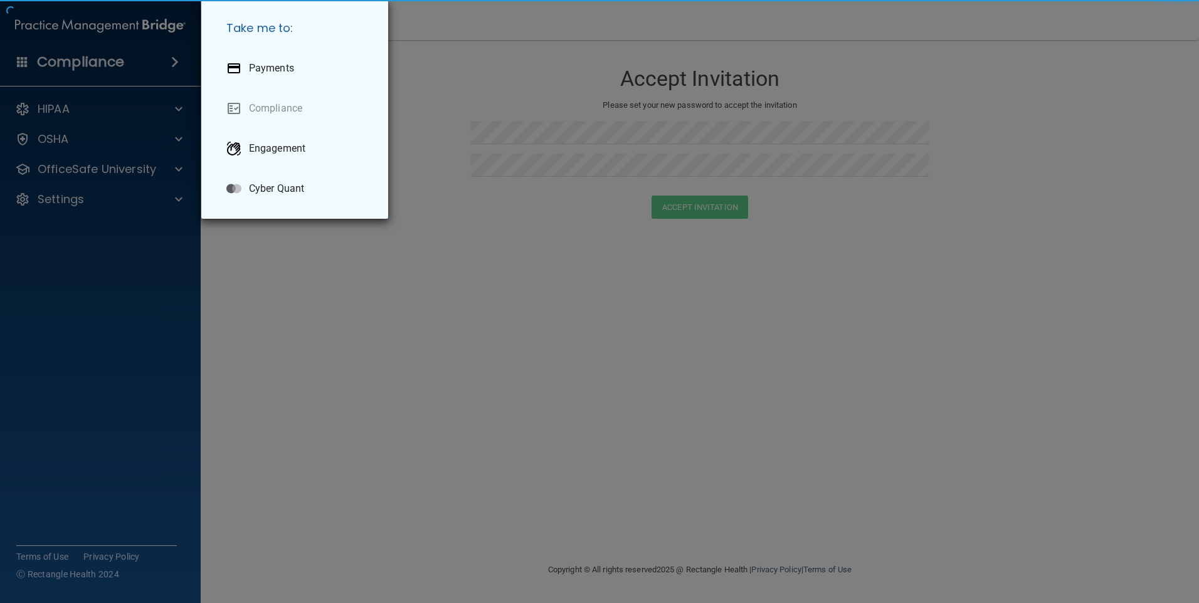
click at [125, 63] on div "Take me to: Payments Compliance Engagement Cyber Quant" at bounding box center [599, 301] width 1199 height 603
